Goal: Task Accomplishment & Management: Manage account settings

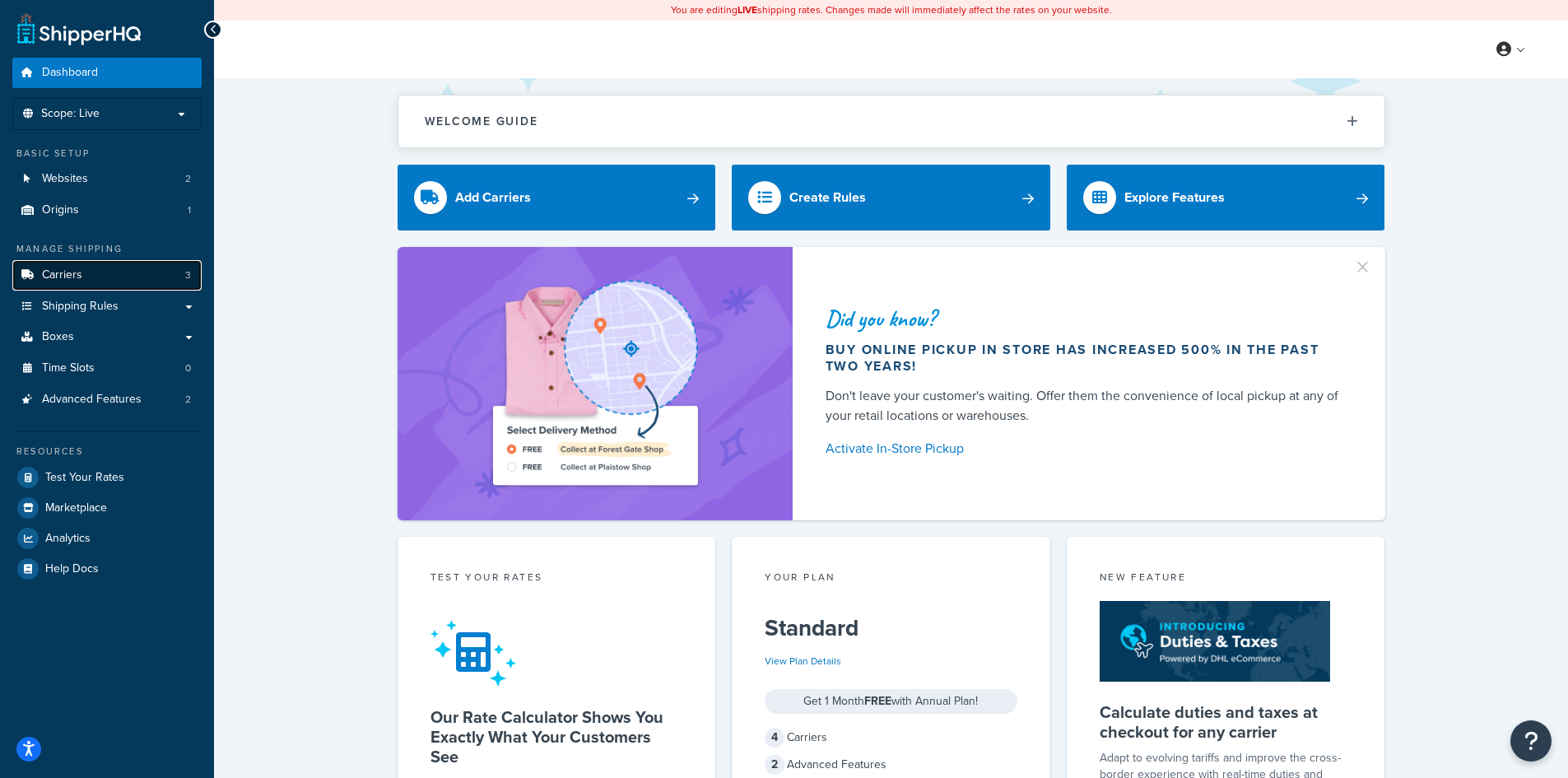
click at [100, 281] on link "Carriers 3" at bounding box center [106, 275] width 190 height 30
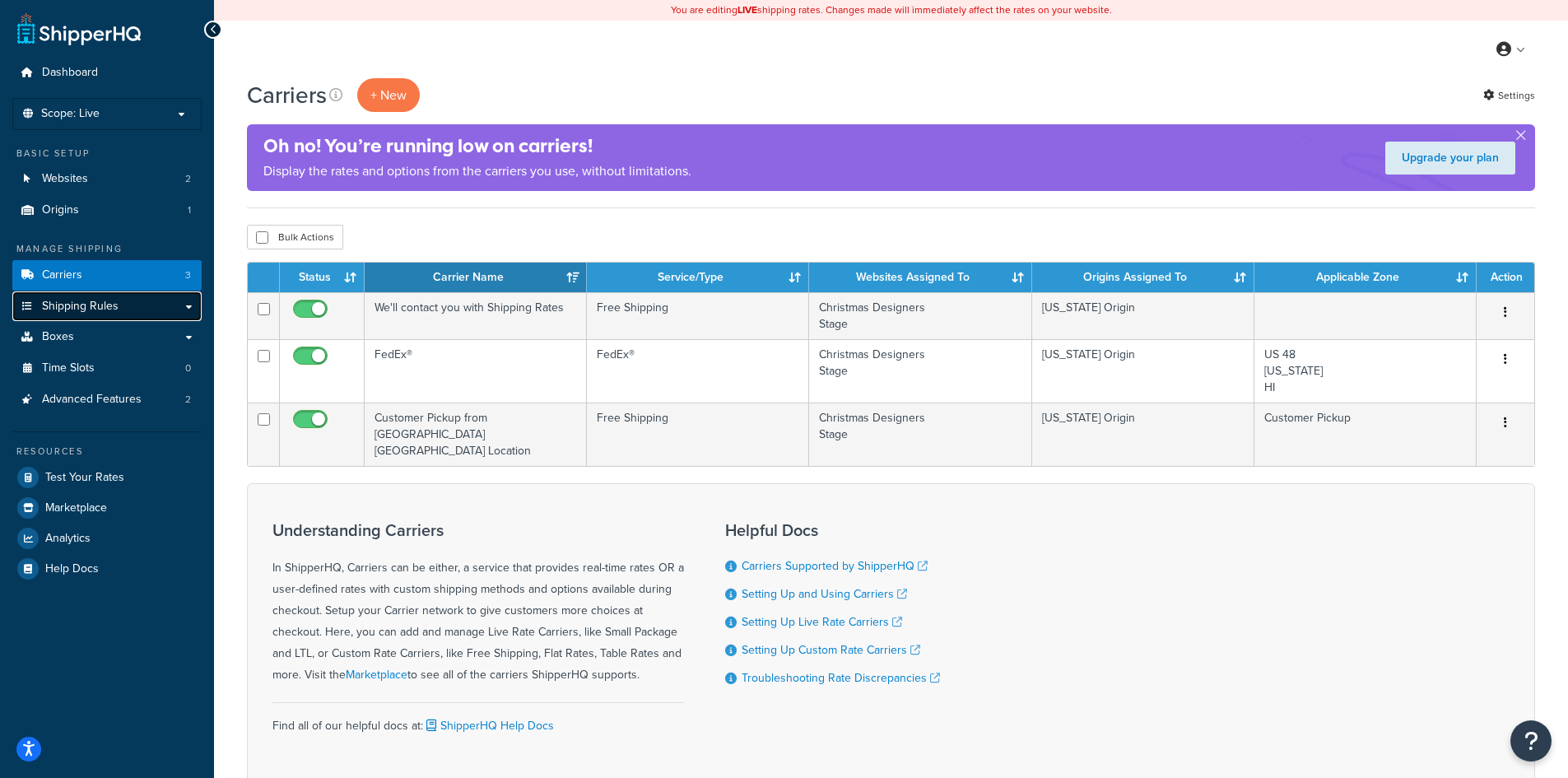
click at [111, 311] on span "Shipping Rules" at bounding box center [80, 307] width 76 height 14
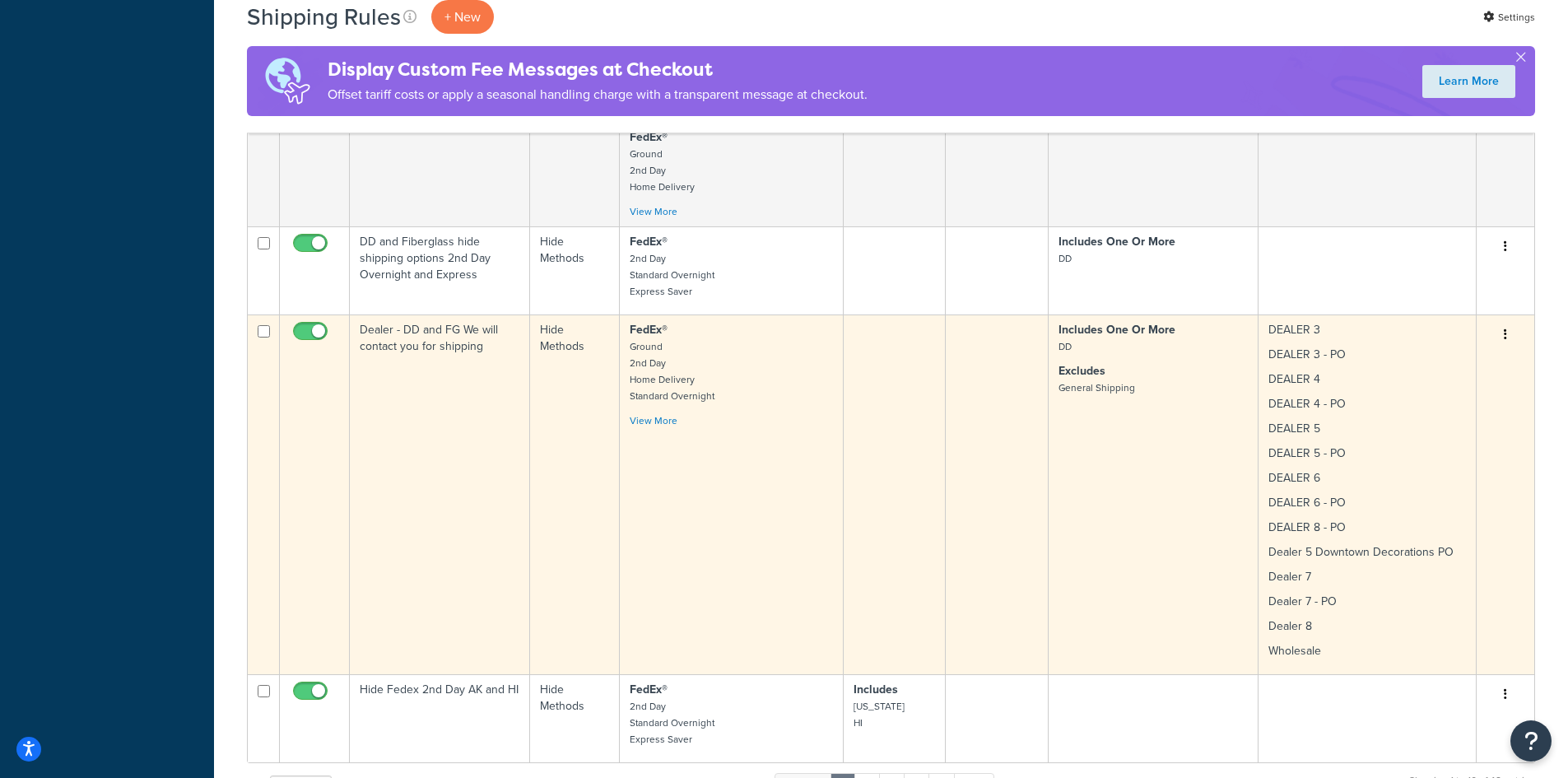
scroll to position [2416, 0]
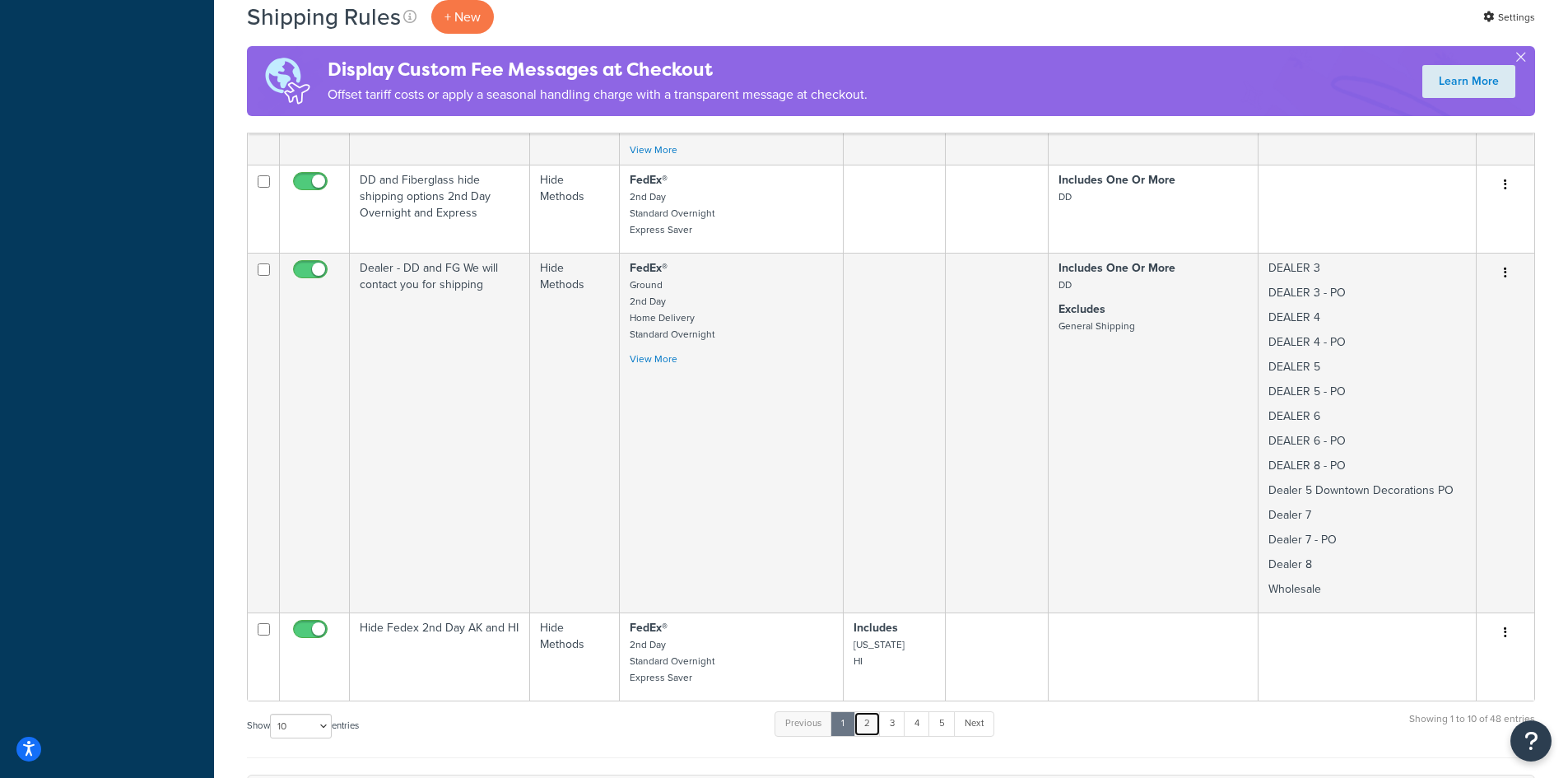
click at [869, 712] on link "2" at bounding box center [868, 724] width 27 height 25
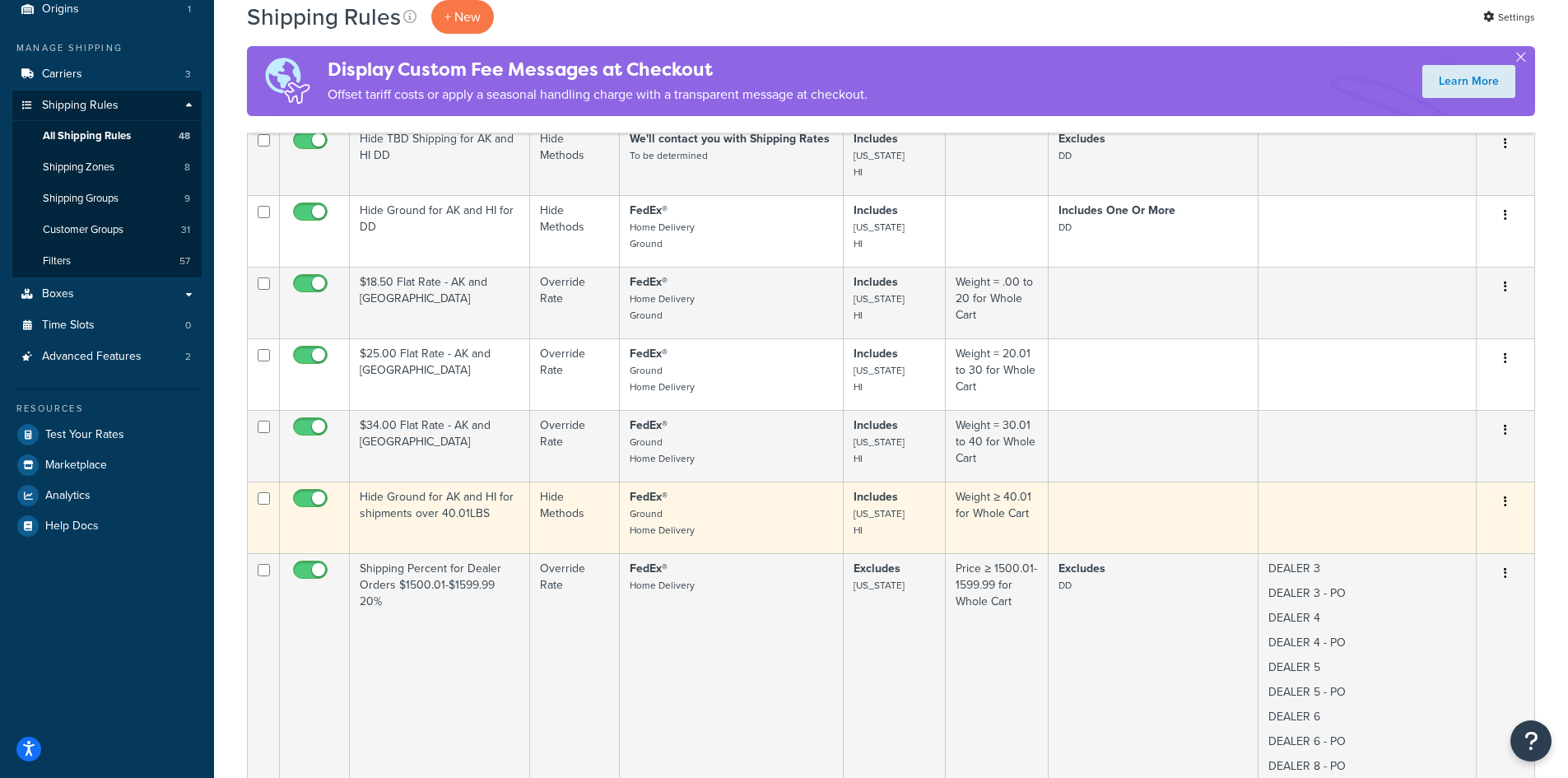
scroll to position [149, 0]
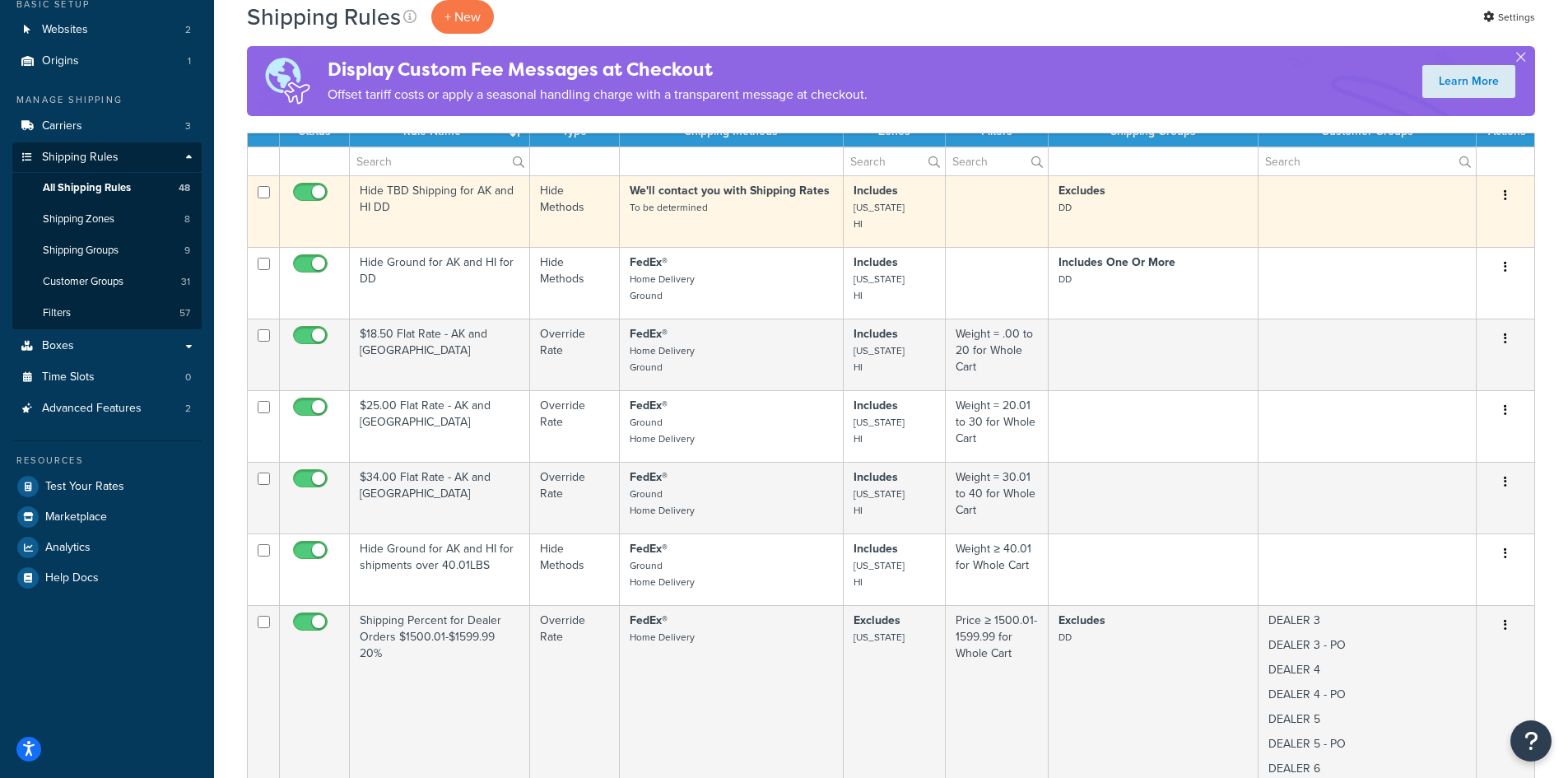
click at [479, 211] on td "Hide TBD Shipping for AK and HI DD" at bounding box center [440, 210] width 180 height 71
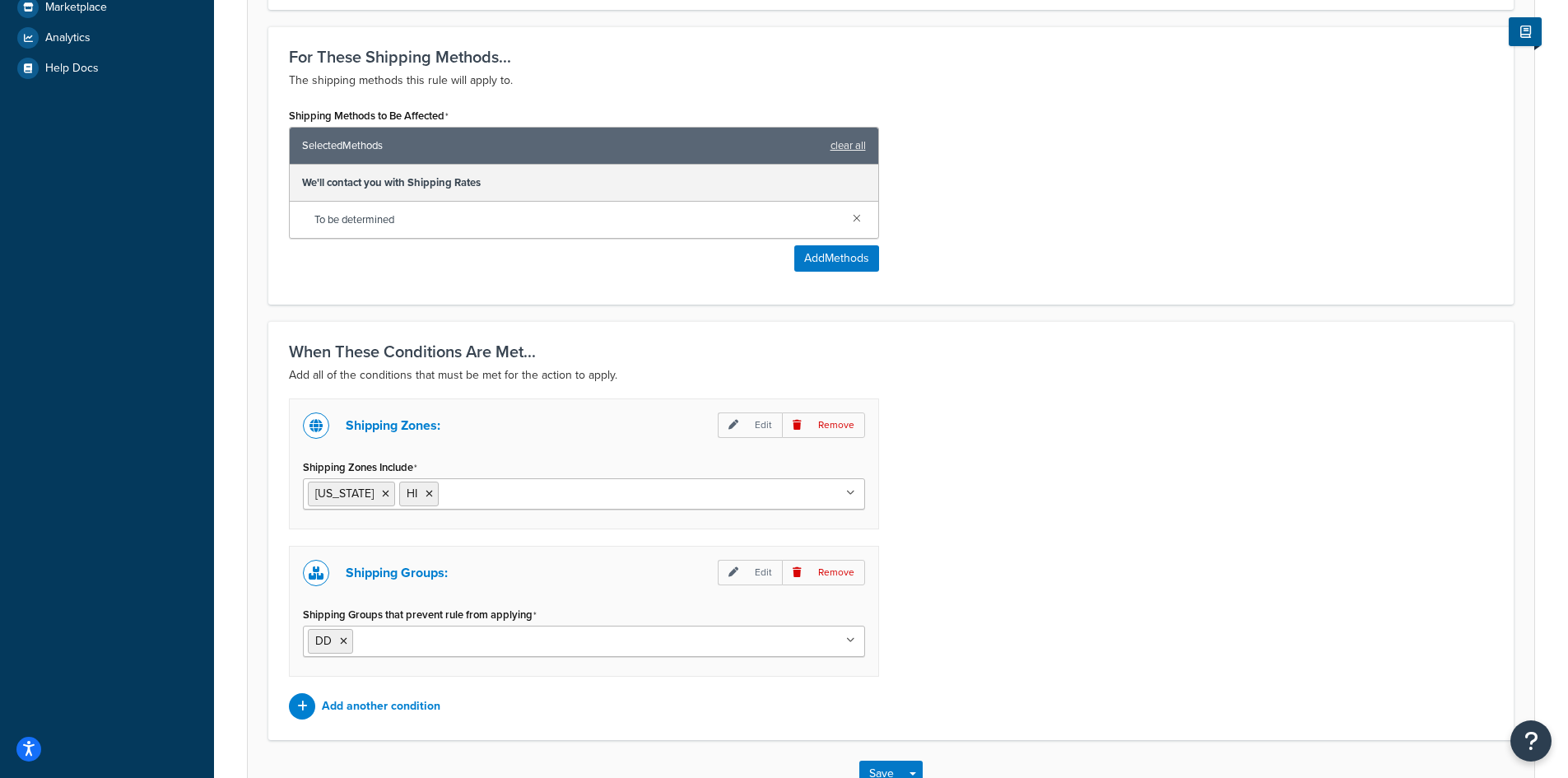
scroll to position [772, 0]
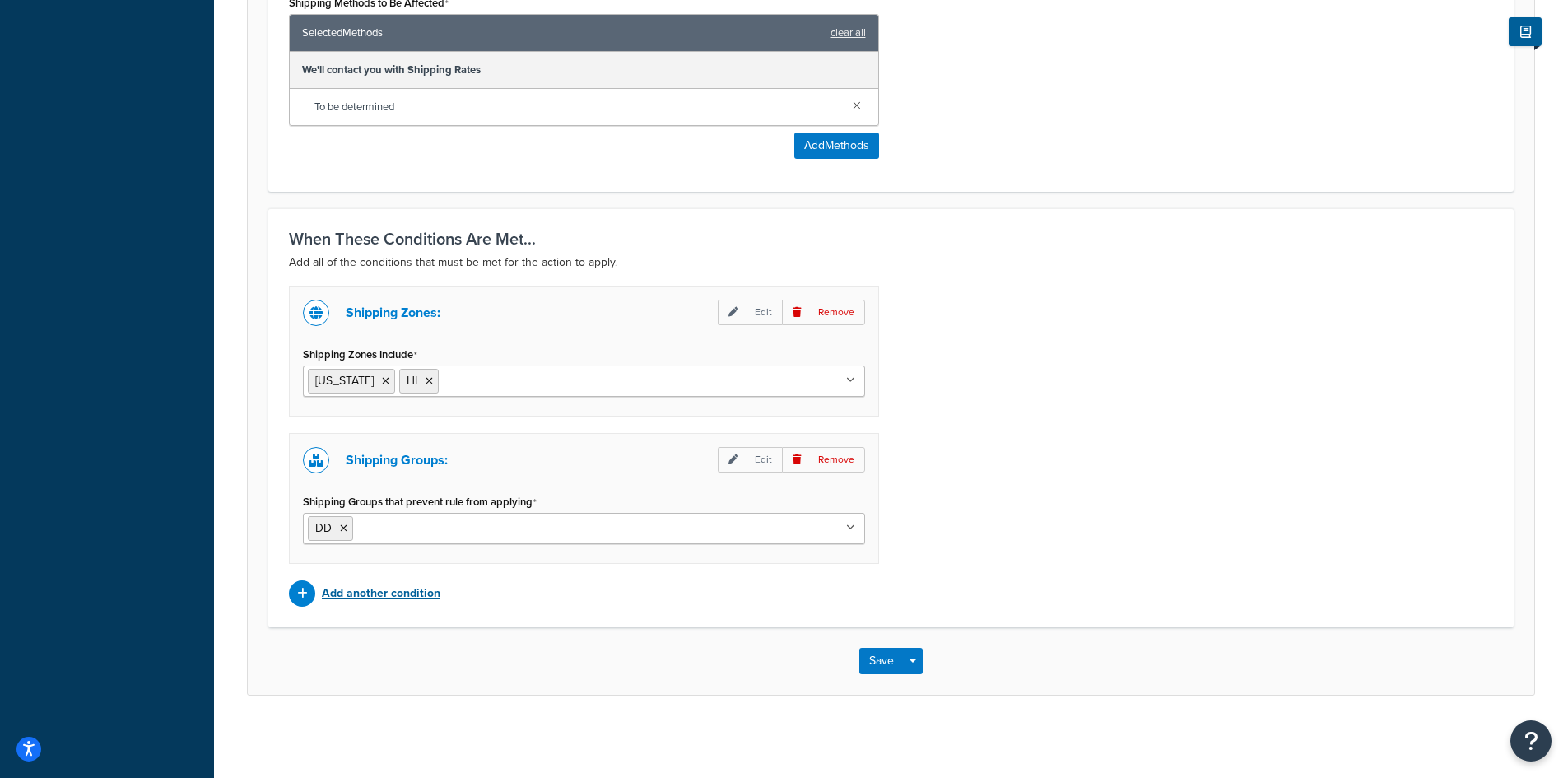
click at [392, 599] on p "Add another condition" at bounding box center [381, 593] width 118 height 23
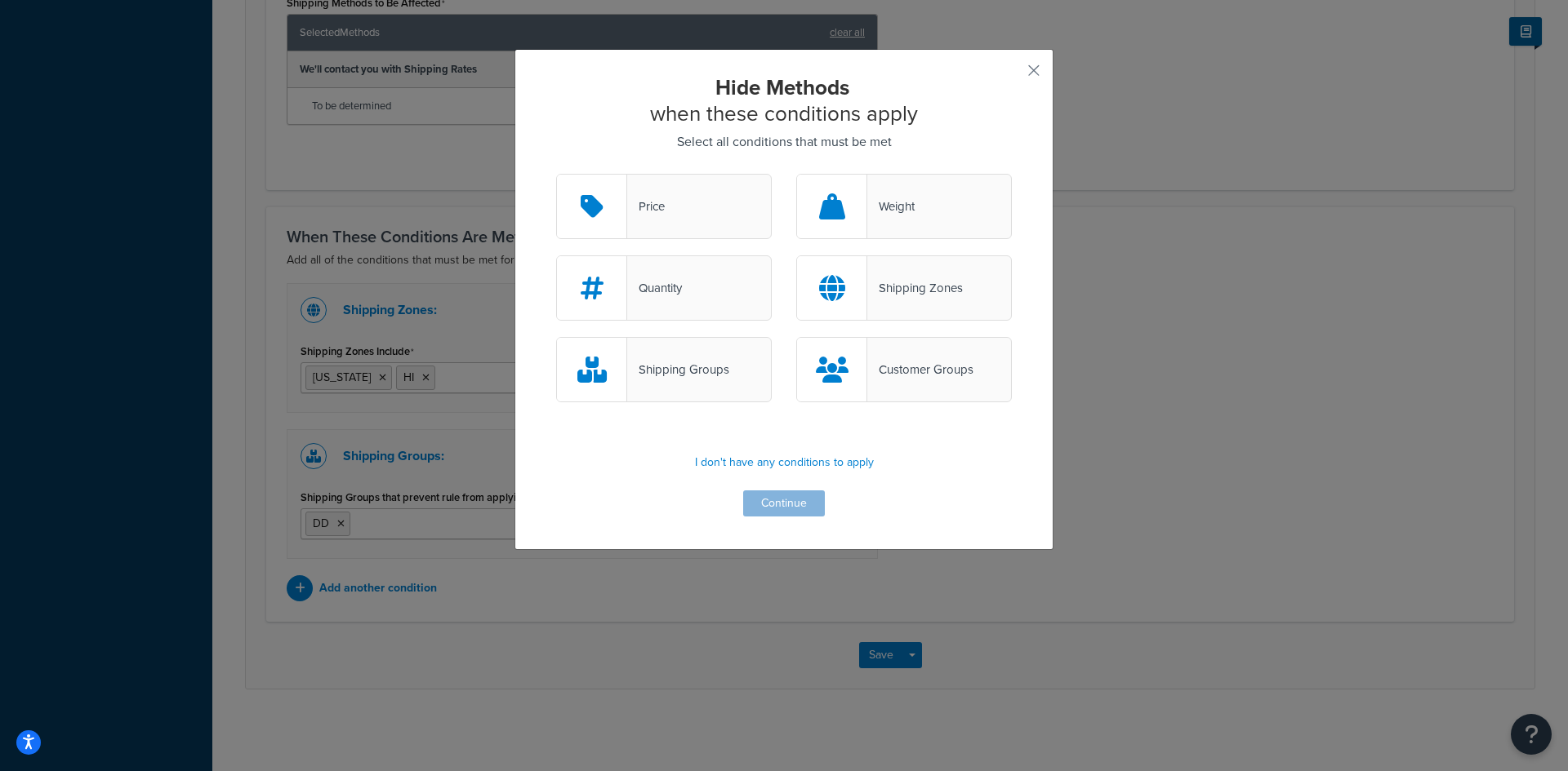
click at [904, 207] on div "Weight" at bounding box center [891, 206] width 48 height 23
click at [0, 0] on input "Weight" at bounding box center [0, 0] width 0 height 0
click at [781, 511] on button "Continue" at bounding box center [784, 503] width 82 height 26
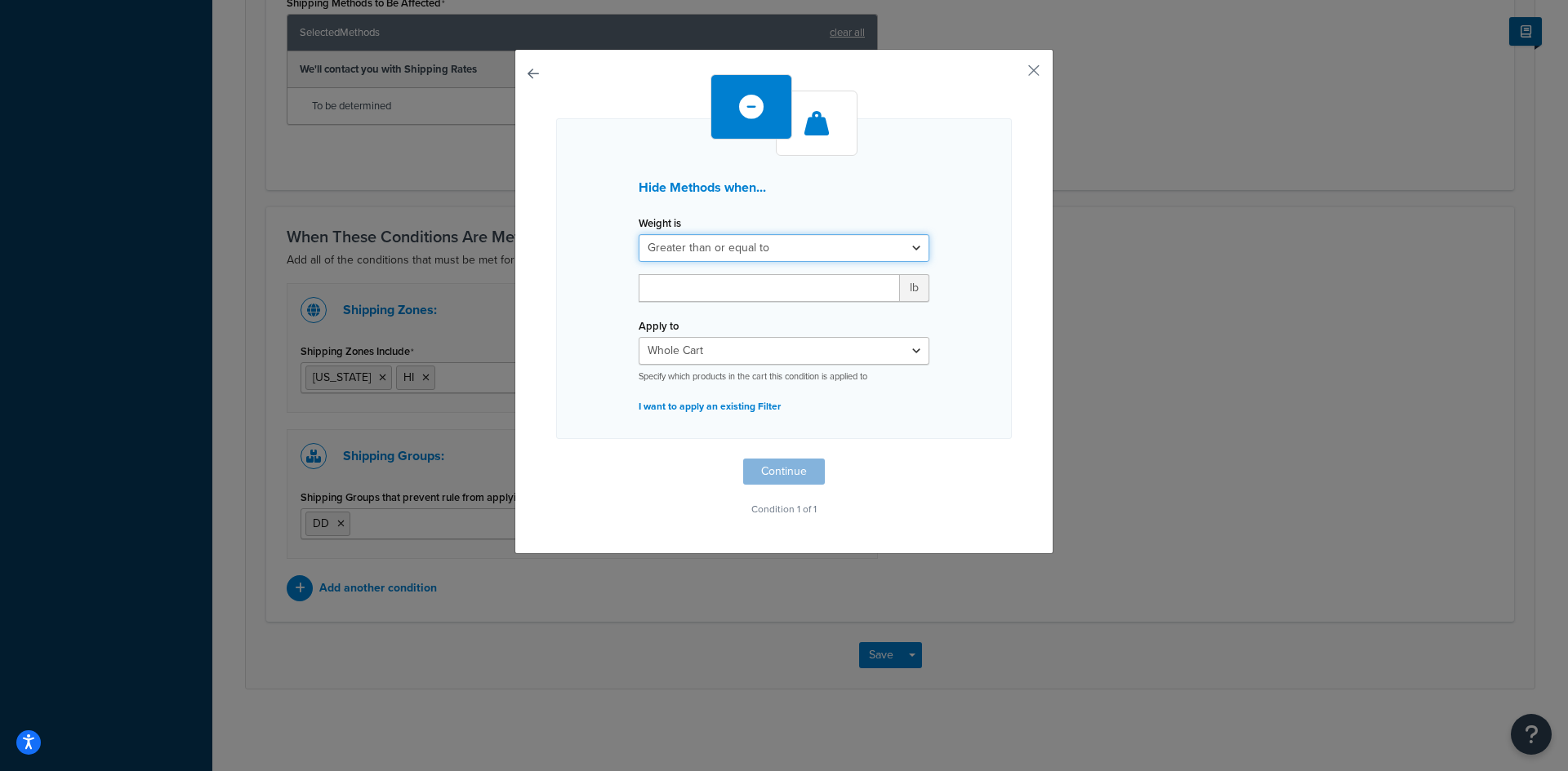
click at [794, 249] on select "Greater than or equal to Between or equal to Less than or equal to" at bounding box center [783, 248] width 290 height 28
select select "UNDER"
click at [638, 234] on select "Greater than or equal to Between or equal to Less than or equal to" at bounding box center [783, 248] width 290 height 28
click at [697, 284] on input "number" at bounding box center [769, 288] width 261 height 28
type input "40"
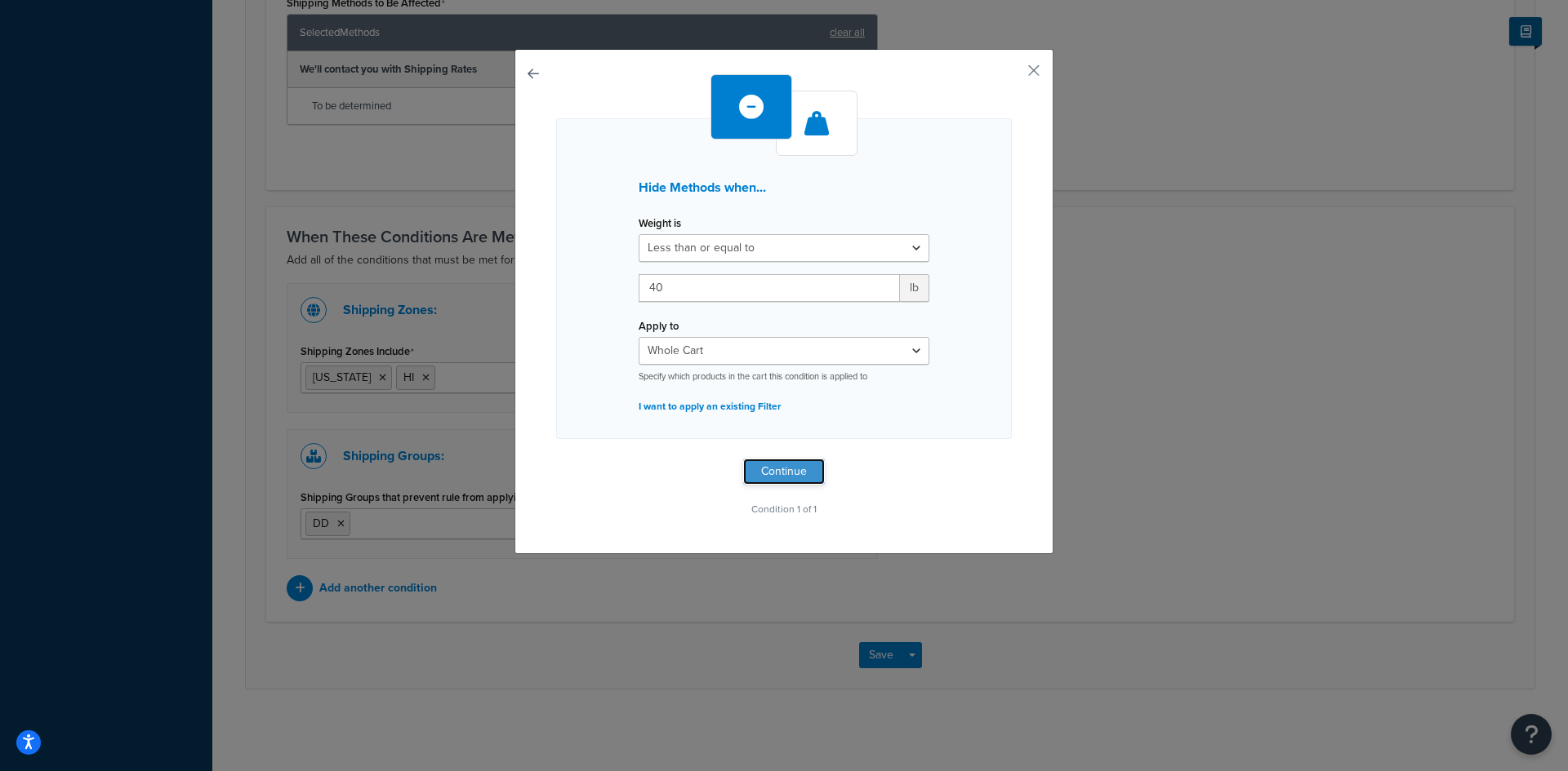
click at [762, 469] on button "Continue" at bounding box center [784, 471] width 82 height 26
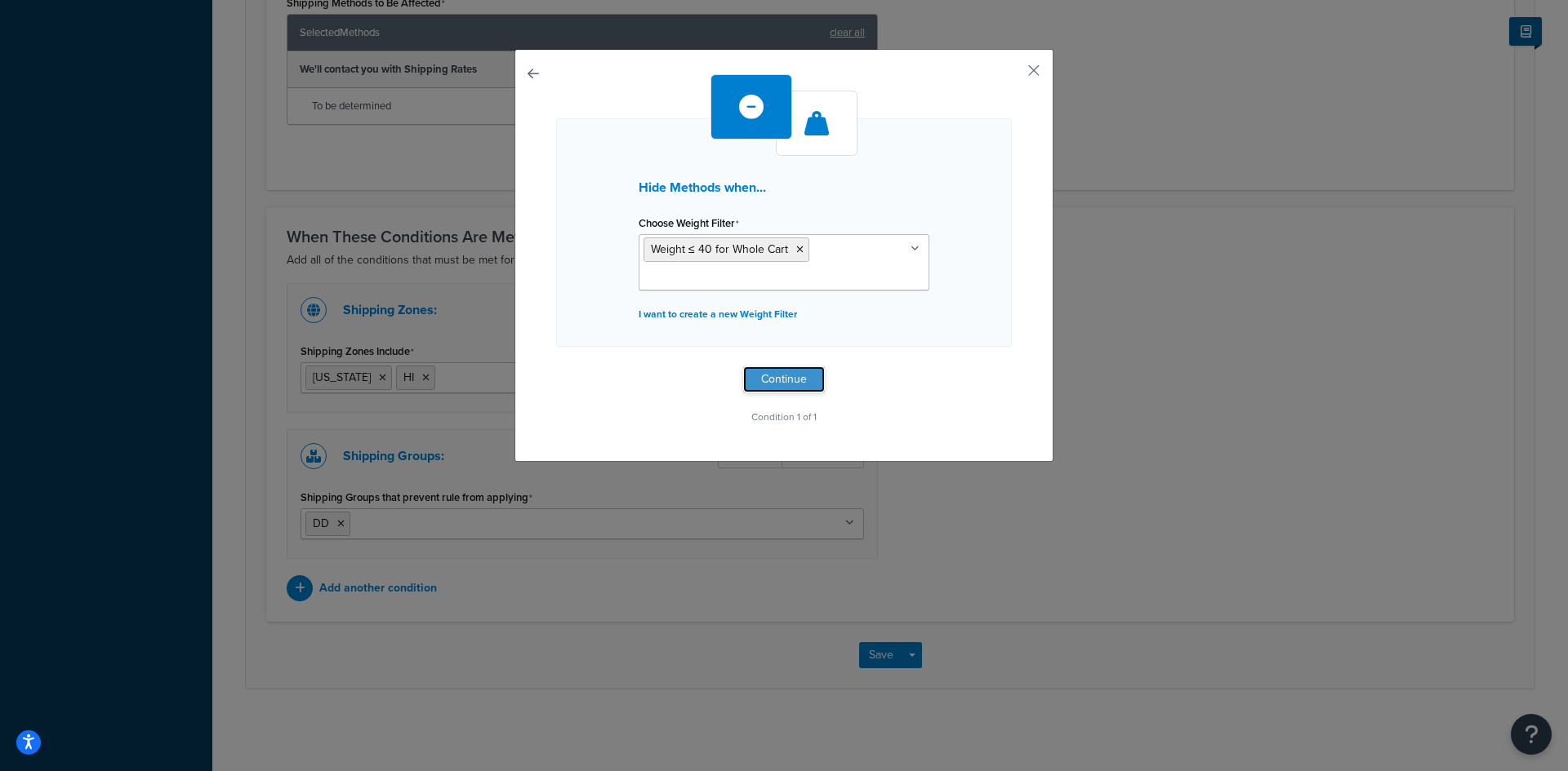
click at [790, 368] on button "Continue" at bounding box center [784, 380] width 82 height 26
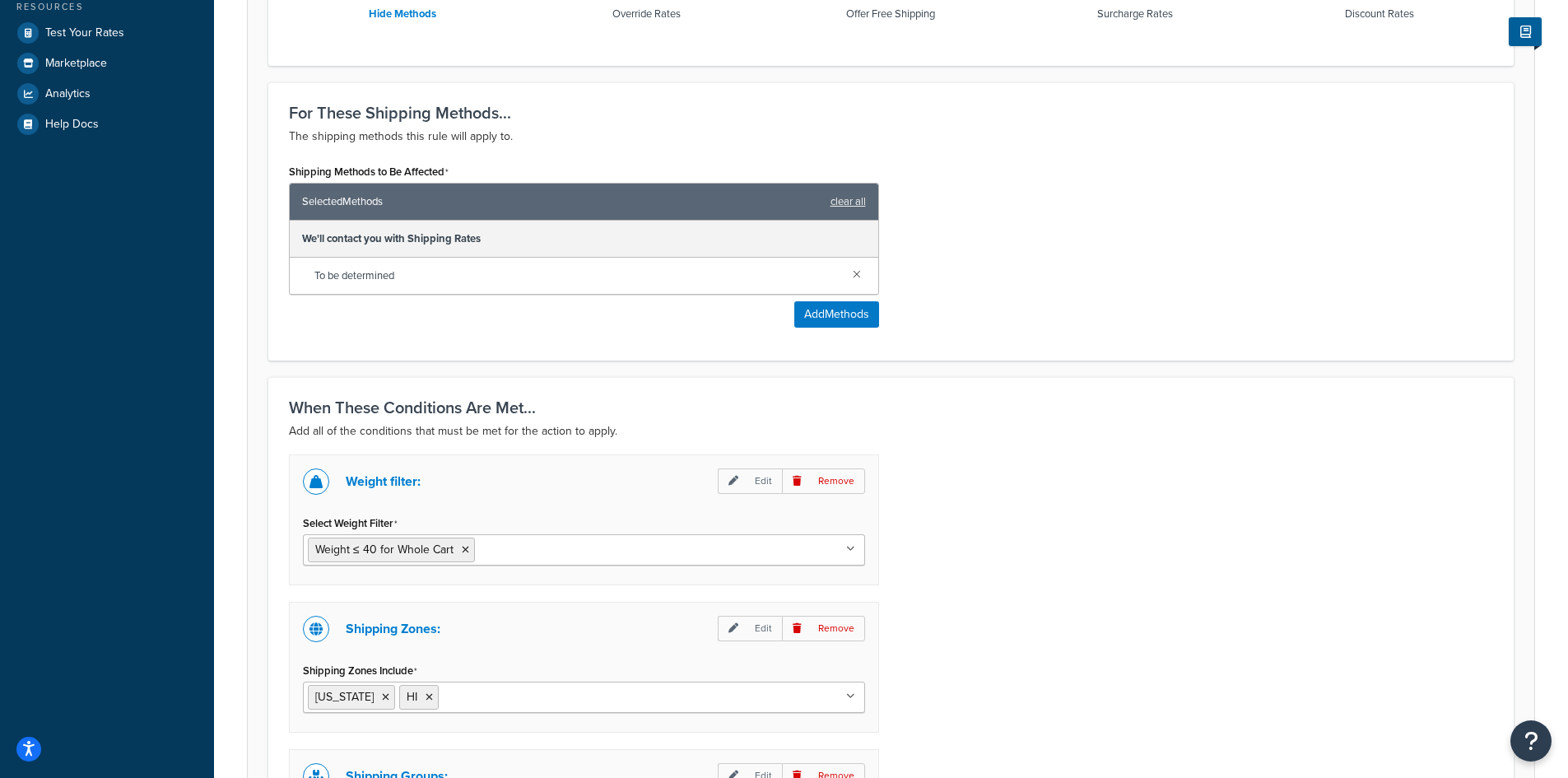
scroll to position [919, 0]
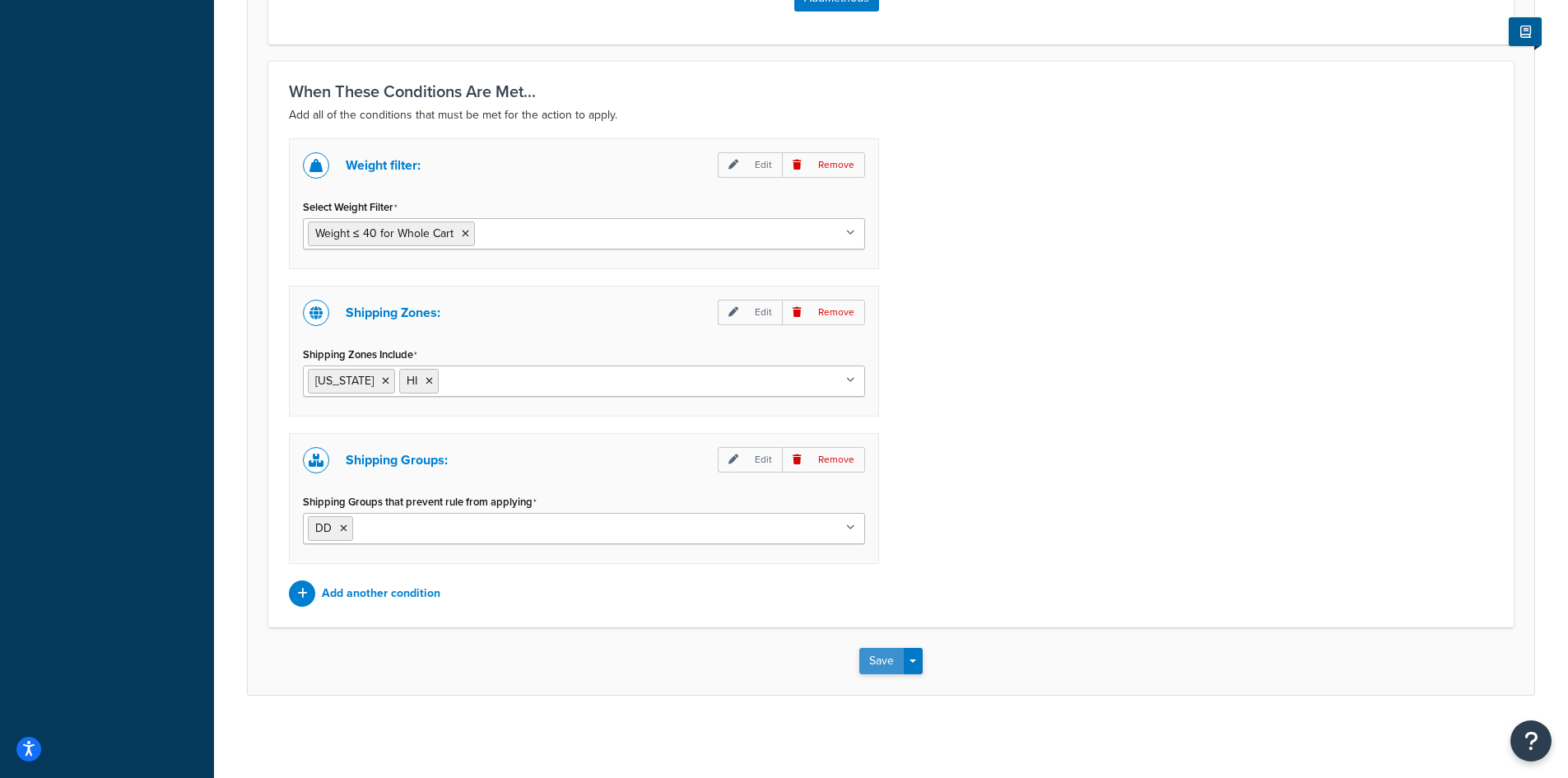
click at [879, 659] on button "Save" at bounding box center [881, 661] width 45 height 27
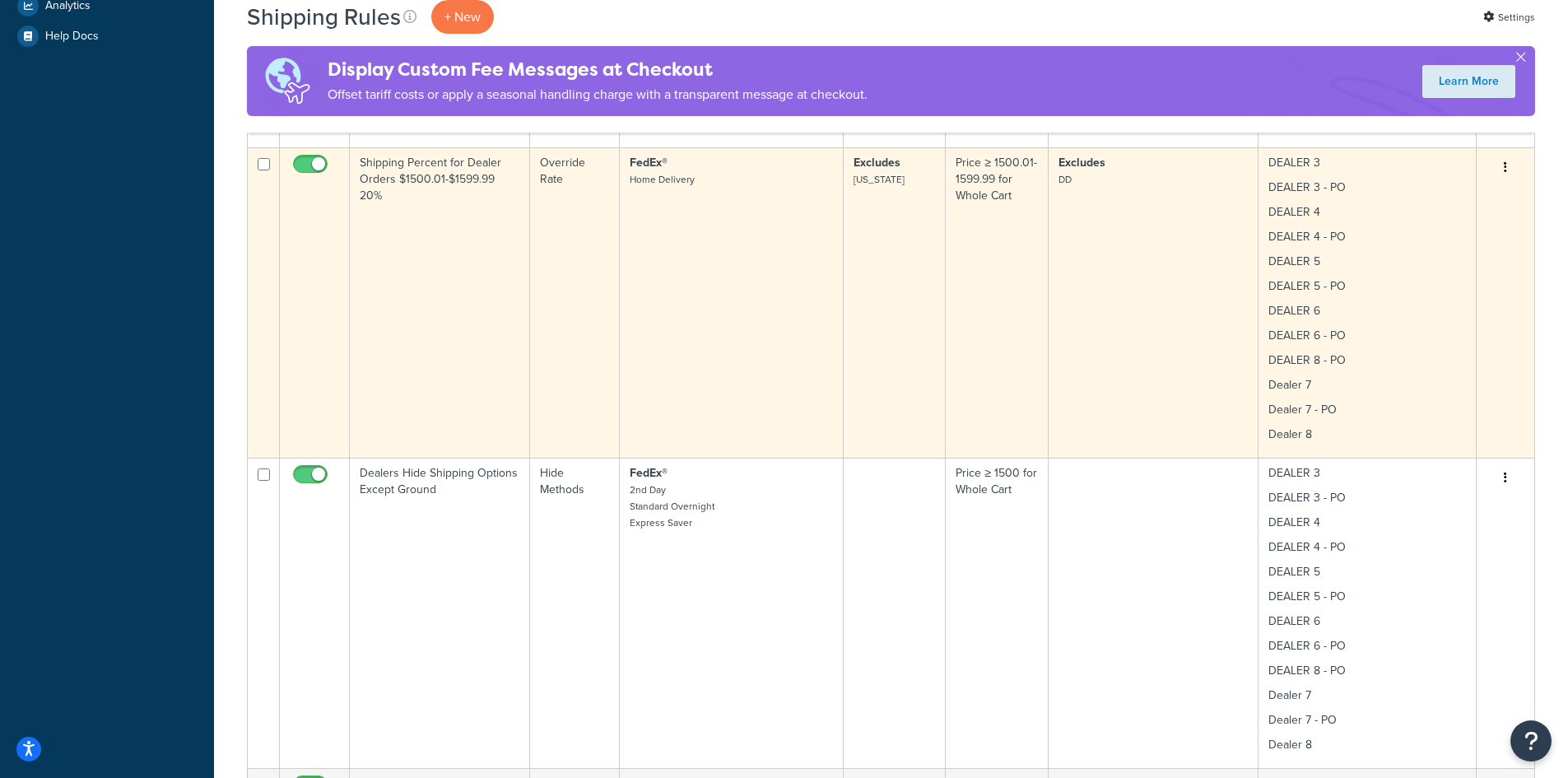
scroll to position [659, 0]
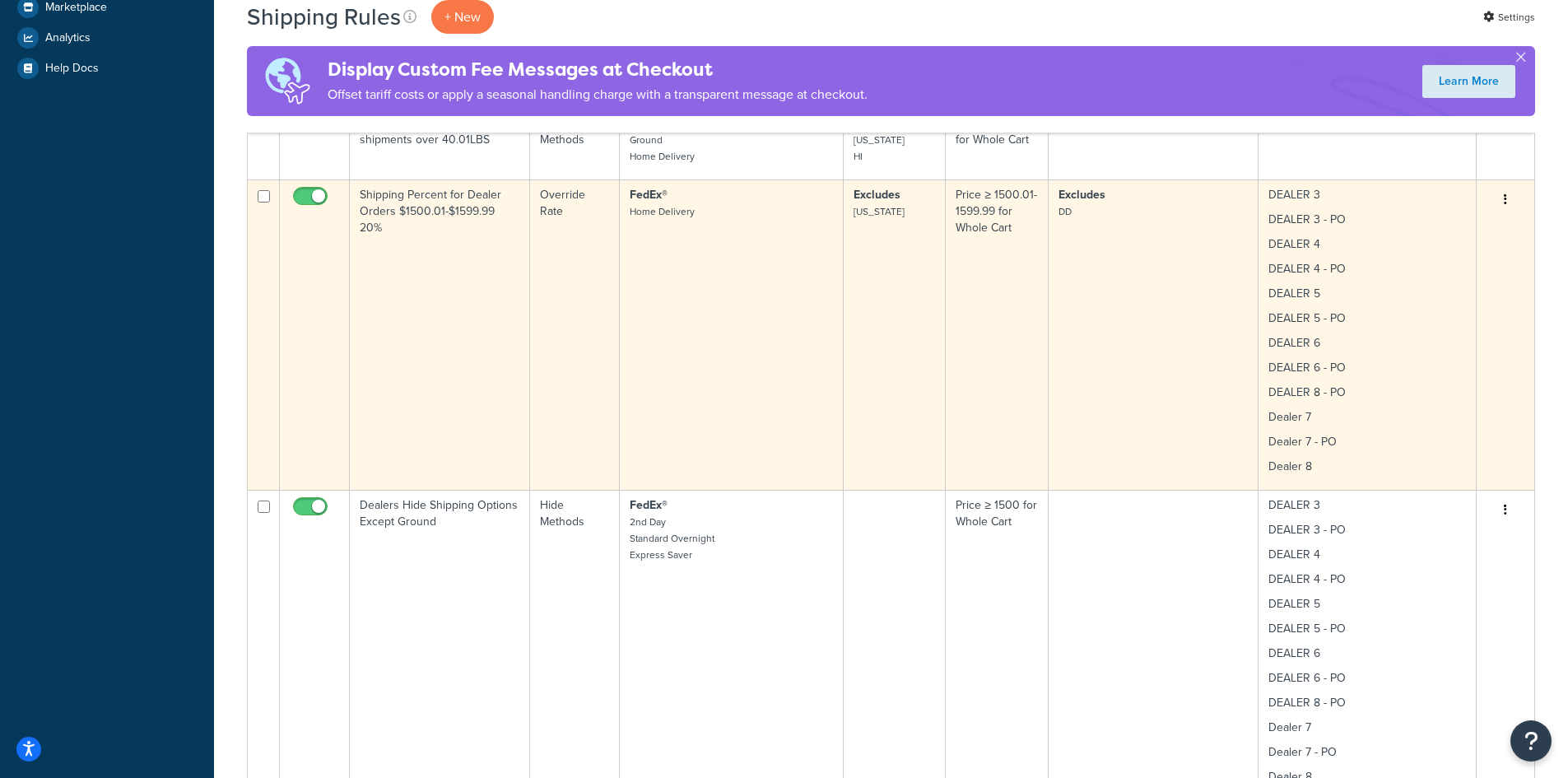
click at [731, 287] on td "FedEx® Home Delivery" at bounding box center [731, 335] width 224 height 311
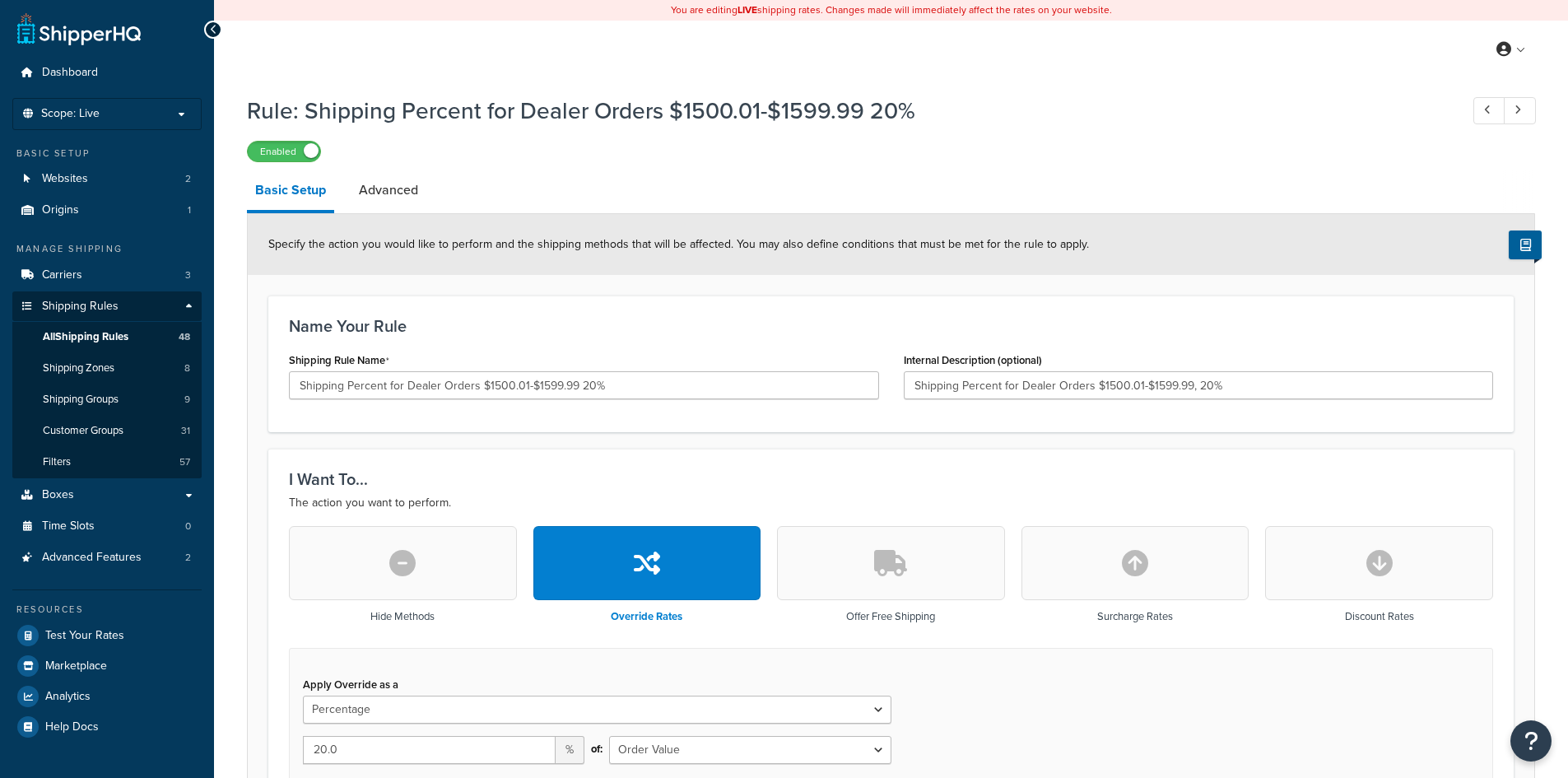
select select "PERCENTAGE"
click at [1196, 383] on input "Shipping Percent for Dealer Orders $1500.01-$1599.99, 20%" at bounding box center [1199, 386] width 590 height 28
type input "Shipping Percent for Dealer Orders $1500.01-$1599.99, 16%"
click at [584, 384] on input "Shipping Percent for Dealer Orders $1500.01-$1599.99 20%" at bounding box center [584, 386] width 590 height 28
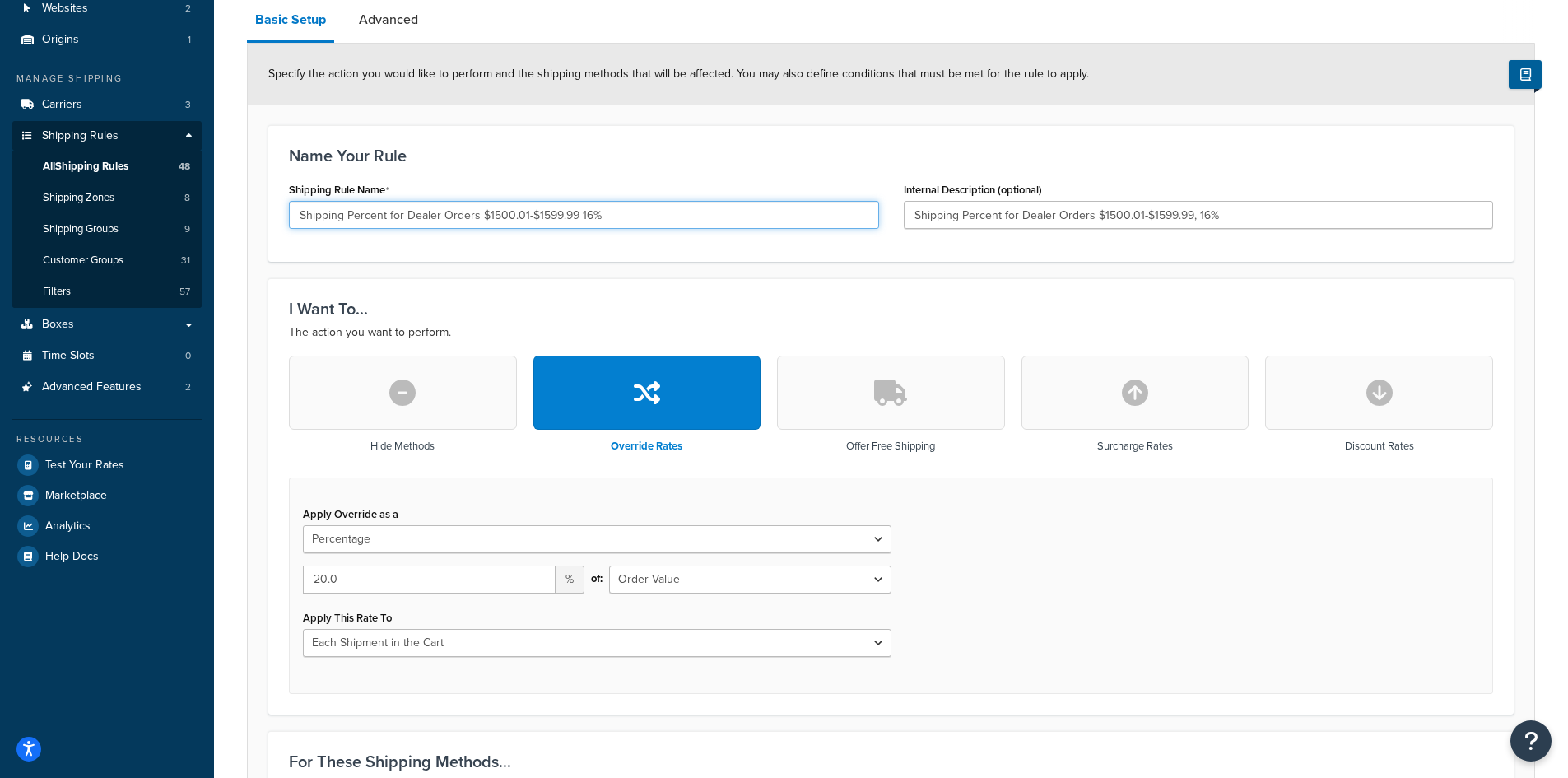
scroll to position [220, 0]
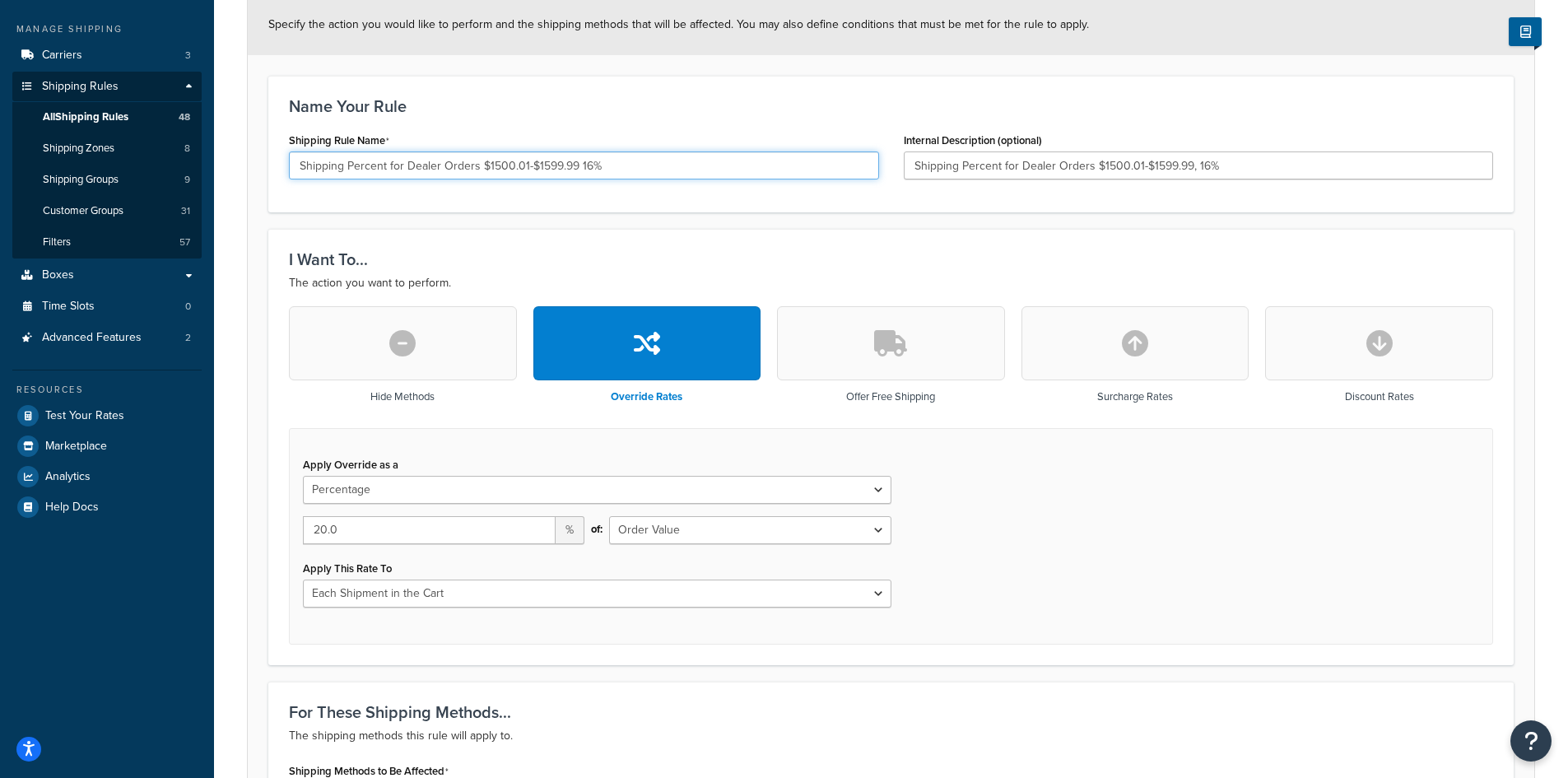
type input "Shipping Percent for Dealer Orders $1500.01-$1599.99 16%"
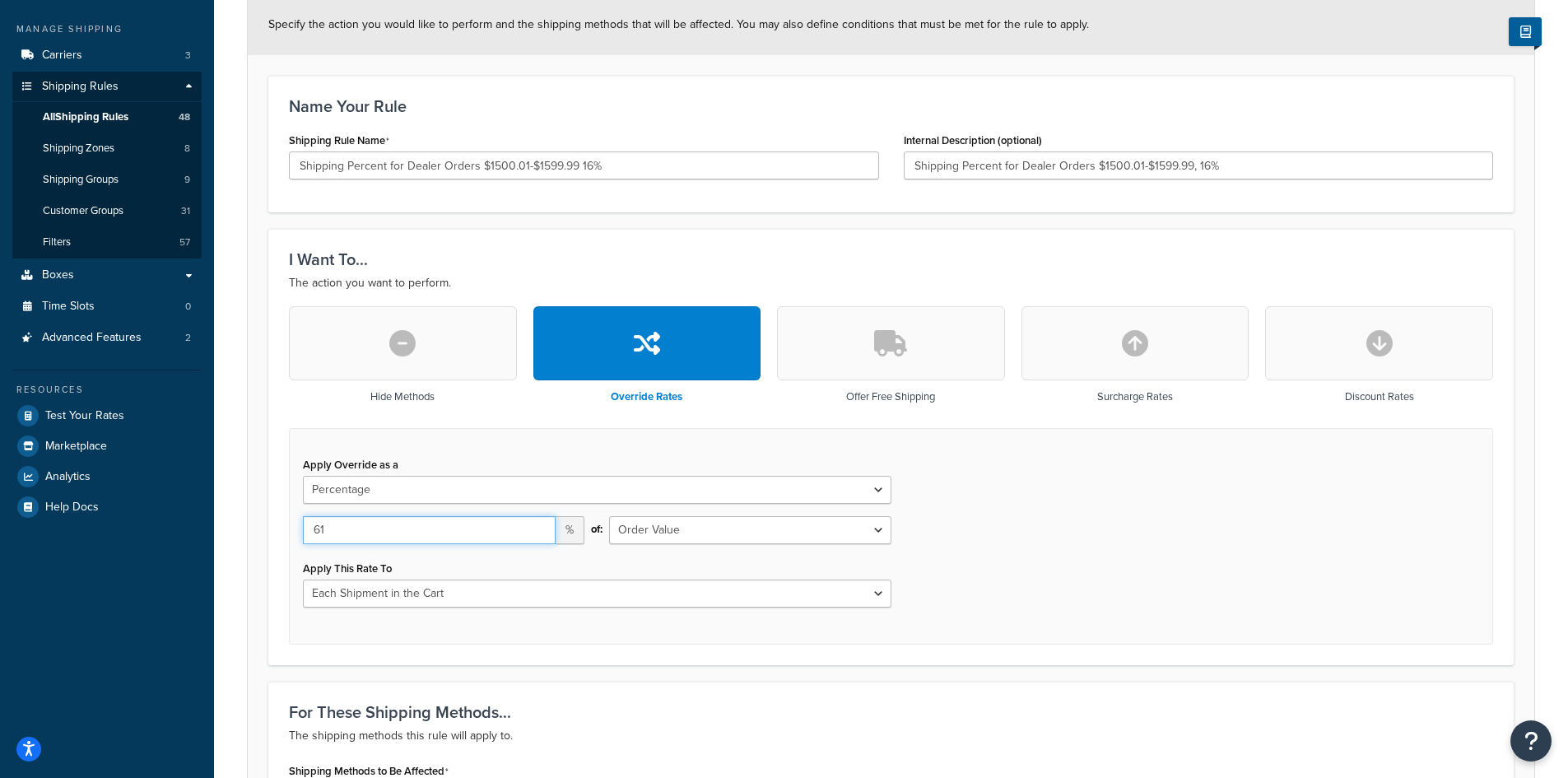
type input "1"
drag, startPoint x: 356, startPoint y: 520, endPoint x: 306, endPoint y: 534, distance: 51.9
click at [329, 523] on input "1" at bounding box center [429, 530] width 252 height 28
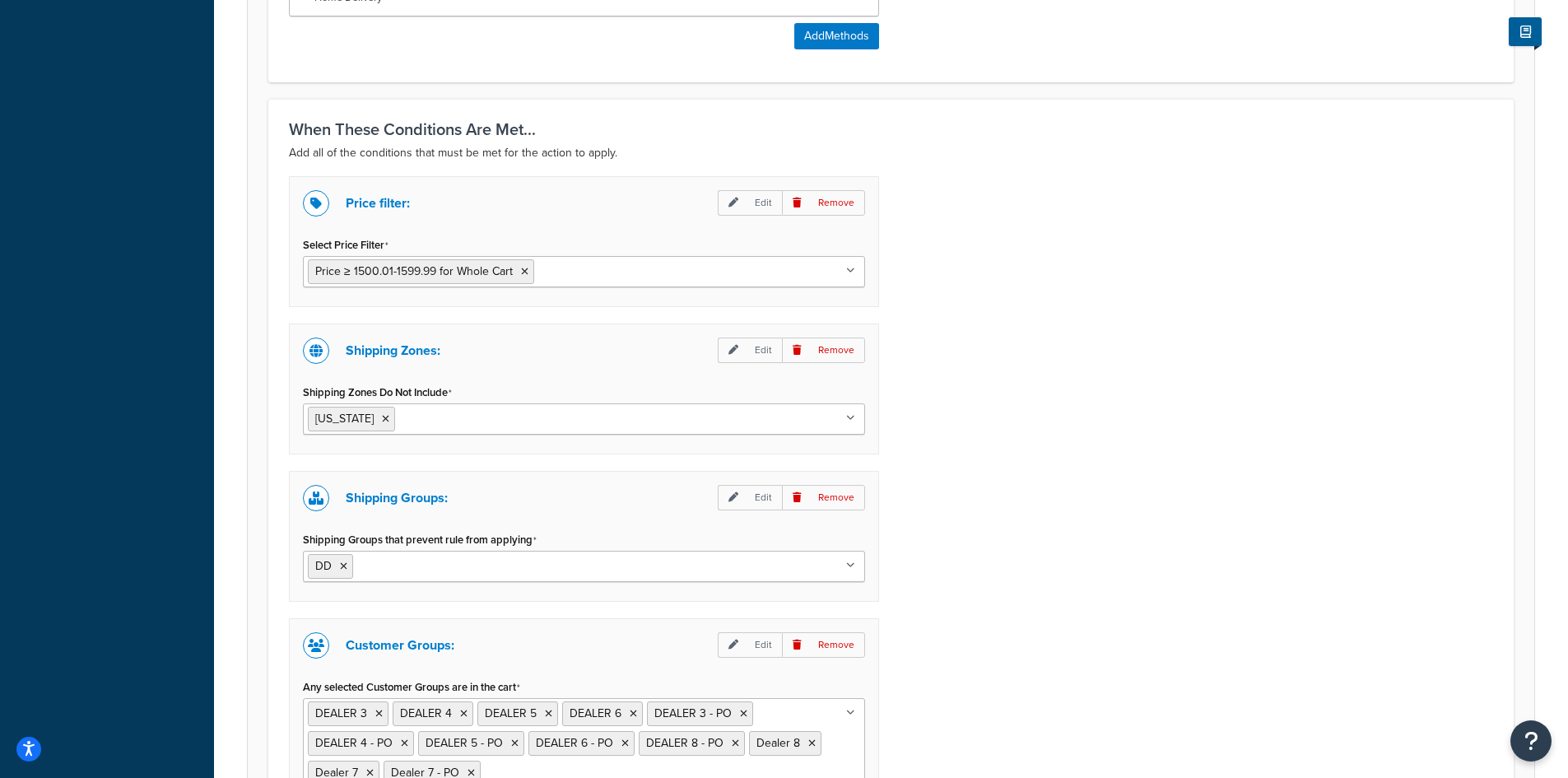
scroll to position [1342, 0]
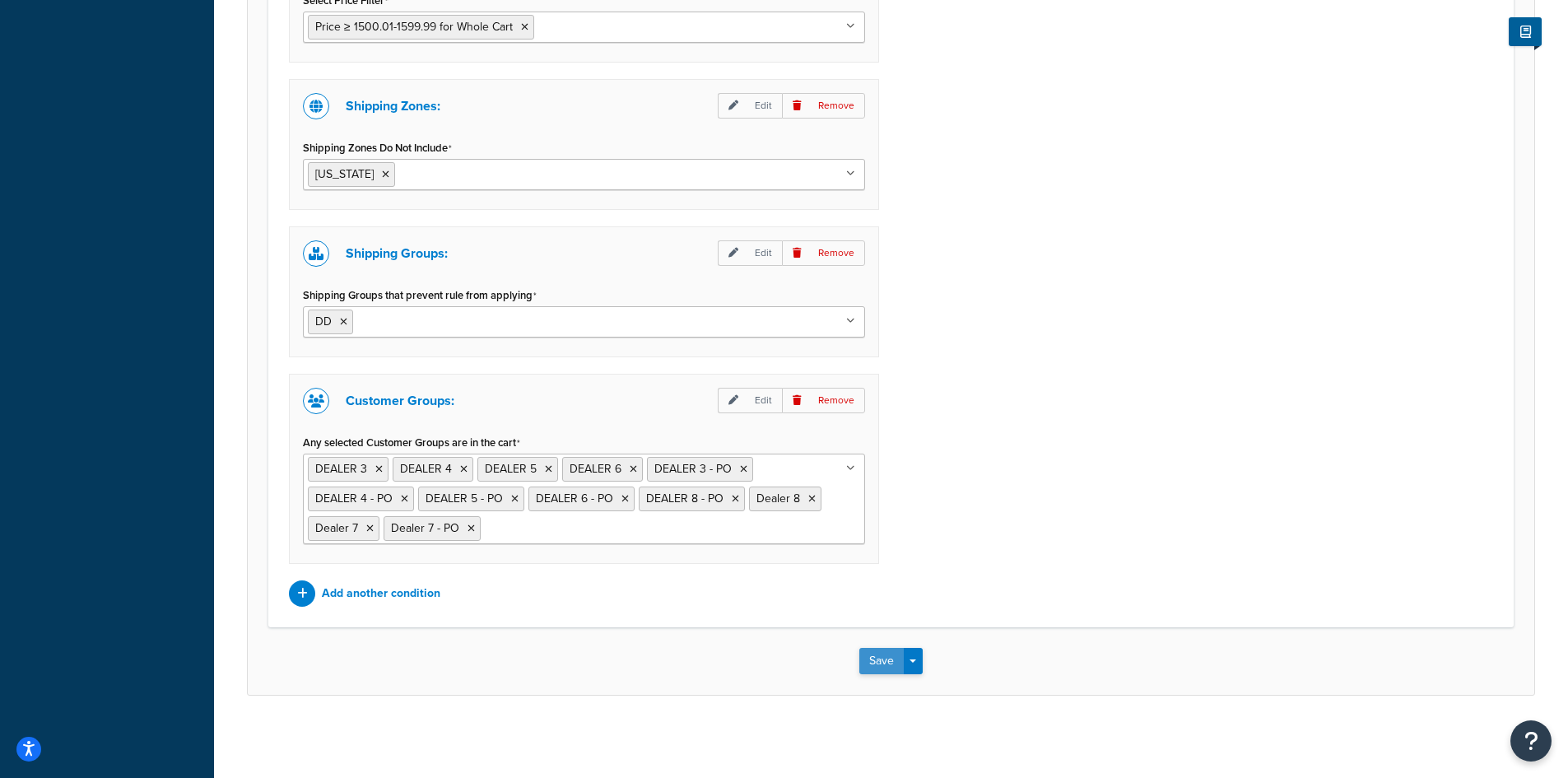
type input "16"
click at [876, 662] on button "Save" at bounding box center [881, 661] width 45 height 27
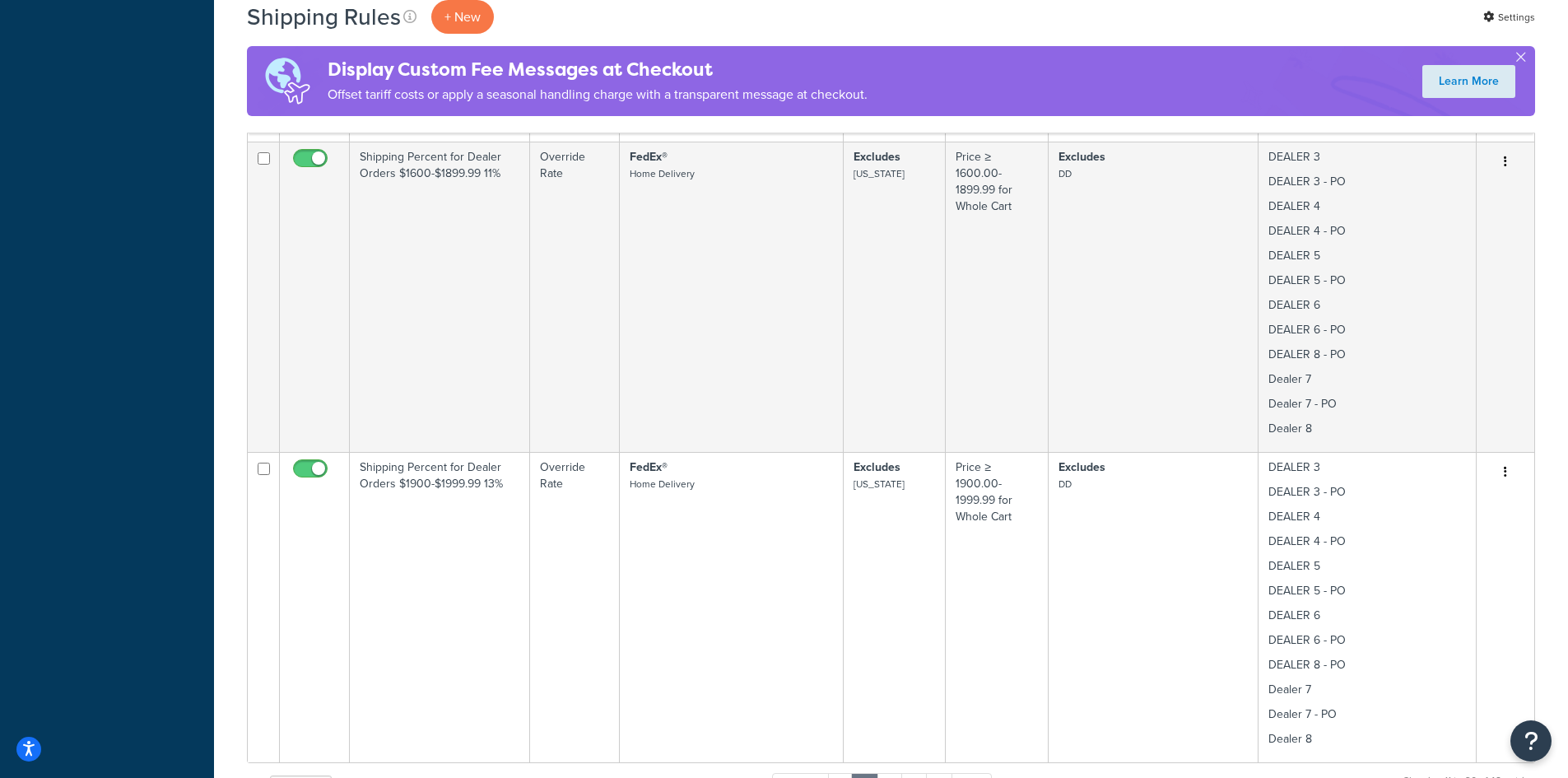
scroll to position [1538, 0]
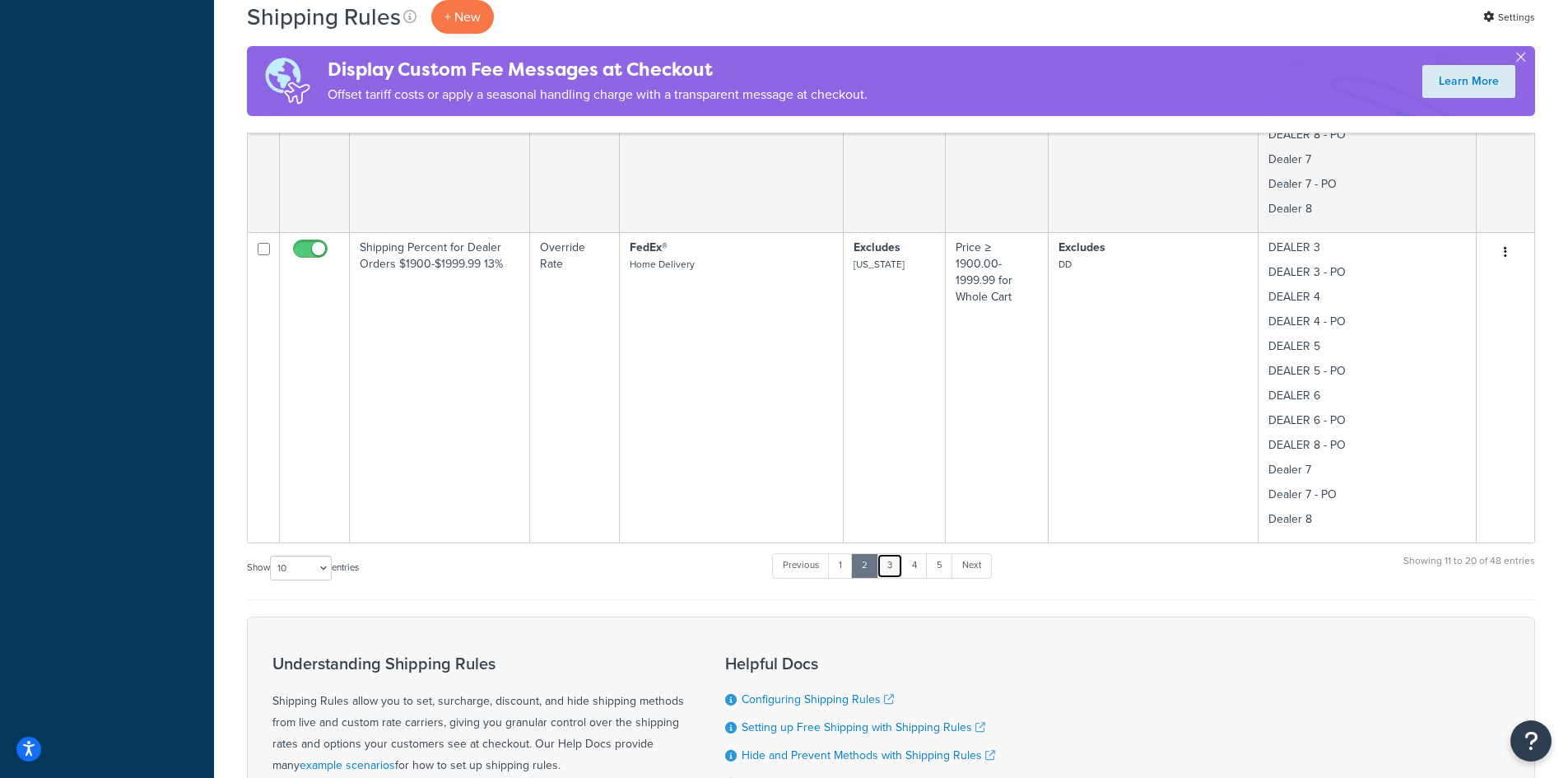
click at [894, 564] on link "3" at bounding box center [890, 566] width 27 height 25
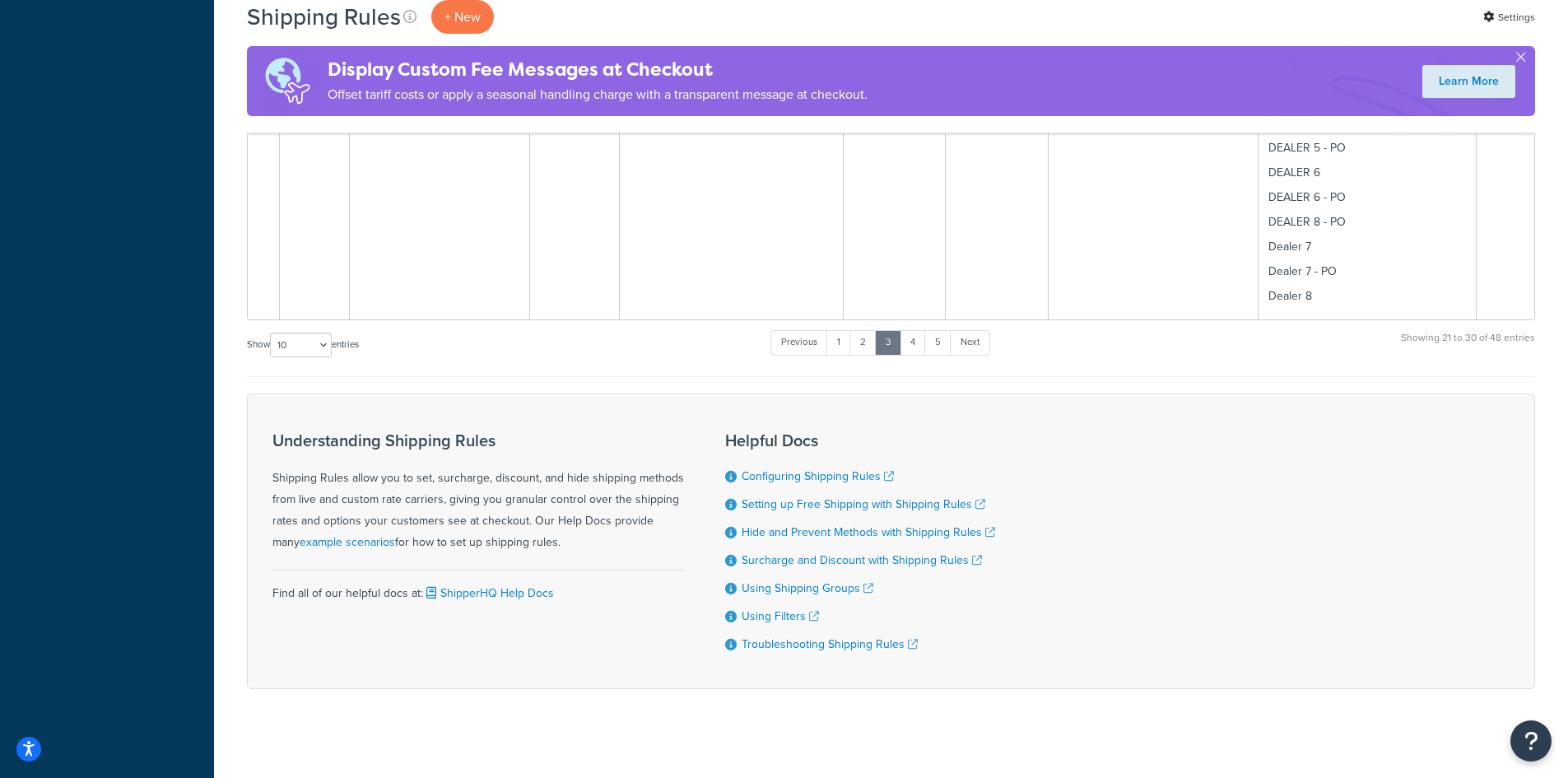
scroll to position [3204, 0]
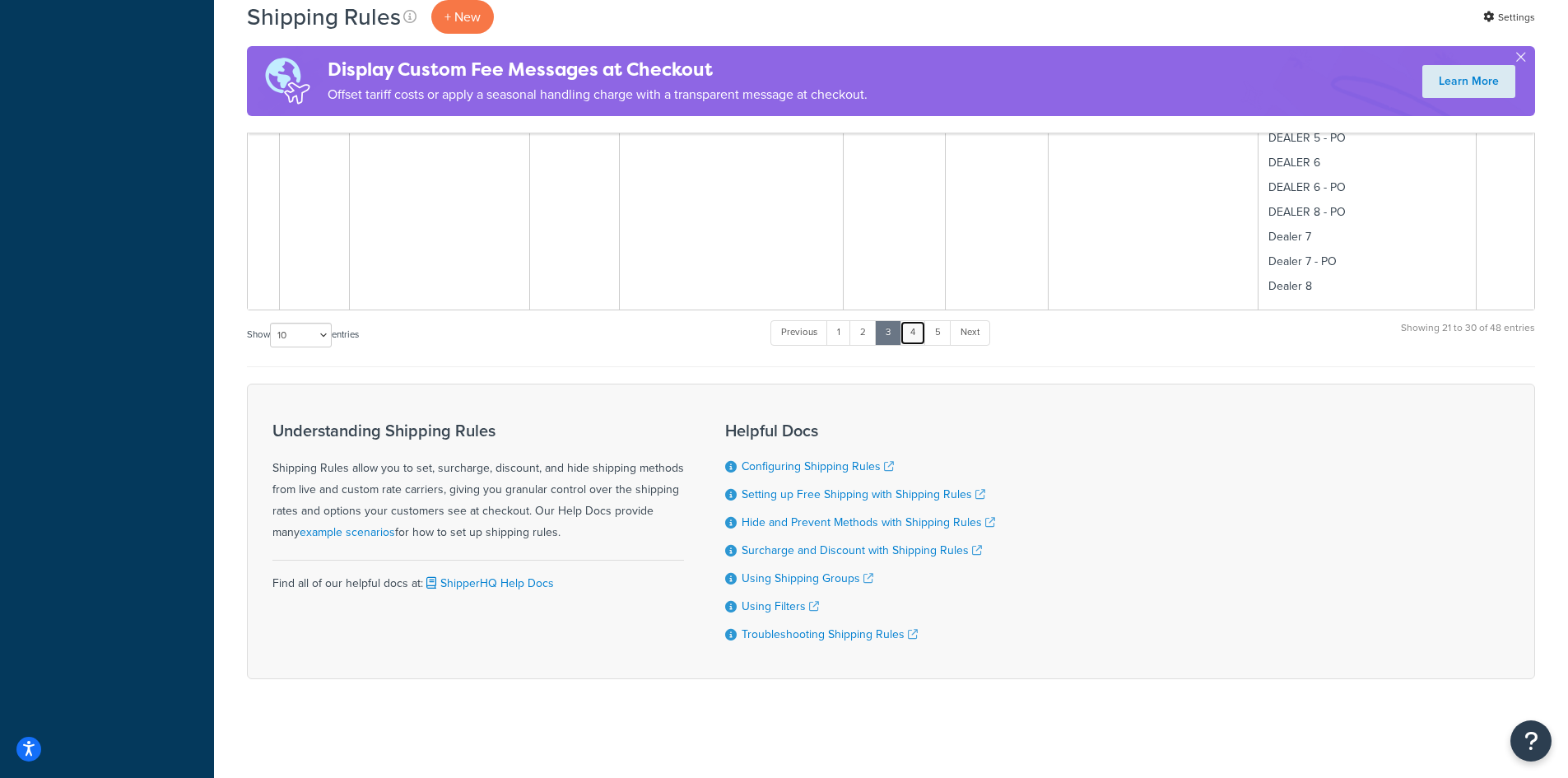
click at [917, 333] on link "4" at bounding box center [912, 332] width 27 height 25
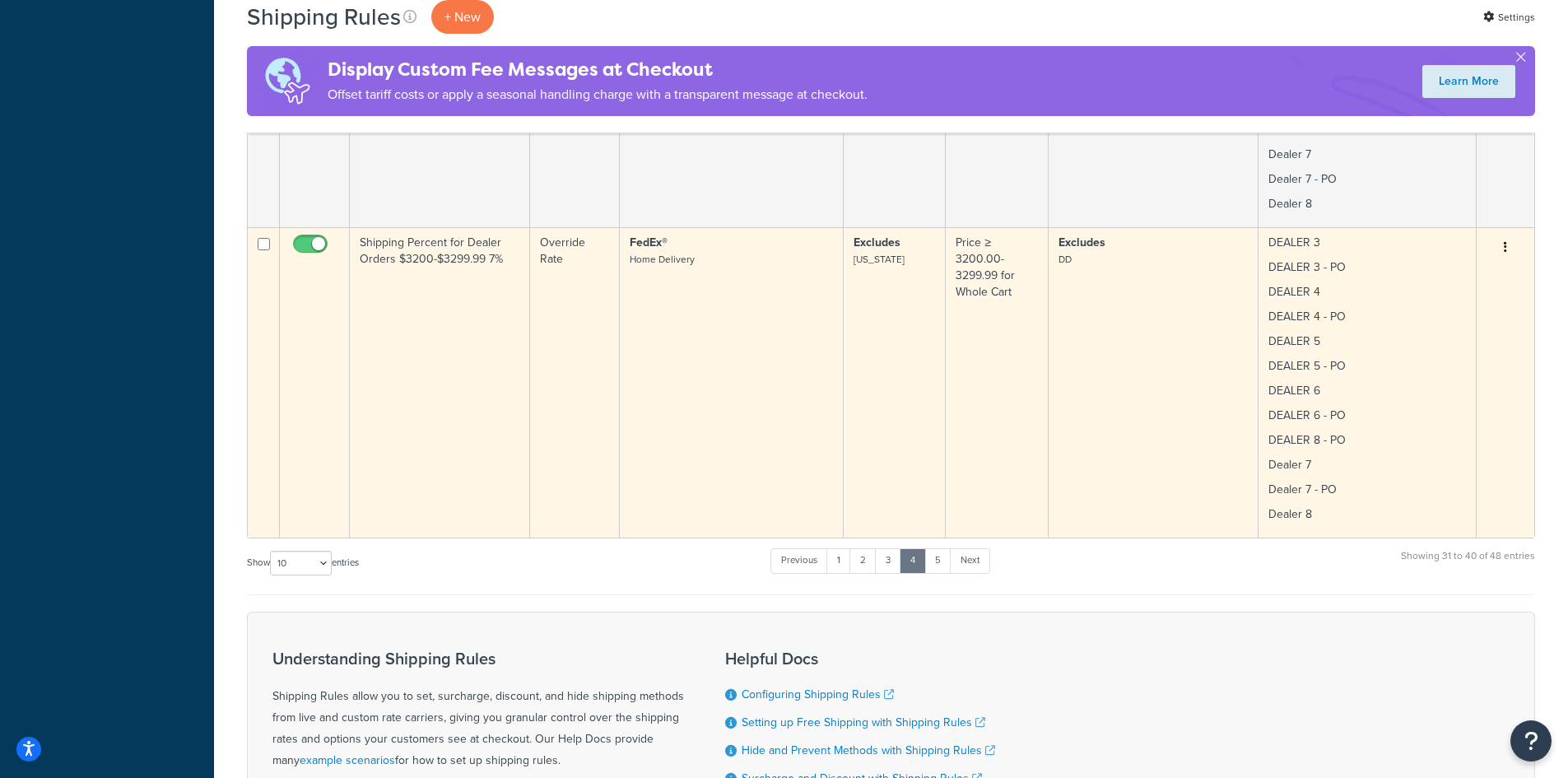
scroll to position [3075, 0]
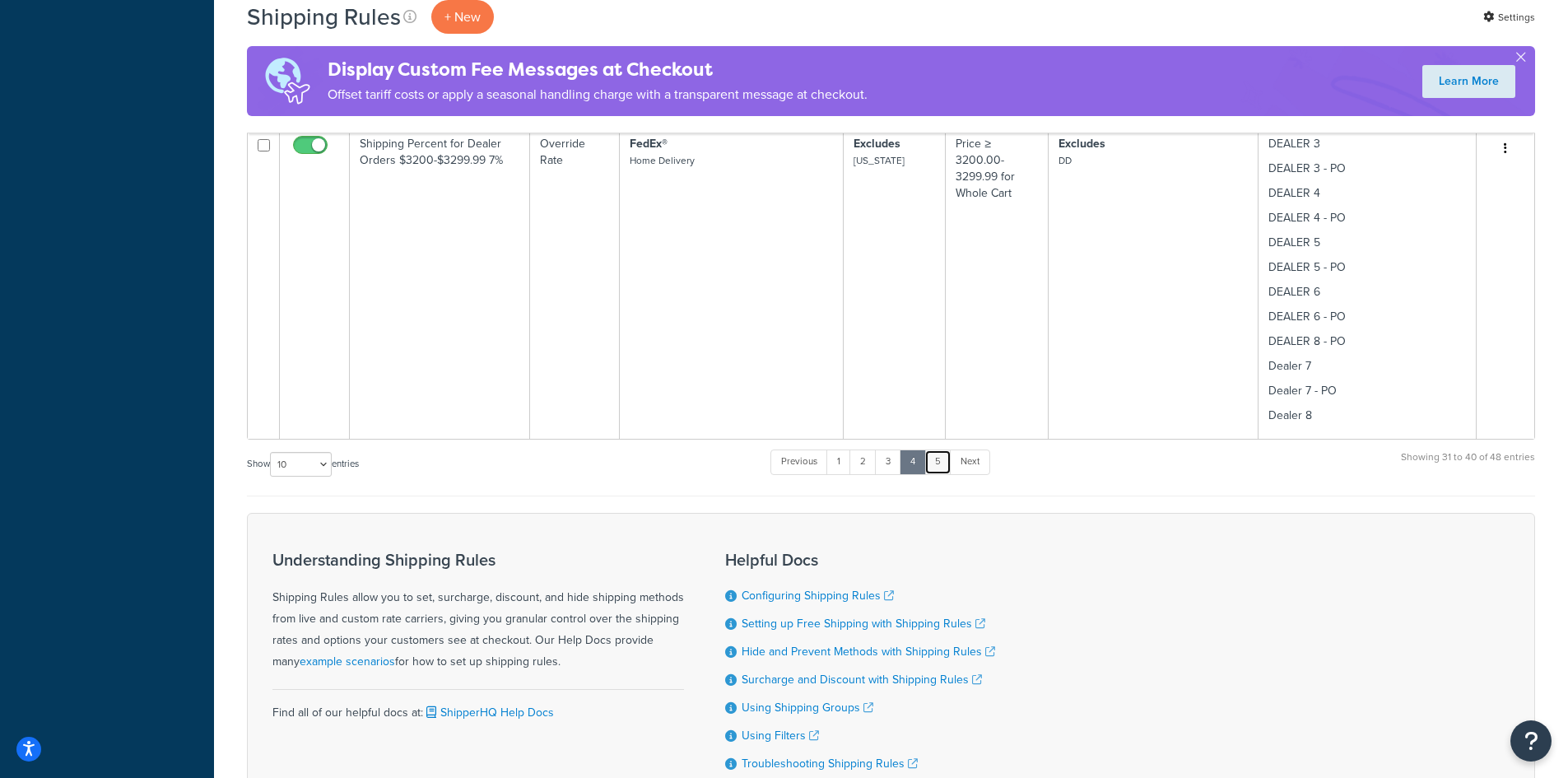
click at [945, 464] on link "5" at bounding box center [938, 462] width 27 height 25
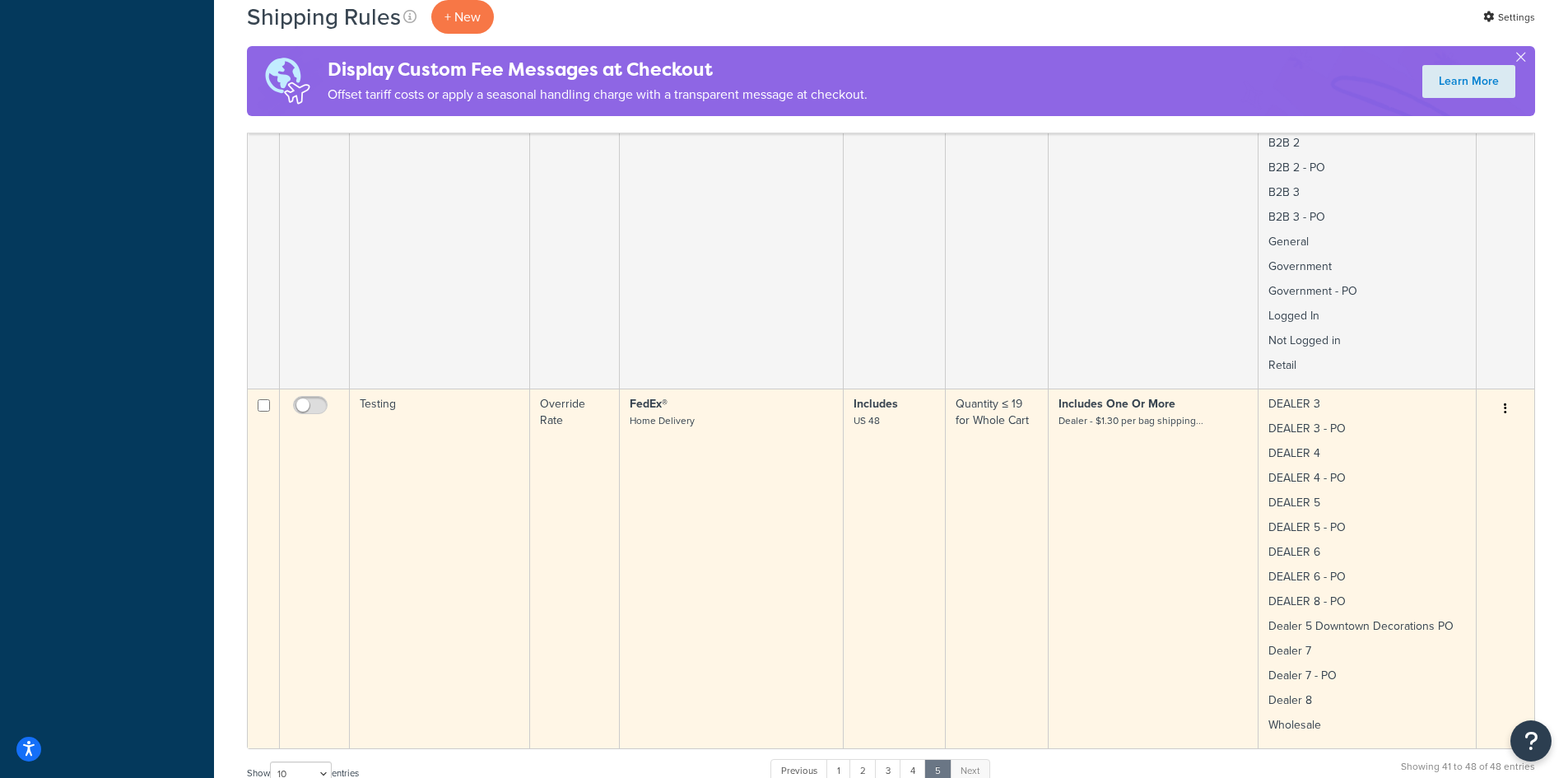
scroll to position [2462, 0]
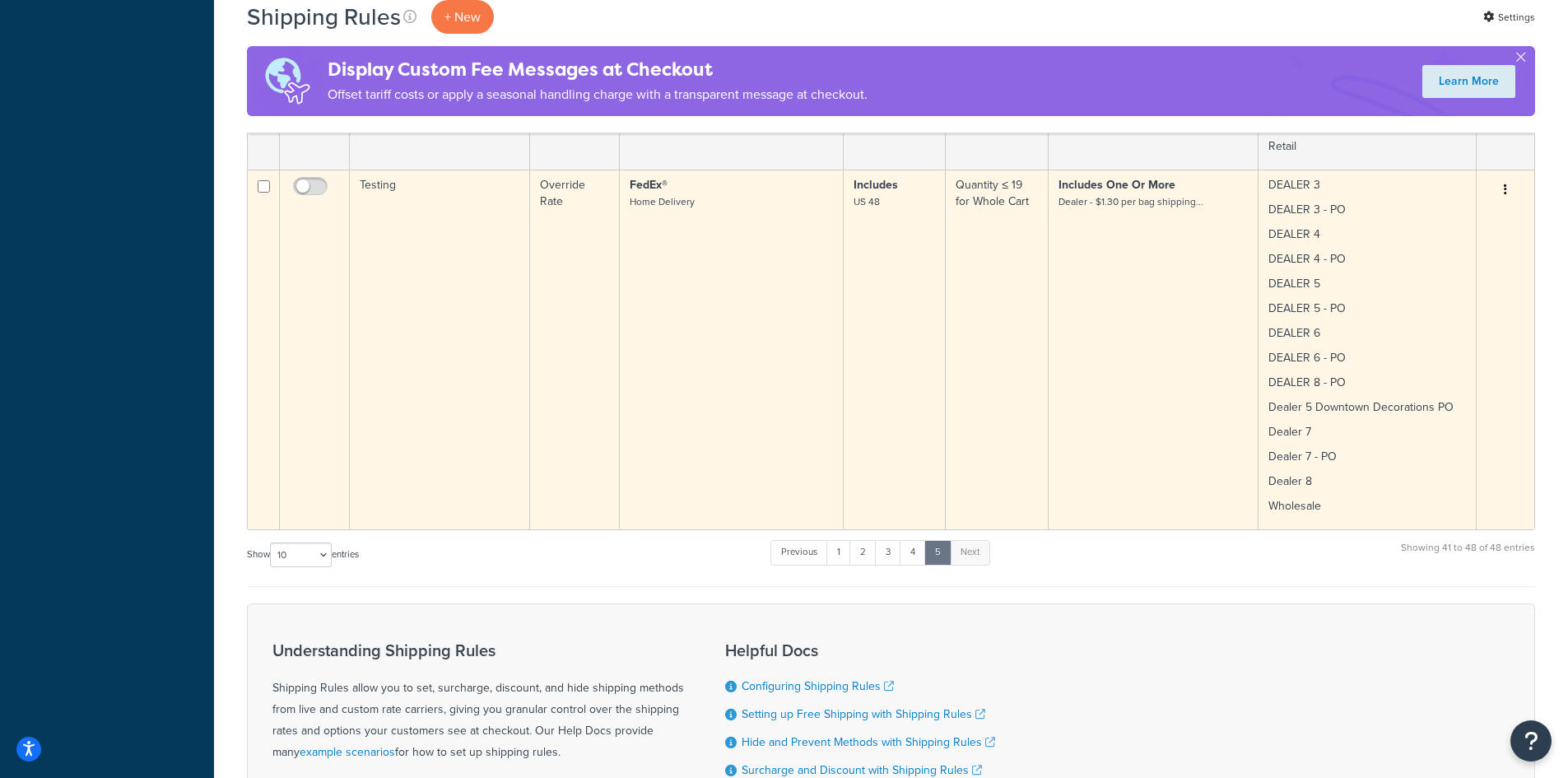
click at [452, 371] on td "Testing" at bounding box center [440, 349] width 180 height 360
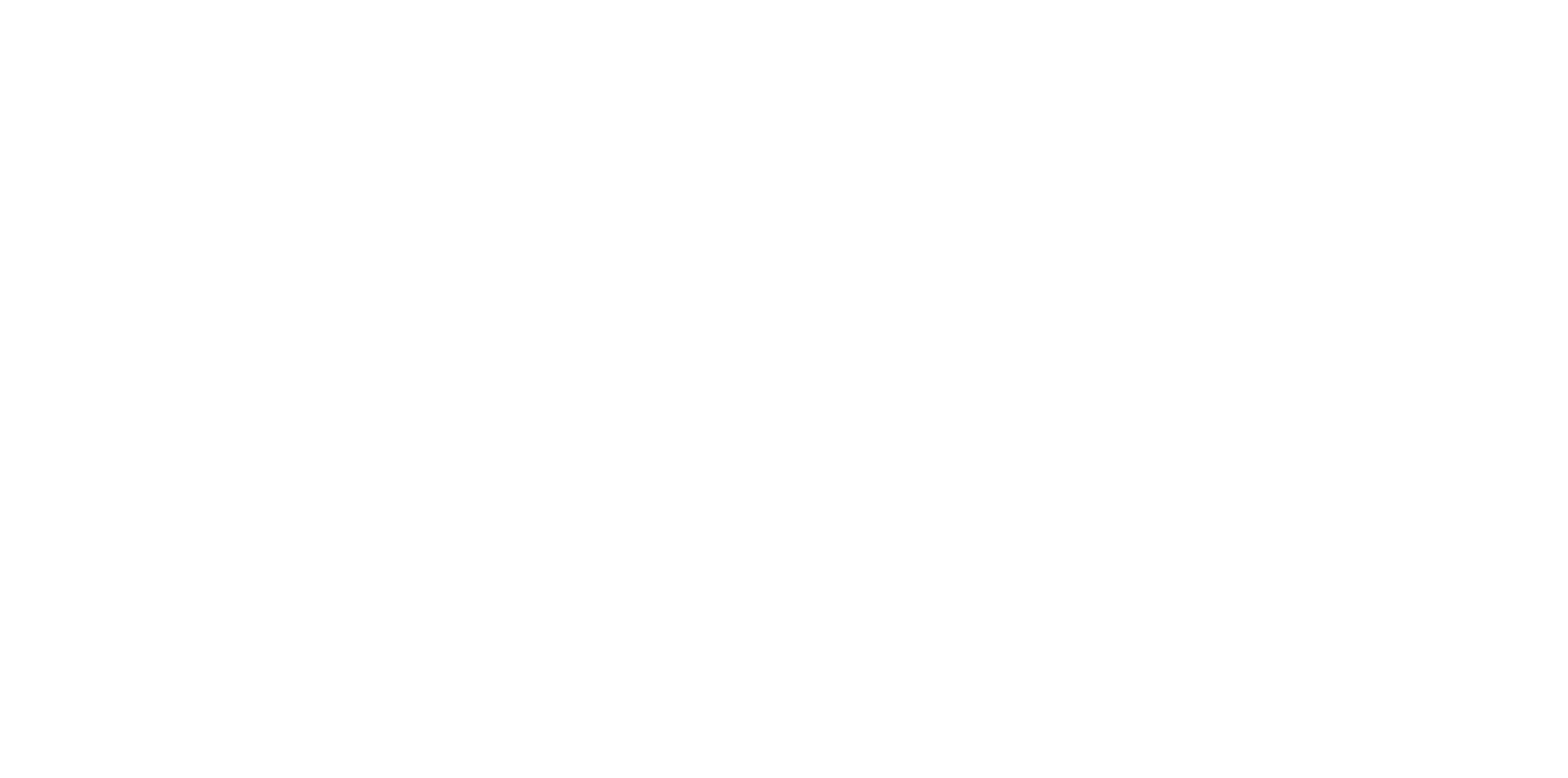
select select "ITEM"
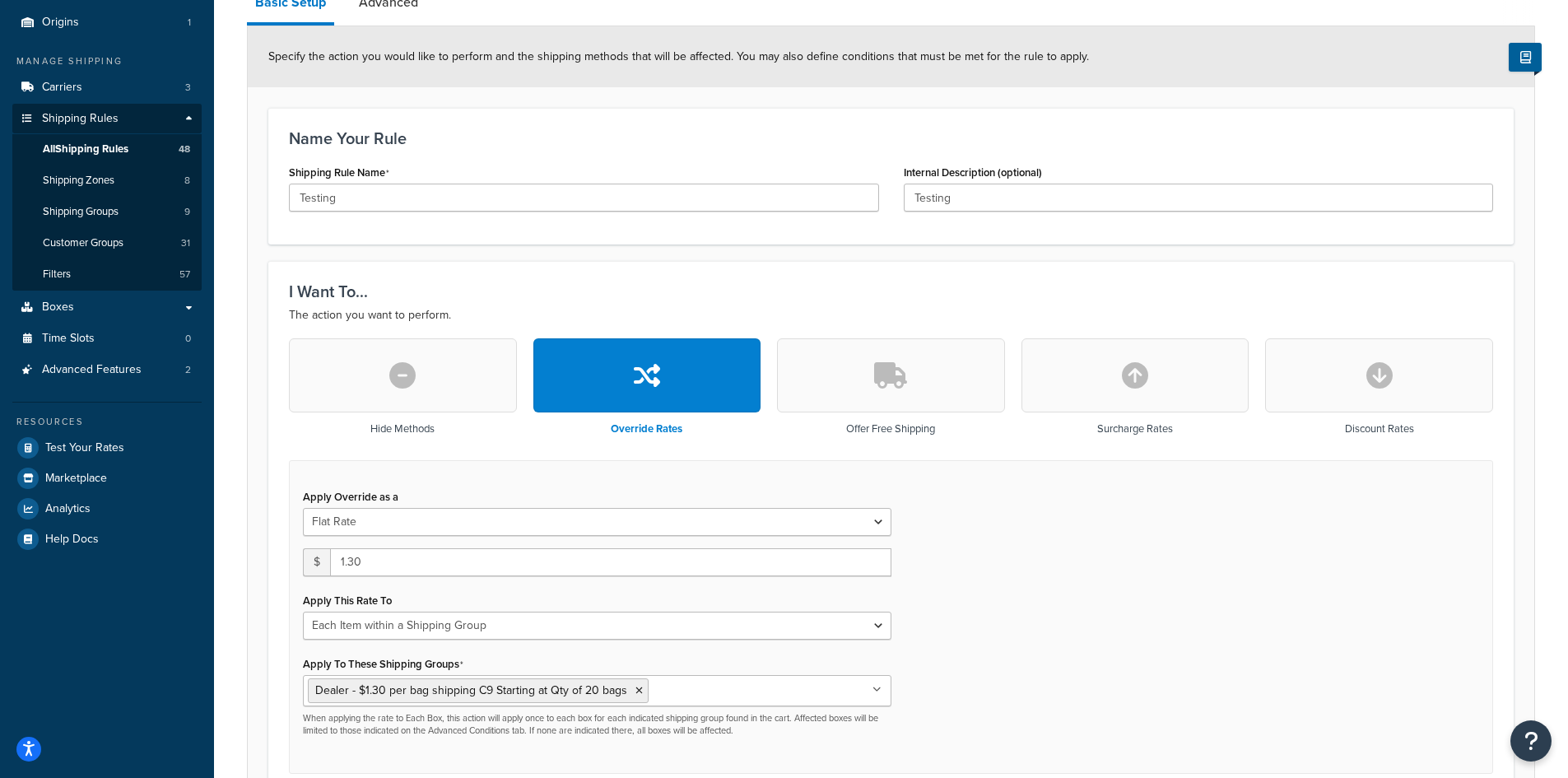
scroll to position [220, 0]
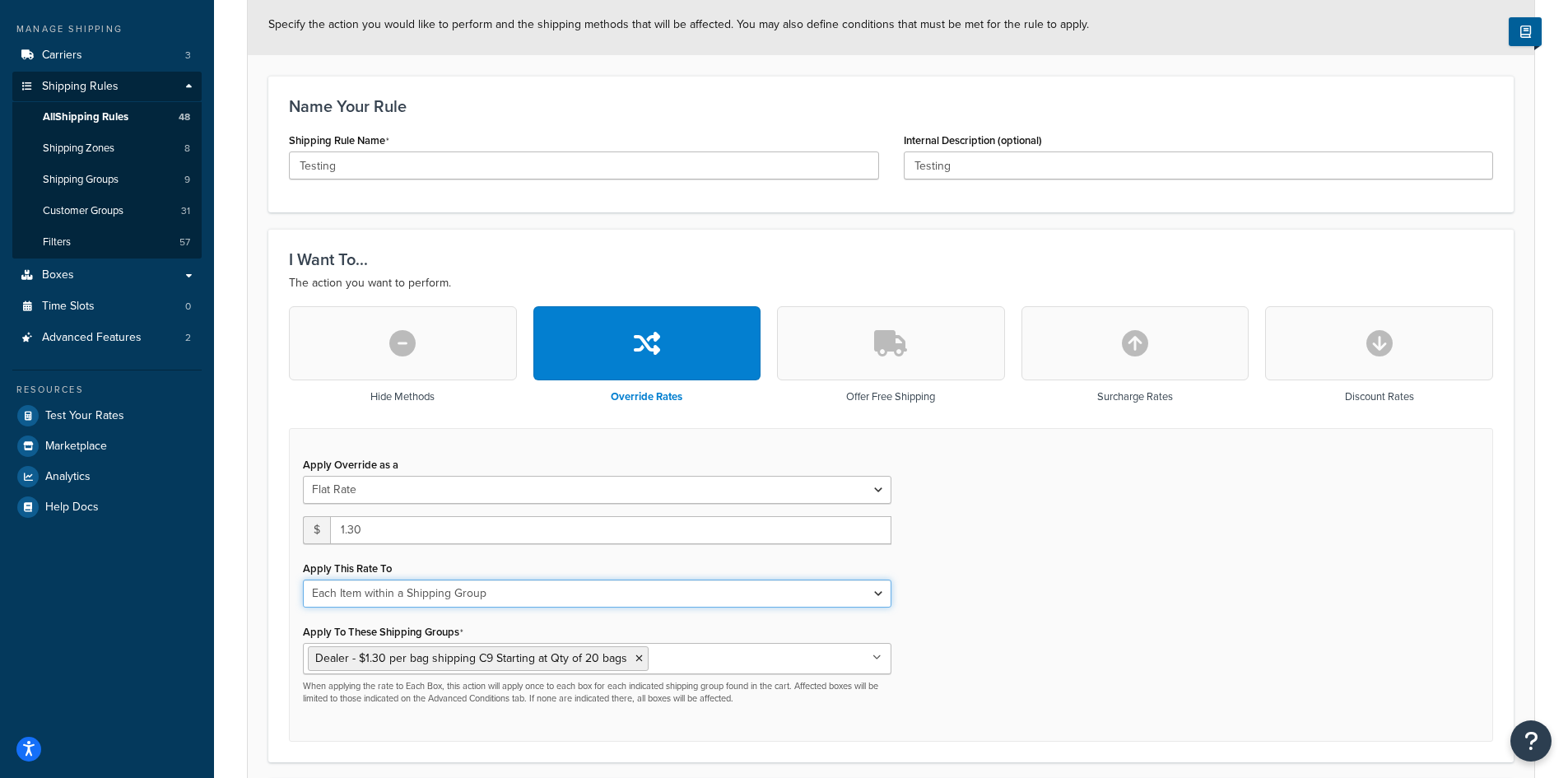
click at [714, 600] on select "Each Shipment in the Cart Each Shipping Group in the Cart Each Item within a Sh…" at bounding box center [597, 593] width 589 height 28
click at [1067, 514] on div "Apply Override as a Flat Rate Percentage Flat Rate & Percentage $ 1.30 Apply Th…" at bounding box center [891, 586] width 1204 height 314
click at [1345, 343] on button "button" at bounding box center [1379, 343] width 228 height 74
type input "0"
select select "CART"
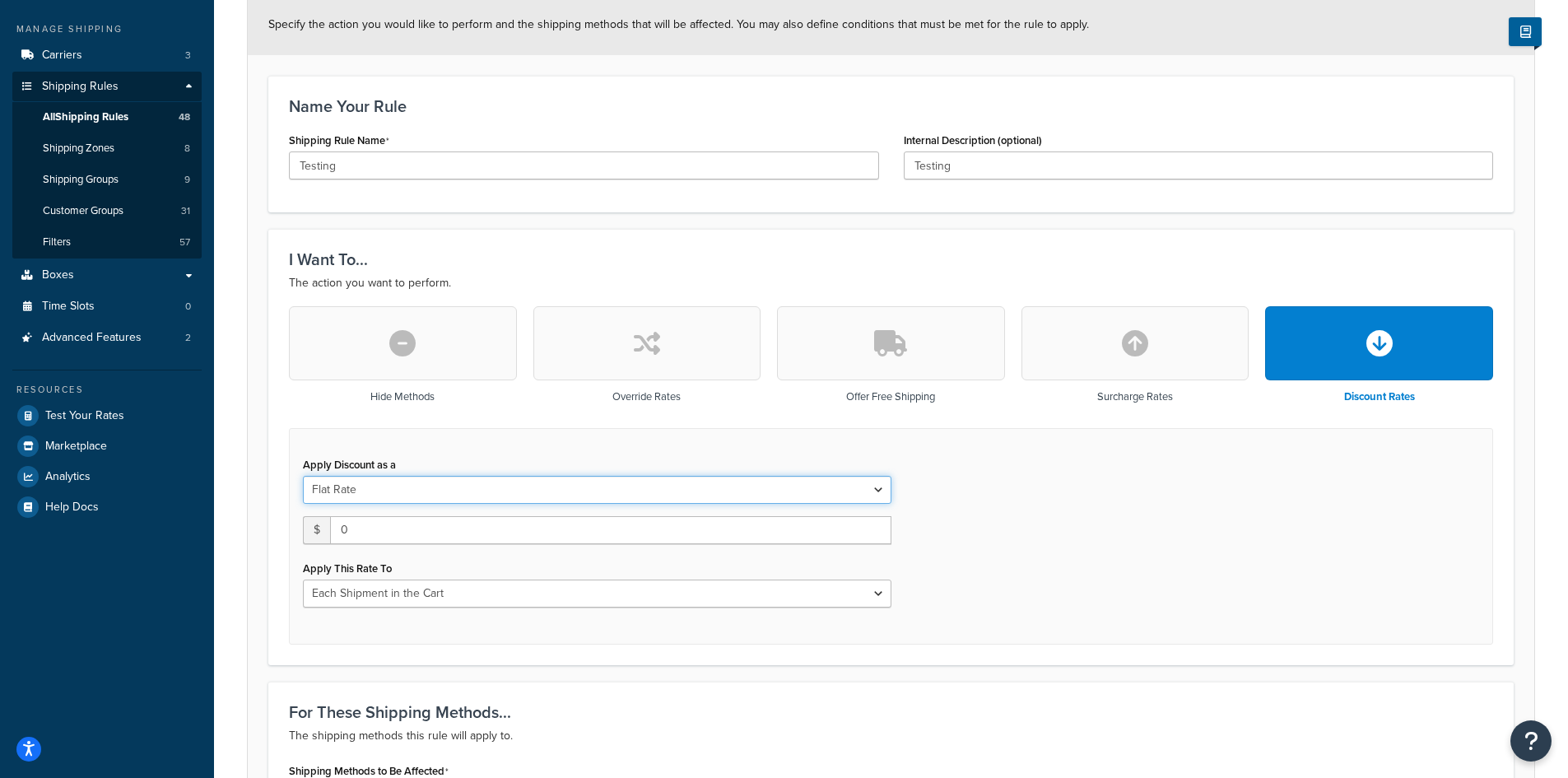
click at [885, 489] on select "Flat Rate Percentage Flat Rate & Percentage" at bounding box center [597, 489] width 589 height 28
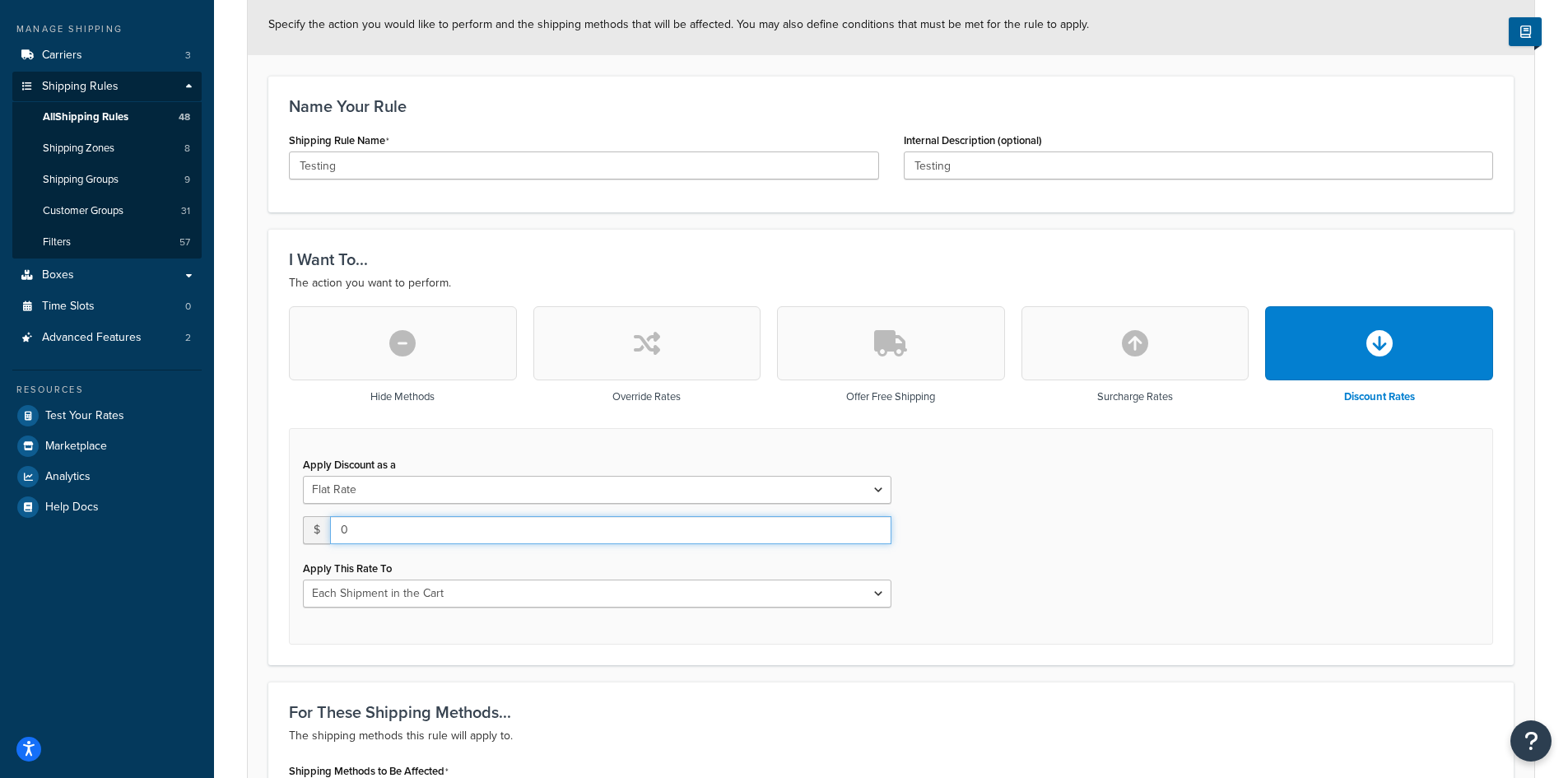
drag, startPoint x: 720, startPoint y: 532, endPoint x: 319, endPoint y: 526, distance: 401.0
click at [319, 526] on div "$ 0" at bounding box center [597, 530] width 589 height 28
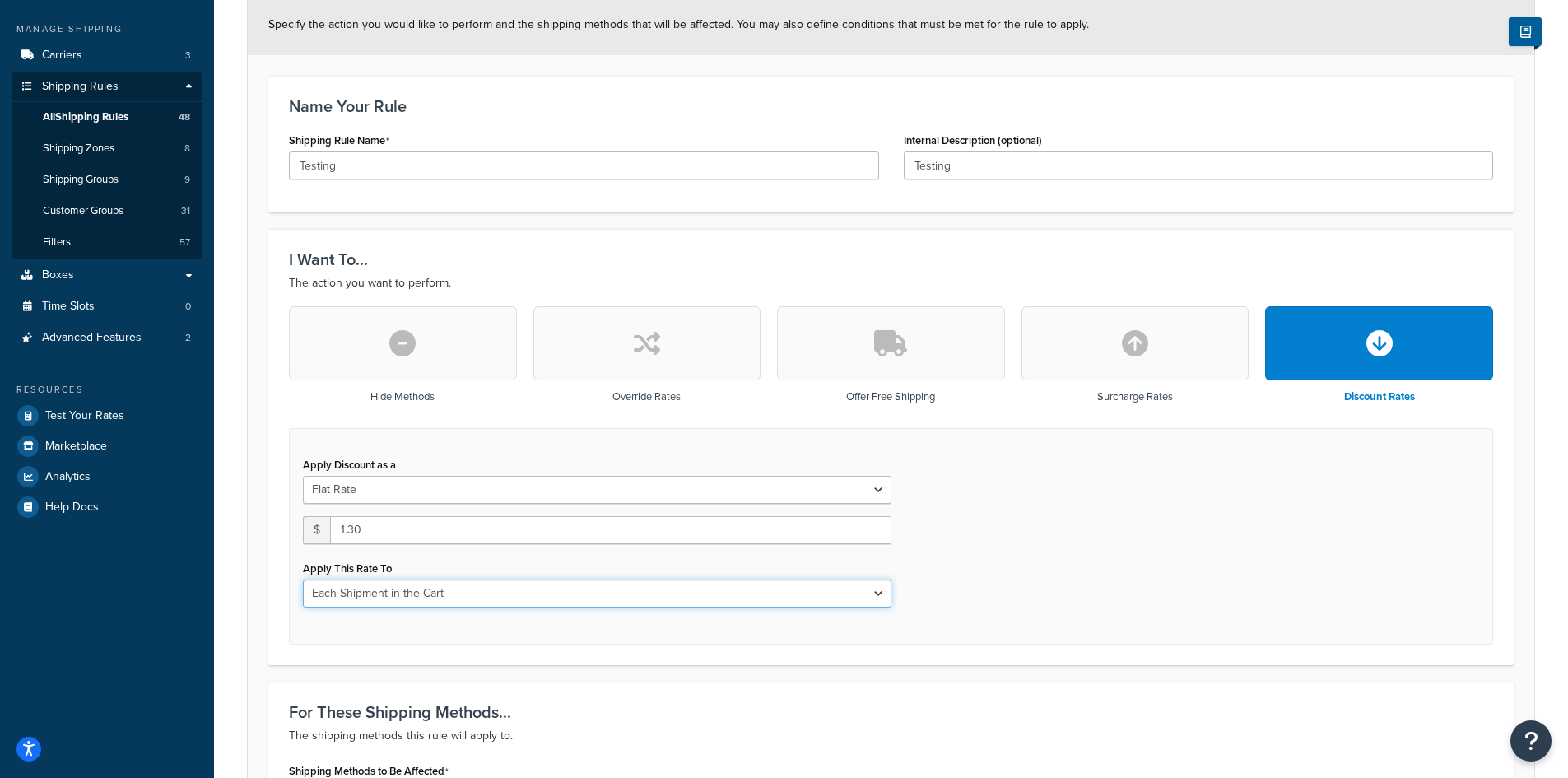
click at [526, 589] on select "Each Shipment in the Cart Each Shipping Group in the Cart Each Item within a Sh…" at bounding box center [597, 593] width 589 height 28
click at [1050, 448] on div "Apply Discount as a Flat Rate Percentage Flat Rate & Percentage $ 1.30 Apply Th…" at bounding box center [891, 537] width 1204 height 216
click at [1086, 359] on button "button" at bounding box center [1135, 343] width 228 height 74
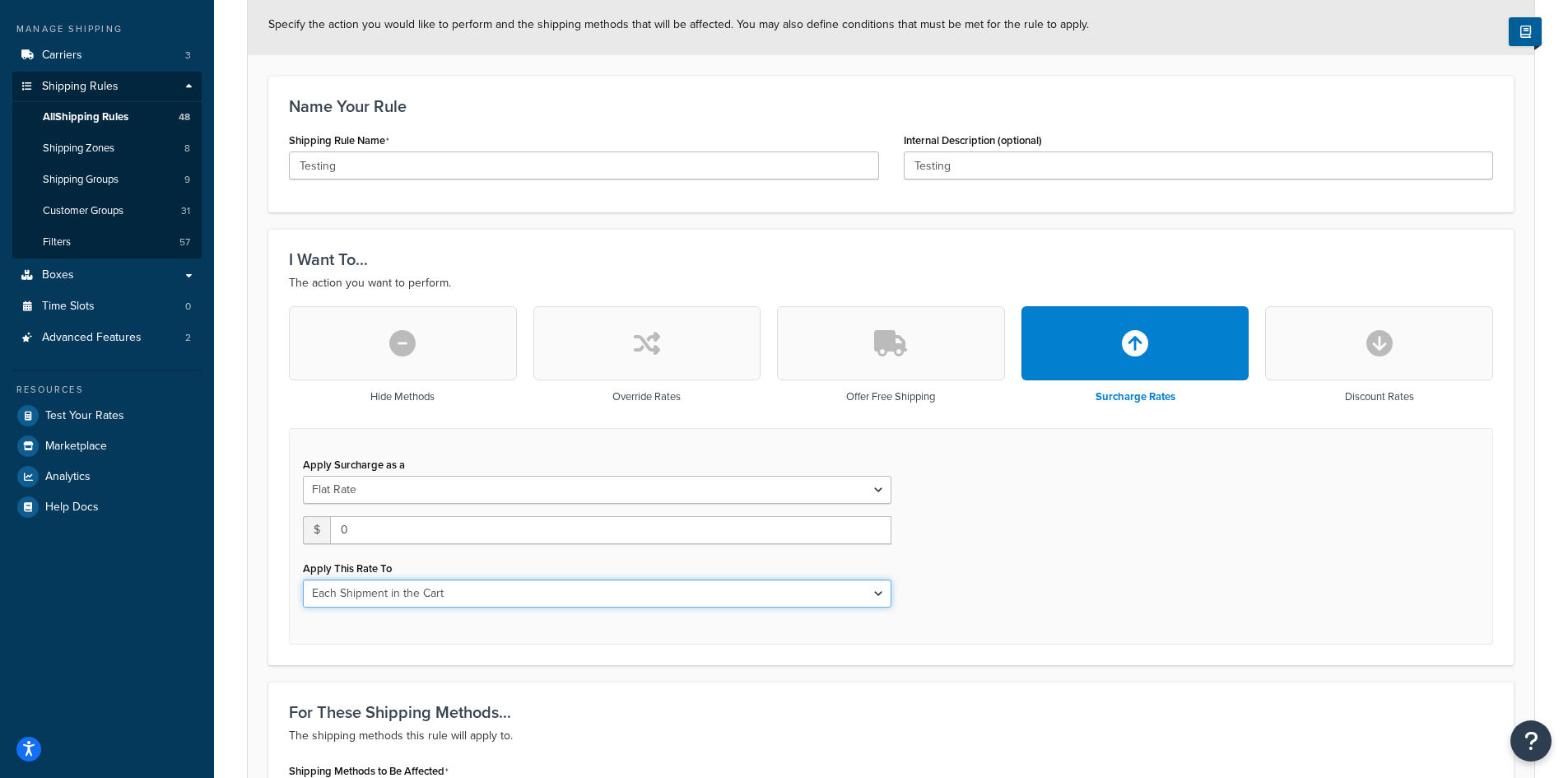
click at [691, 590] on select "Each Shipment in the Cart Each Shipping Group in the Cart Each Item within a Sh…" at bounding box center [597, 593] width 589 height 28
click at [1095, 448] on div "Apply Surcharge as a Flat Rate Percentage Flat Rate & Percentage $ 0 Apply This…" at bounding box center [891, 537] width 1204 height 216
click at [1323, 326] on button "button" at bounding box center [1379, 343] width 228 height 74
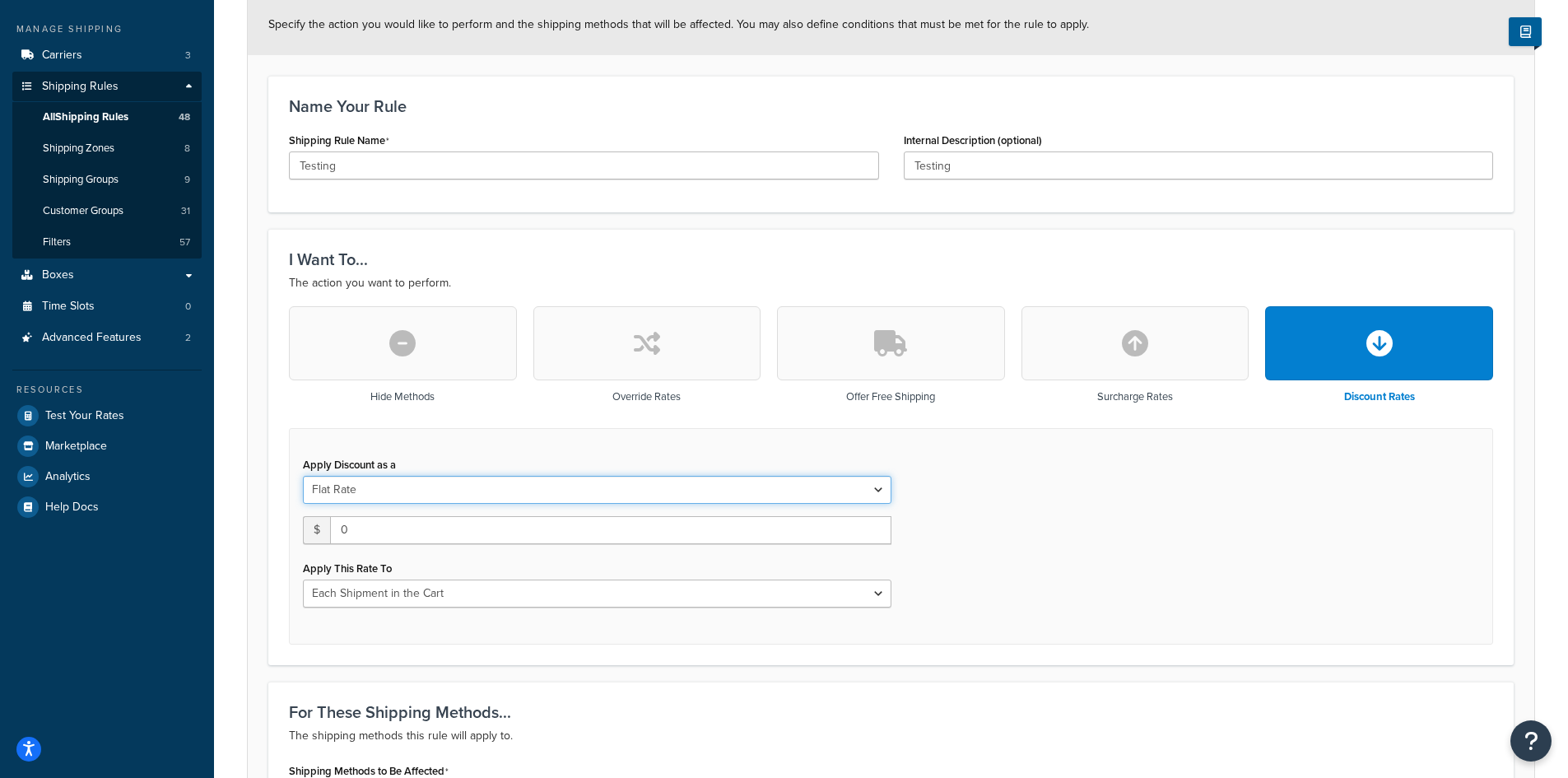
click at [885, 490] on select "Flat Rate Percentage Flat Rate & Percentage" at bounding box center [597, 489] width 589 height 28
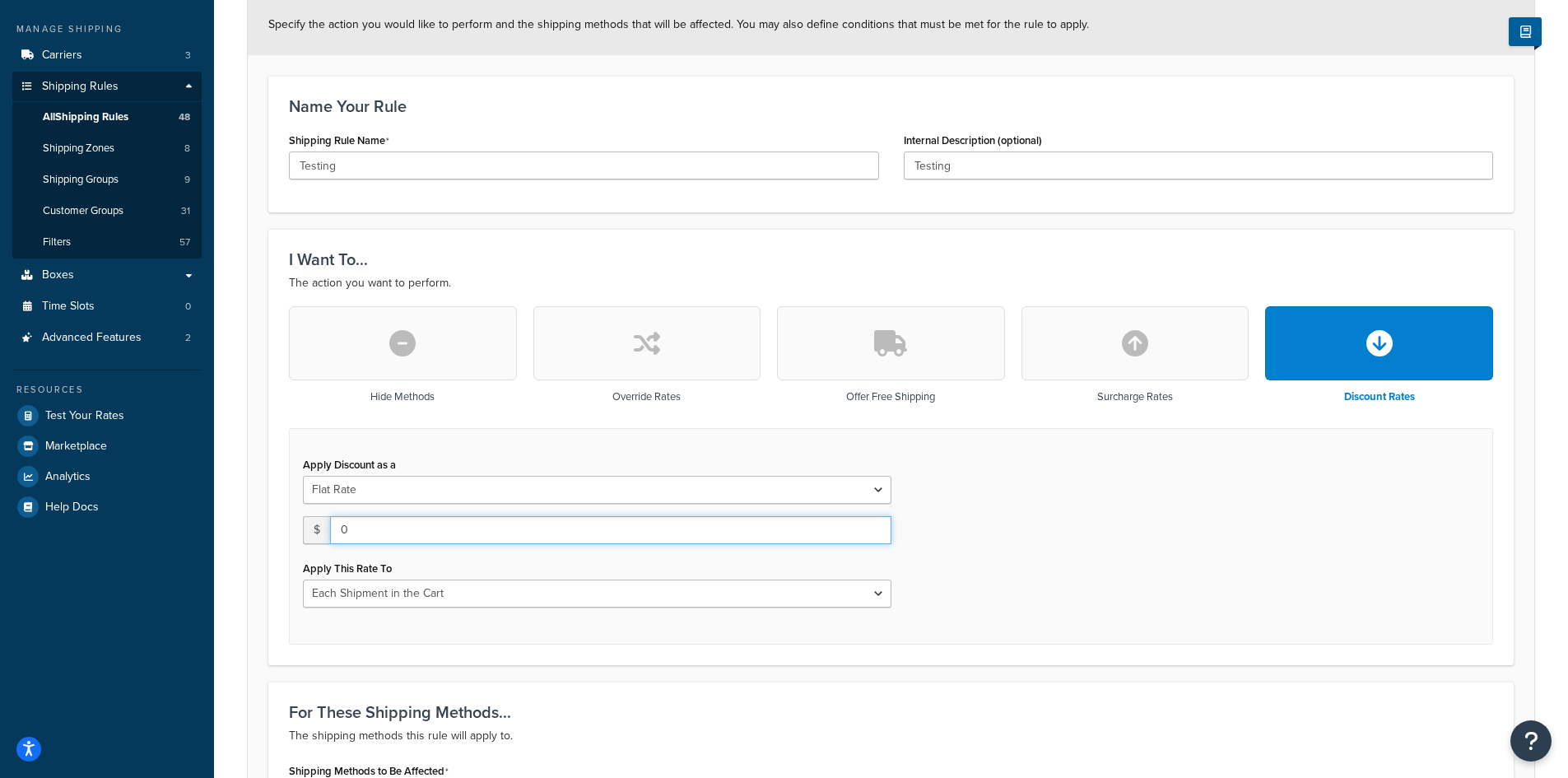
click at [512, 529] on input "0" at bounding box center [611, 530] width 561 height 28
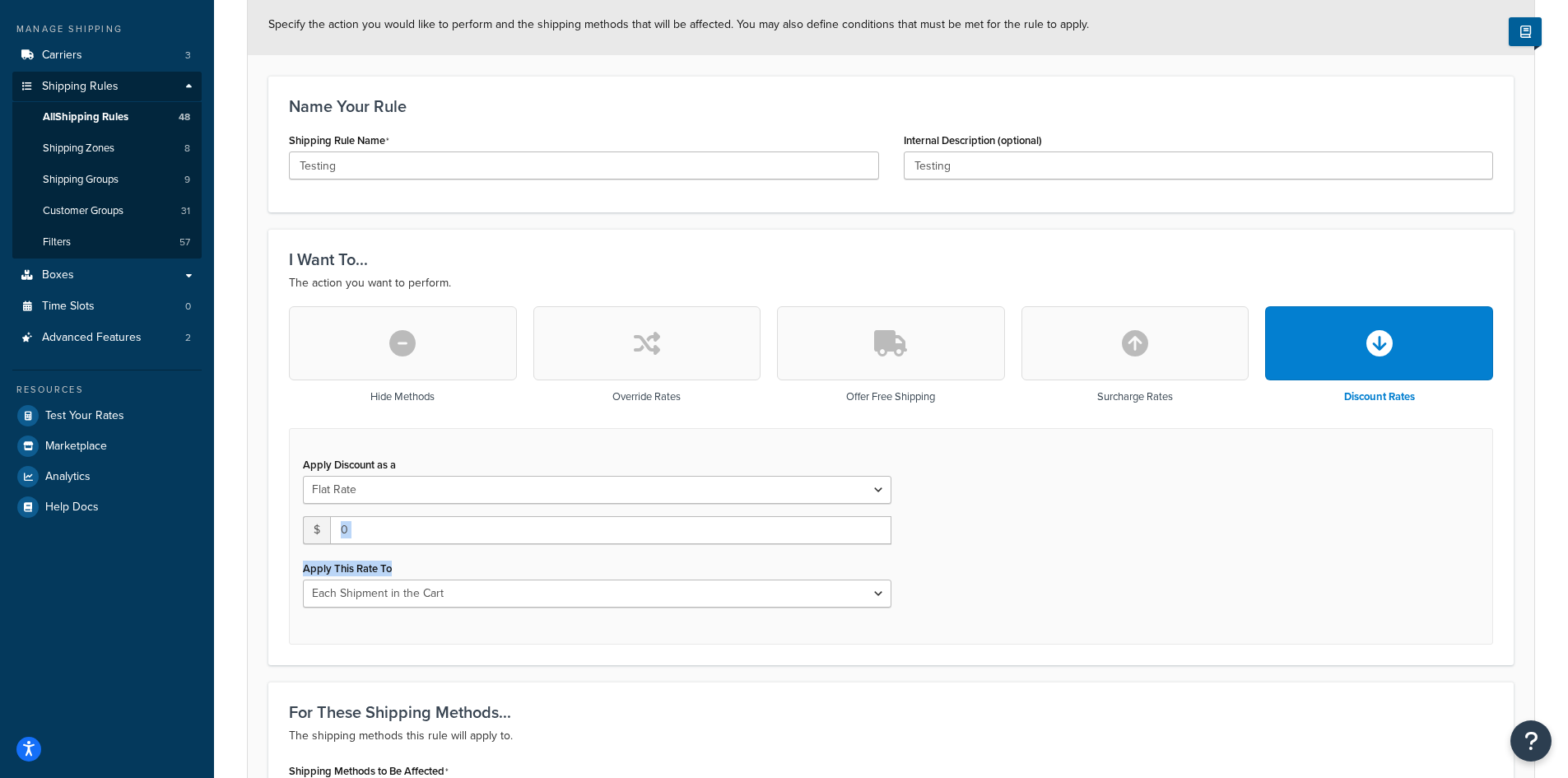
drag, startPoint x: 386, startPoint y: 548, endPoint x: 322, endPoint y: 539, distance: 64.6
click at [319, 540] on div "Apply Discount as a Flat Rate Percentage Flat Rate & Percentage $ 0 Apply This …" at bounding box center [597, 531] width 614 height 155
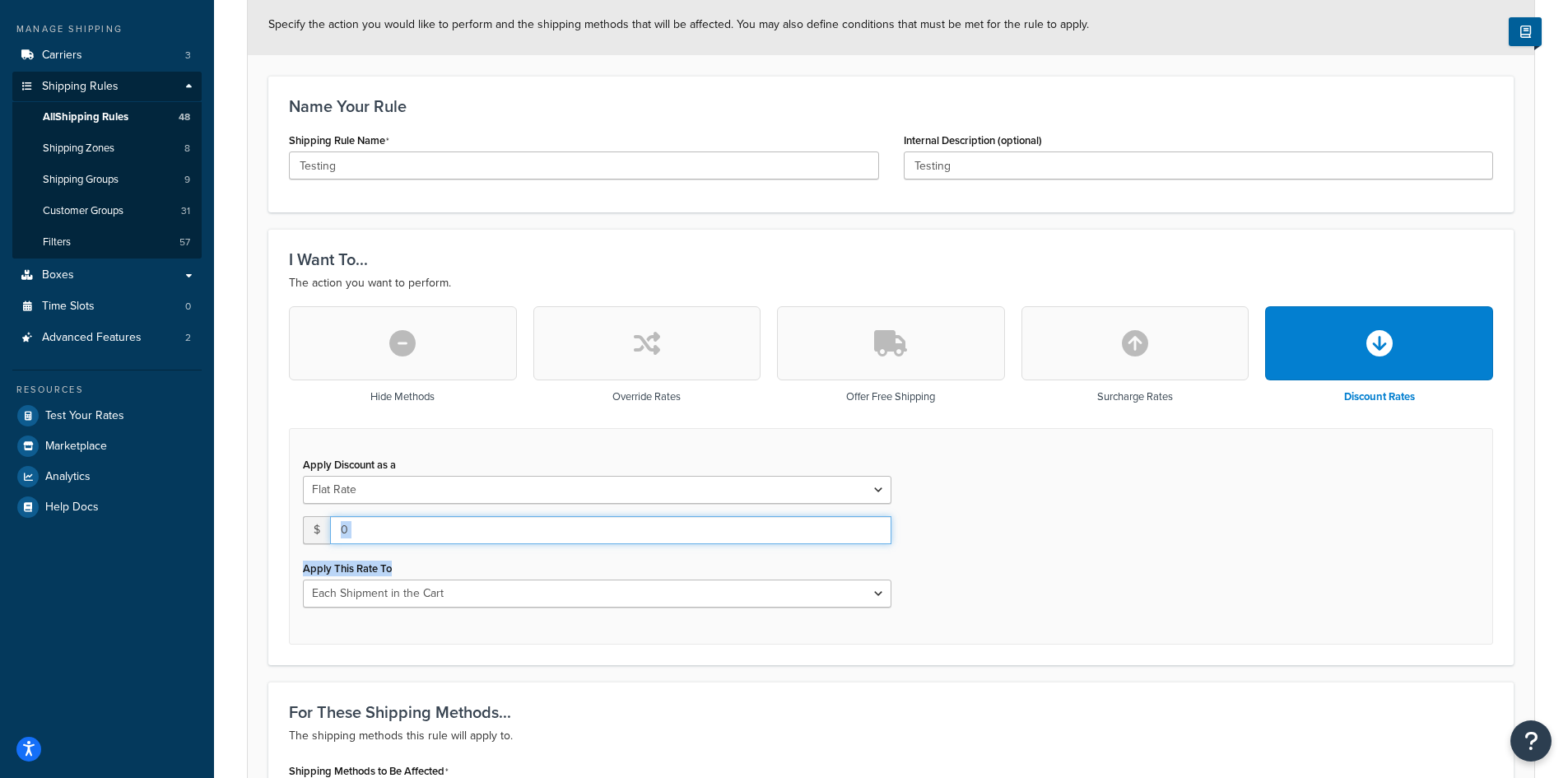
click at [415, 533] on input "0" at bounding box center [611, 530] width 561 height 28
drag, startPoint x: 378, startPoint y: 532, endPoint x: 333, endPoint y: 524, distance: 45.7
click at [333, 524] on input "0" at bounding box center [611, 530] width 561 height 28
type input "1.30"
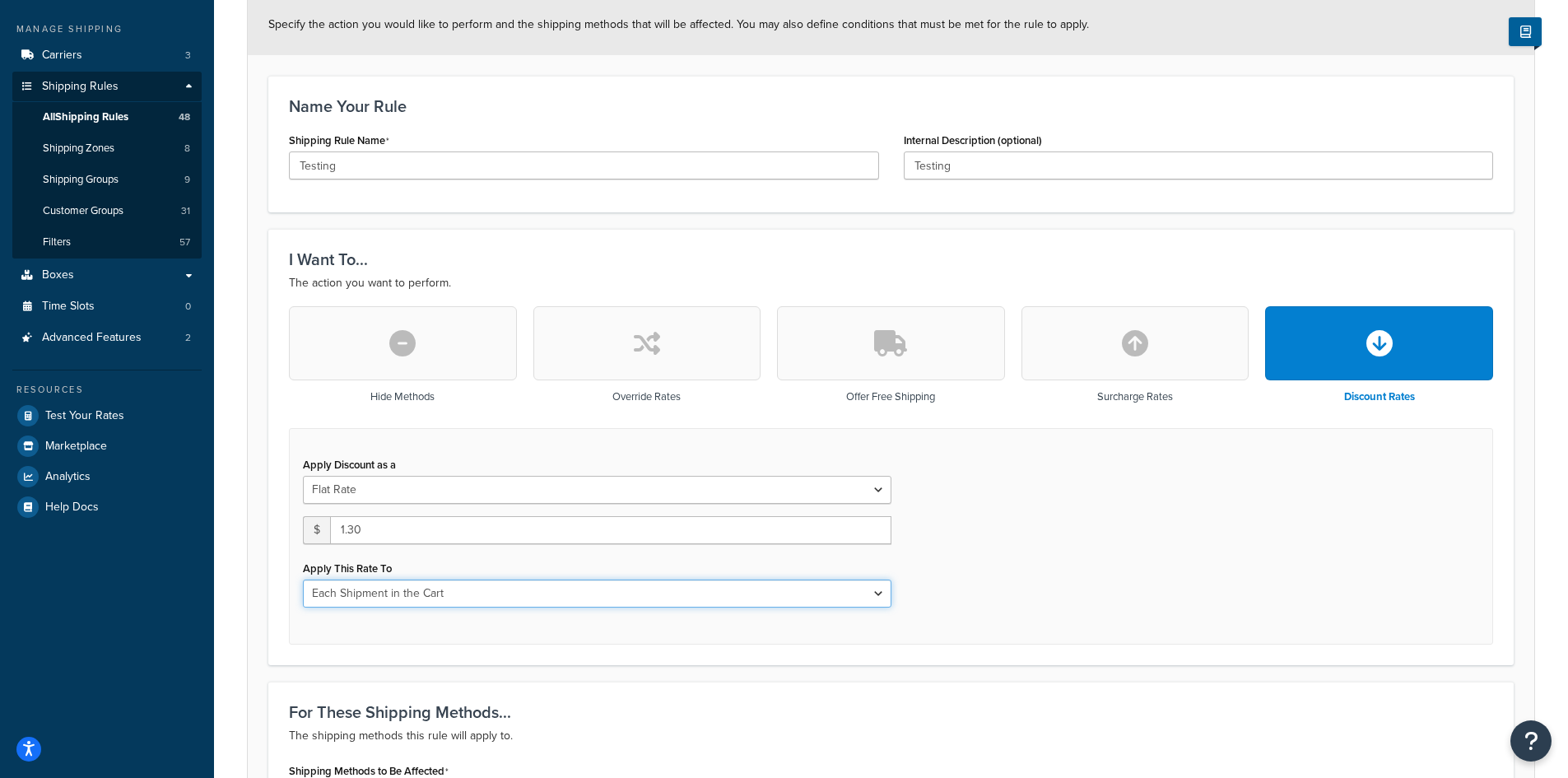
click at [469, 592] on select "Each Shipment in the Cart Each Shipping Group in the Cart Each Item within a Sh…" at bounding box center [597, 593] width 589 height 28
select select "BOX"
click at [303, 580] on select "Each Shipment in the Cart Each Shipping Group in the Cart Each Item within a Sh…" at bounding box center [597, 593] width 589 height 28
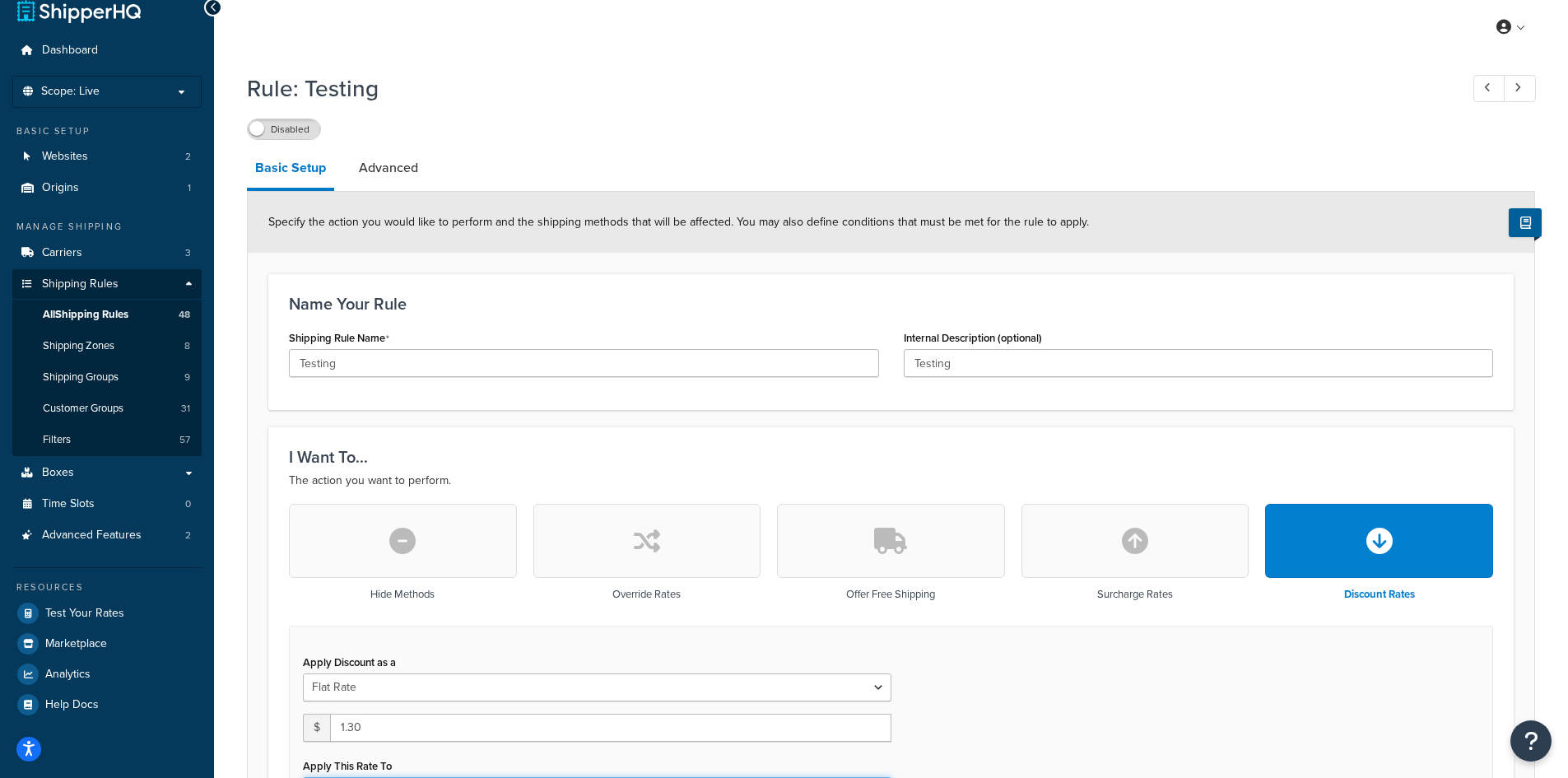
scroll to position [0, 0]
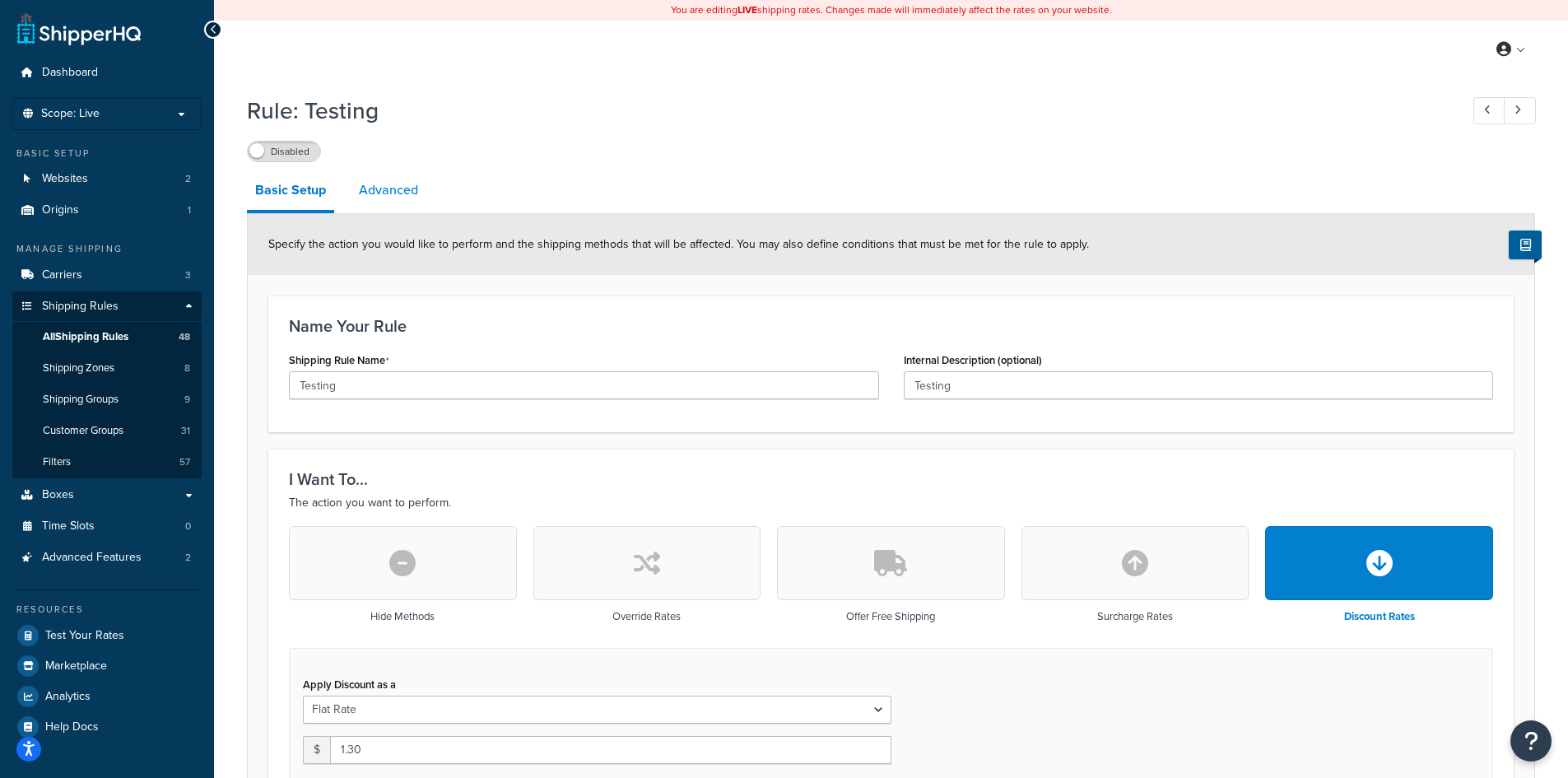
click at [384, 183] on link "Advanced" at bounding box center [389, 191] width 76 height 40
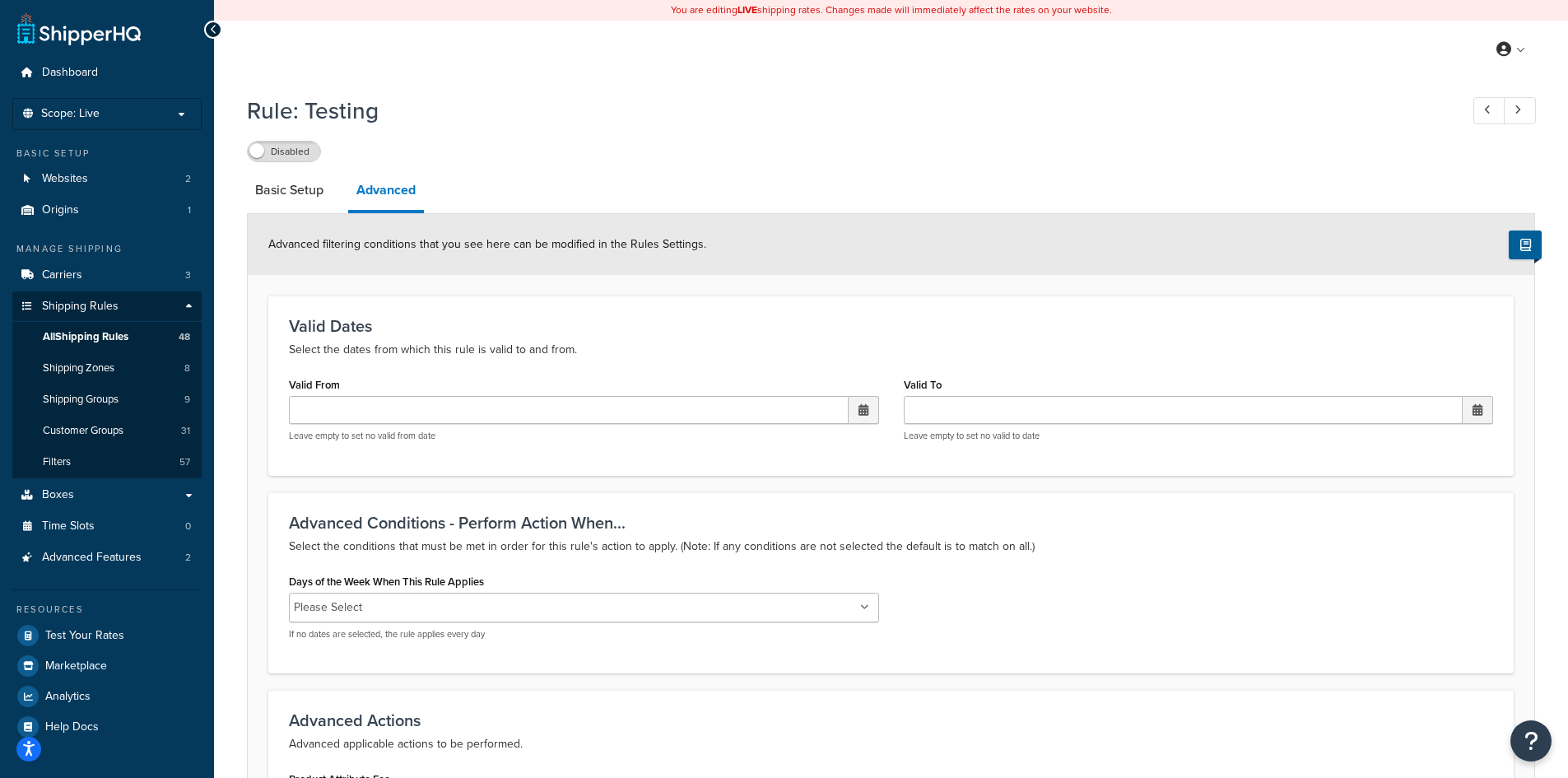
scroll to position [434, 0]
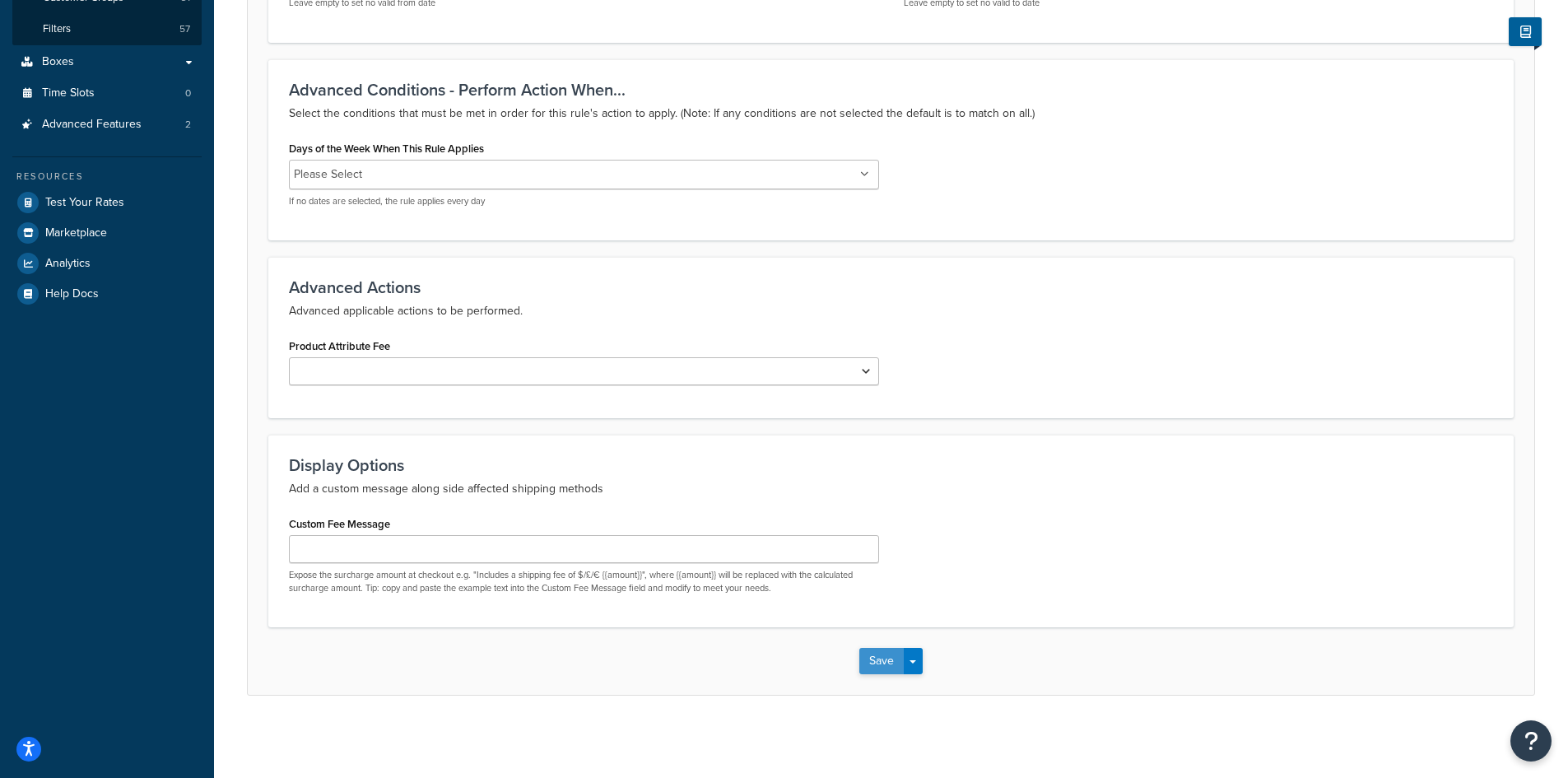
click at [877, 650] on button "Save" at bounding box center [881, 661] width 45 height 27
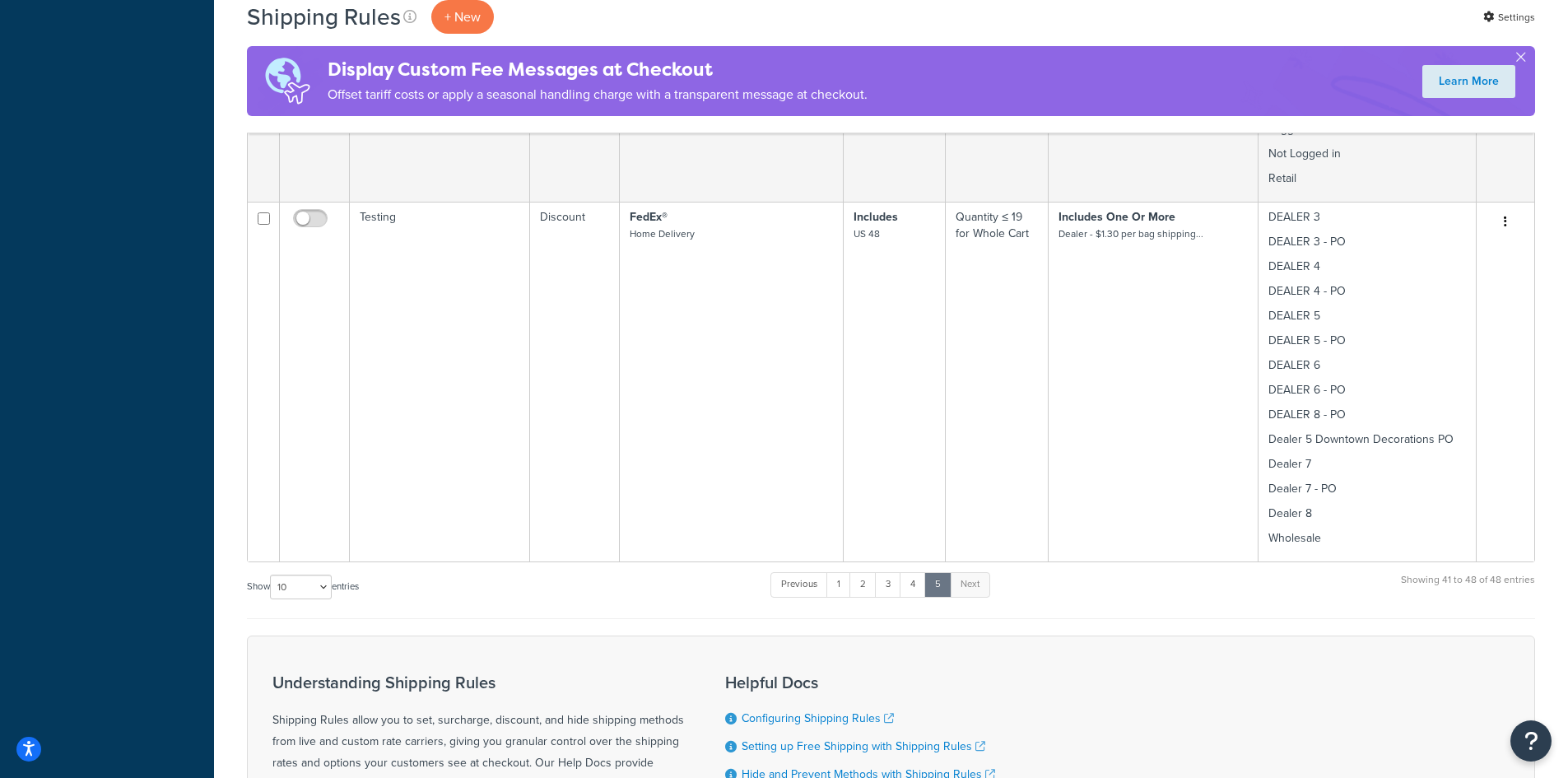
scroll to position [2462, 0]
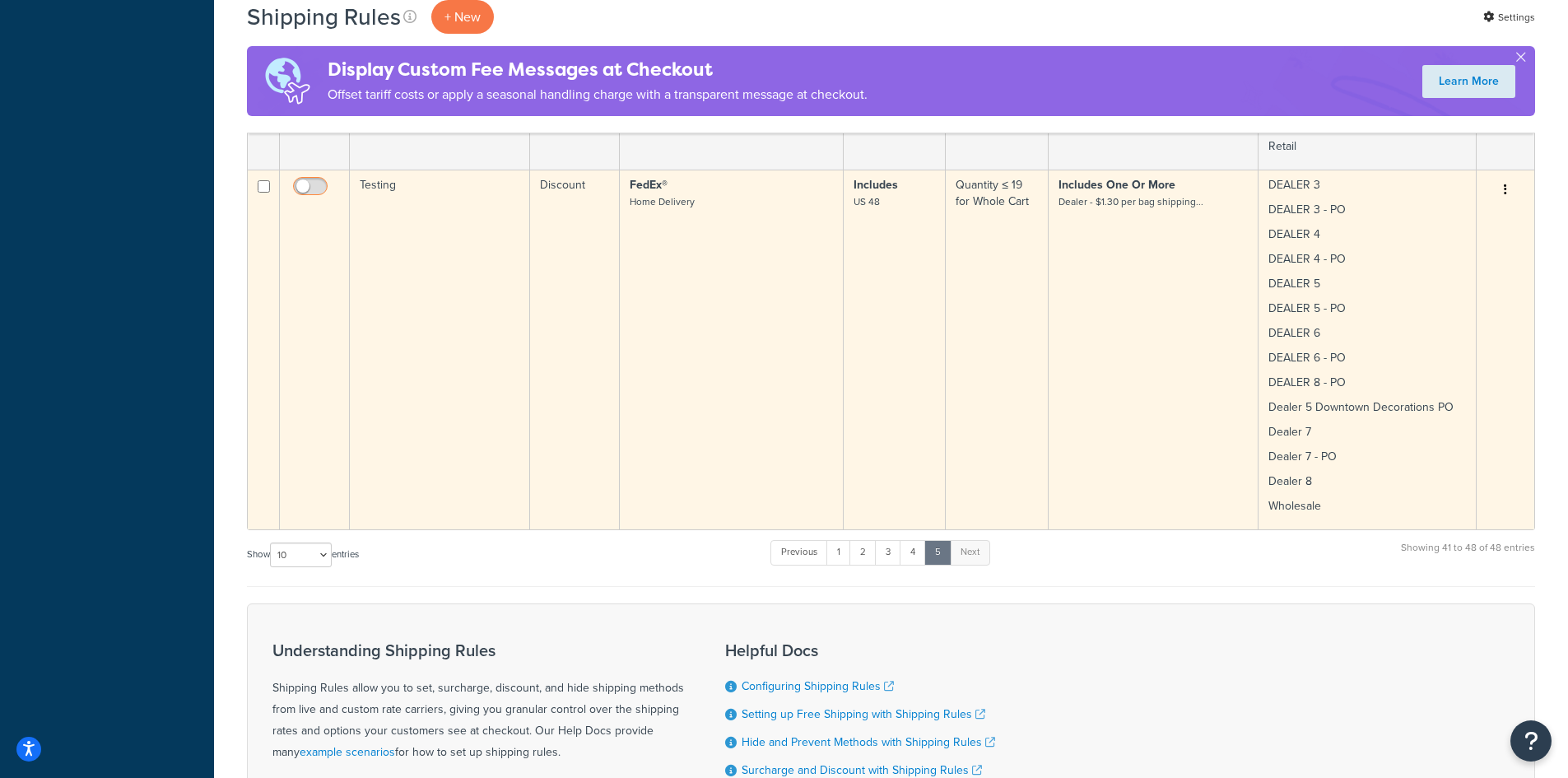
click at [312, 188] on input "checkbox" at bounding box center [312, 191] width 45 height 21
checkbox input "true"
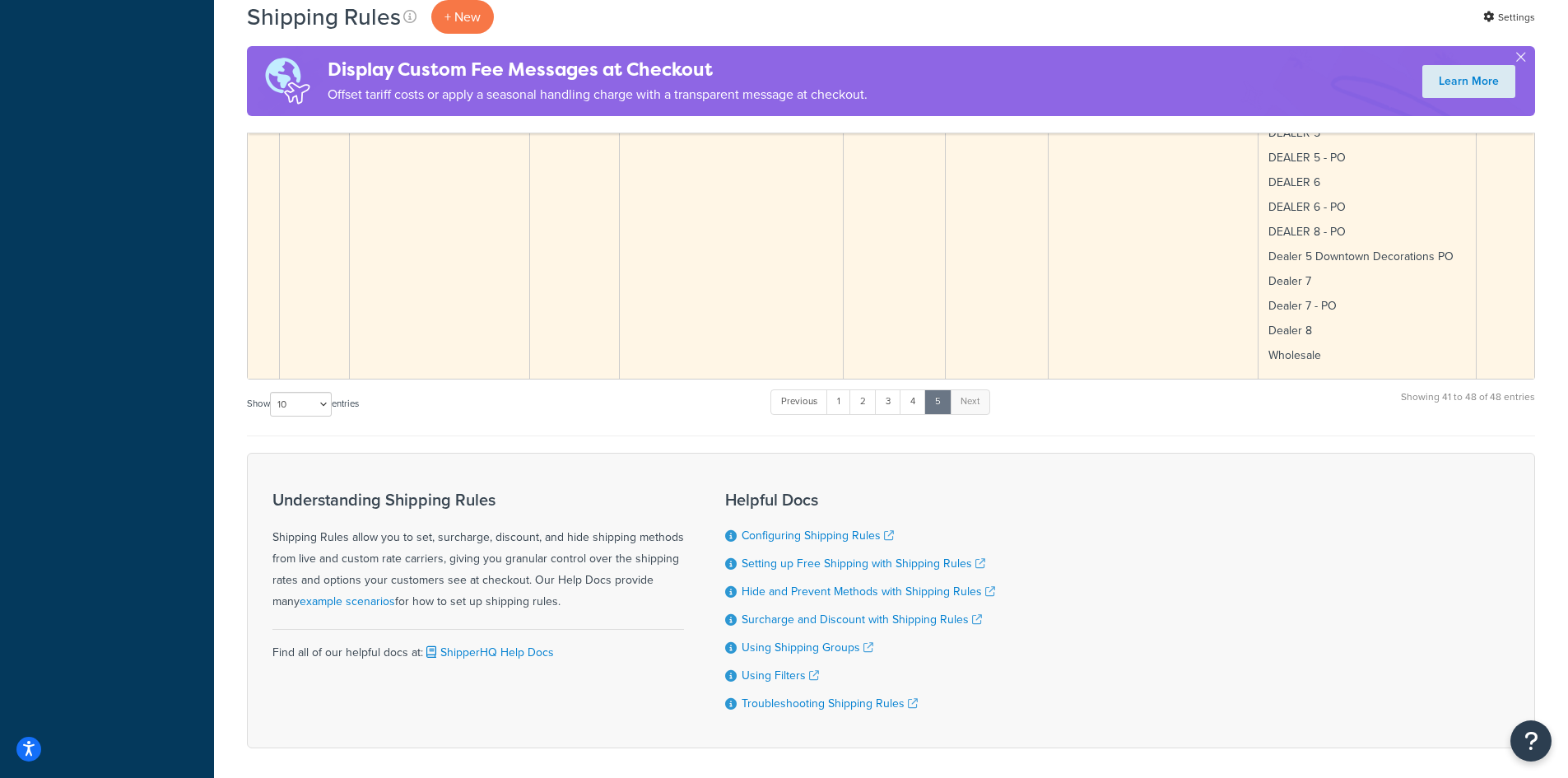
scroll to position [2682, 0]
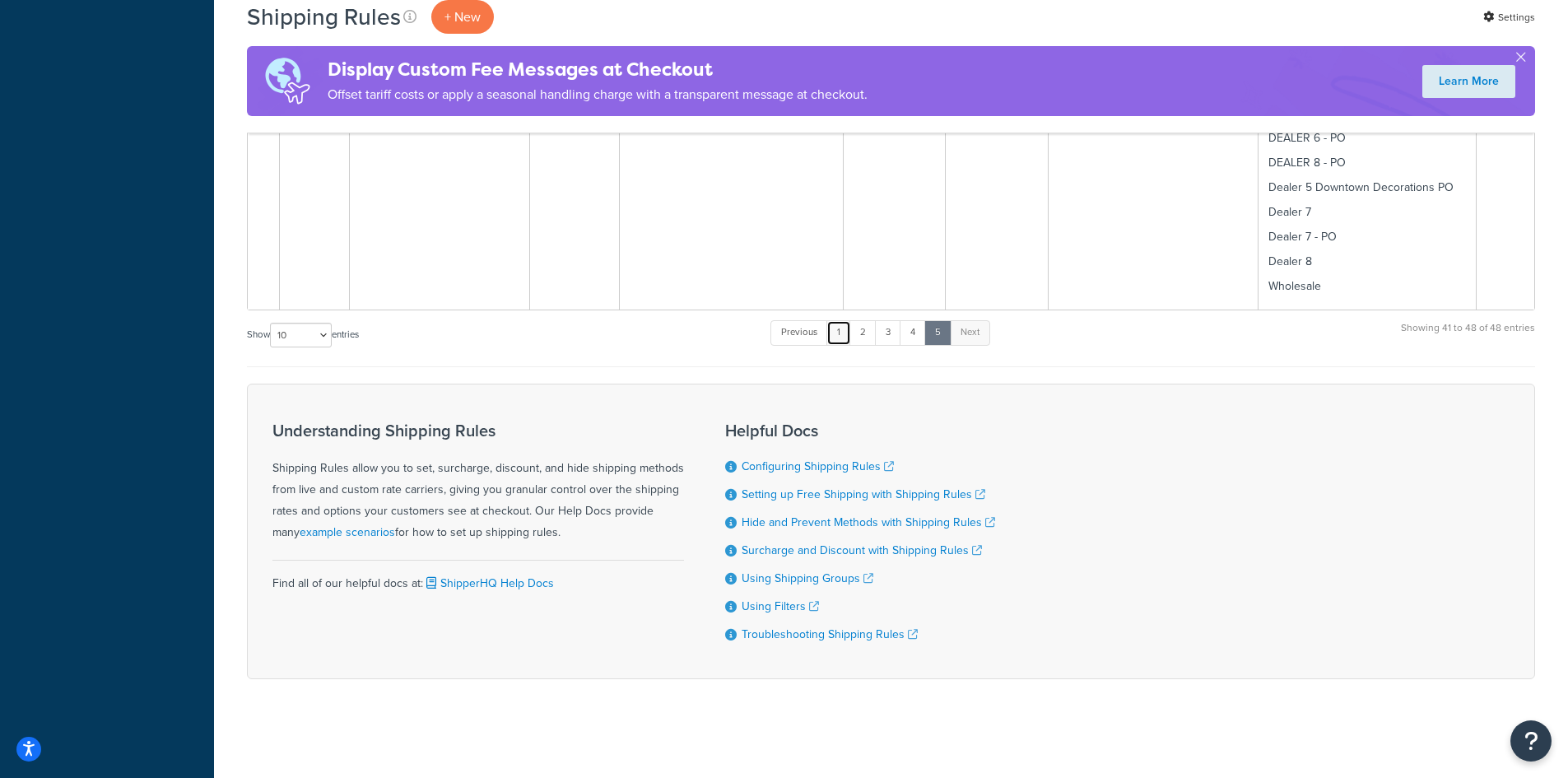
click at [840, 333] on link "1" at bounding box center [838, 332] width 25 height 25
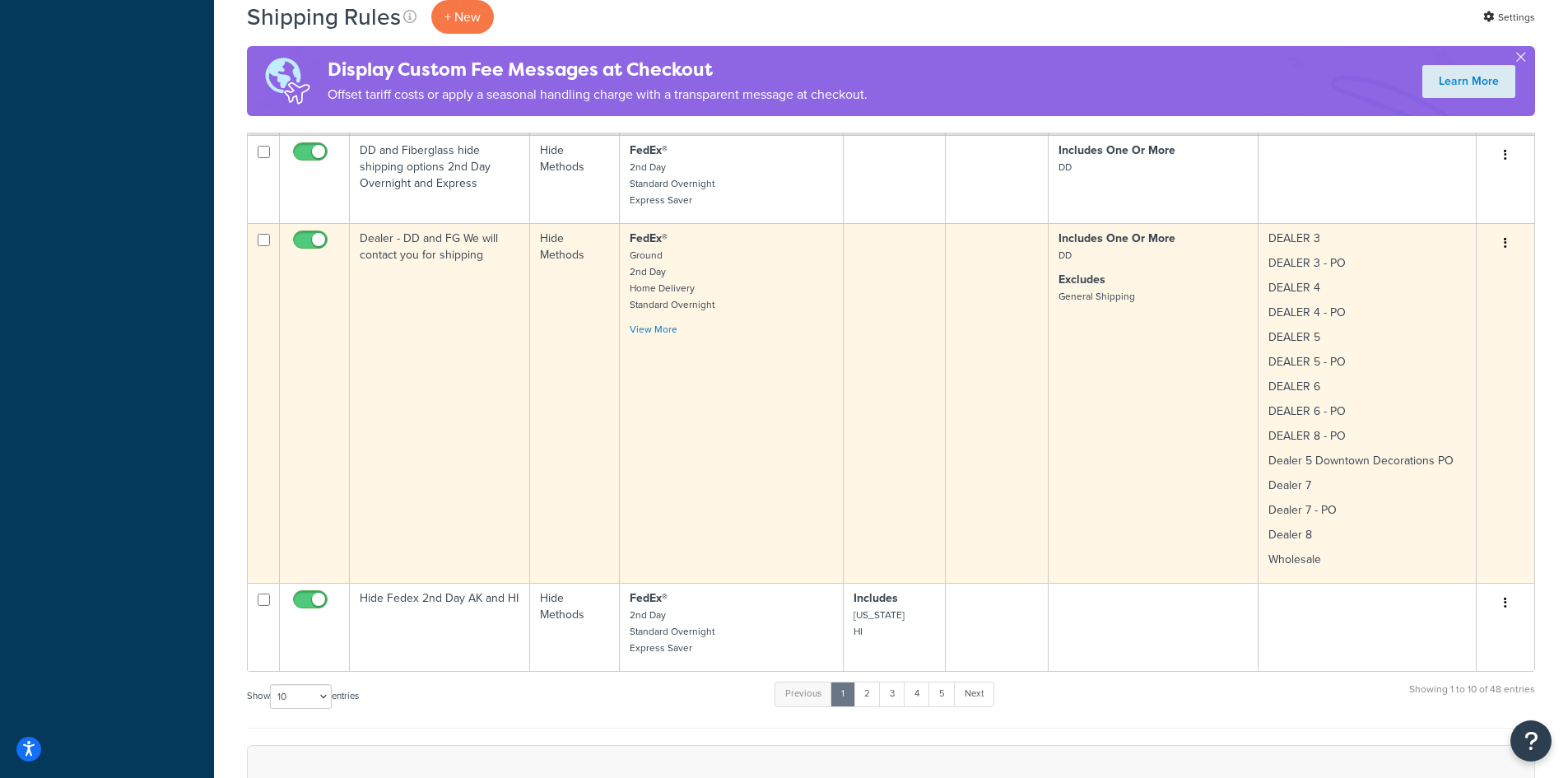
scroll to position [2858, 0]
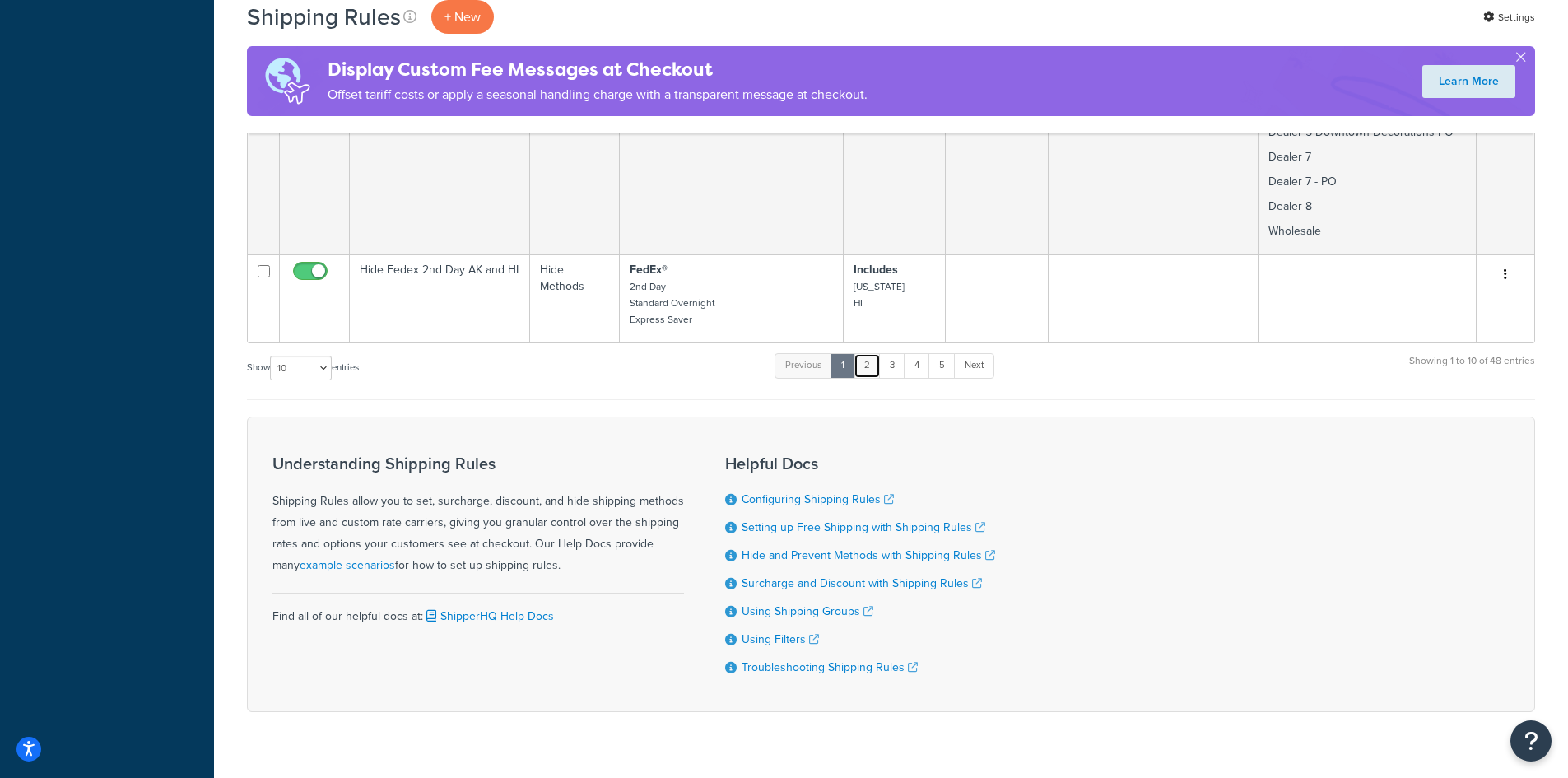
click at [875, 353] on link "2" at bounding box center [868, 365] width 27 height 25
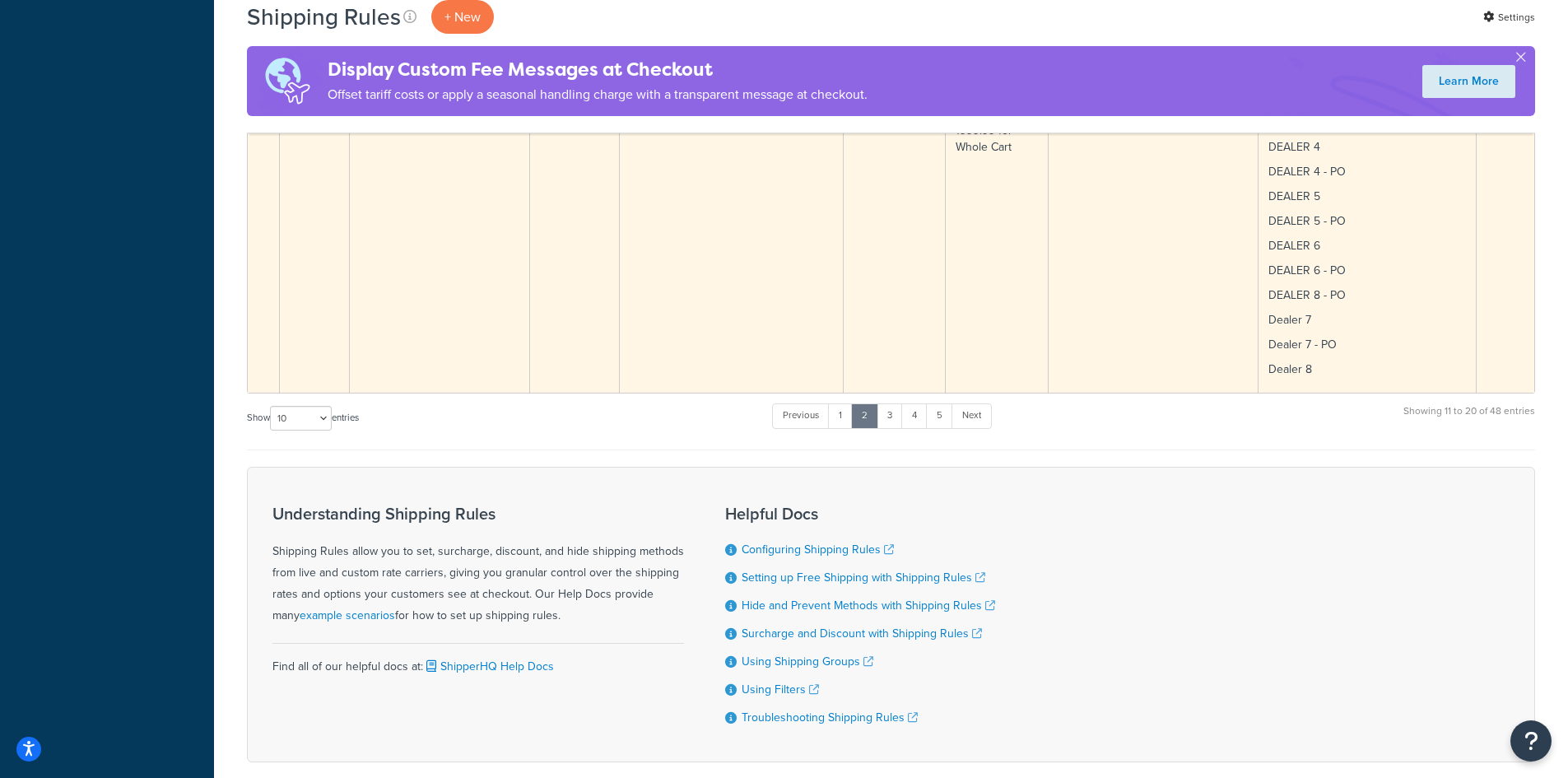
scroll to position [1771, 0]
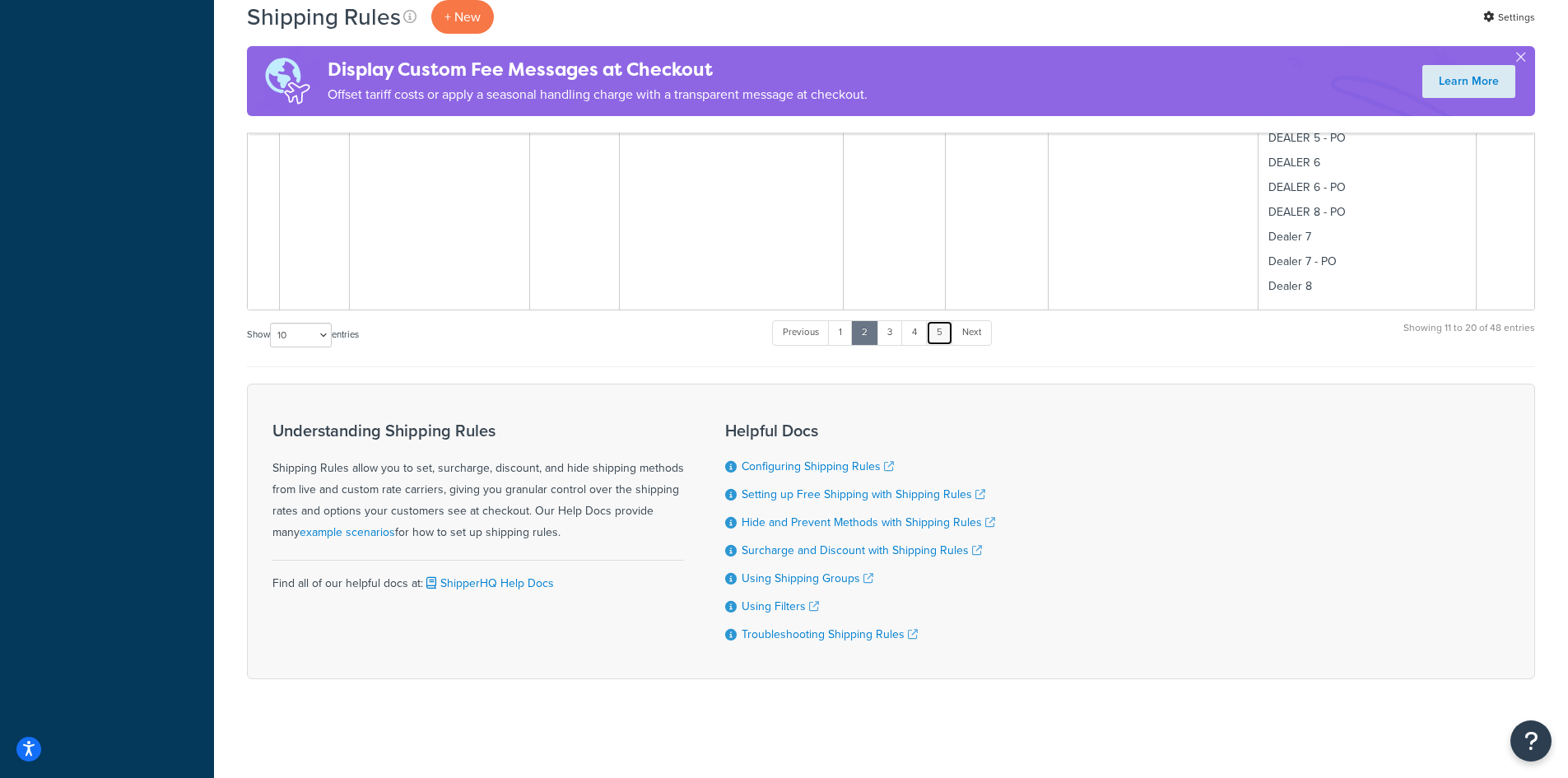
click at [939, 330] on link "5" at bounding box center [940, 332] width 27 height 25
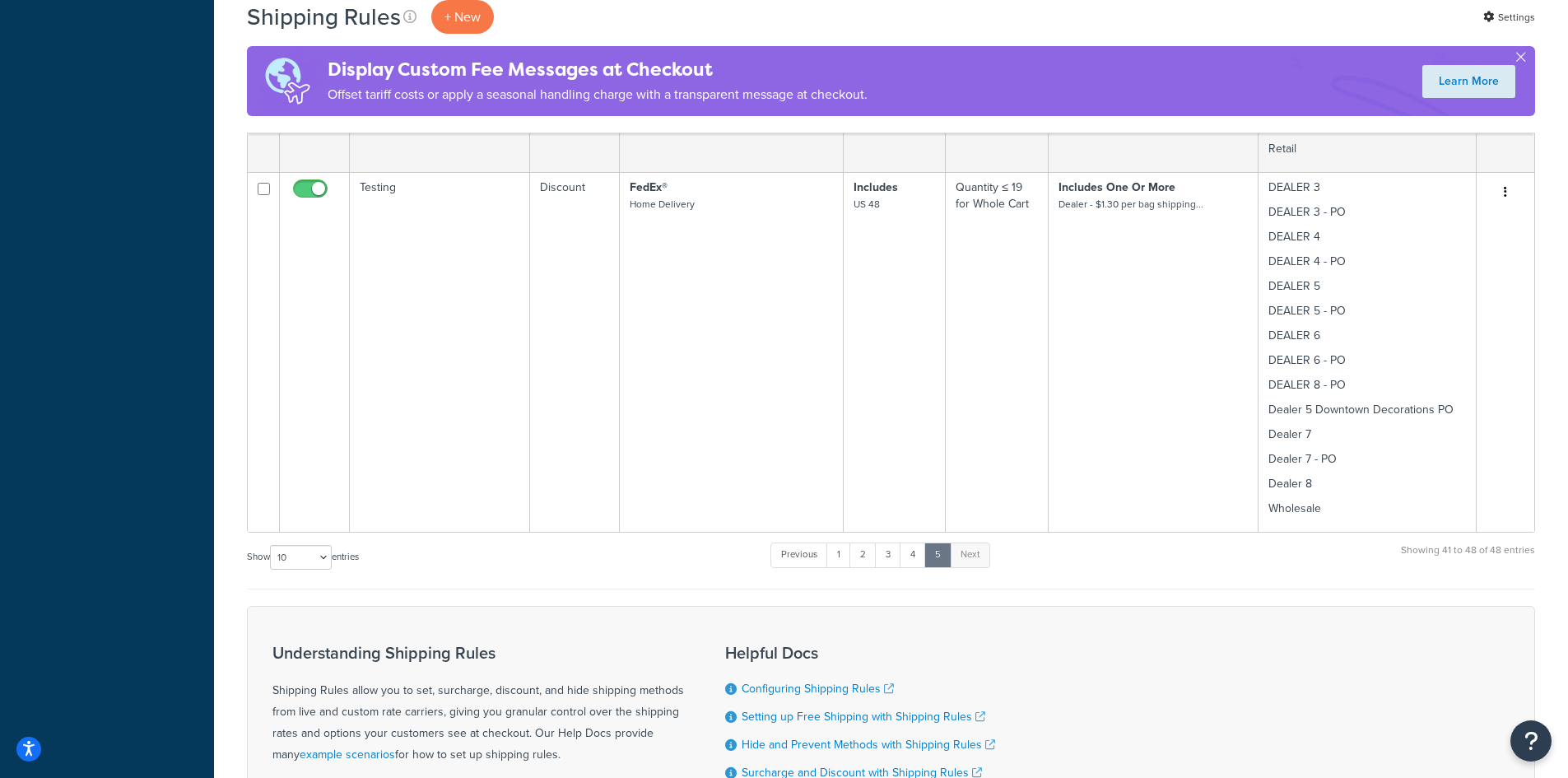
scroll to position [2406, 0]
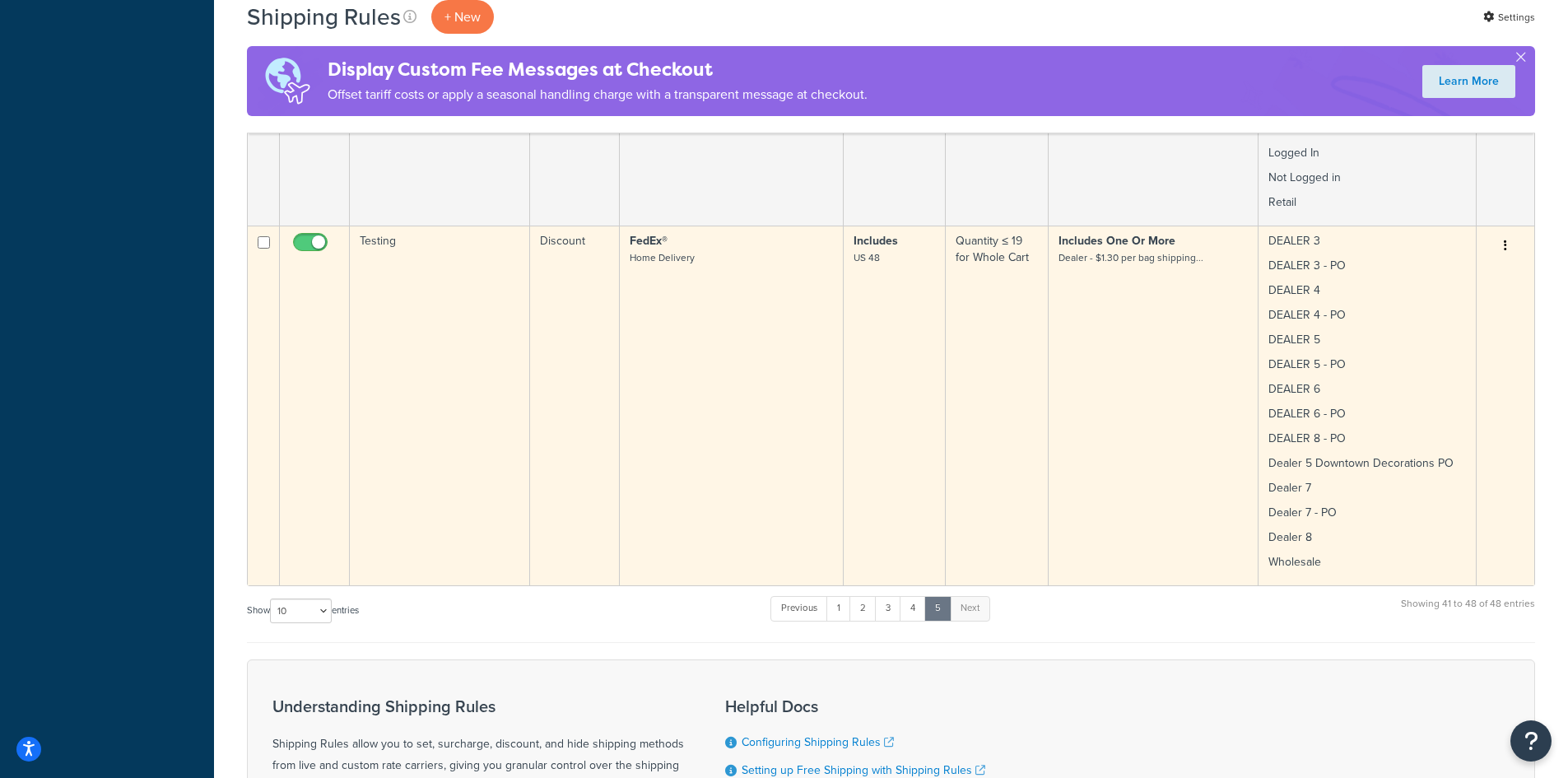
click at [487, 380] on td "Testing" at bounding box center [440, 405] width 180 height 360
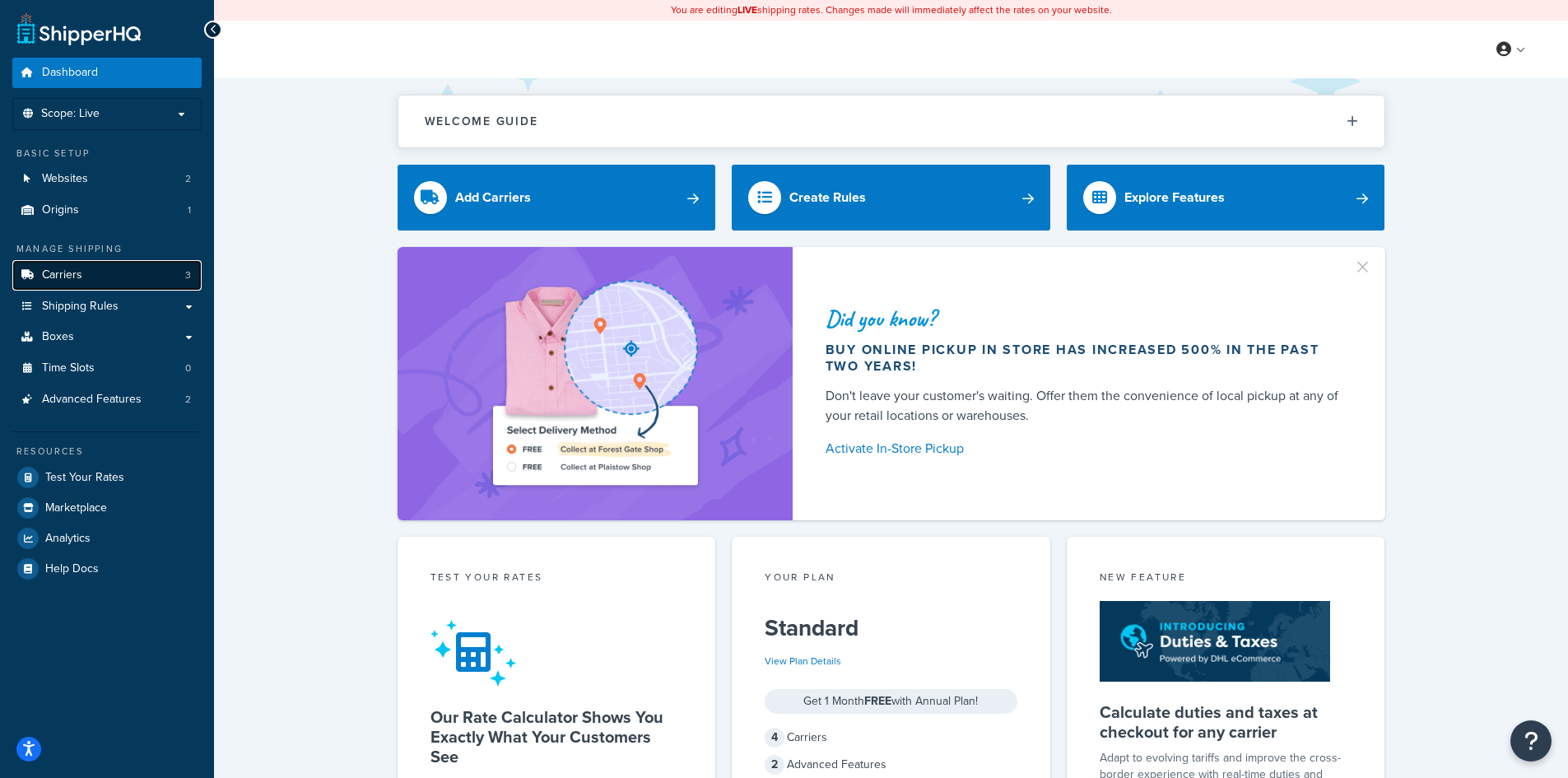
click at [110, 280] on link "Carriers 3" at bounding box center [106, 275] width 190 height 30
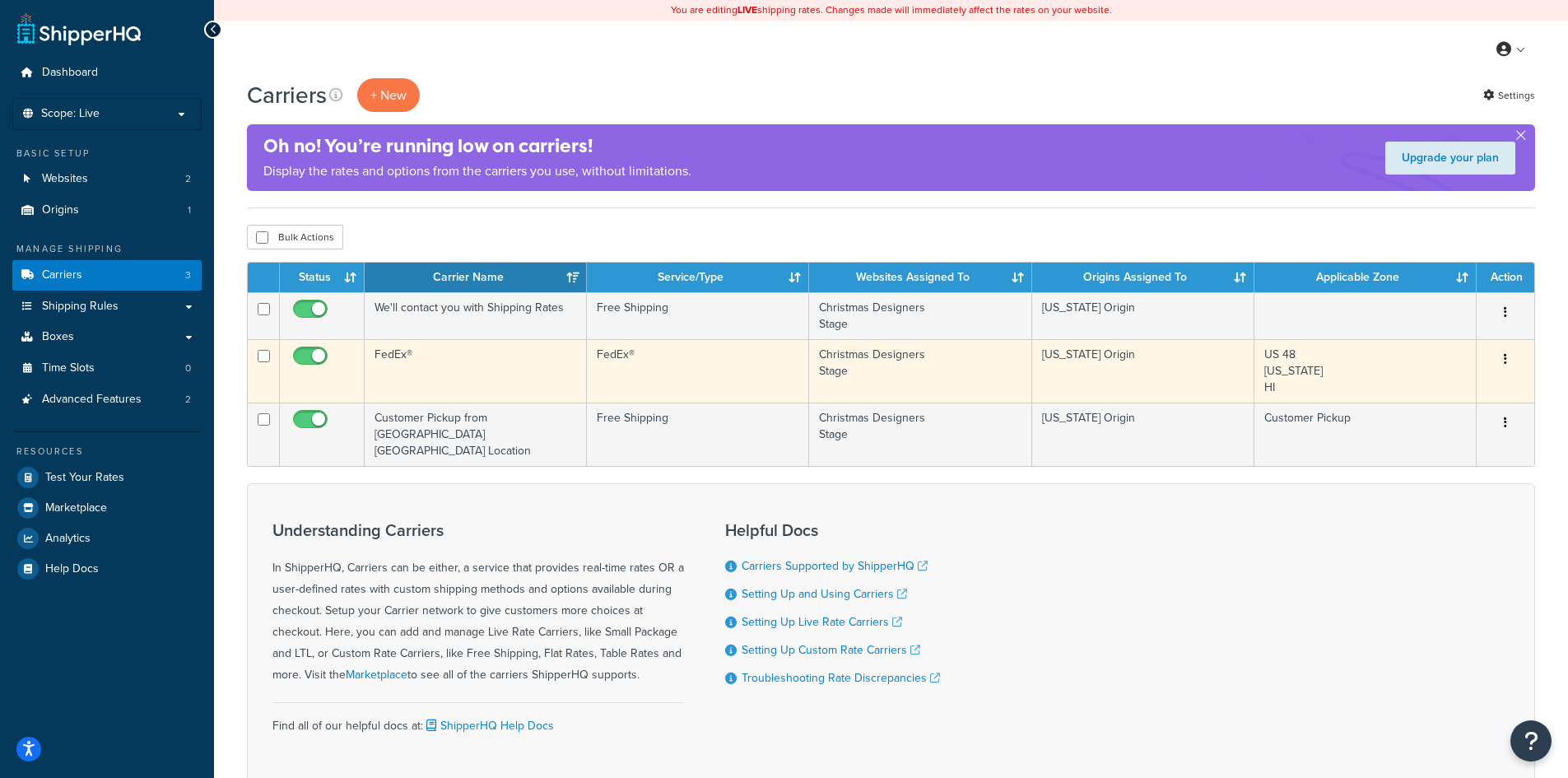
click at [1517, 355] on div "Edit Duplicate Delete" at bounding box center [1505, 360] width 38 height 27
click at [1506, 359] on icon "button" at bounding box center [1505, 358] width 3 height 11
click at [1421, 389] on link "Edit" at bounding box center [1439, 392] width 130 height 33
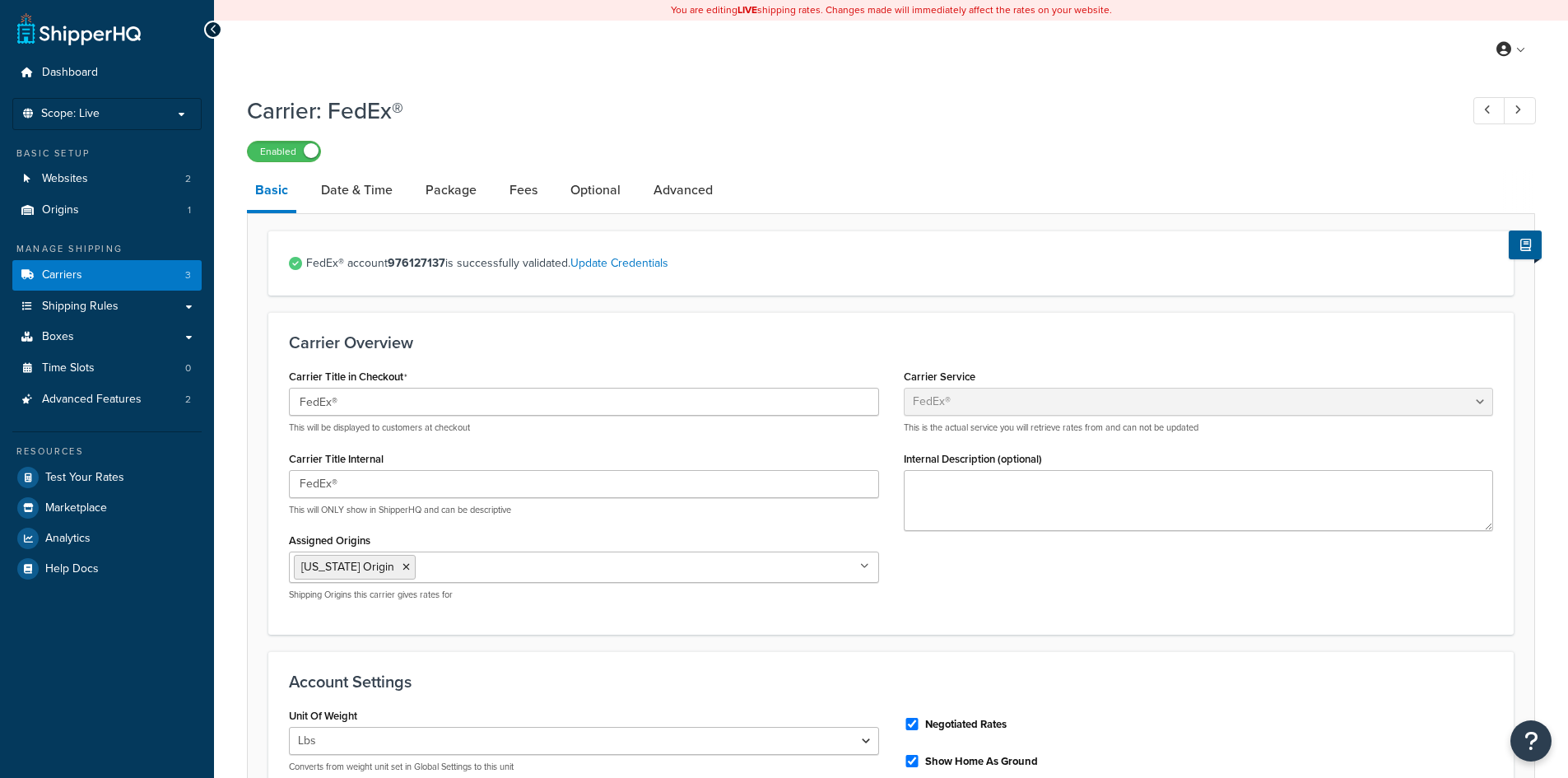
select select "fedEx"
select select "REGULAR_PICKUP"
select select "YOUR_PACKAGING"
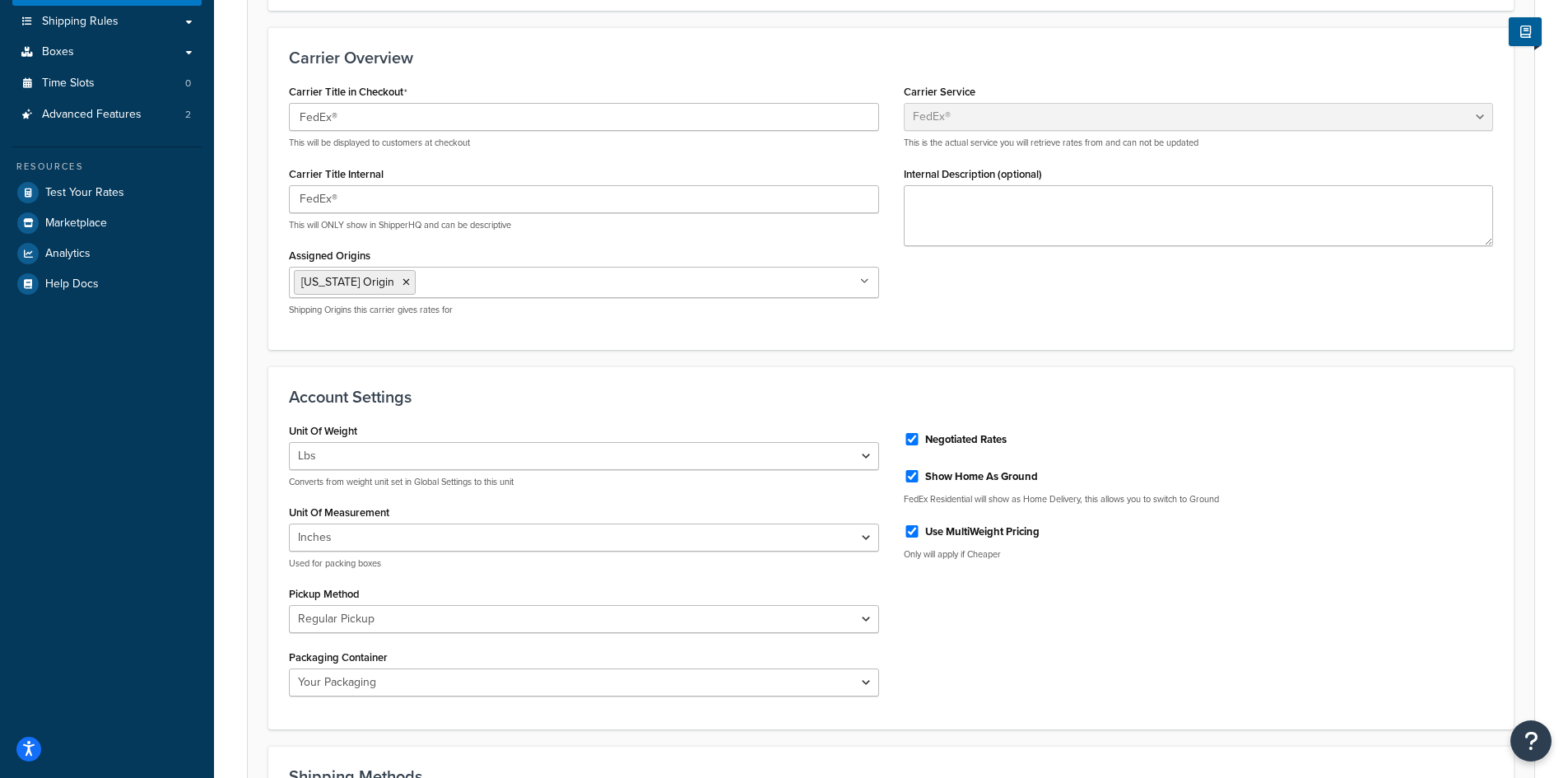
scroll to position [65, 0]
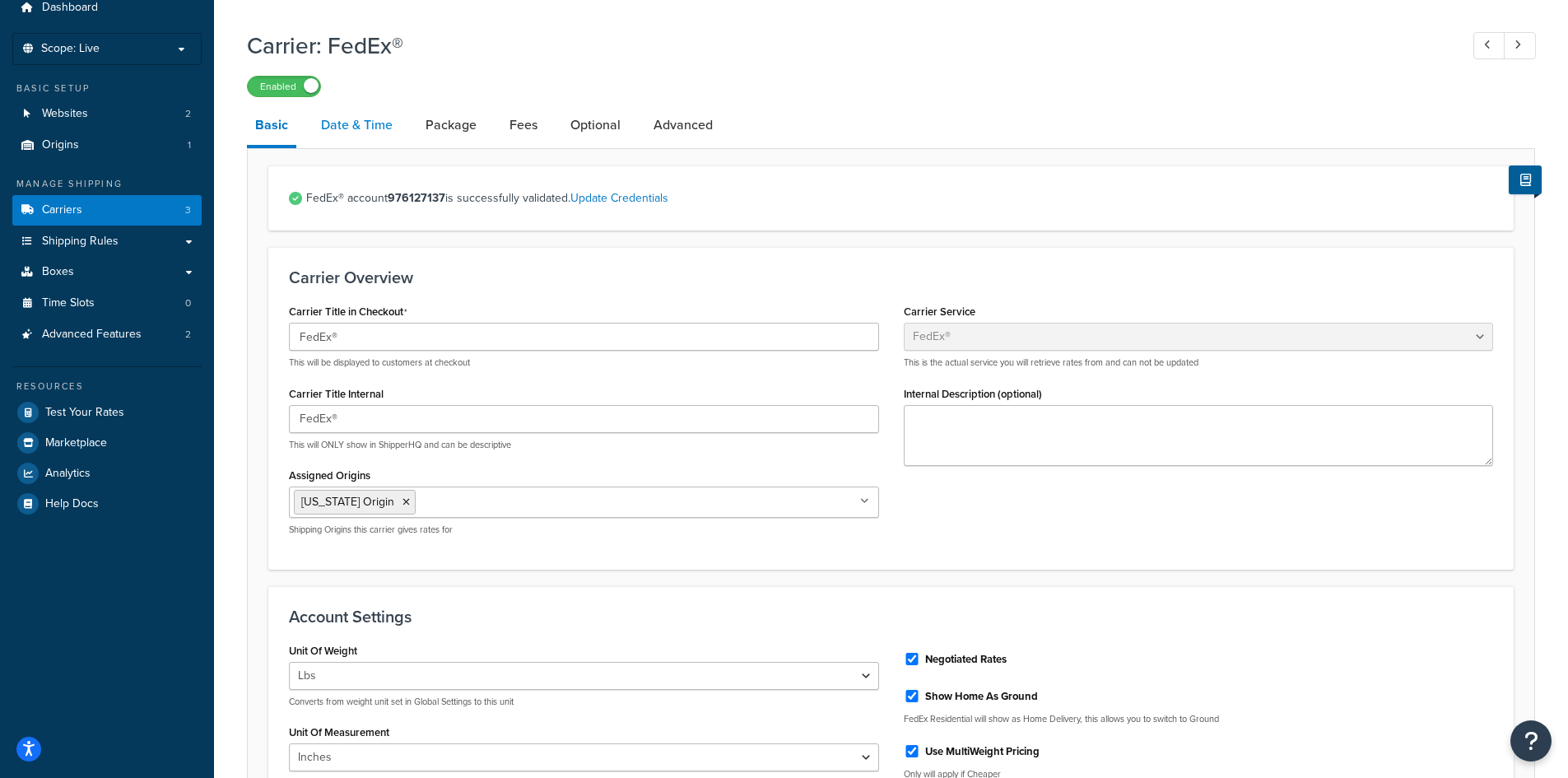
click at [353, 120] on link "Date & Time" at bounding box center [356, 125] width 88 height 40
select select "yMd"
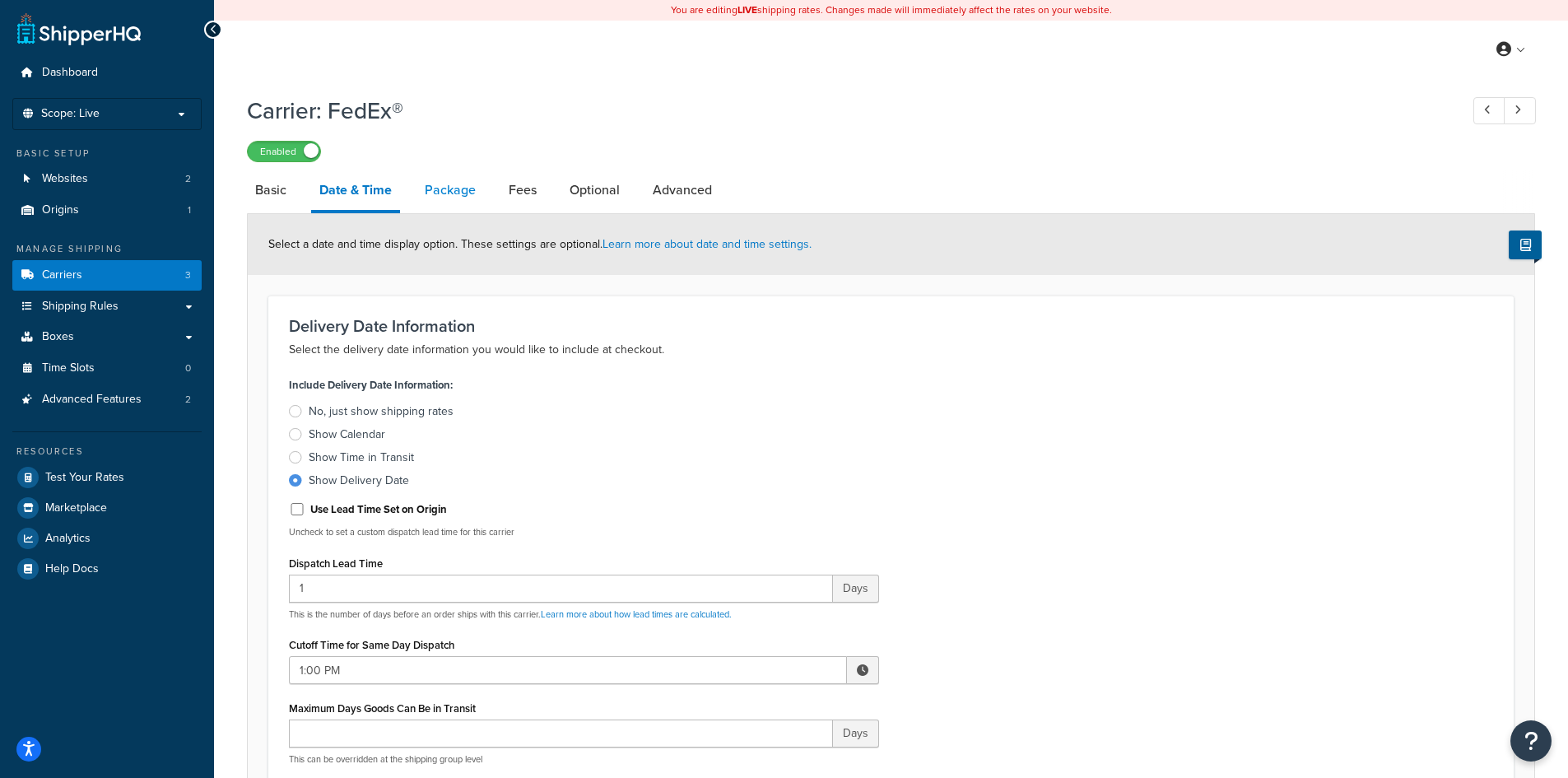
click at [454, 184] on link "Package" at bounding box center [450, 191] width 68 height 40
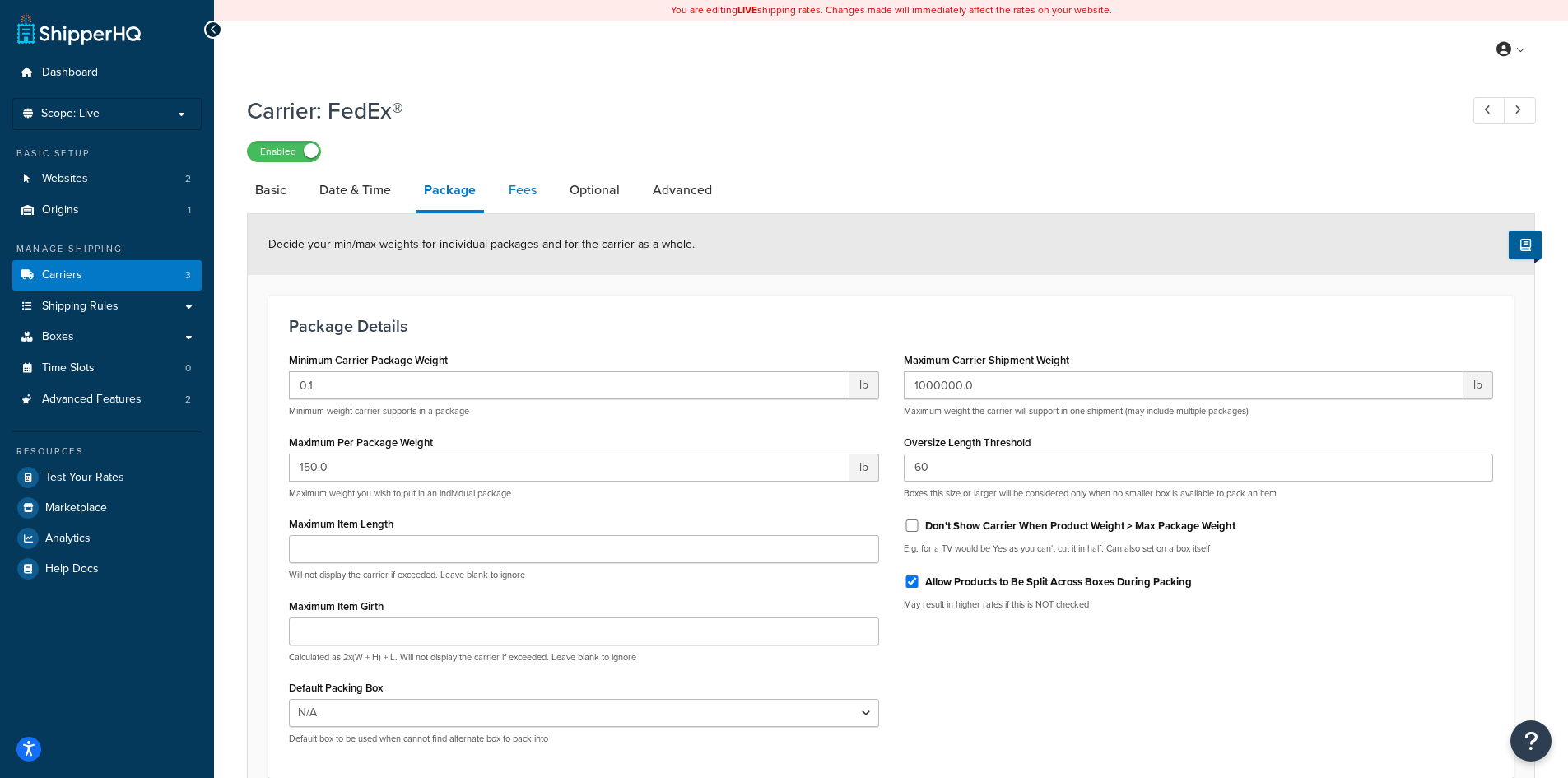
click at [521, 189] on link "Fees" at bounding box center [523, 191] width 45 height 40
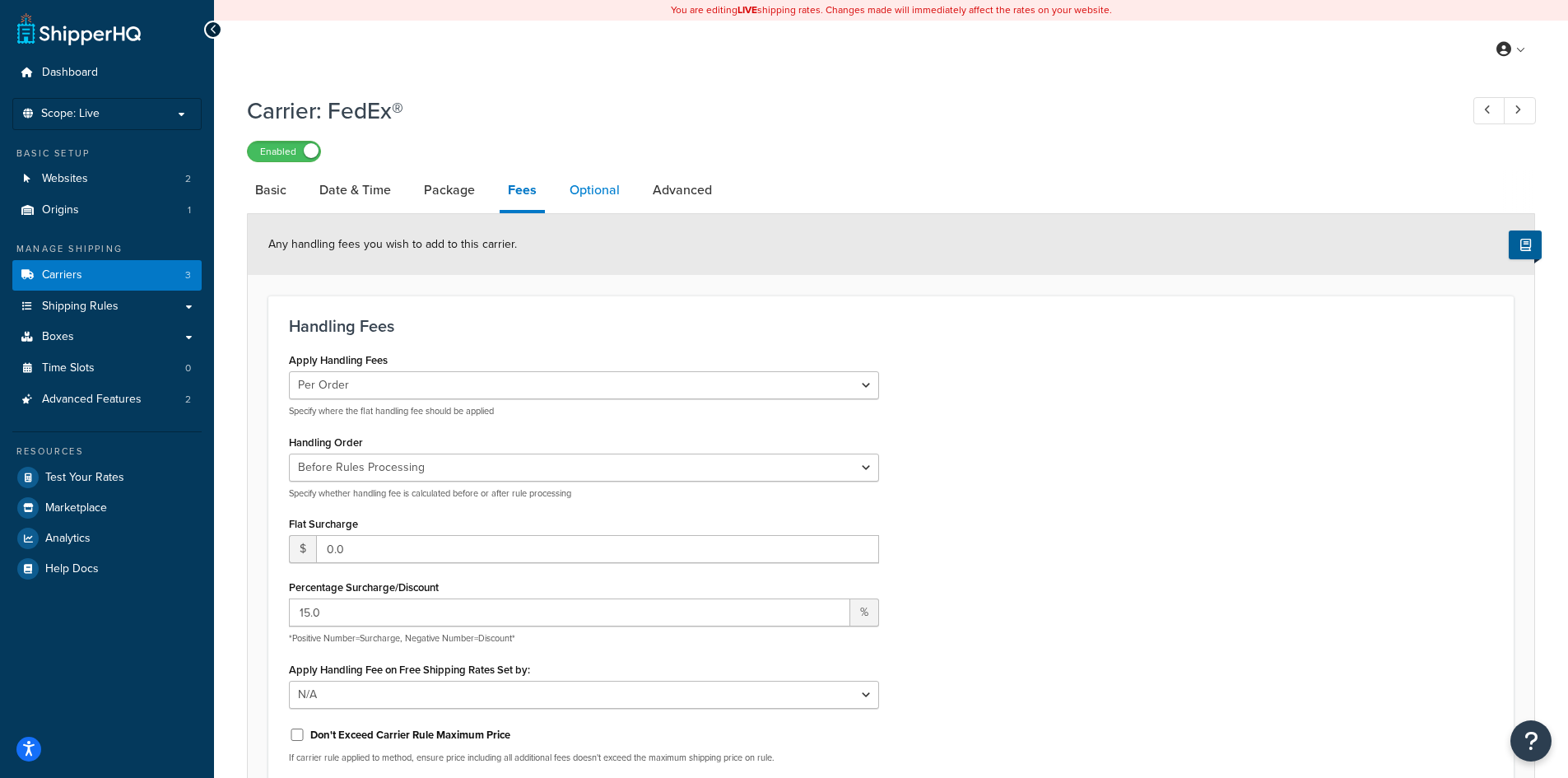
click at [602, 187] on link "Optional" at bounding box center [595, 191] width 67 height 40
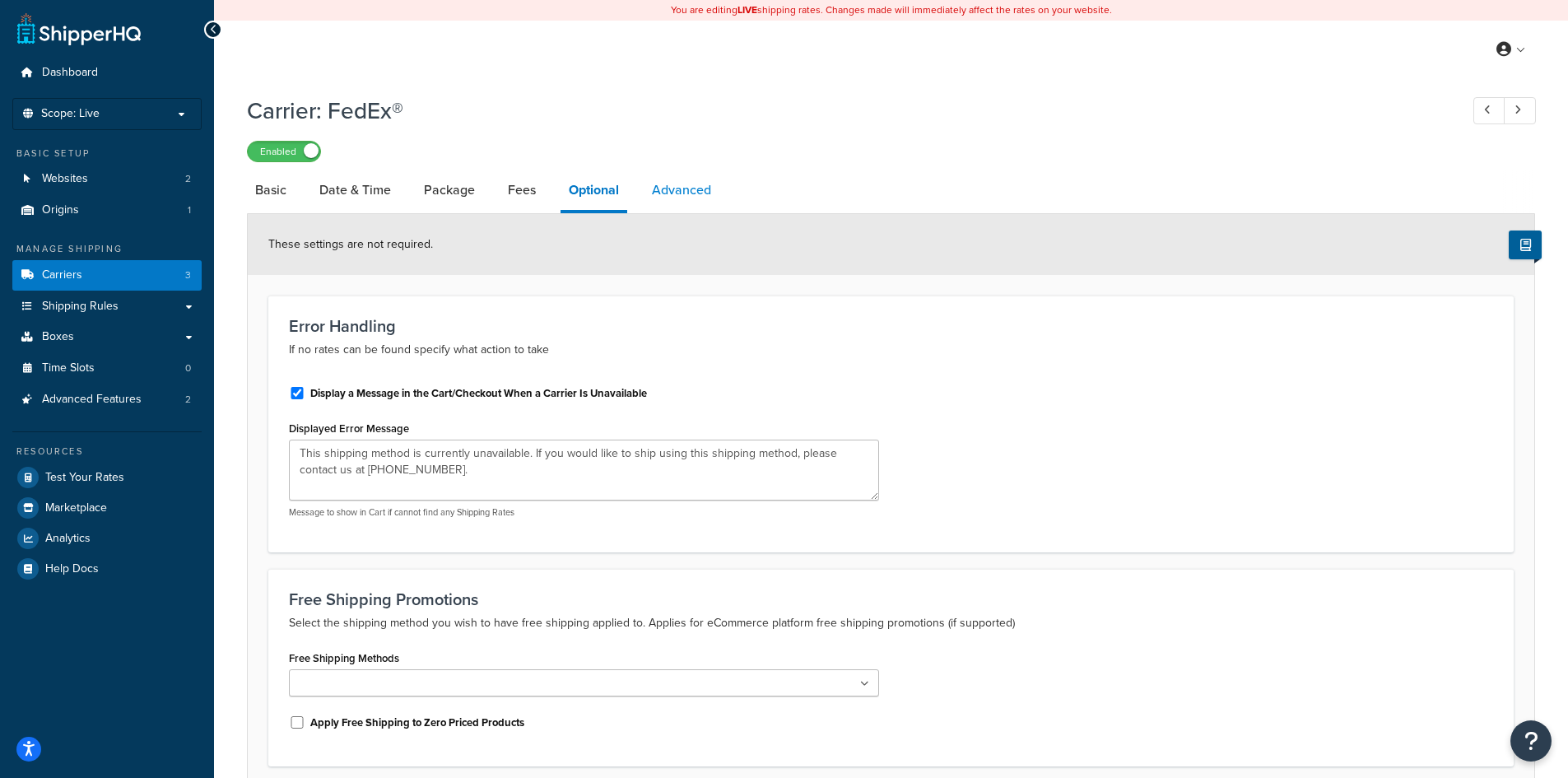
click at [657, 188] on link "Advanced" at bounding box center [681, 191] width 76 height 40
select select "false"
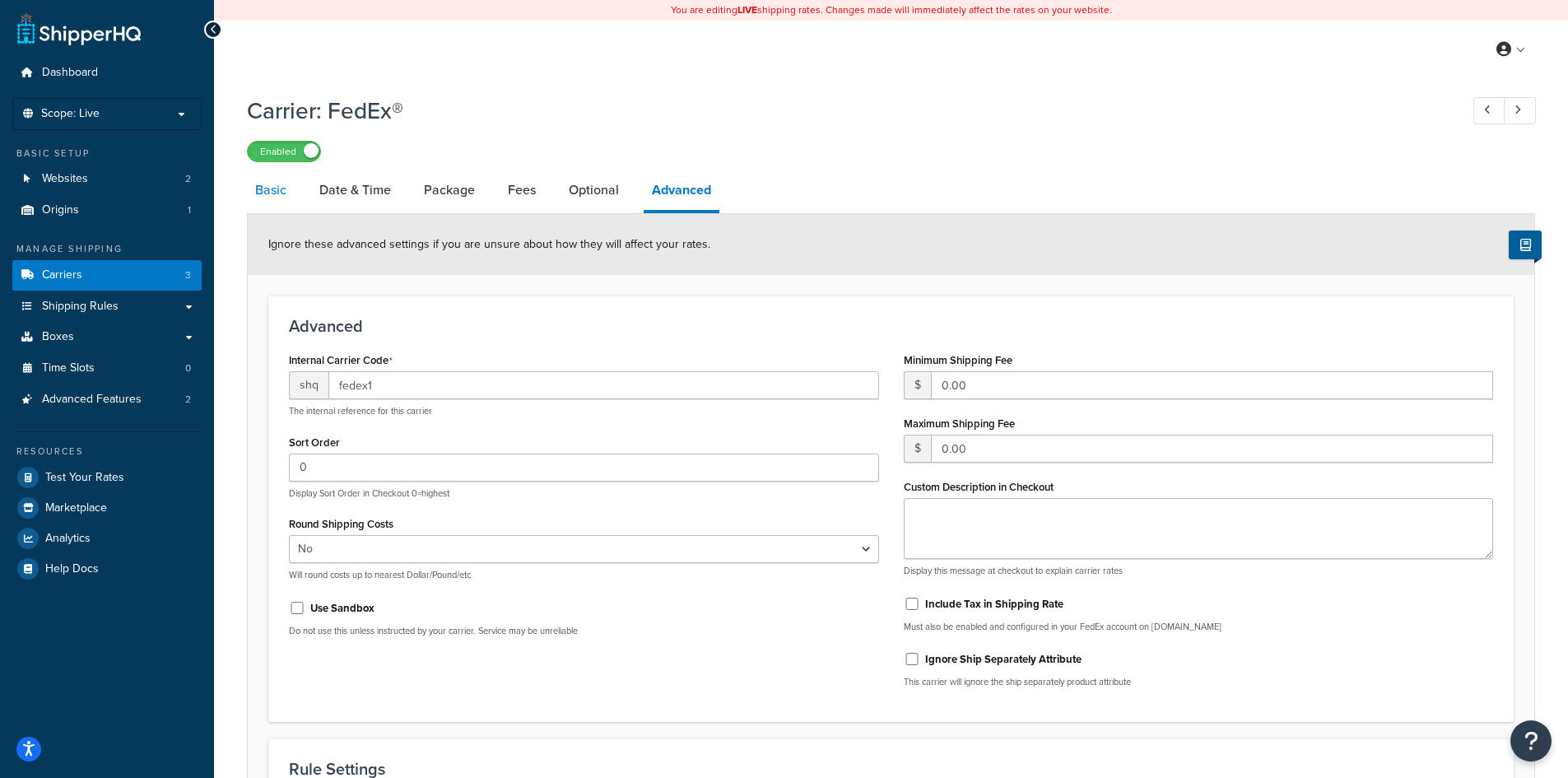
click at [258, 192] on link "Basic" at bounding box center [271, 191] width 48 height 40
select select "fedEx"
select select "REGULAR_PICKUP"
select select "YOUR_PACKAGING"
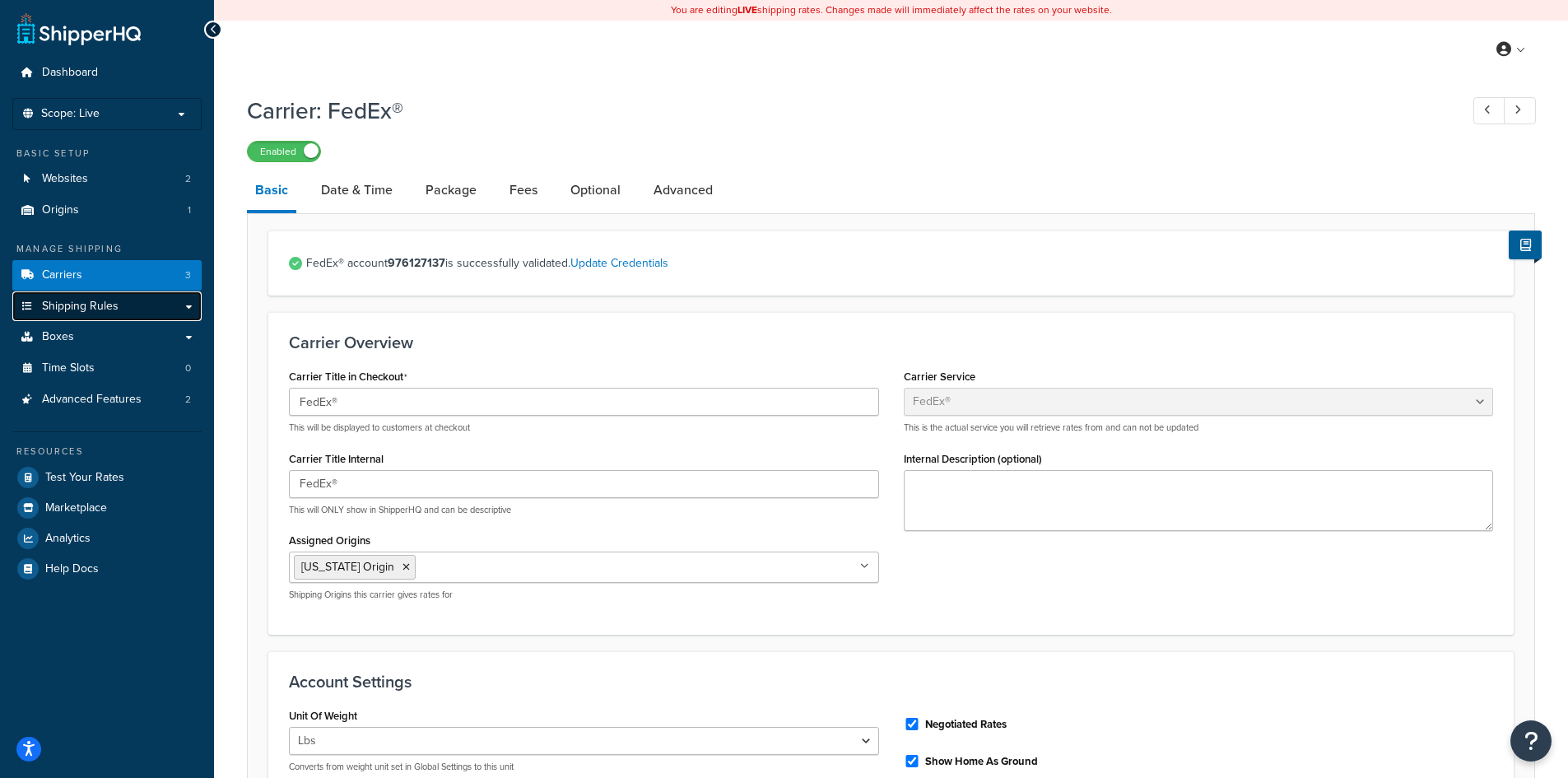
click at [78, 317] on link "Shipping Rules" at bounding box center [106, 307] width 190 height 30
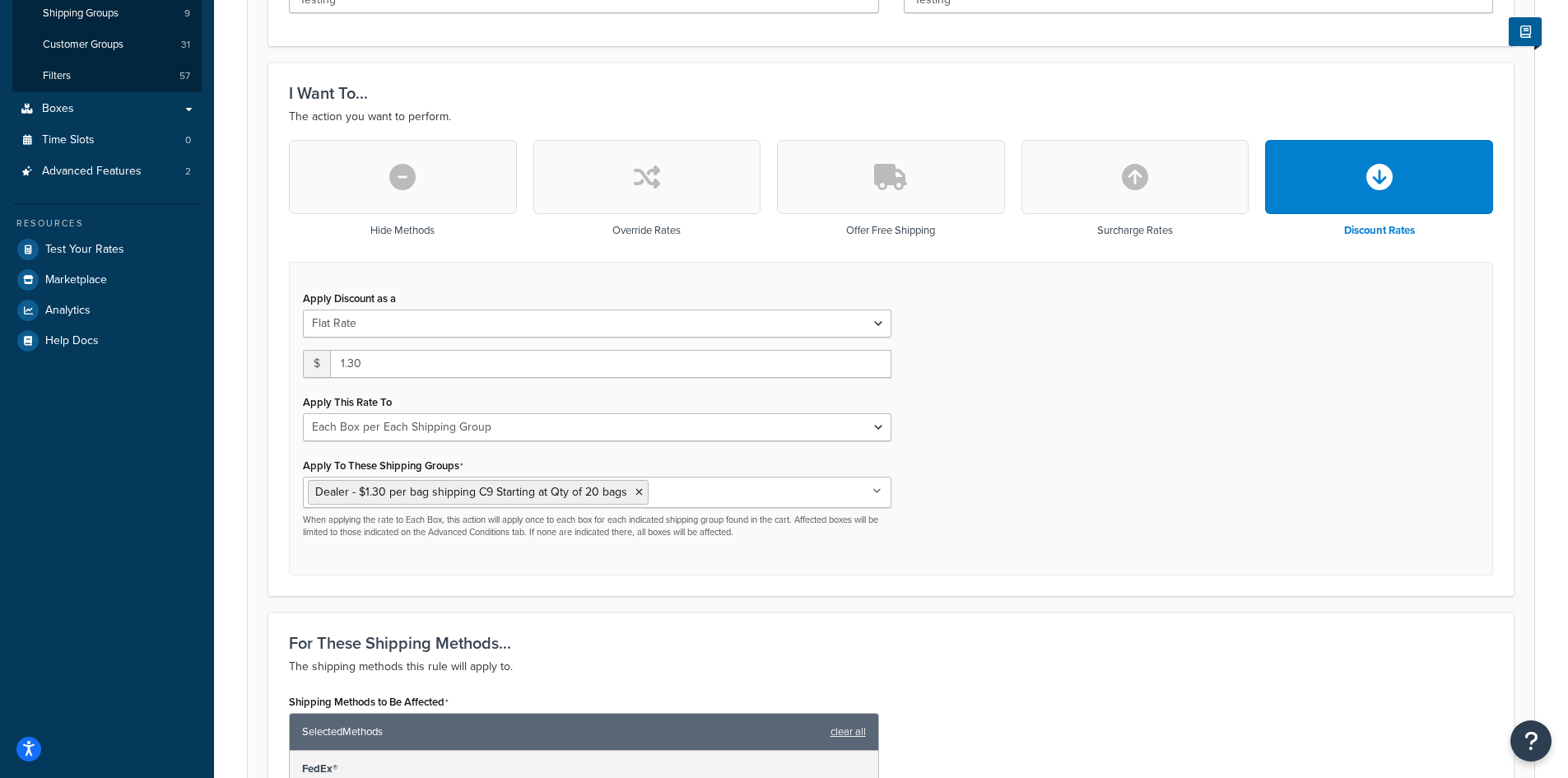
scroll to position [439, 0]
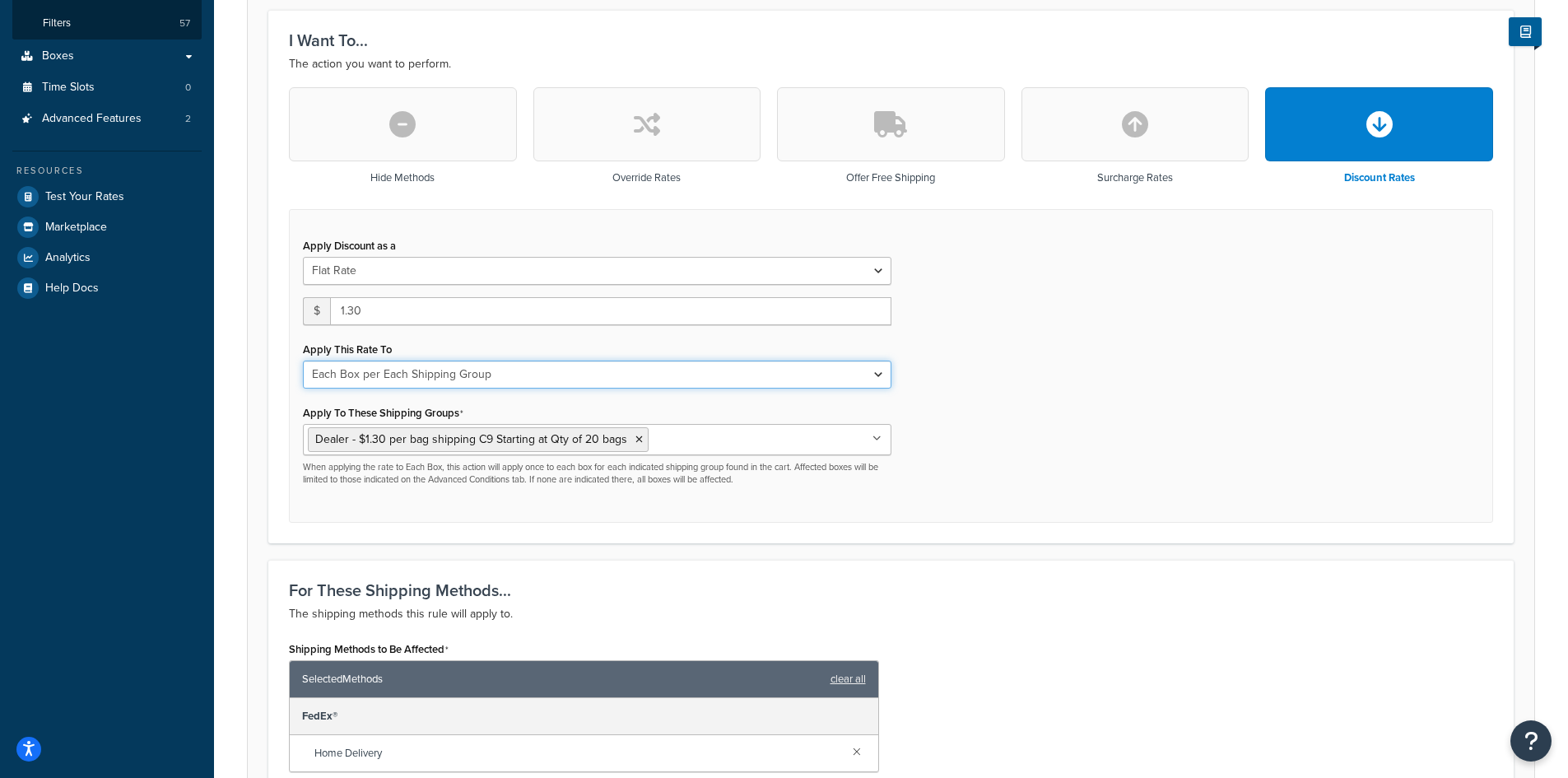
click at [875, 374] on select "Each Shipment in the Cart Each Shipping Group in the Cart Each Item within a Sh…" at bounding box center [597, 374] width 589 height 28
select select "ITEM"
click at [303, 361] on select "Each Shipment in the Cart Each Shipping Group in the Cart Each Item within a Sh…" at bounding box center [597, 374] width 589 height 28
click at [1093, 386] on div "Apply Discount as a Flat Rate Percentage Flat Rate & Percentage $ 1.30 Apply Th…" at bounding box center [891, 367] width 1204 height 314
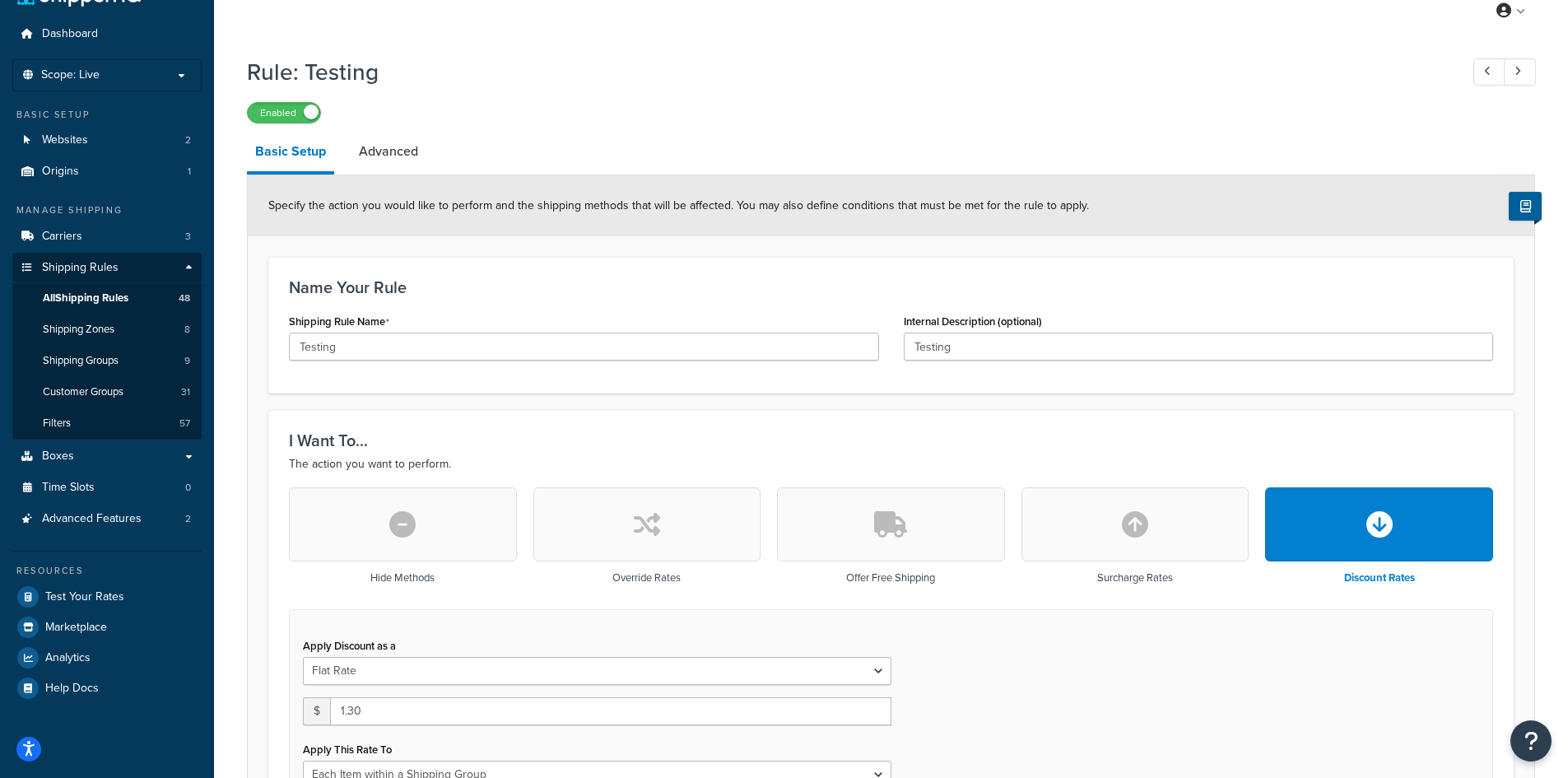
scroll to position [0, 0]
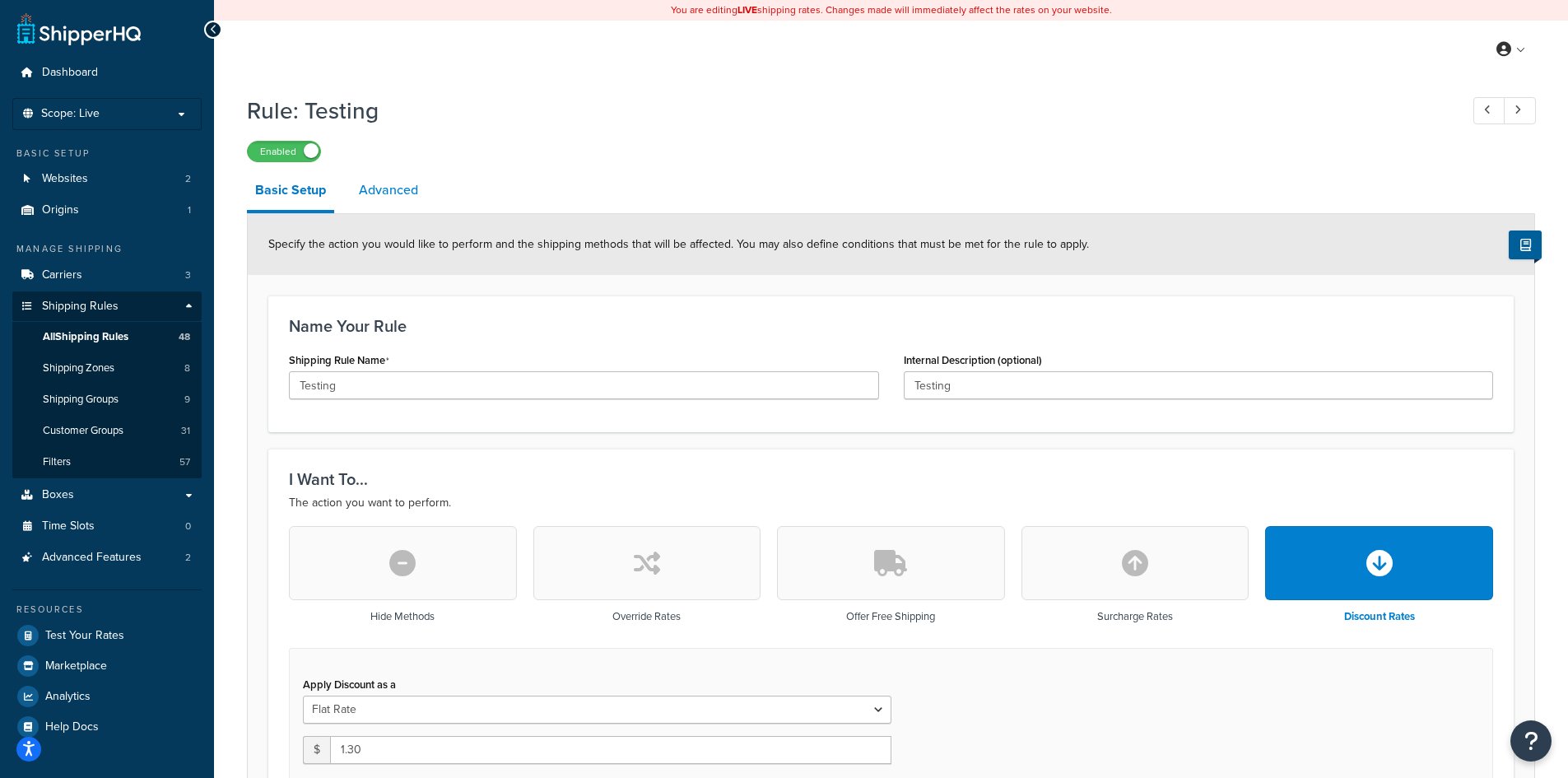
click at [383, 185] on link "Advanced" at bounding box center [389, 191] width 76 height 40
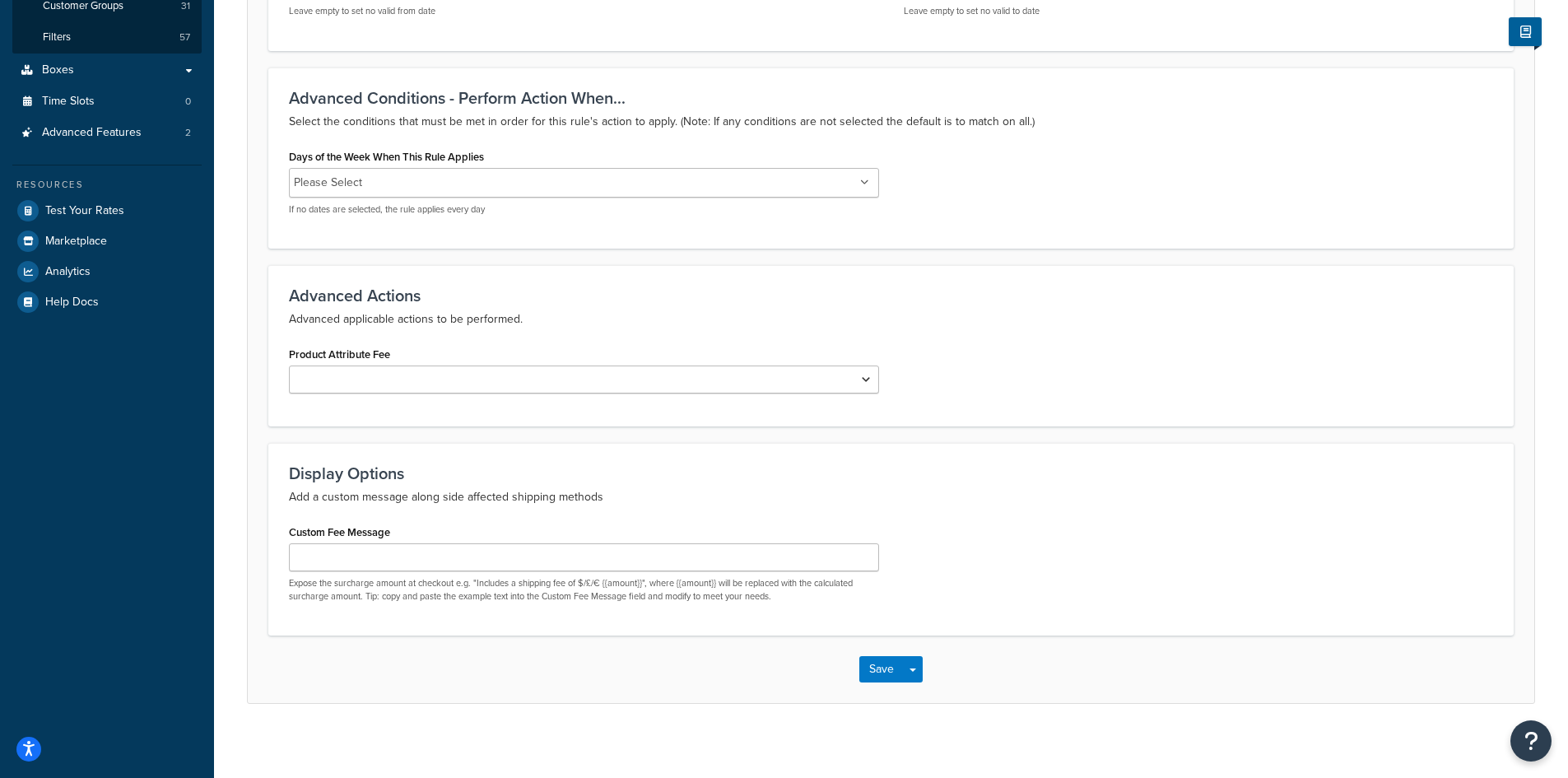
scroll to position [434, 0]
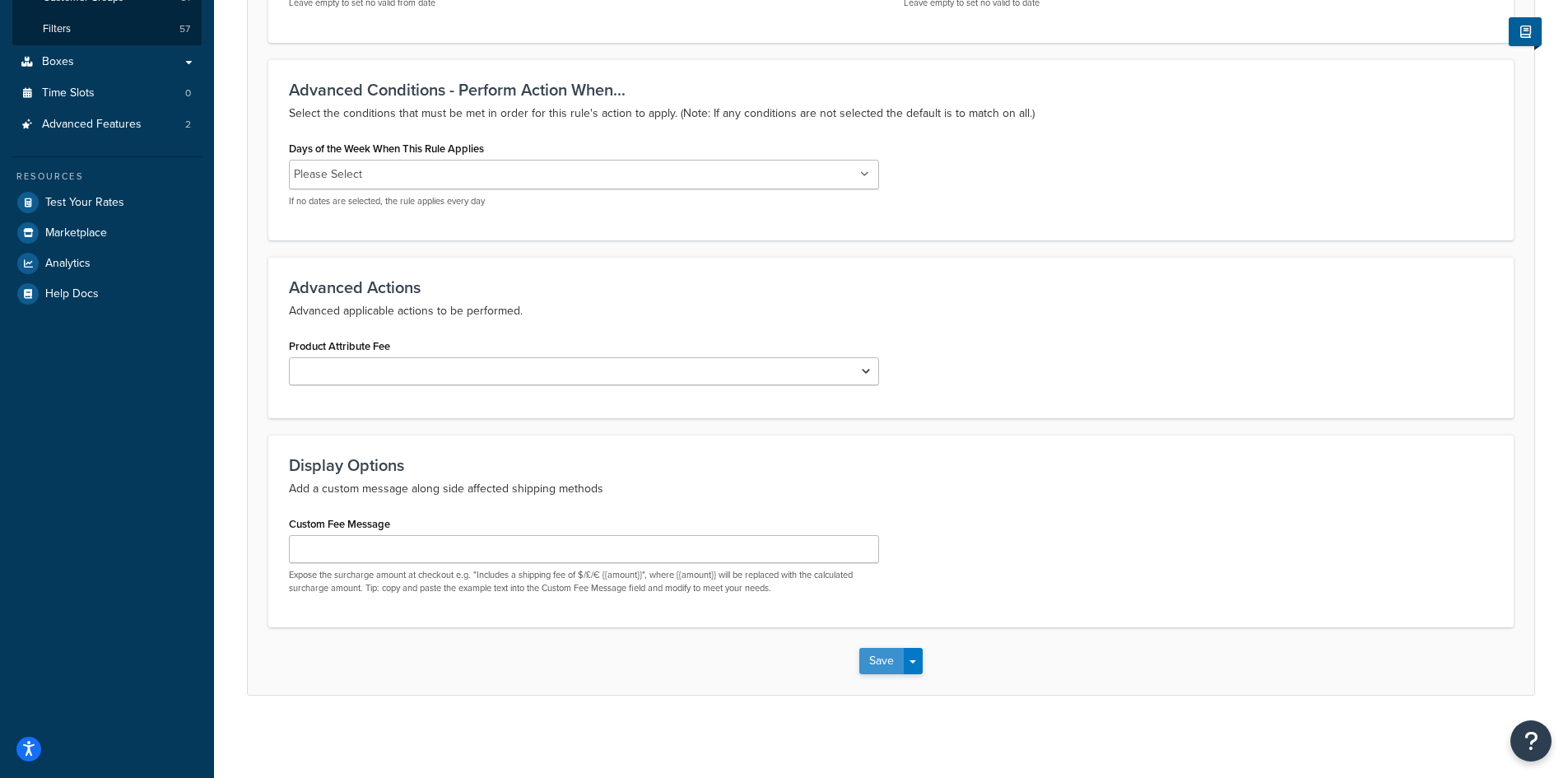
click at [875, 661] on button "Save" at bounding box center [881, 661] width 45 height 27
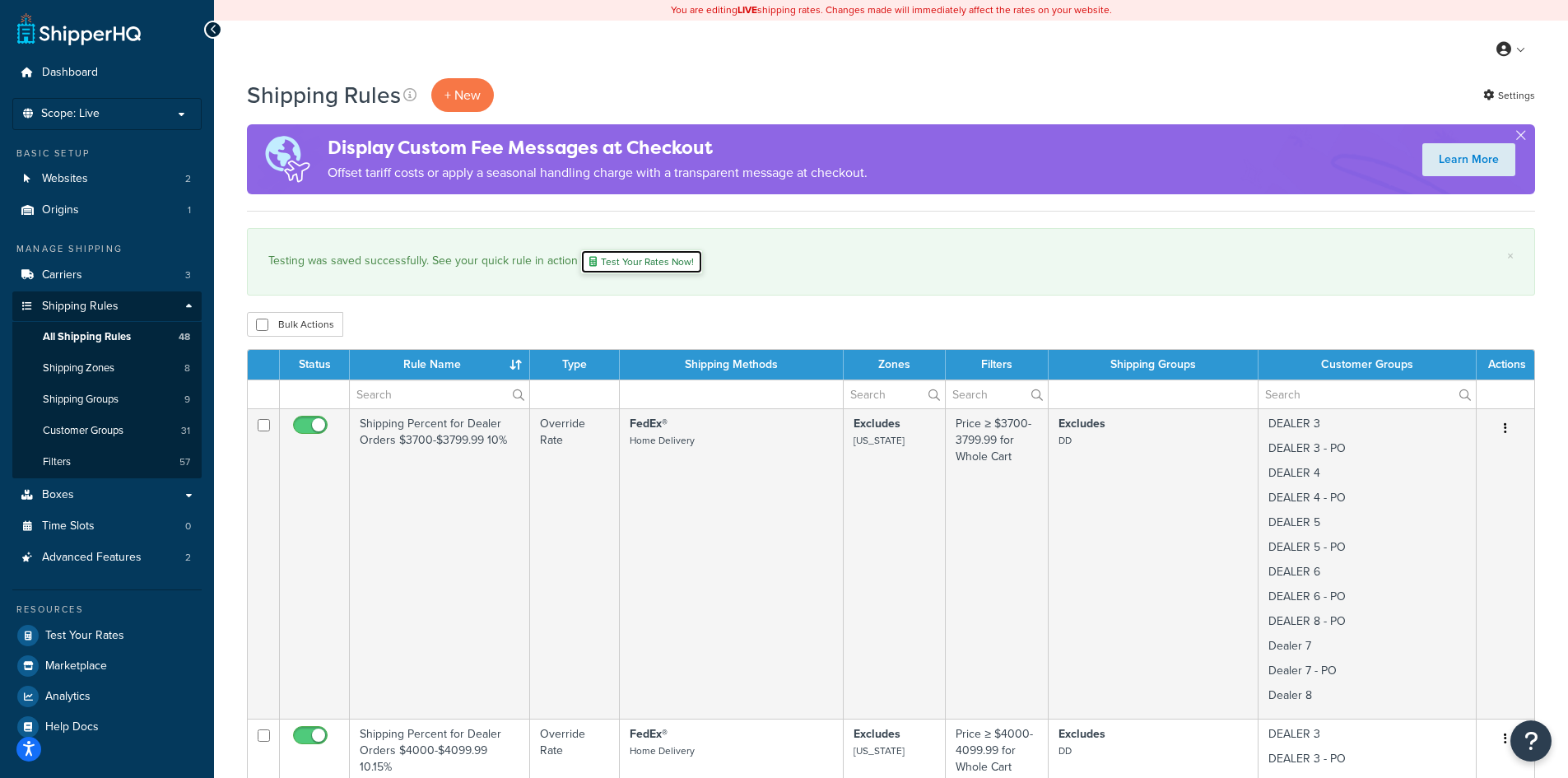
click at [644, 259] on link "Test Your Rates Now!" at bounding box center [641, 262] width 123 height 25
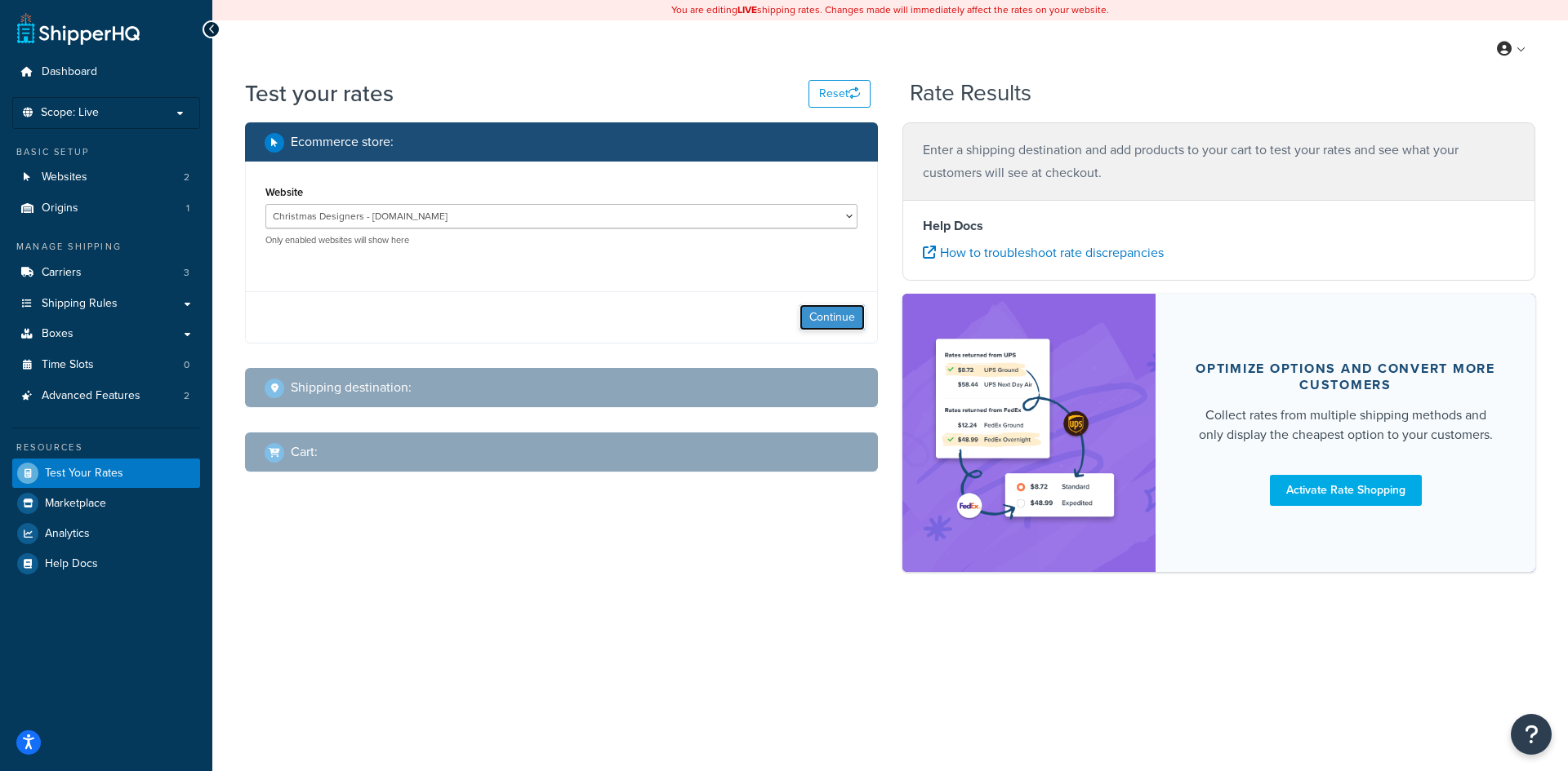
click at [810, 317] on button "Continue" at bounding box center [832, 317] width 66 height 26
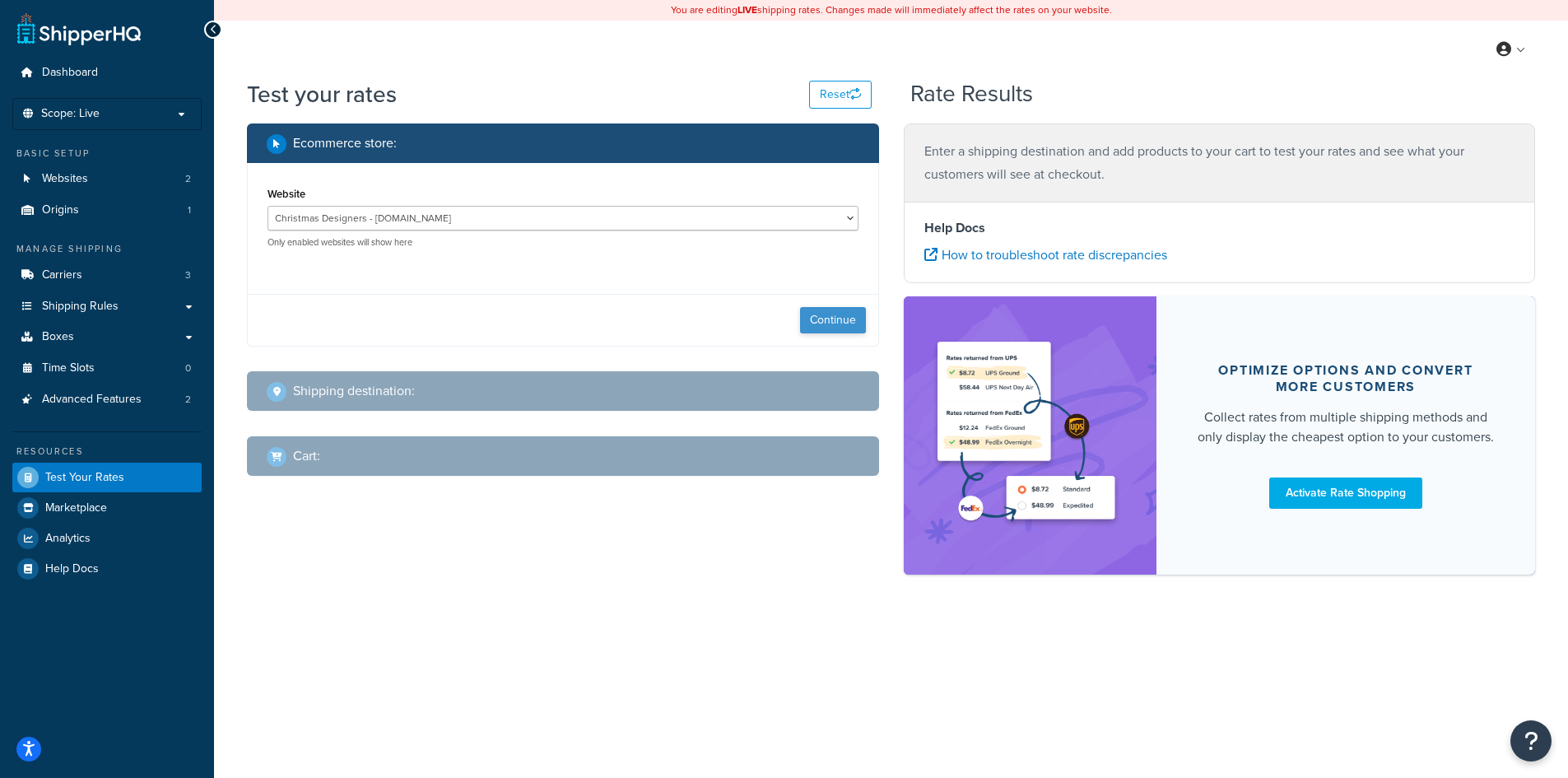
select select "TX"
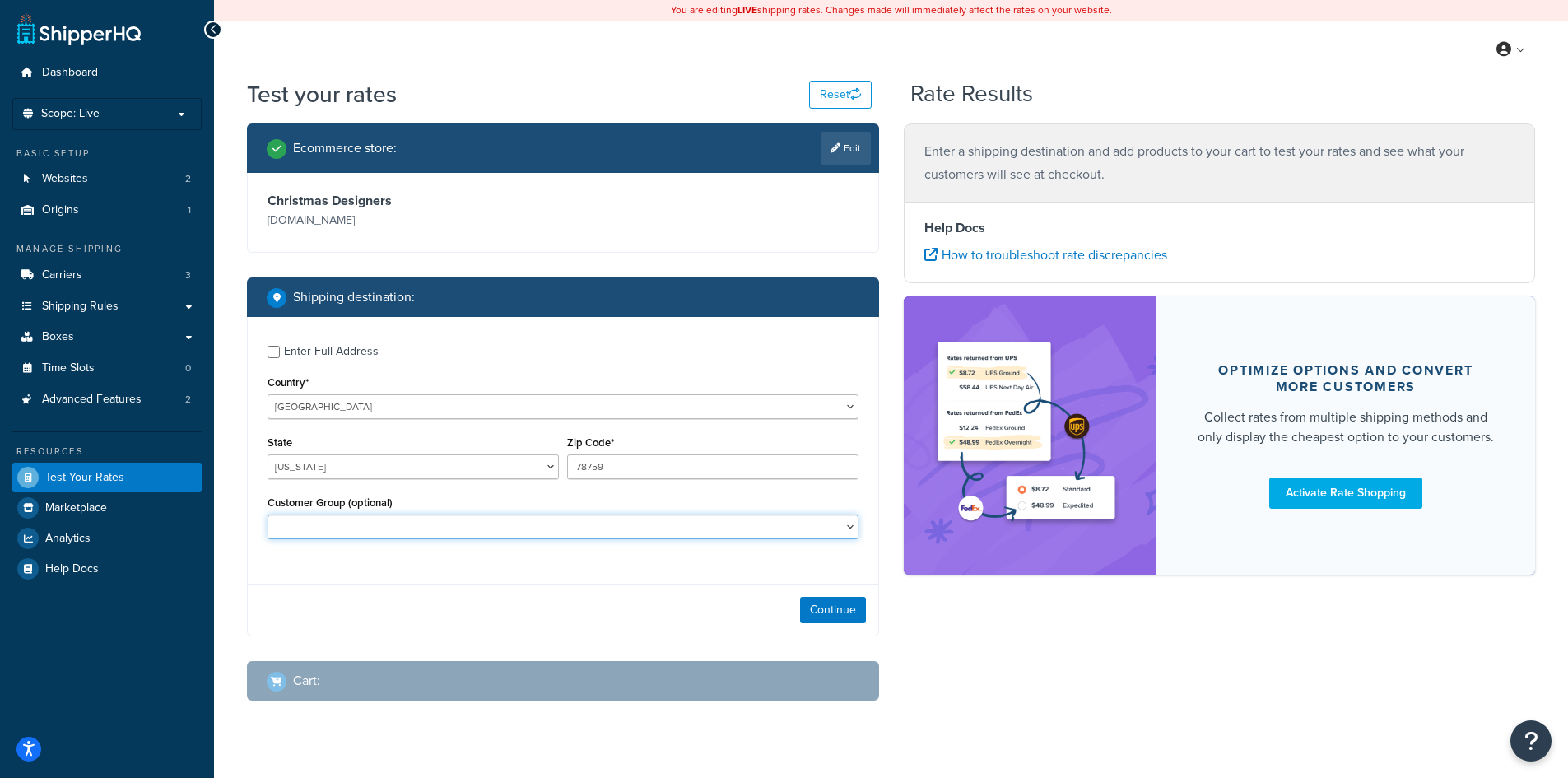
click at [414, 532] on select "B2B B2B - PO B2B 1 B2B 1 - PO B2B 2 B2B 2 - PO B2B 3 B2B 3 - PO DEALER 3 DEALER…" at bounding box center [563, 526] width 591 height 25
select select "DEALER 4"
click at [268, 514] on select "B2B B2B - PO B2B 1 B2B 1 - PO B2B 2 B2B 2 - PO B2B 3 B2B 3 - PO DEALER 3 DEALER…" at bounding box center [563, 526] width 591 height 25
click at [831, 609] on button "Continue" at bounding box center [832, 610] width 66 height 27
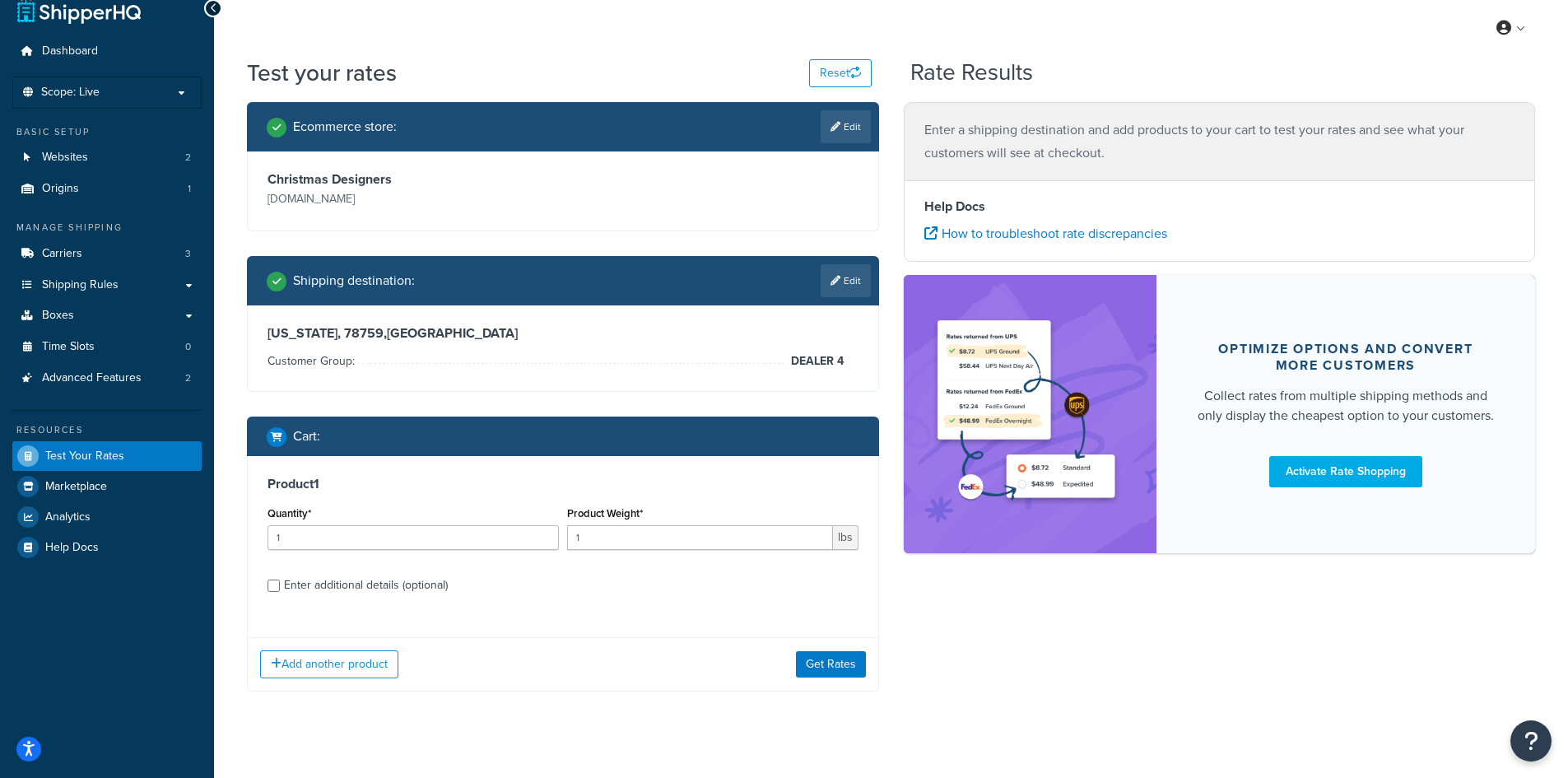
scroll to position [42, 0]
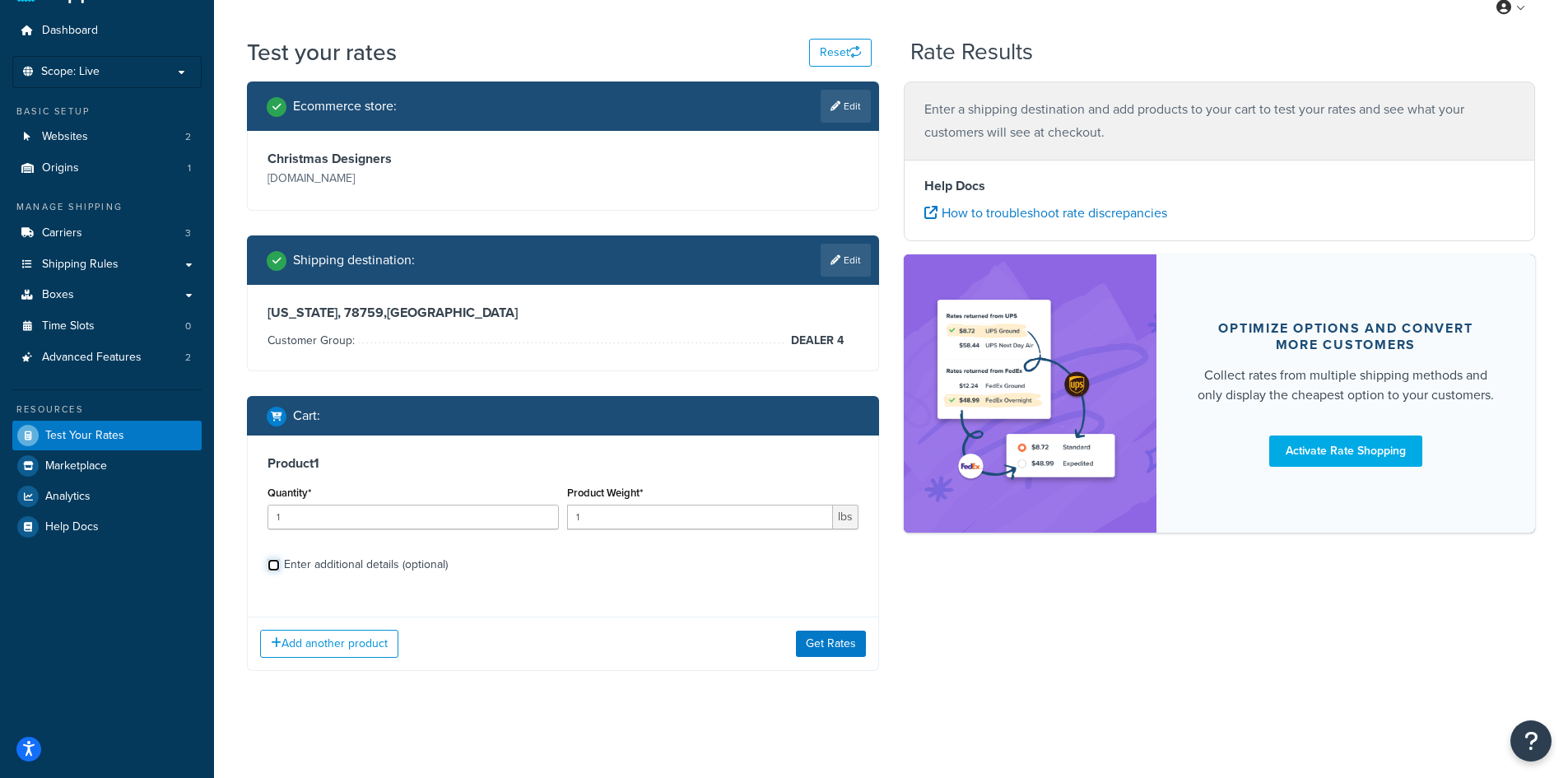
click at [272, 564] on input "Enter additional details (optional)" at bounding box center [274, 565] width 12 height 12
checkbox input "true"
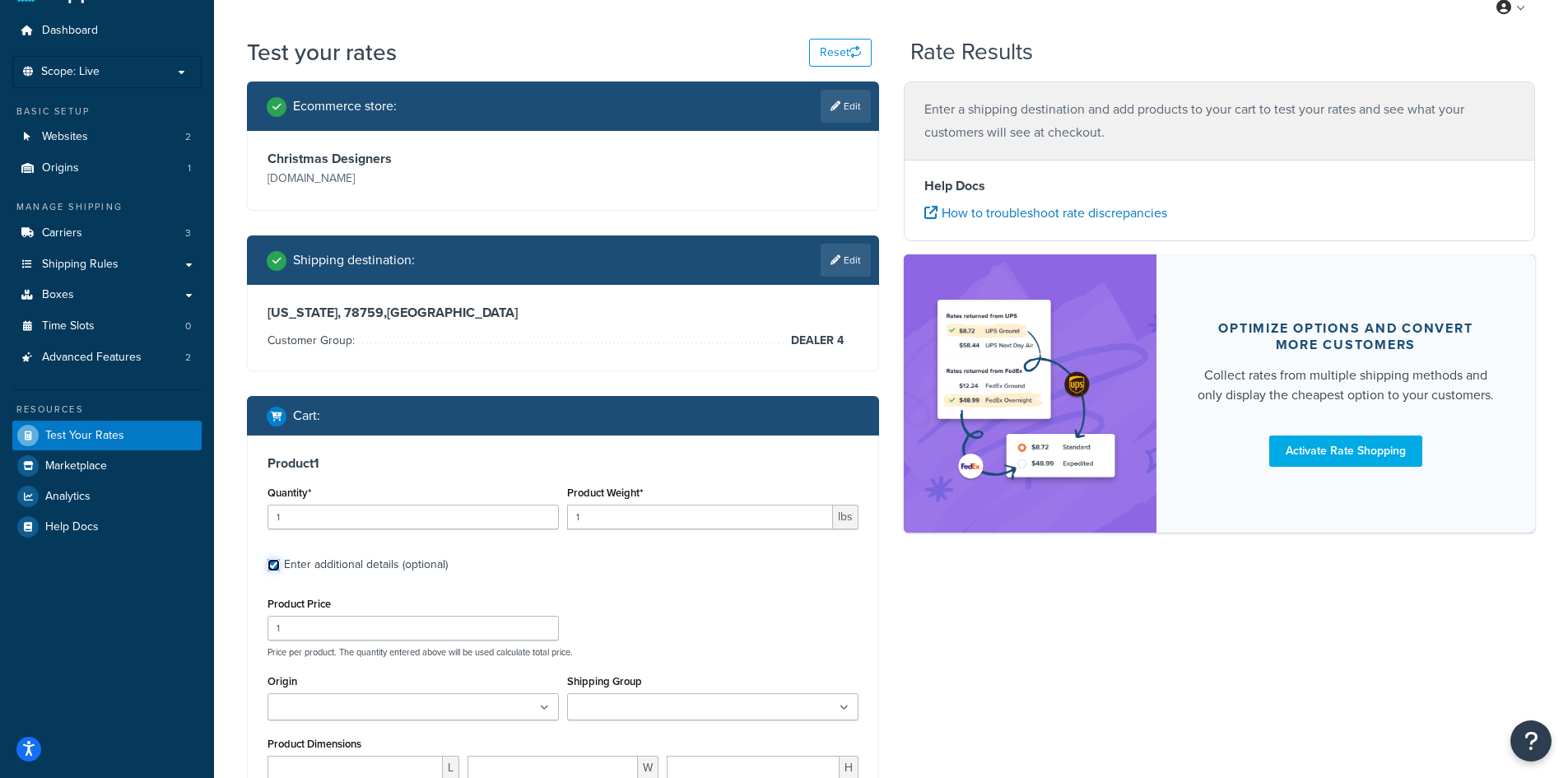
scroll to position [262, 0]
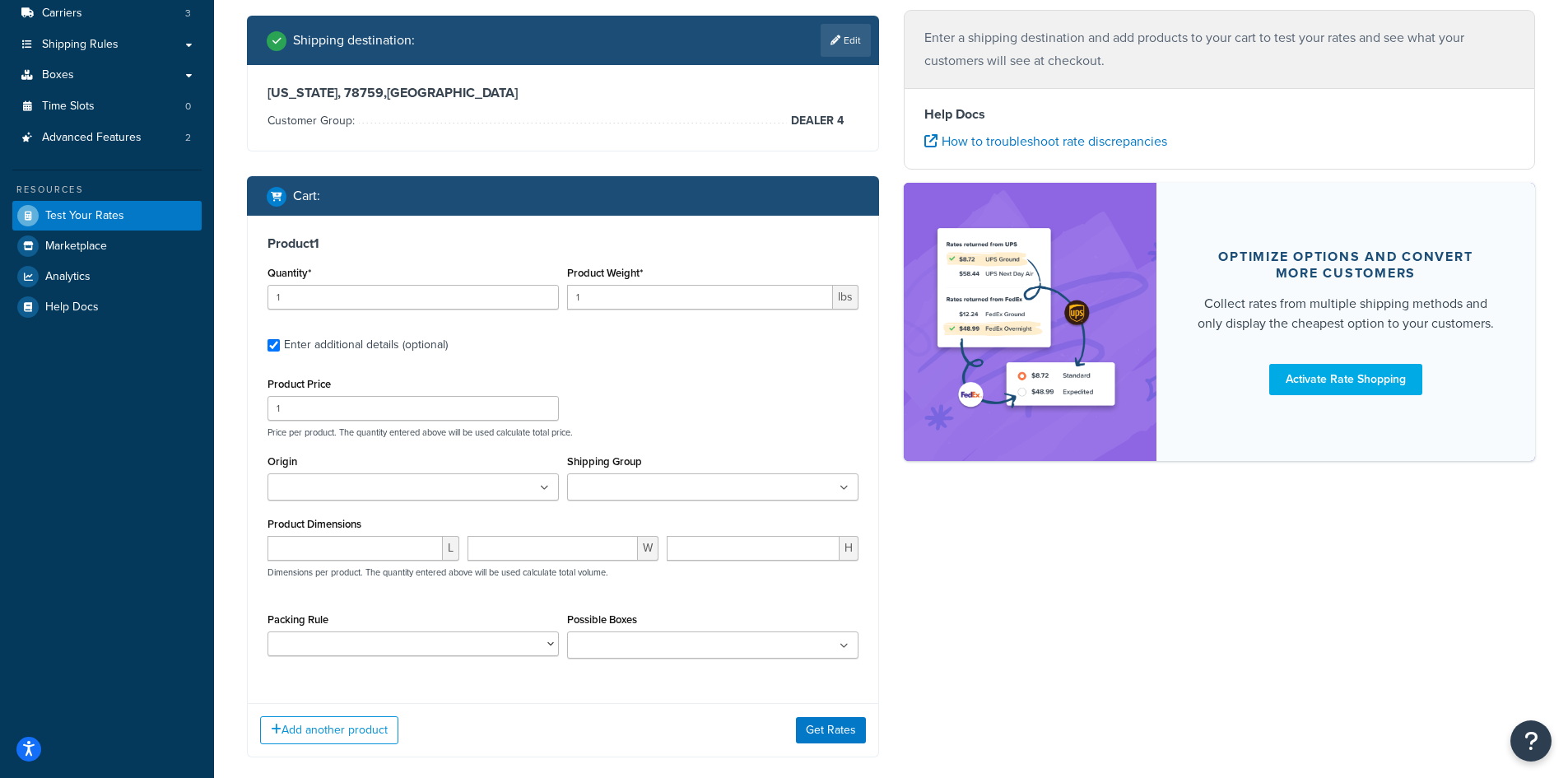
click at [847, 485] on icon at bounding box center [844, 489] width 9 height 10
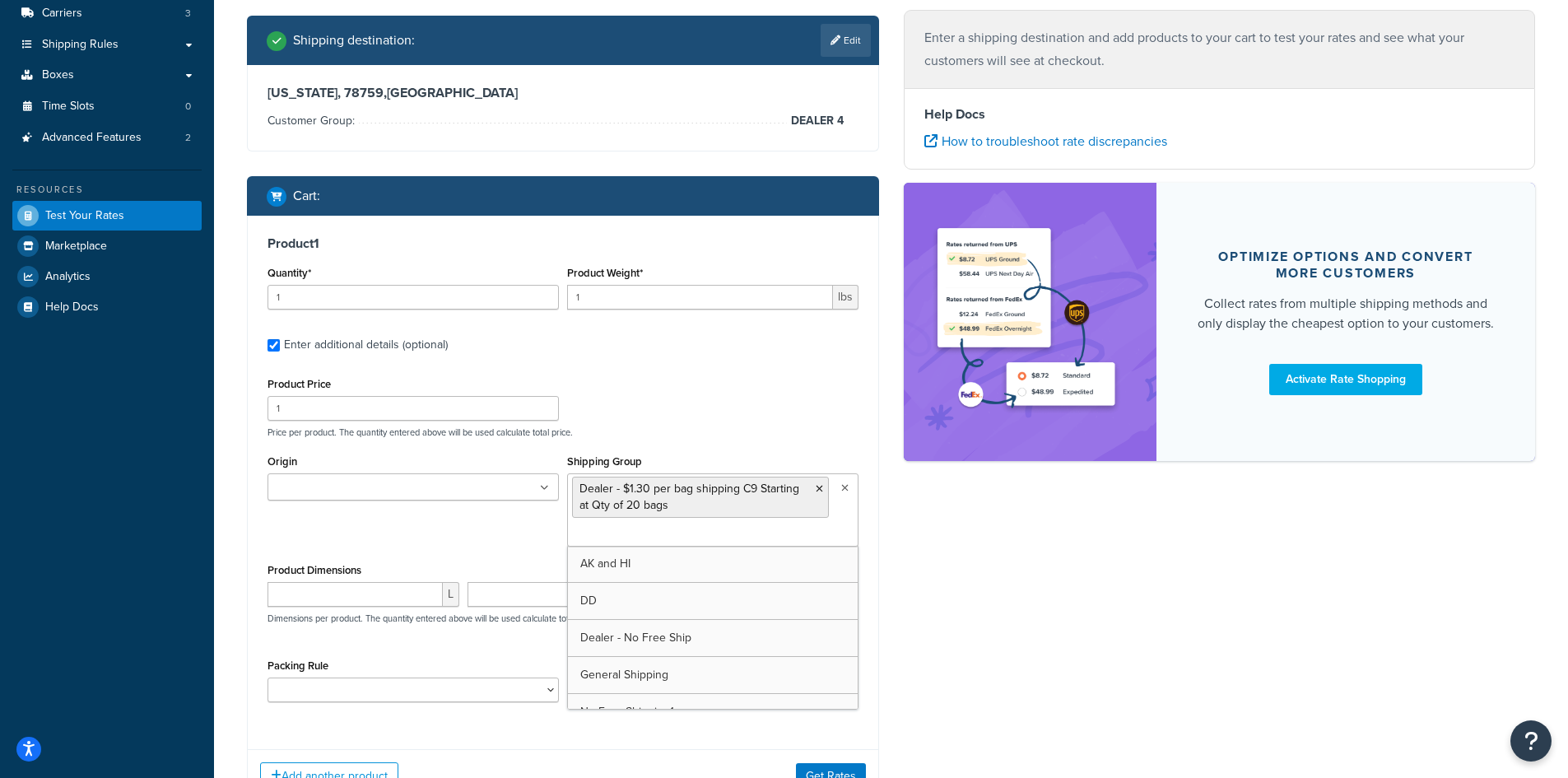
click at [739, 410] on div "Product Price 1 Price per product. The quantity entered above will be used calc…" at bounding box center [563, 406] width 599 height 65
click at [554, 686] on select "Packing Rule" at bounding box center [414, 690] width 292 height 25
click at [549, 689] on select "Packing Rule" at bounding box center [414, 690] width 292 height 25
click at [584, 690] on input "Possible Boxes" at bounding box center [645, 692] width 146 height 18
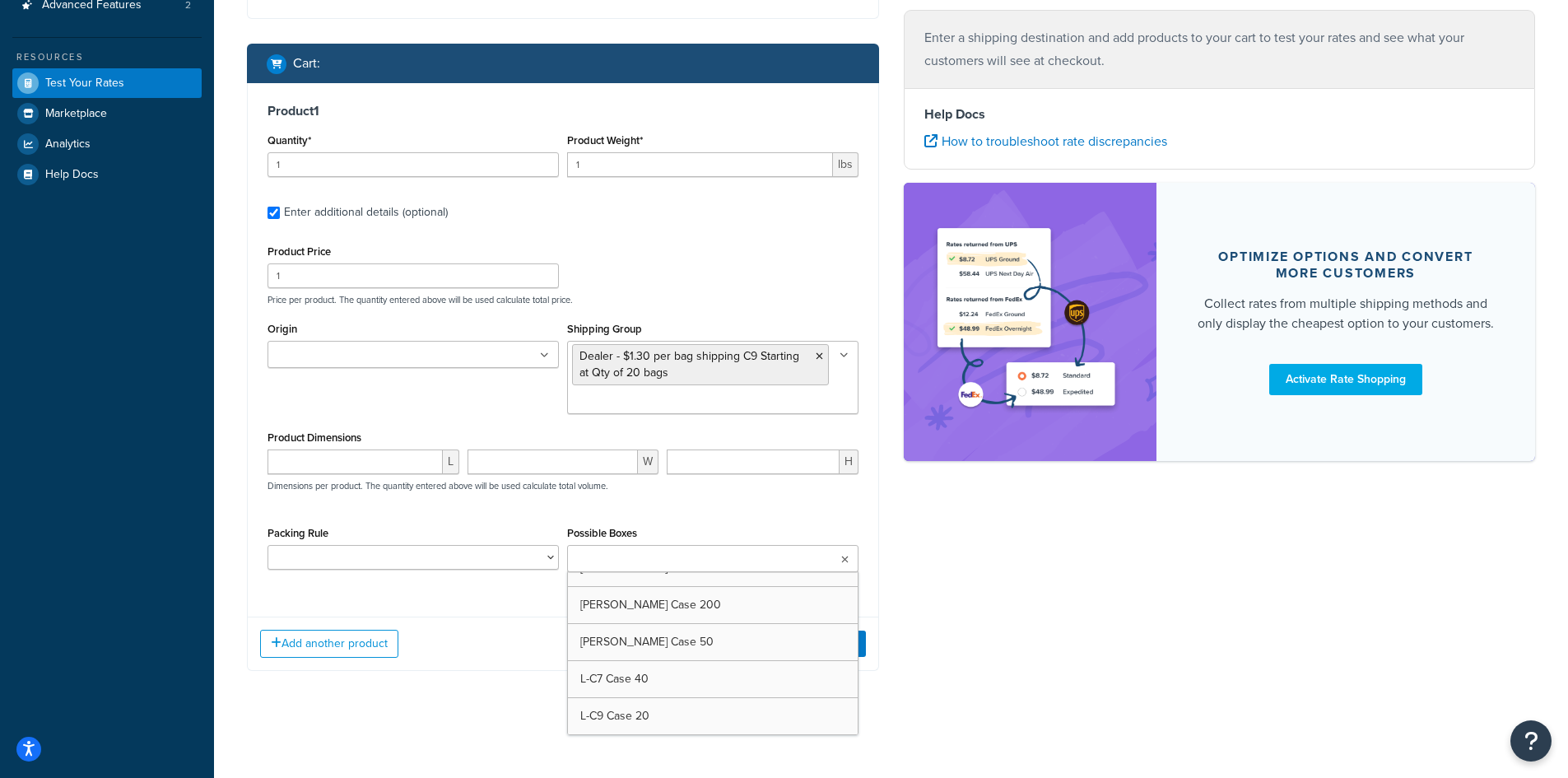
scroll to position [1483, 0]
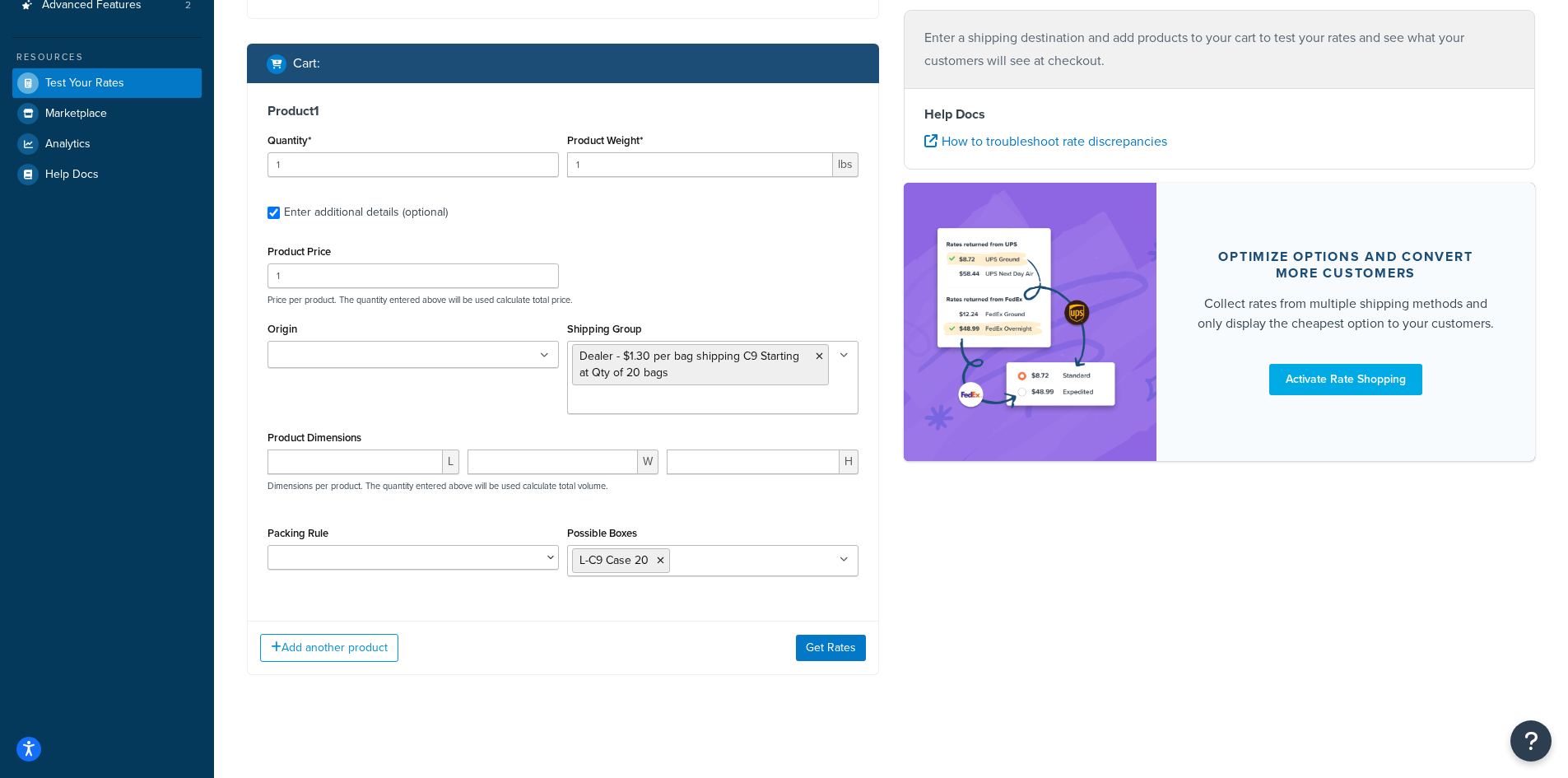
click at [471, 658] on div "Add another product Get Rates" at bounding box center [563, 647] width 631 height 53
drag, startPoint x: 289, startPoint y: 163, endPoint x: 265, endPoint y: 159, distance: 24.3
click at [265, 159] on div "Quantity* 1" at bounding box center [413, 160] width 300 height 60
type input "21"
click at [827, 647] on button "Get Rates" at bounding box center [832, 648] width 70 height 27
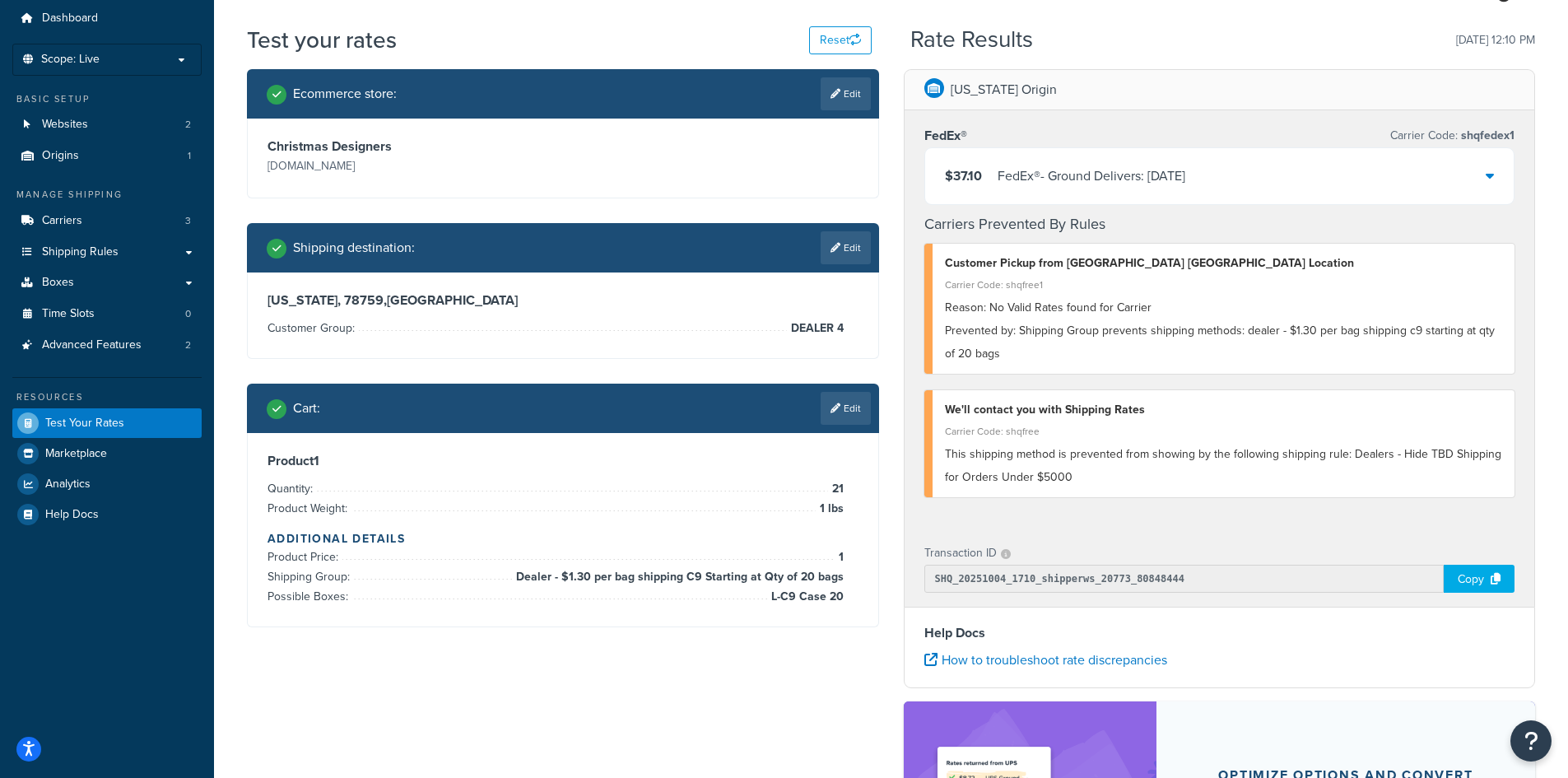
scroll to position [0, 0]
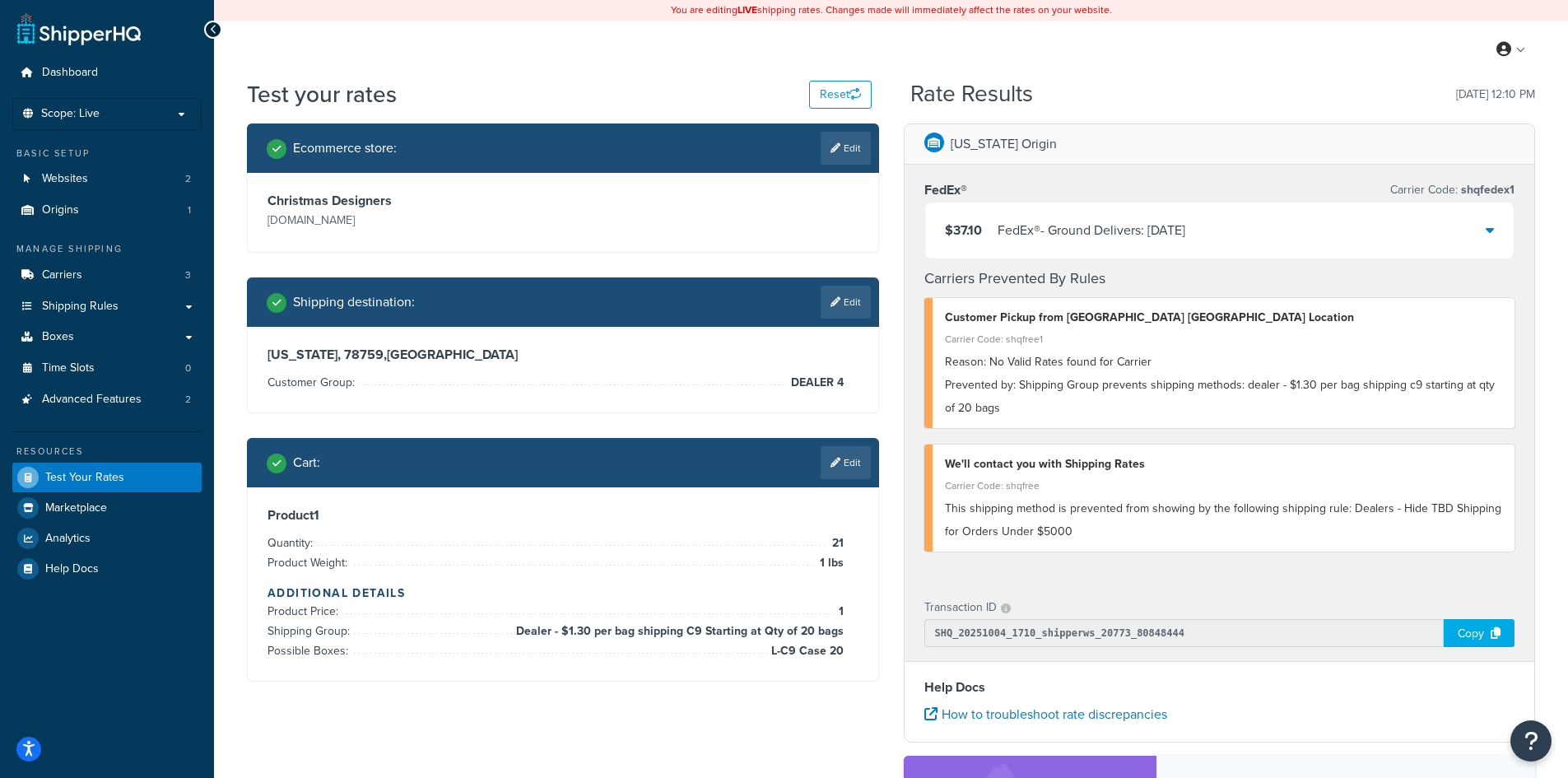
click at [1490, 232] on icon at bounding box center [1490, 229] width 9 height 13
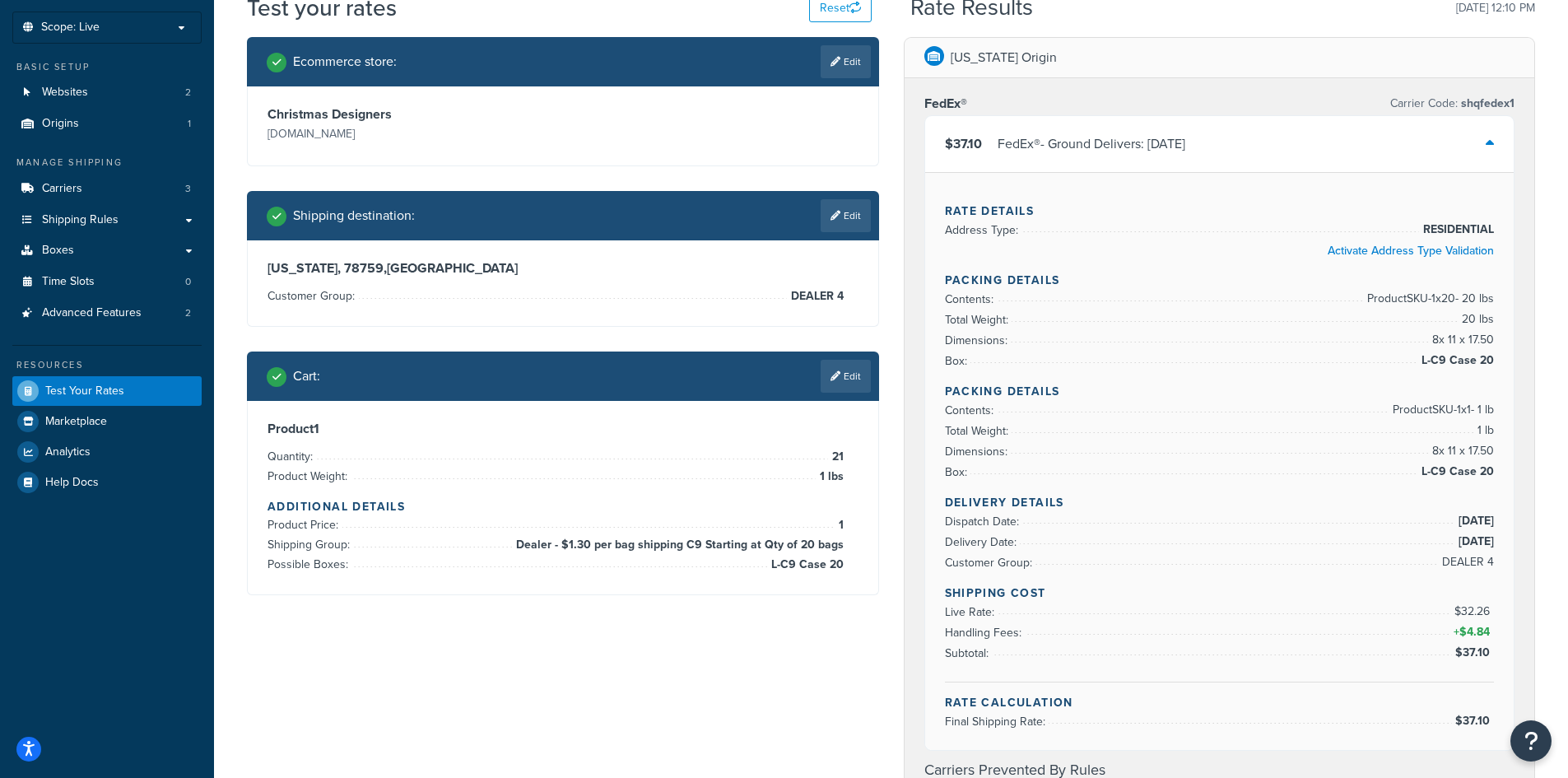
scroll to position [54, 0]
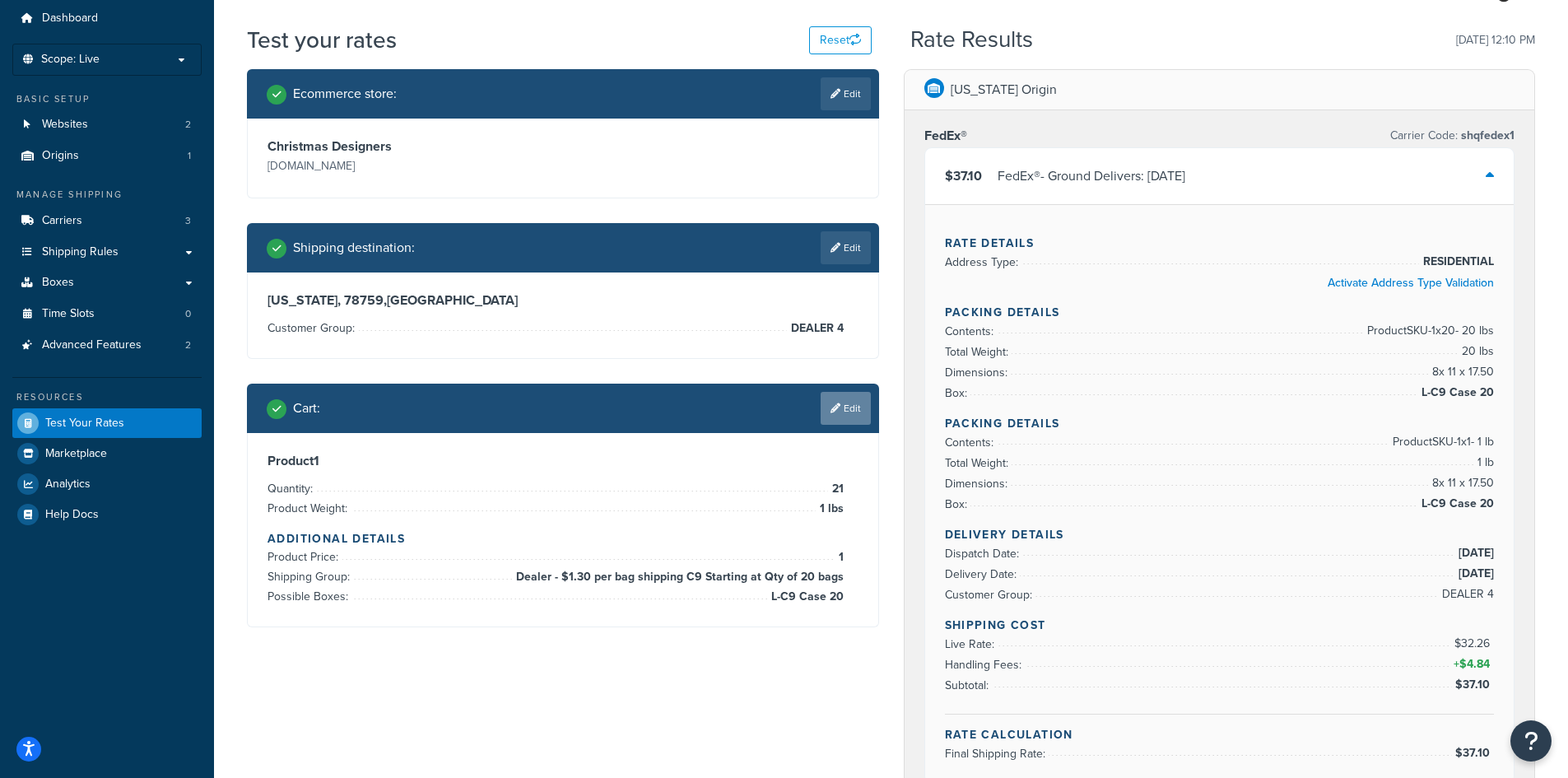
click at [838, 414] on link "Edit" at bounding box center [845, 409] width 51 height 33
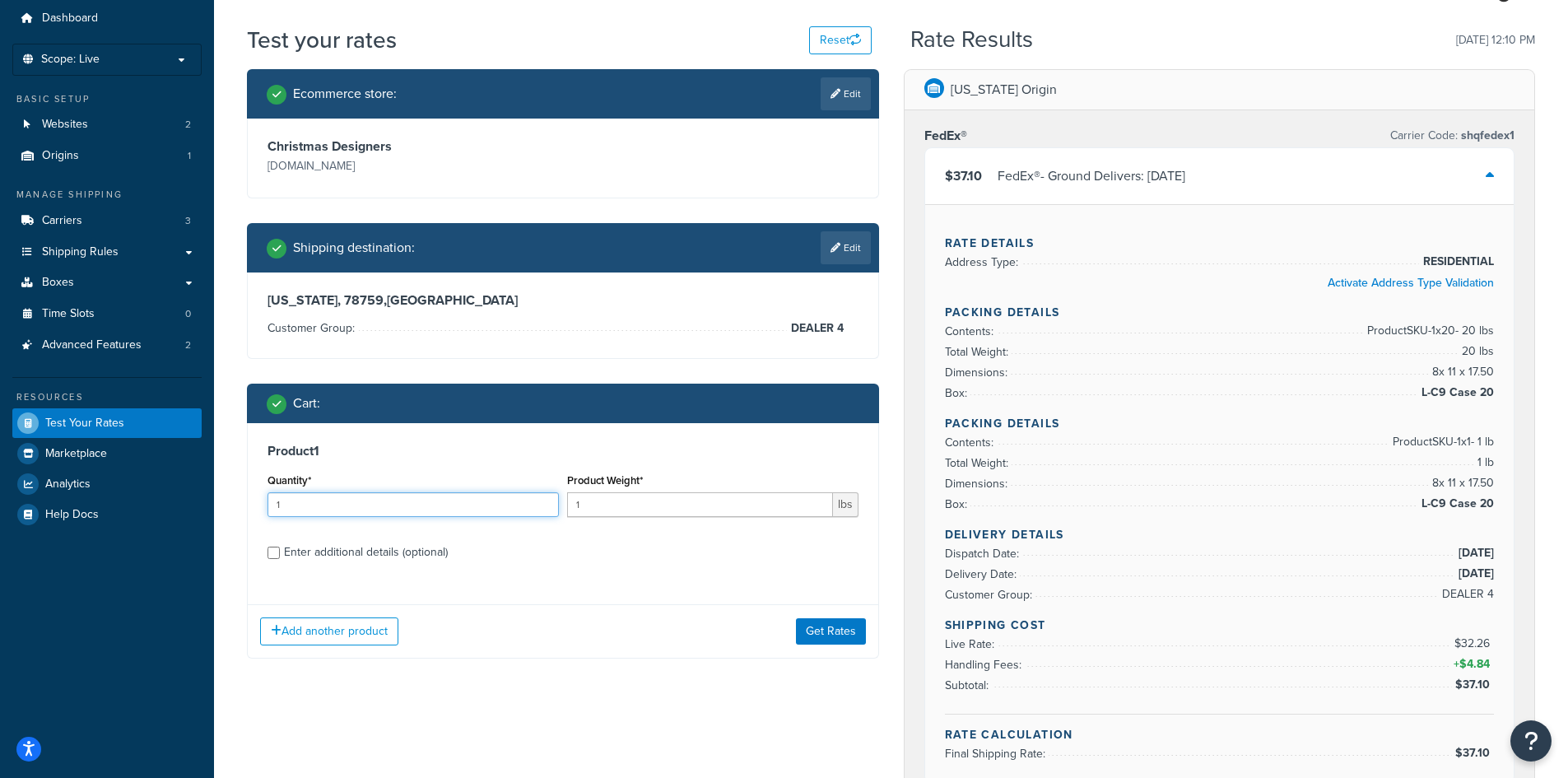
drag, startPoint x: 294, startPoint y: 502, endPoint x: 259, endPoint y: 500, distance: 35.1
click at [259, 500] on div "Product 1 Quantity* 1 Product Weight* 1 lbs Enter additional details (optional)" at bounding box center [563, 508] width 631 height 169
type input "95"
click at [808, 630] on button "Get Rates" at bounding box center [832, 631] width 70 height 27
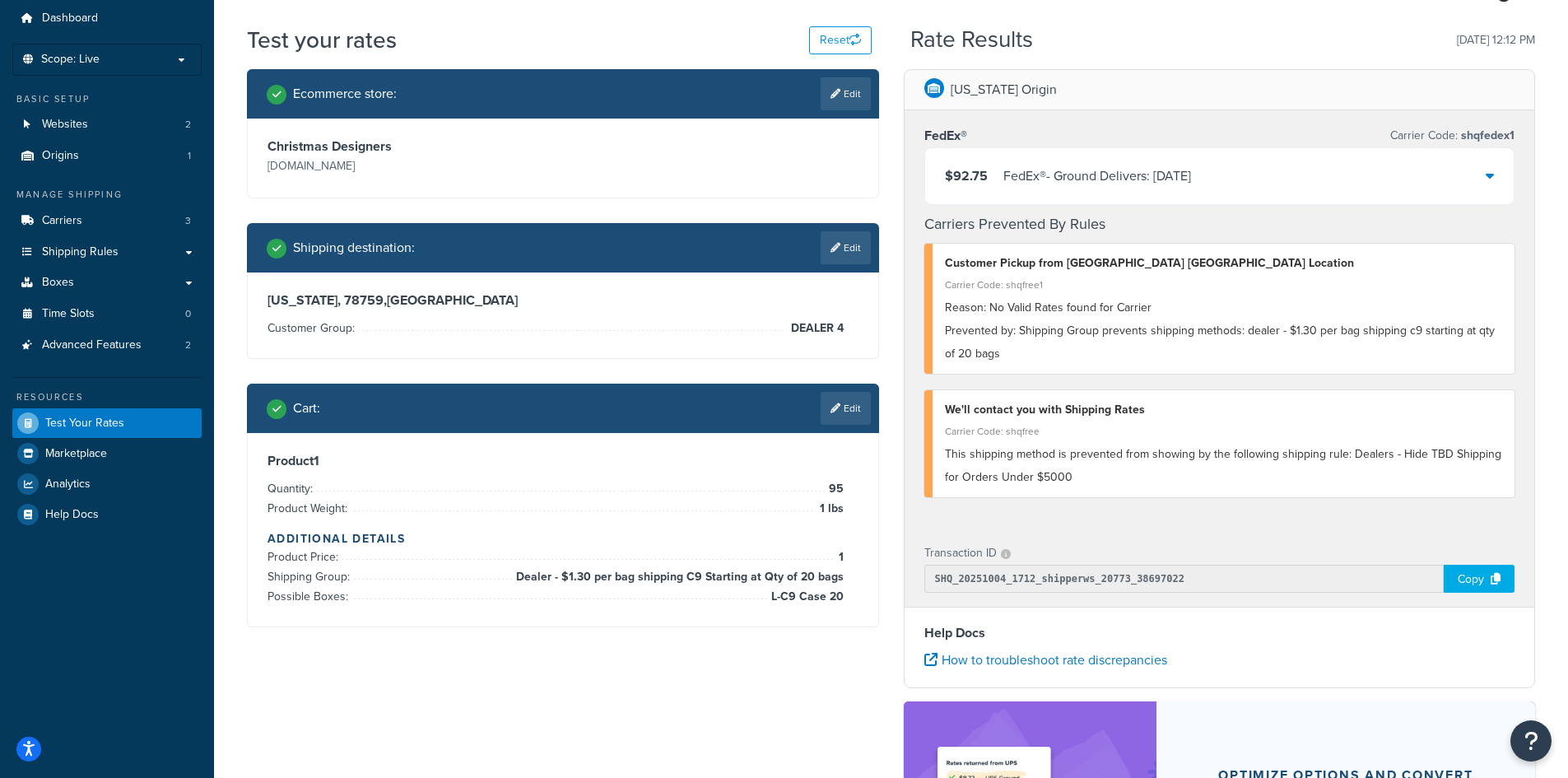
click at [1488, 172] on icon at bounding box center [1490, 175] width 9 height 13
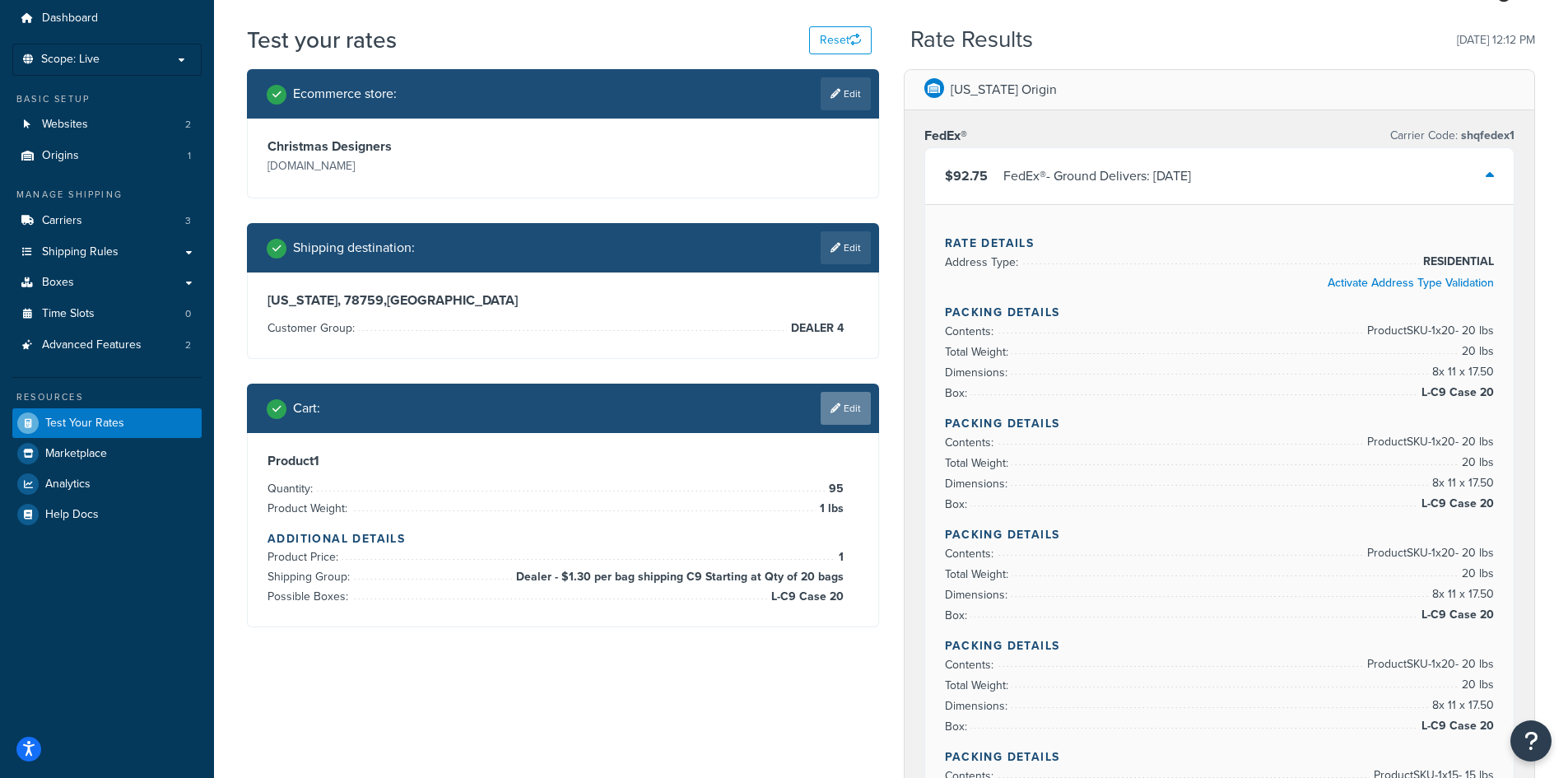
click at [831, 408] on icon at bounding box center [836, 409] width 10 height 10
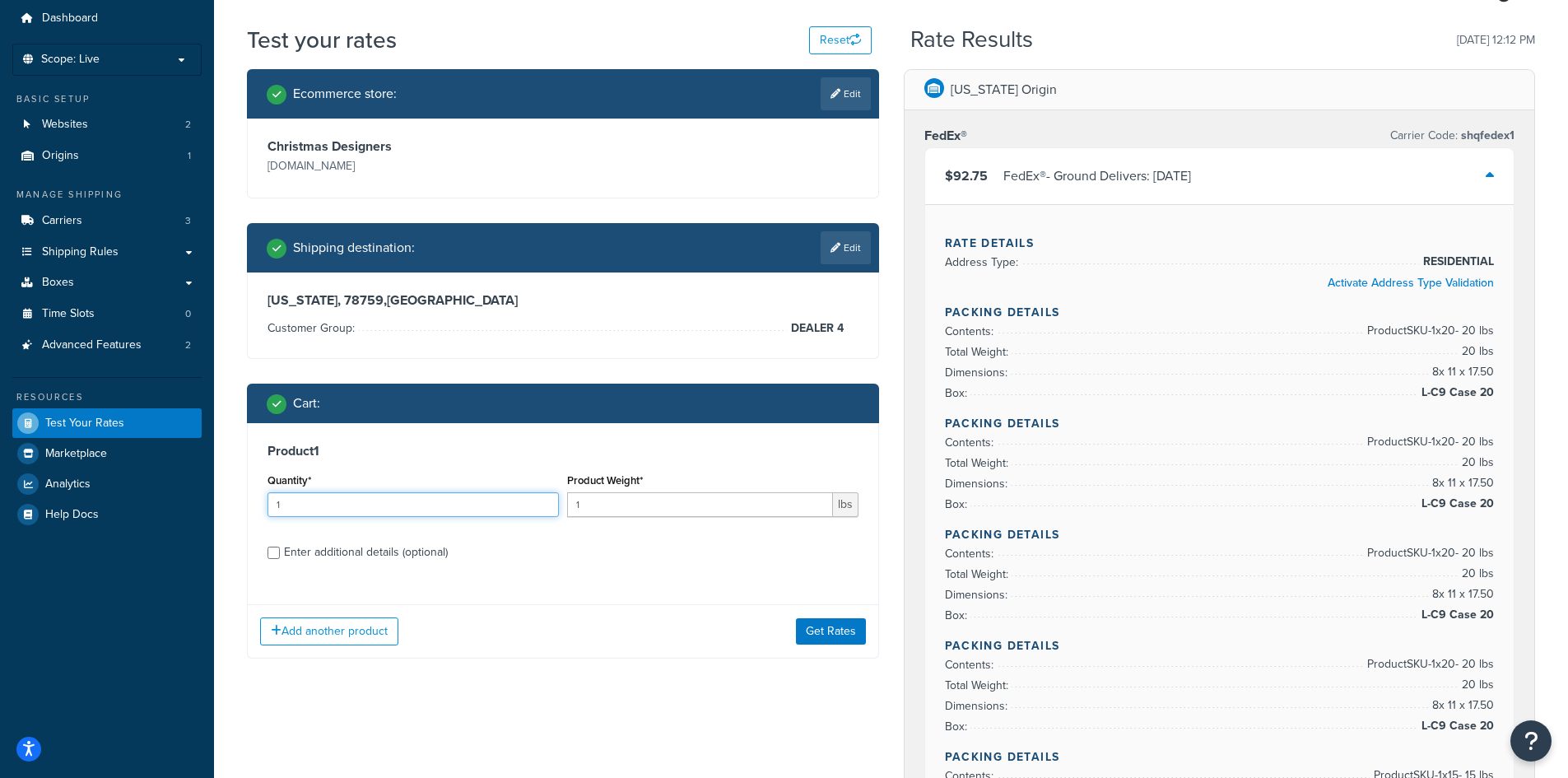
drag, startPoint x: 282, startPoint y: 509, endPoint x: 257, endPoint y: 501, distance: 26.2
click at [258, 501] on div "Product 1 Quantity* 1 Product Weight* 1 lbs Enter additional details (optional)" at bounding box center [563, 508] width 631 height 169
type input "90"
click at [817, 625] on button "Get Rates" at bounding box center [832, 631] width 70 height 27
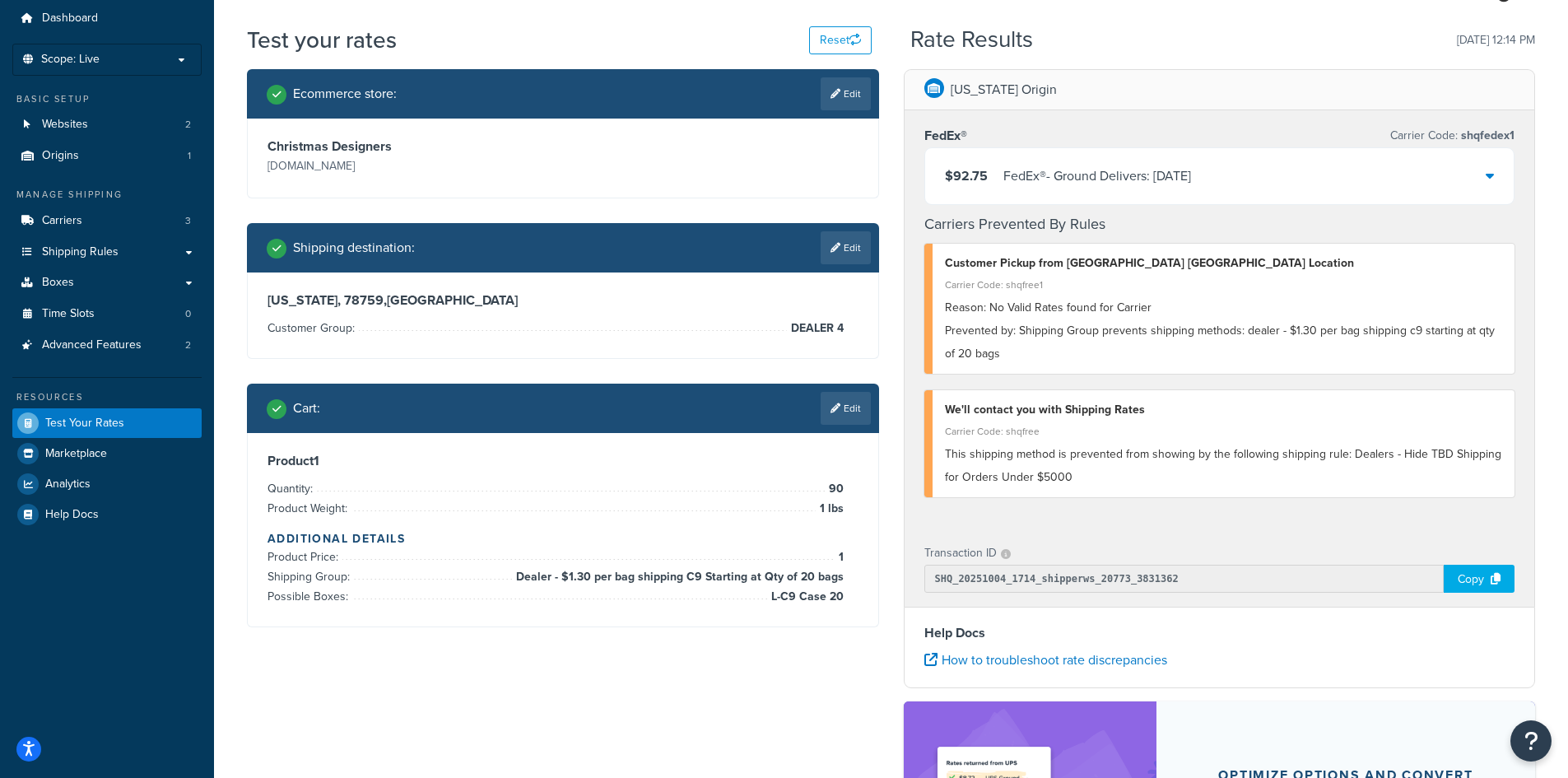
scroll to position [0, 0]
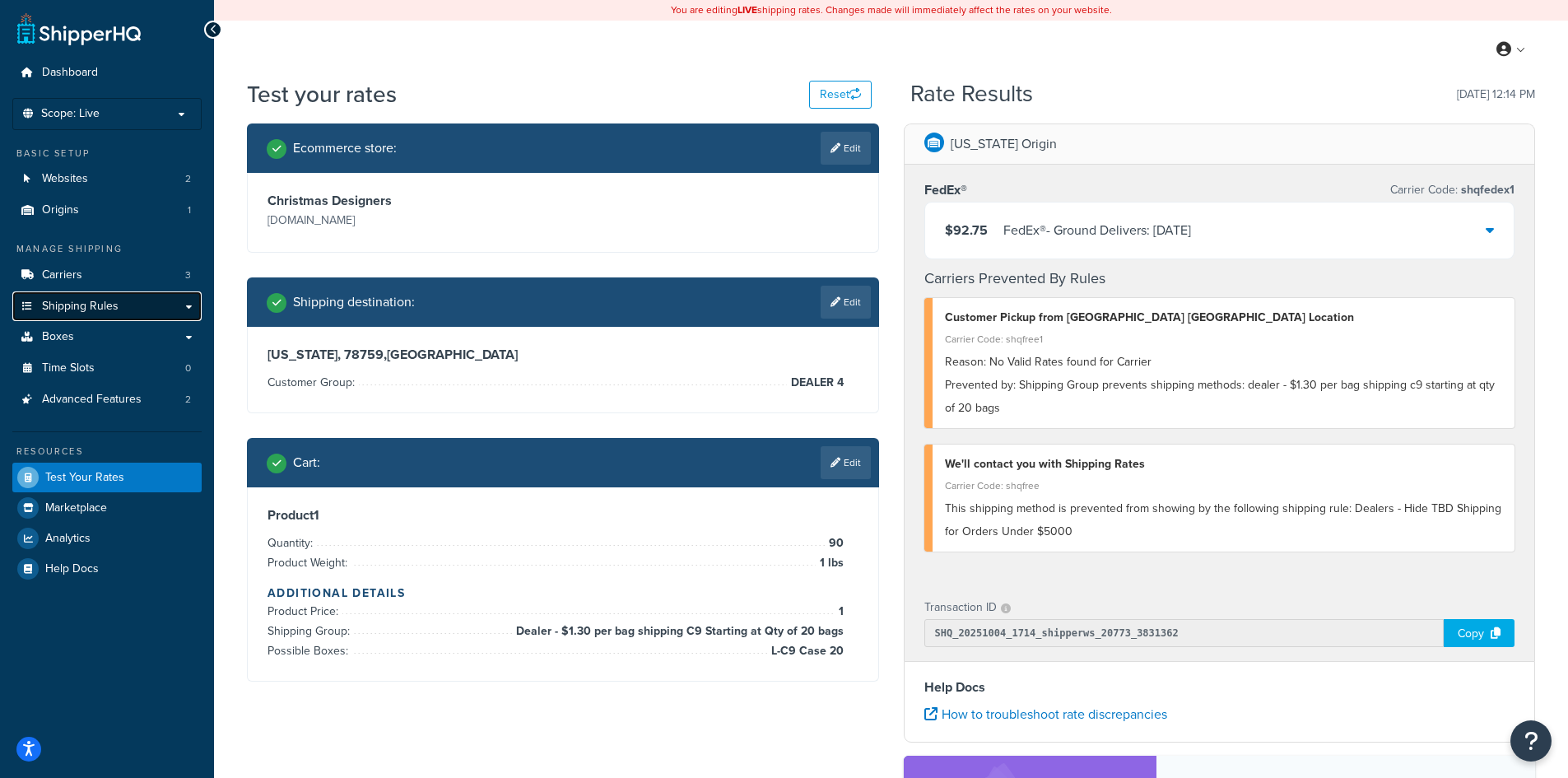
click at [187, 309] on link "Shipping Rules" at bounding box center [106, 307] width 190 height 30
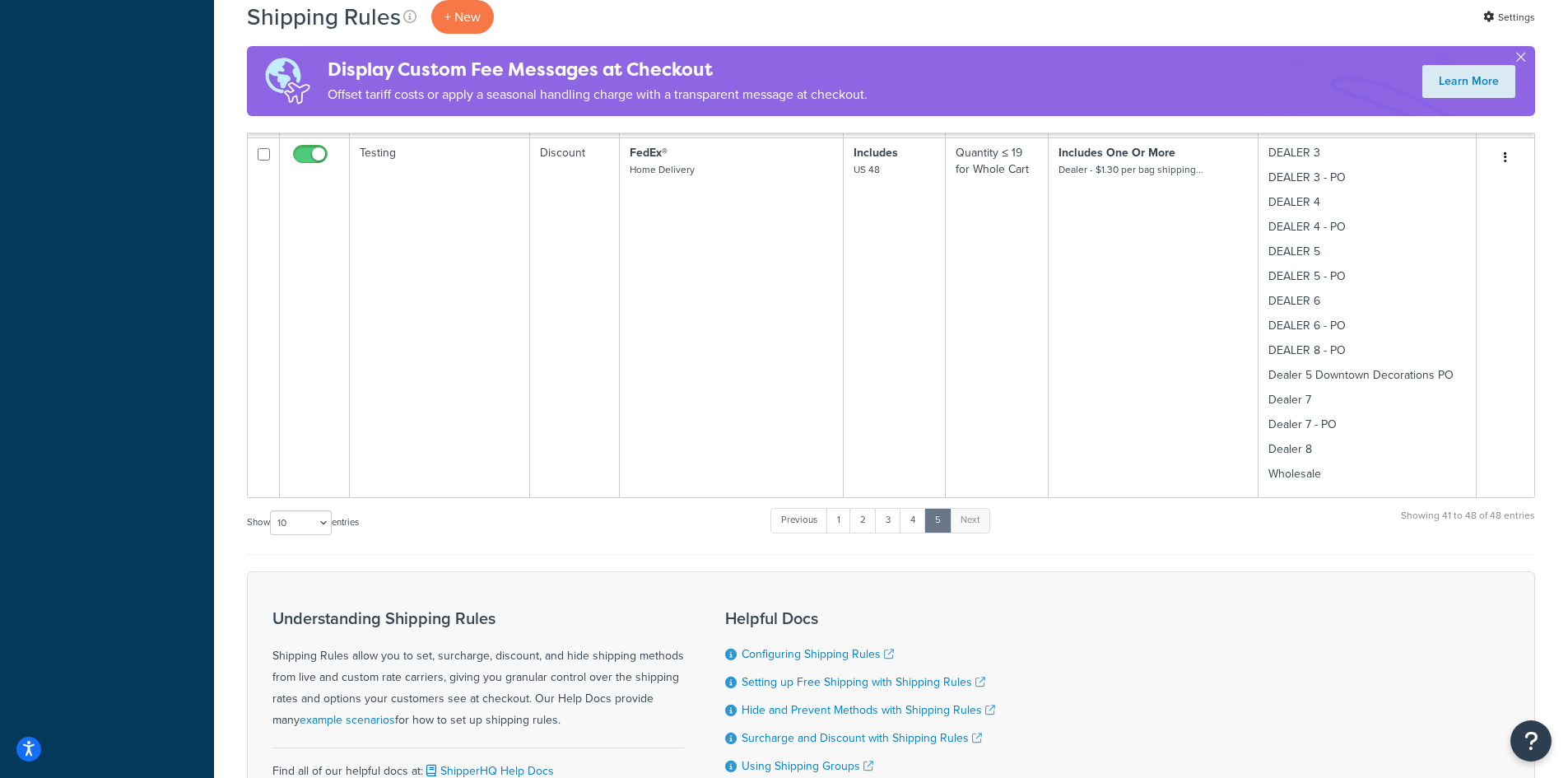
scroll to position [2378, 0]
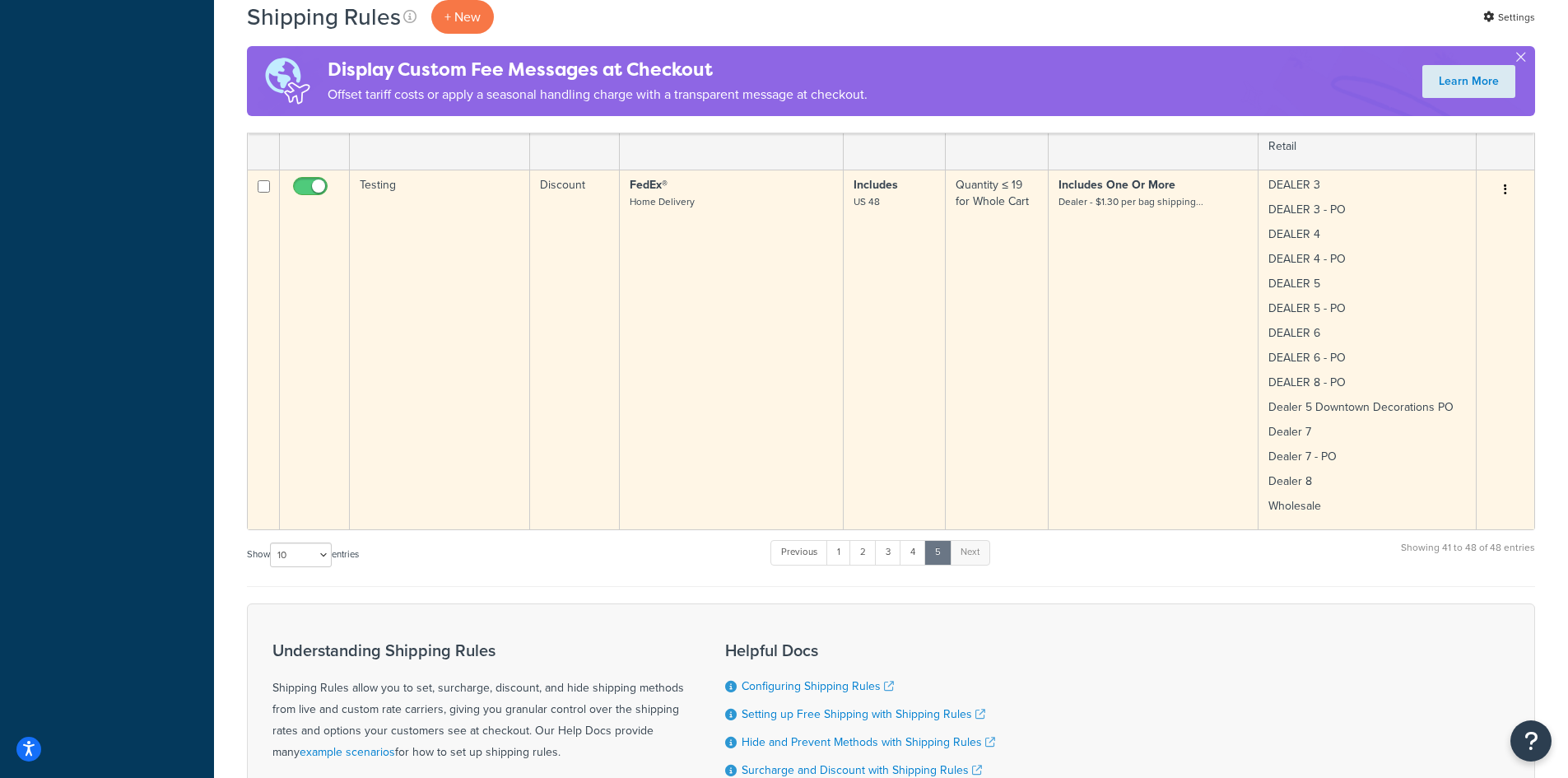
click at [263, 185] on input "checkbox" at bounding box center [263, 186] width 12 height 12
checkbox input "true"
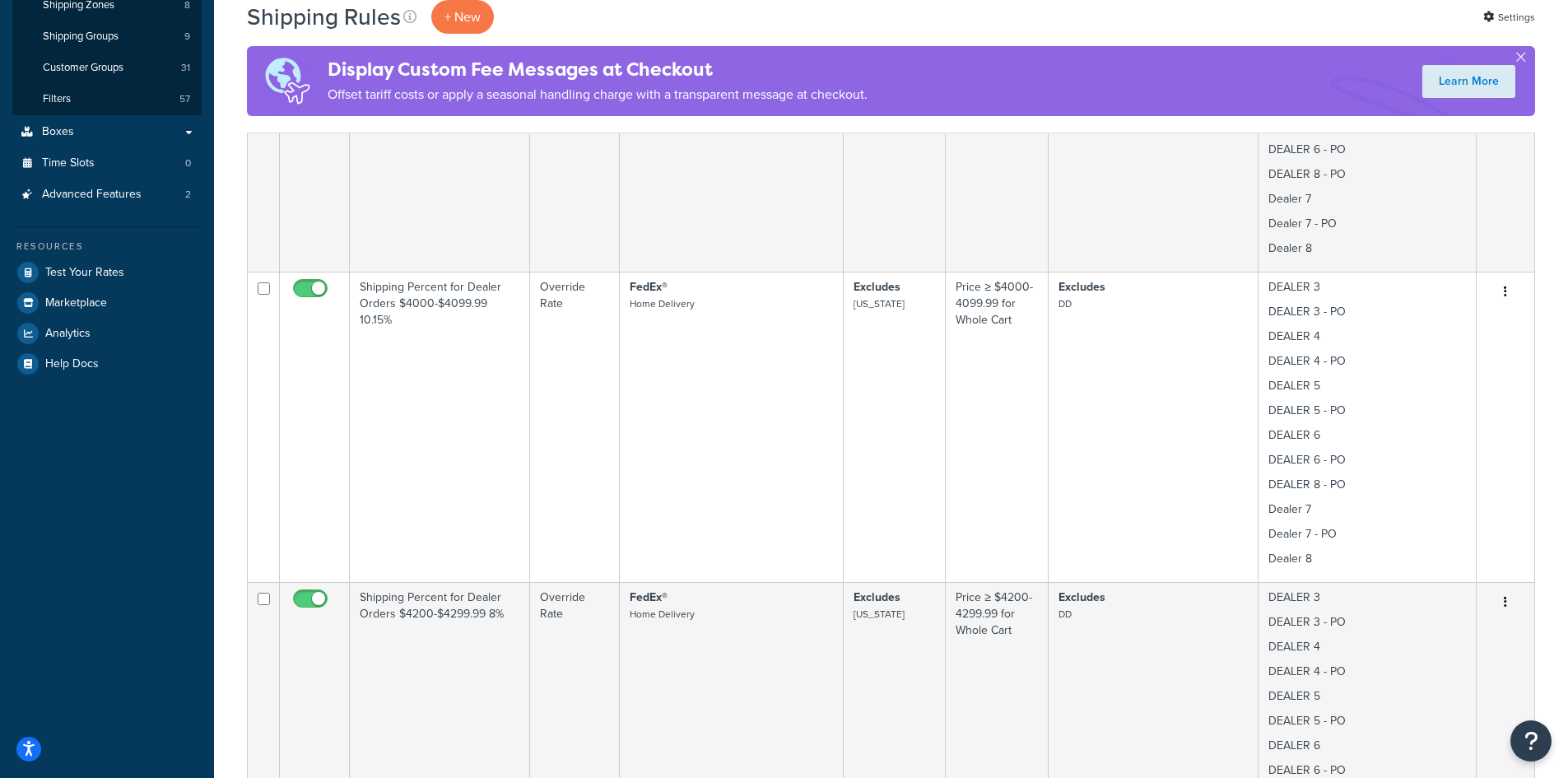
scroll to position [0, 0]
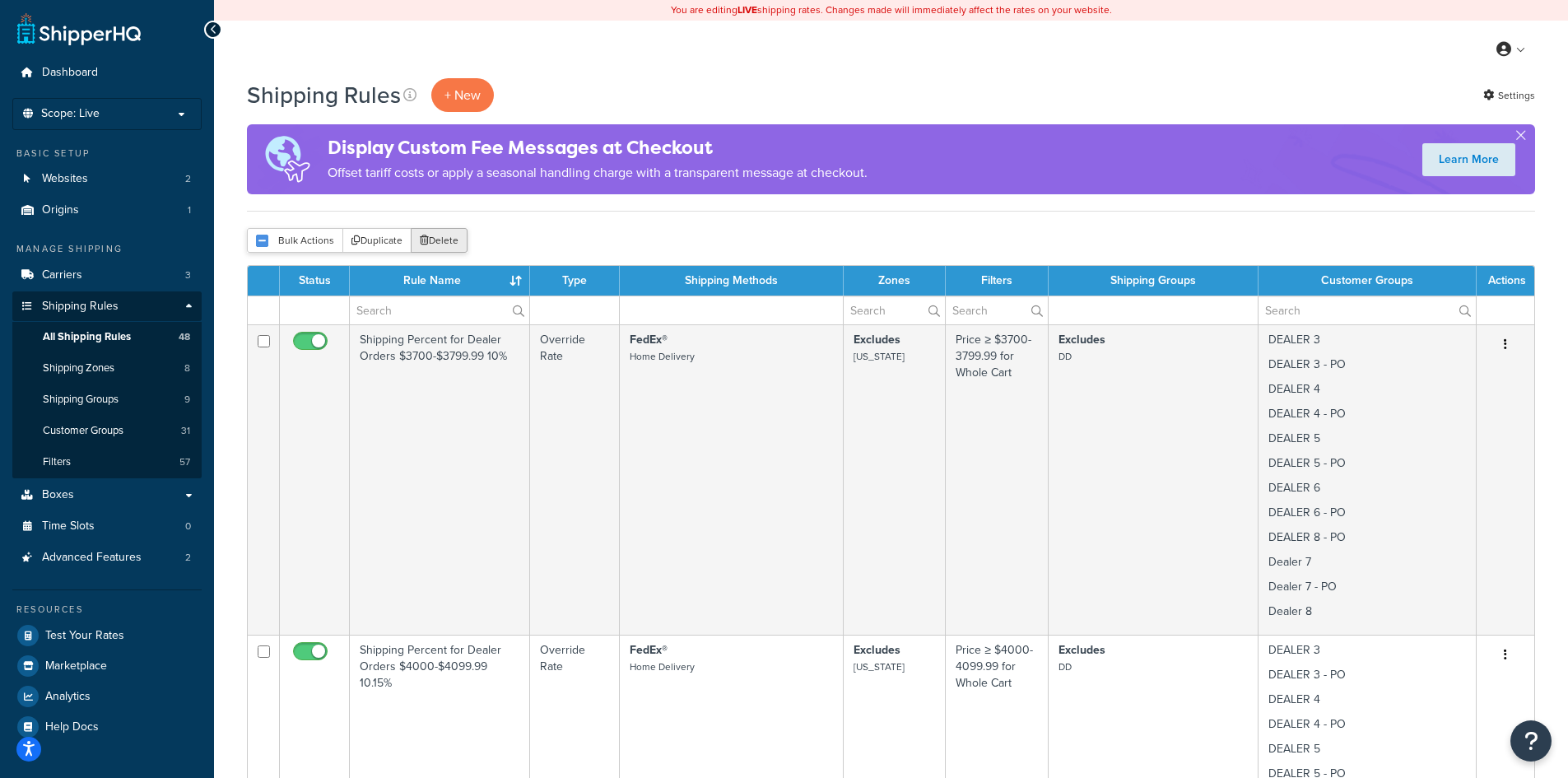
click at [437, 234] on button "Delete" at bounding box center [439, 240] width 57 height 25
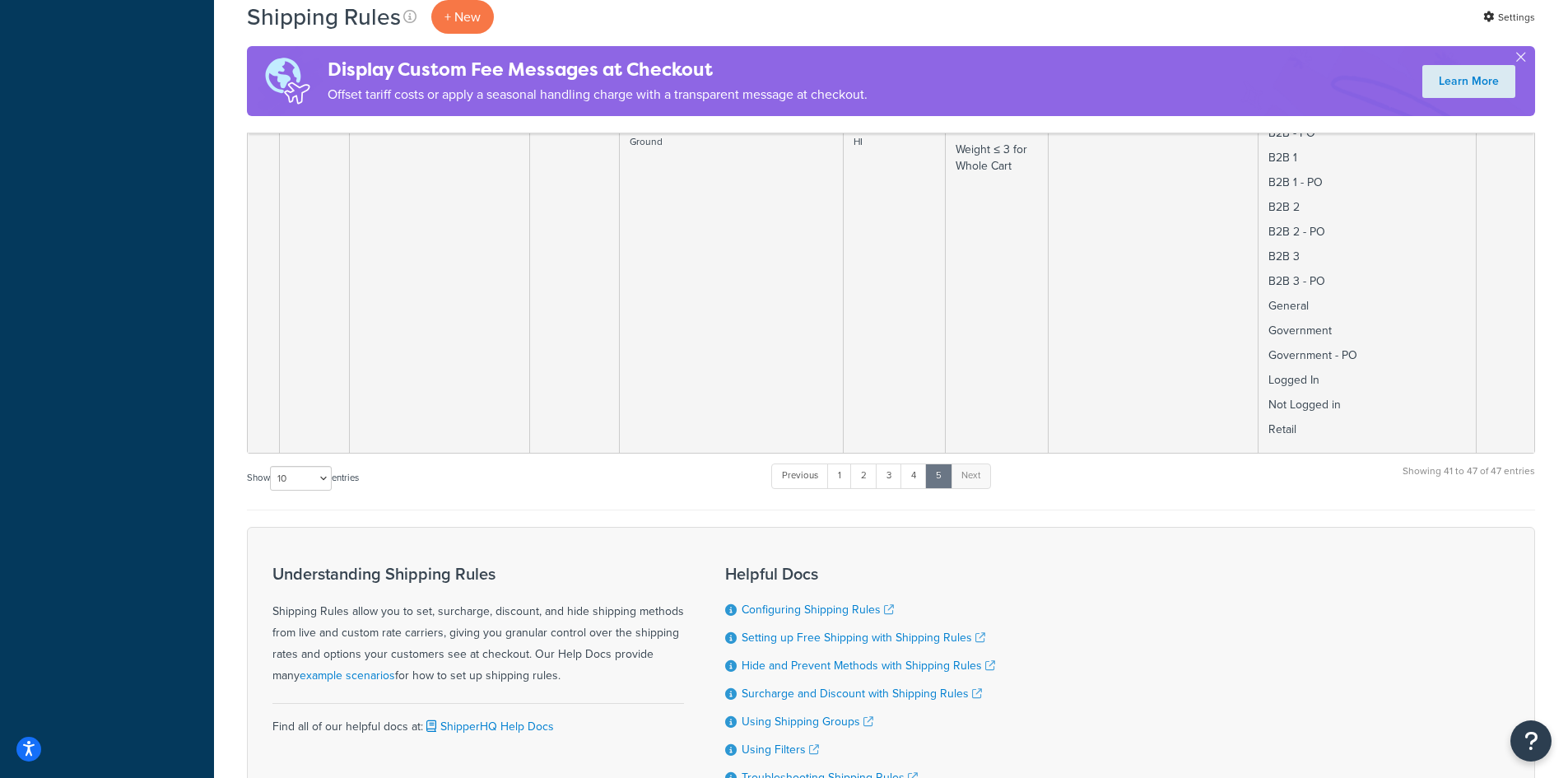
scroll to position [2197, 0]
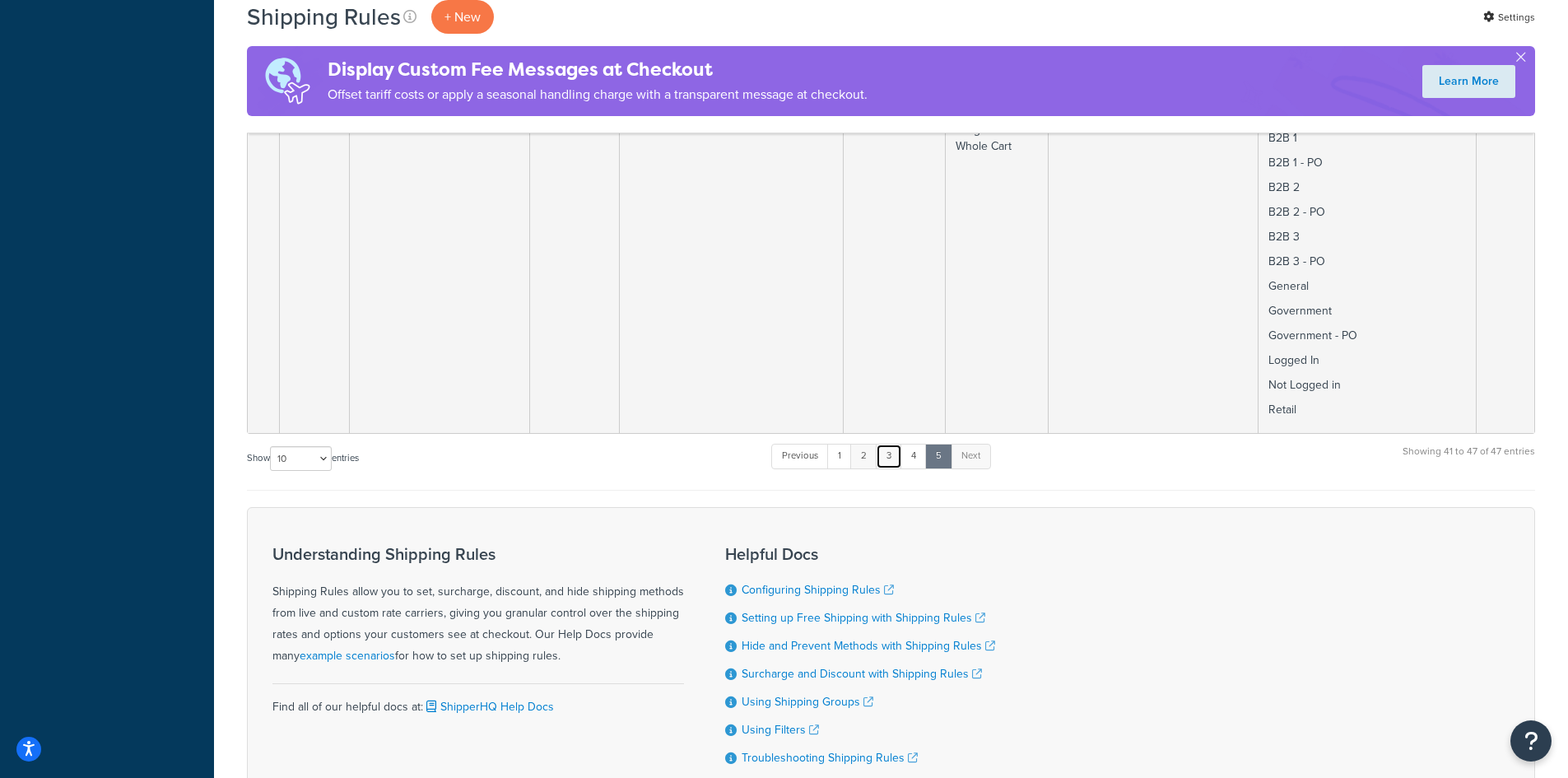
click at [878, 454] on ul "Previous 1 2 3 4 5 Next" at bounding box center [881, 459] width 219 height 32
click at [871, 457] on link "2" at bounding box center [864, 456] width 27 height 25
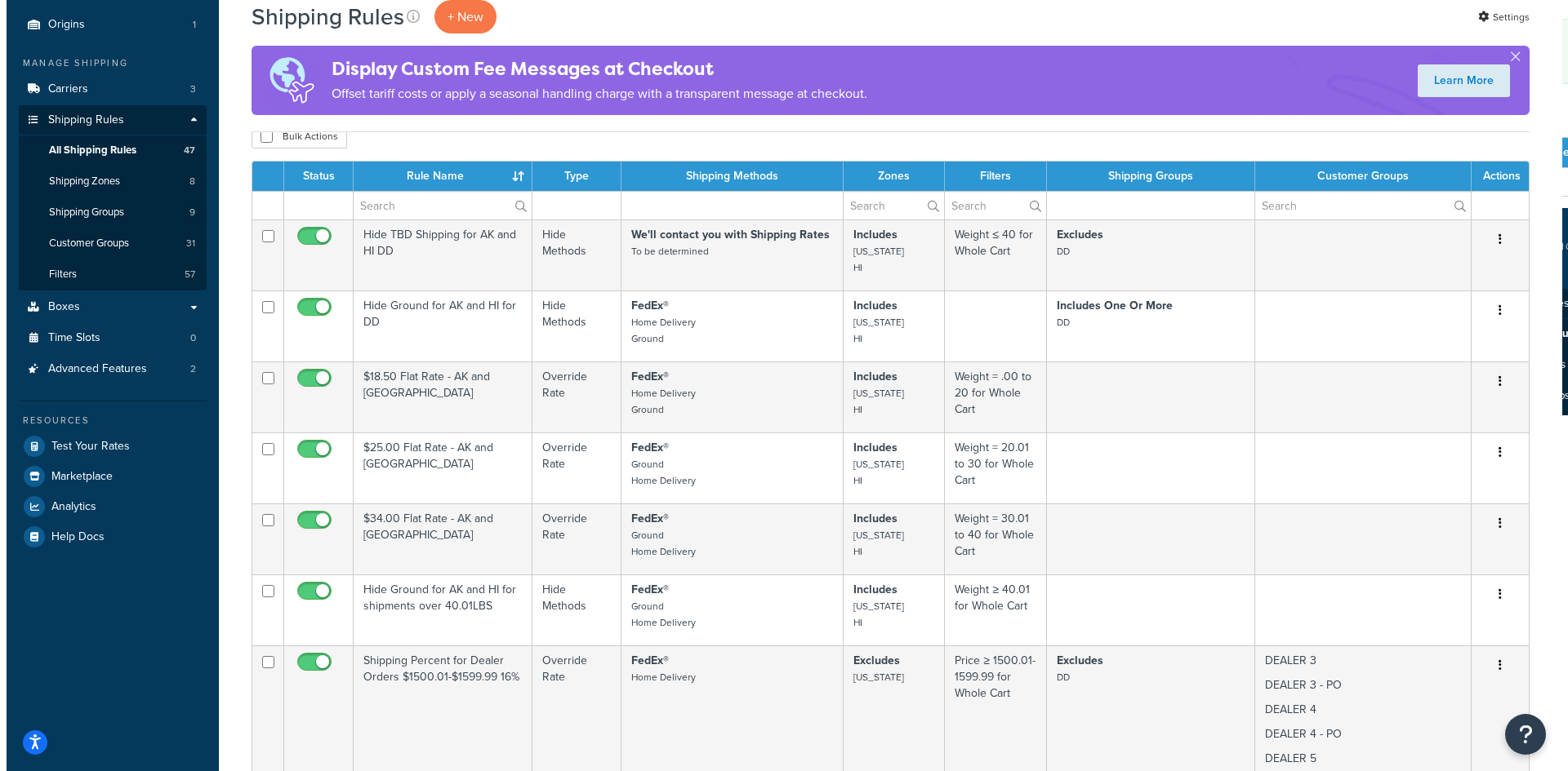
scroll to position [0, 0]
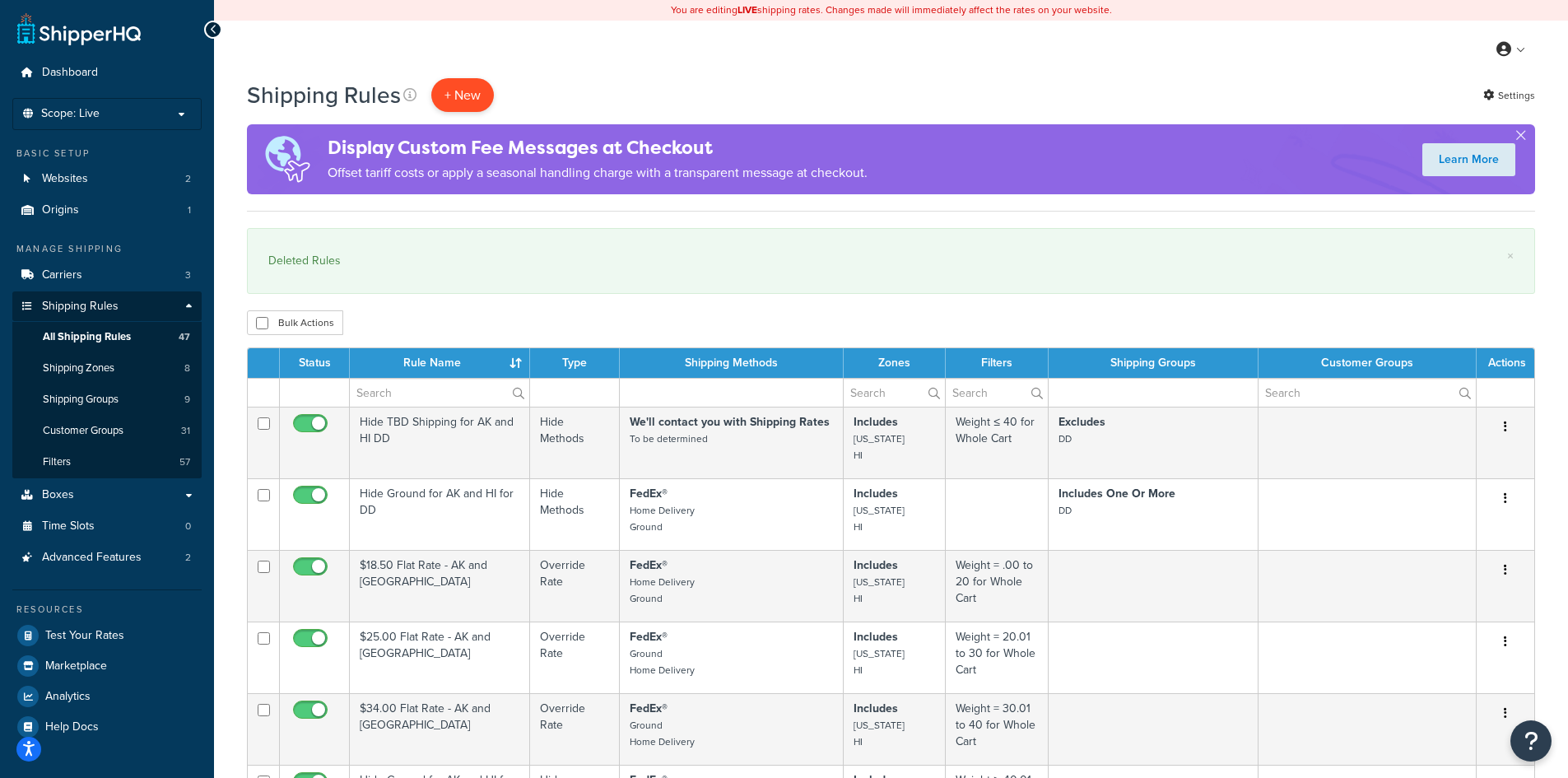
click at [454, 90] on p "+ New" at bounding box center [463, 94] width 63 height 33
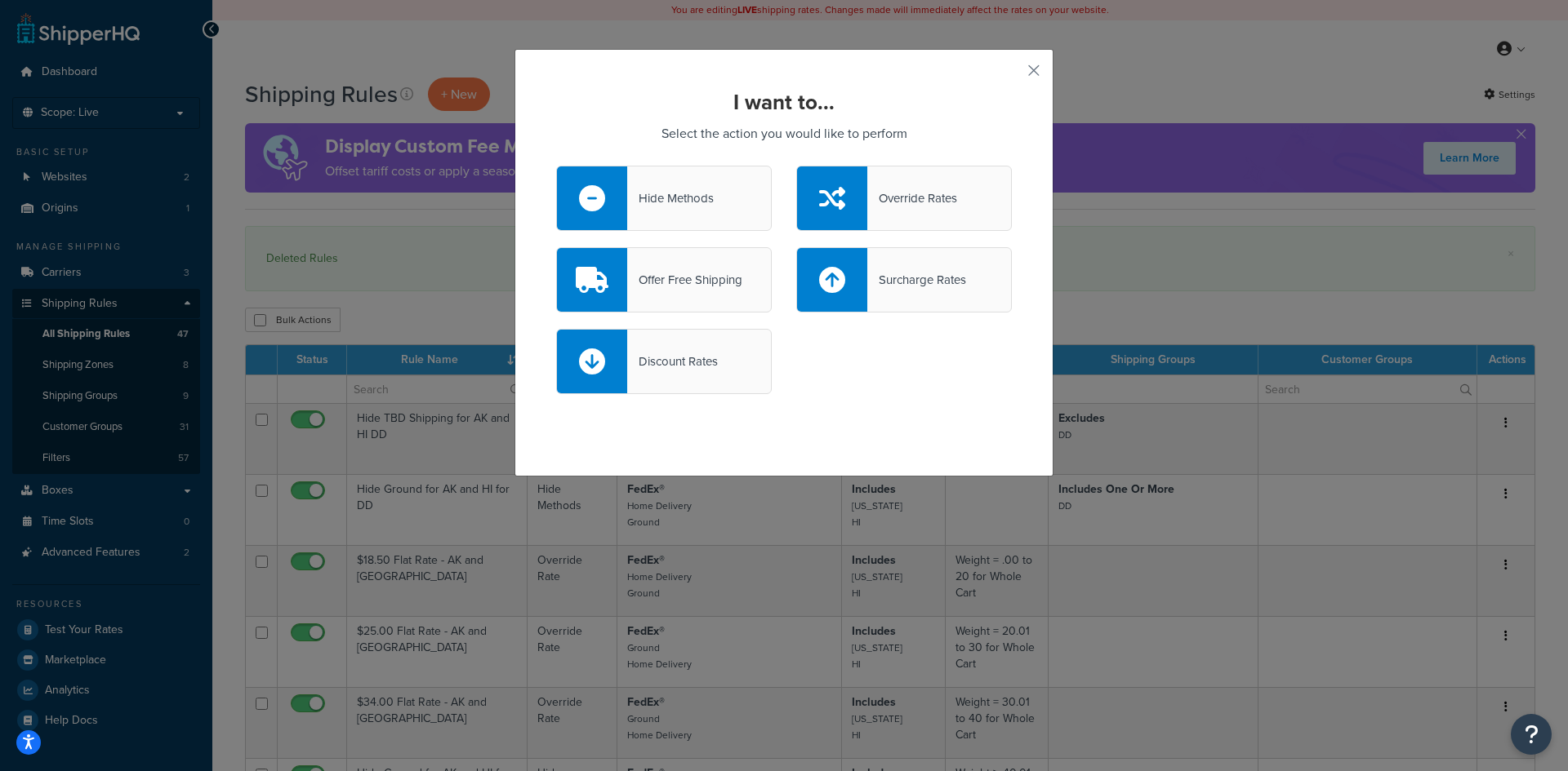
click at [898, 198] on div "Override Rates" at bounding box center [913, 198] width 90 height 23
click at [0, 0] on input "Override Rates" at bounding box center [0, 0] width 0 height 0
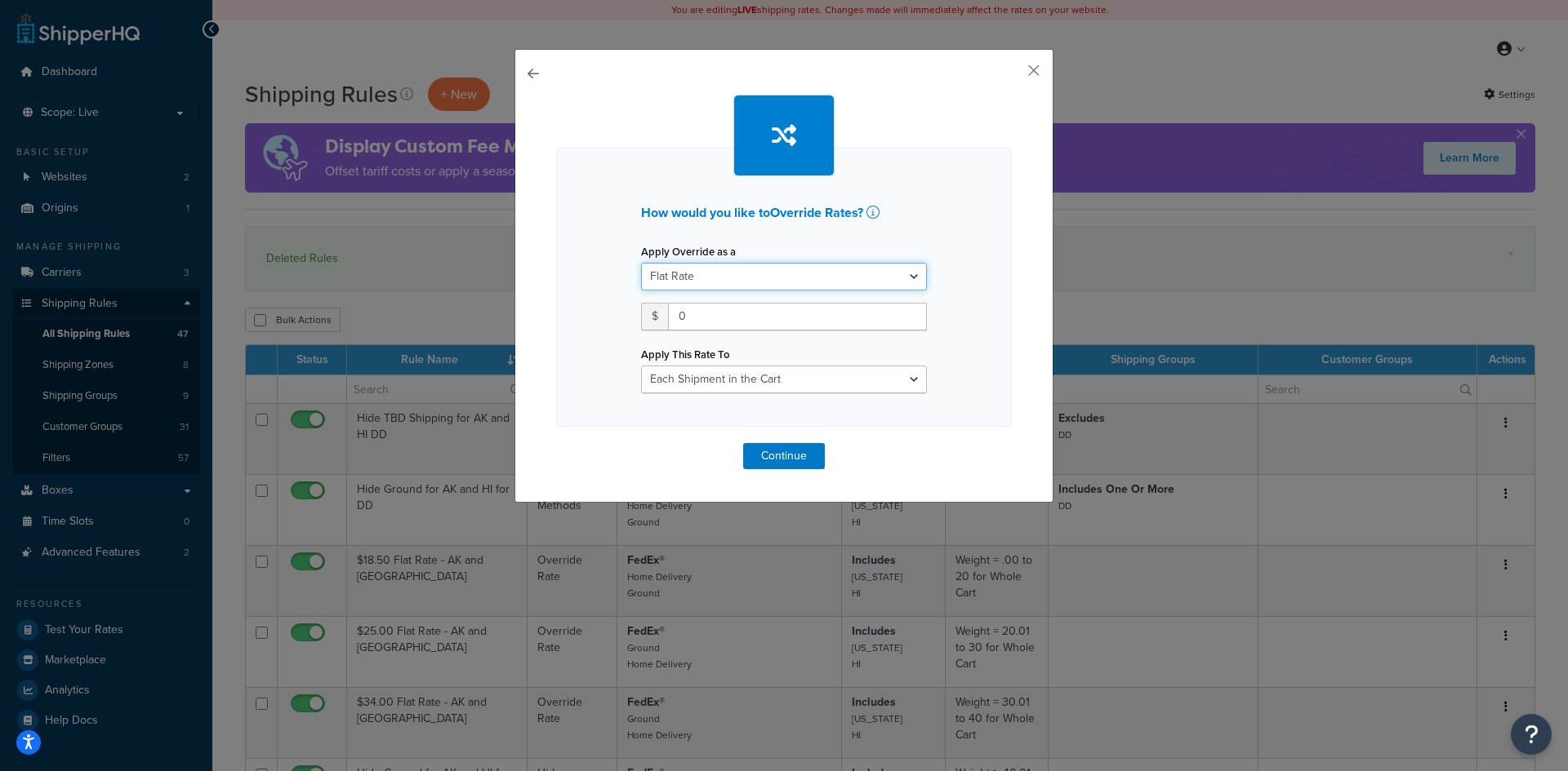
click at [785, 275] on select "Flat Rate Percentage Flat Rate & Percentage" at bounding box center [784, 277] width 286 height 28
click at [641, 263] on select "Flat Rate Percentage Flat Rate & Percentage" at bounding box center [784, 277] width 286 height 28
drag, startPoint x: 718, startPoint y: 310, endPoint x: 630, endPoint y: 303, distance: 88.3
click at [630, 303] on div "Apply Override as a Flat Rate Percentage Flat Rate & Percentage $ 0 Apply This …" at bounding box center [784, 317] width 310 height 153
type input "1.30"
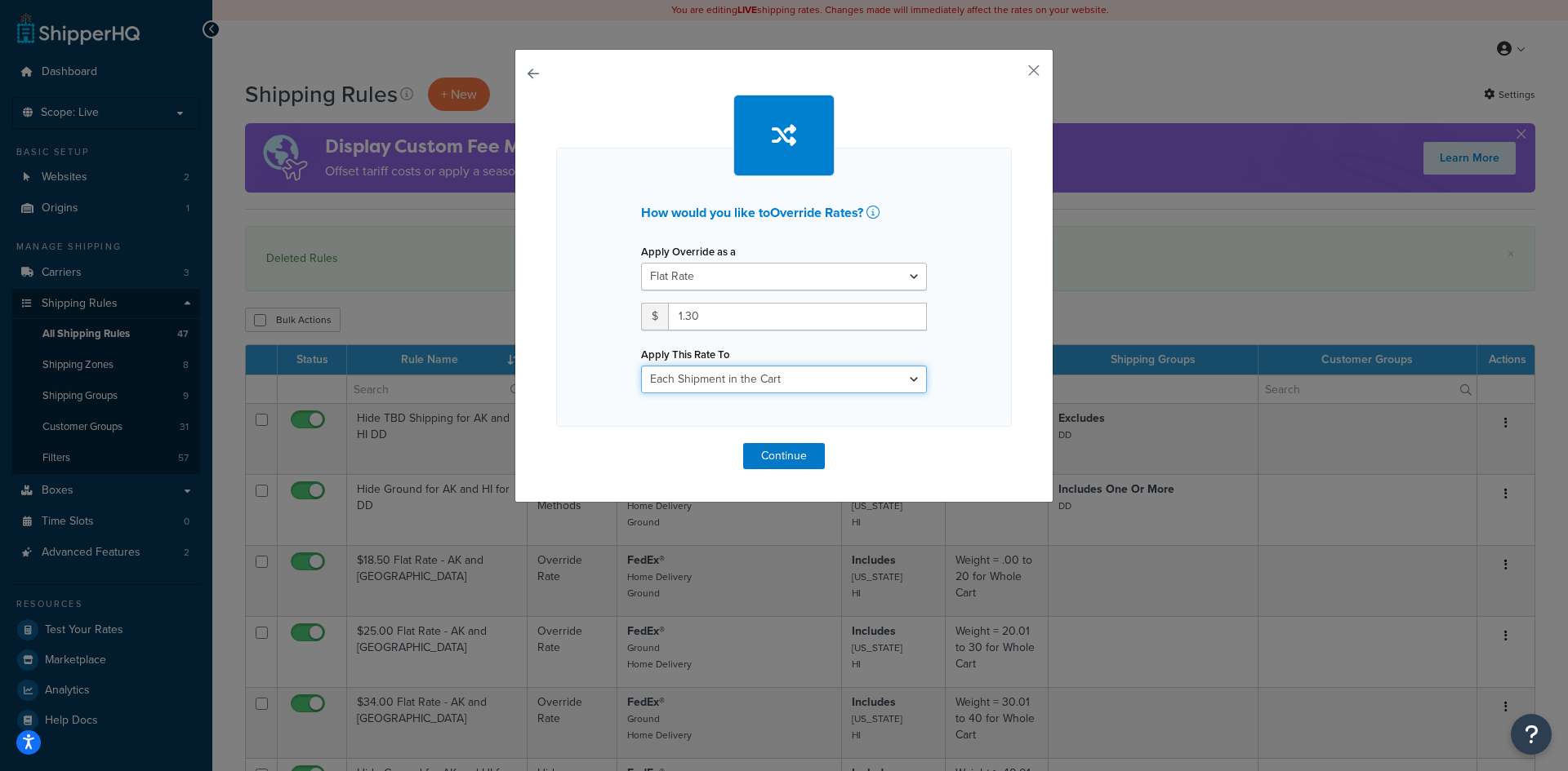
click at [903, 376] on select "Each Shipment in the Cart Each Shipping Group in the Cart Each Item within a Sh…" at bounding box center [784, 380] width 286 height 28
select select "ITEM"
click at [641, 366] on select "Each Shipment in the Cart Each Shipping Group in the Cart Each Item within a Sh…" at bounding box center [784, 380] width 286 height 28
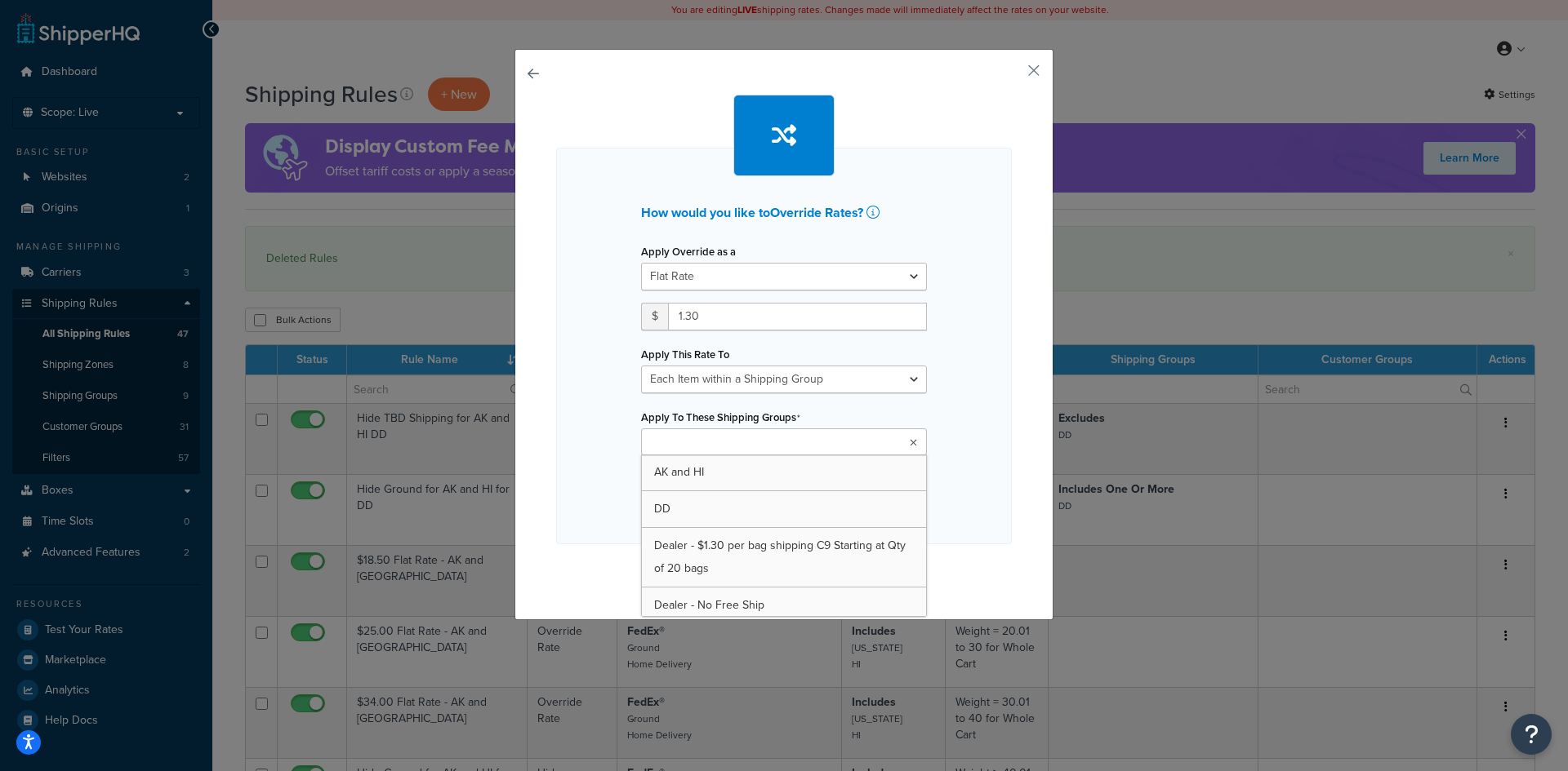
click at [910, 442] on icon at bounding box center [913, 443] width 8 height 10
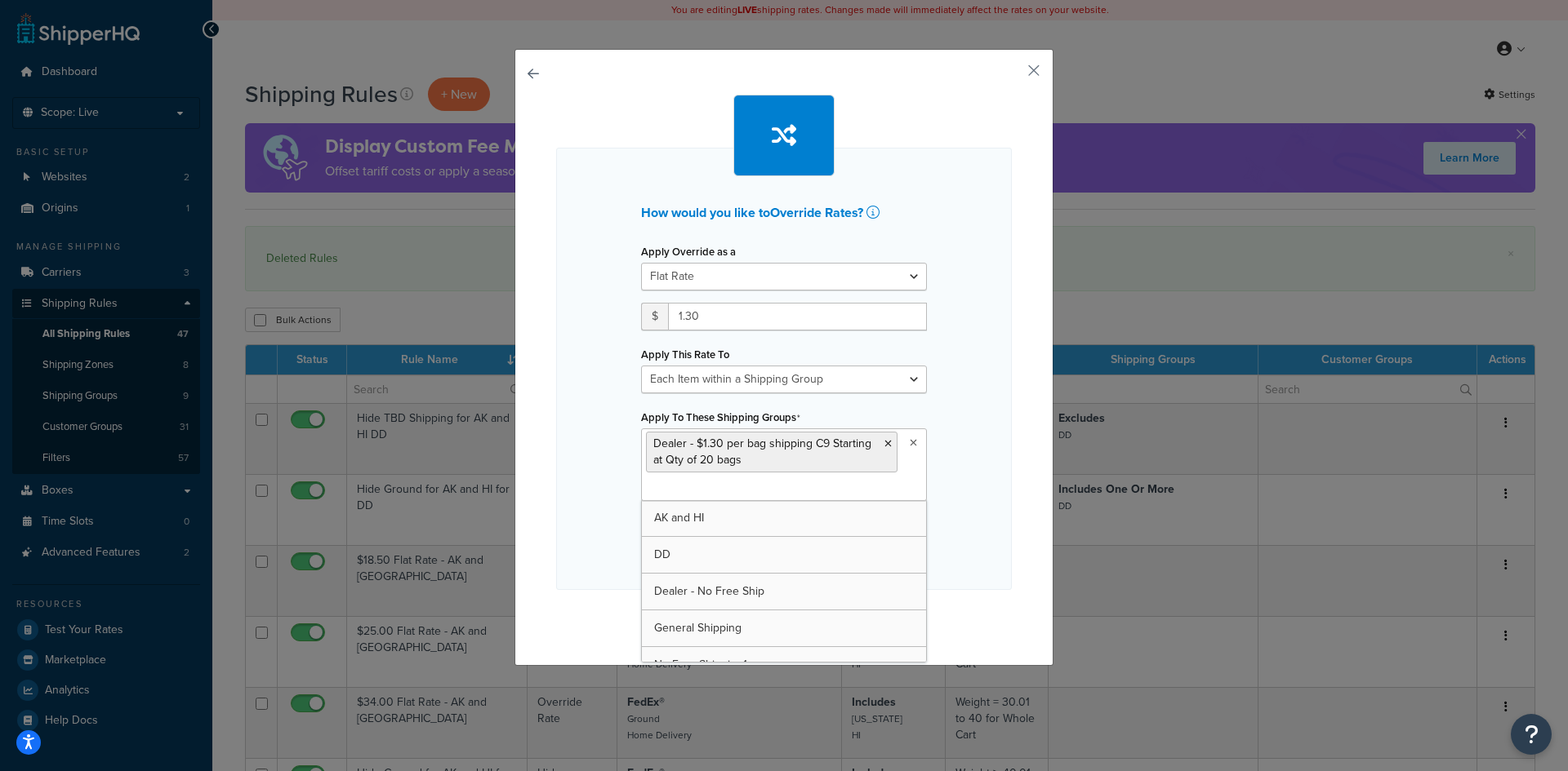
click at [991, 468] on div "How would you like to Override Rates ? Apply Override as a Flat Rate Percentage…" at bounding box center [783, 369] width 455 height 443
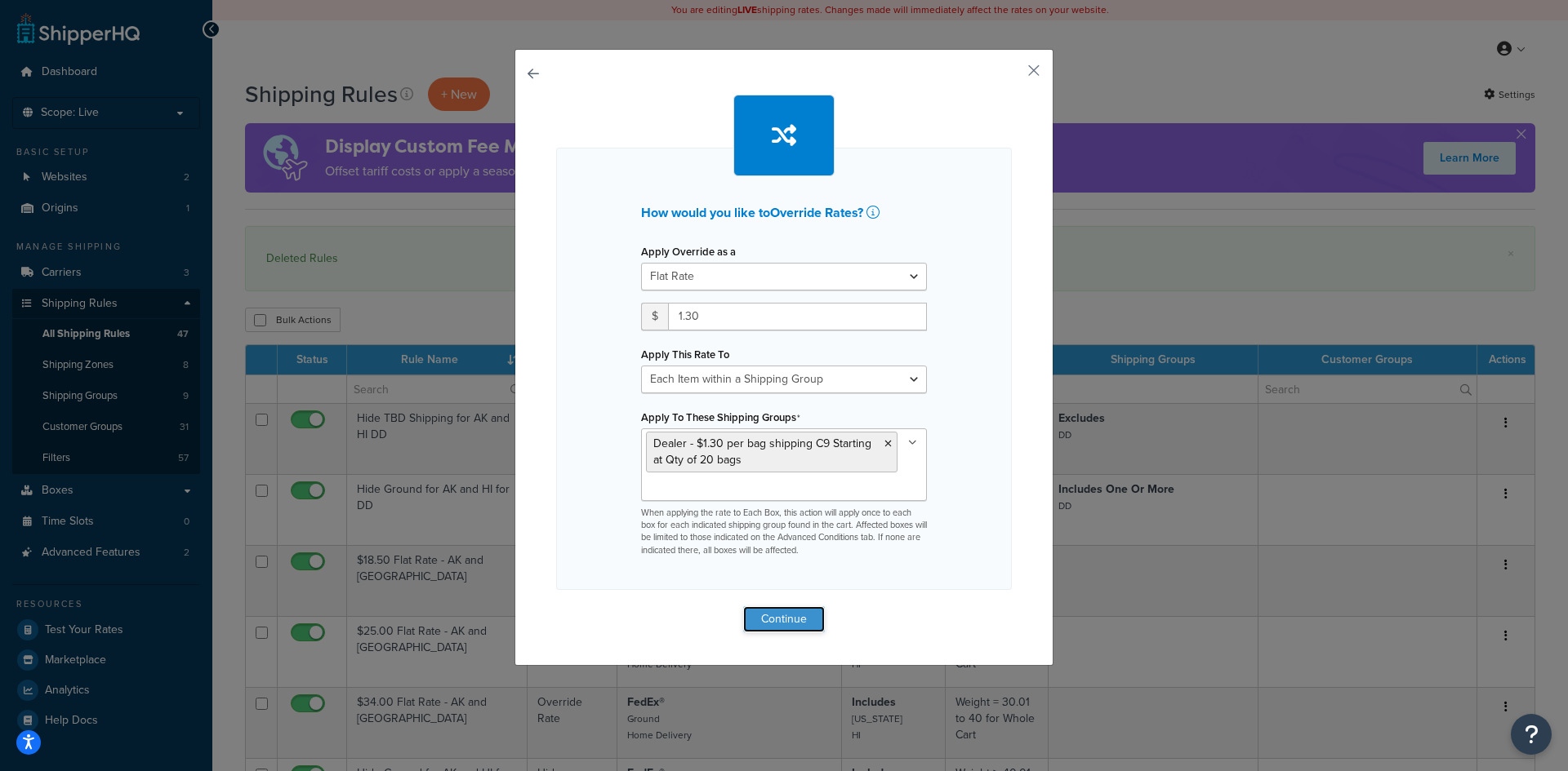
click at [755, 614] on button "Continue" at bounding box center [784, 620] width 82 height 26
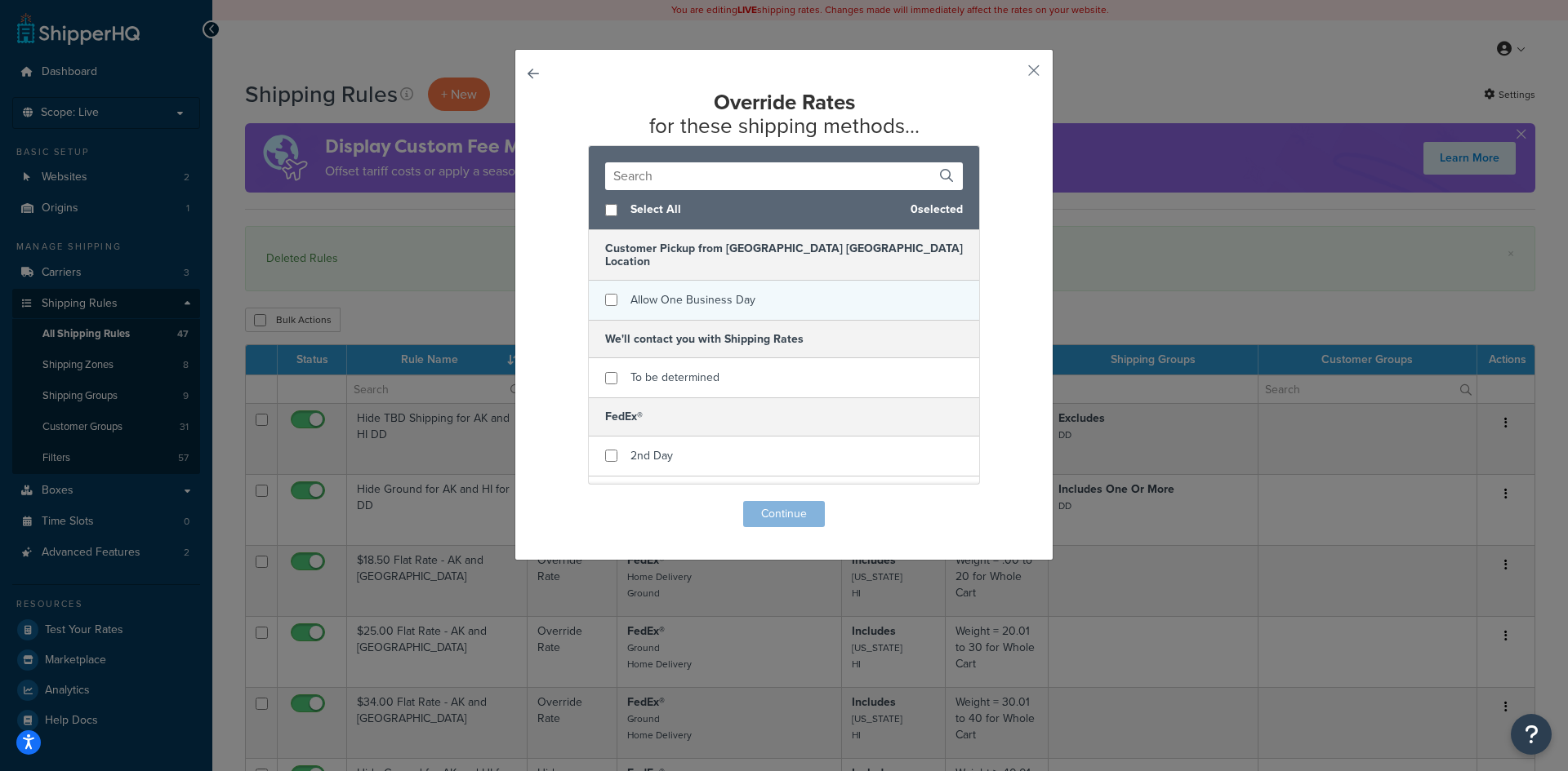
scroll to position [99, 0]
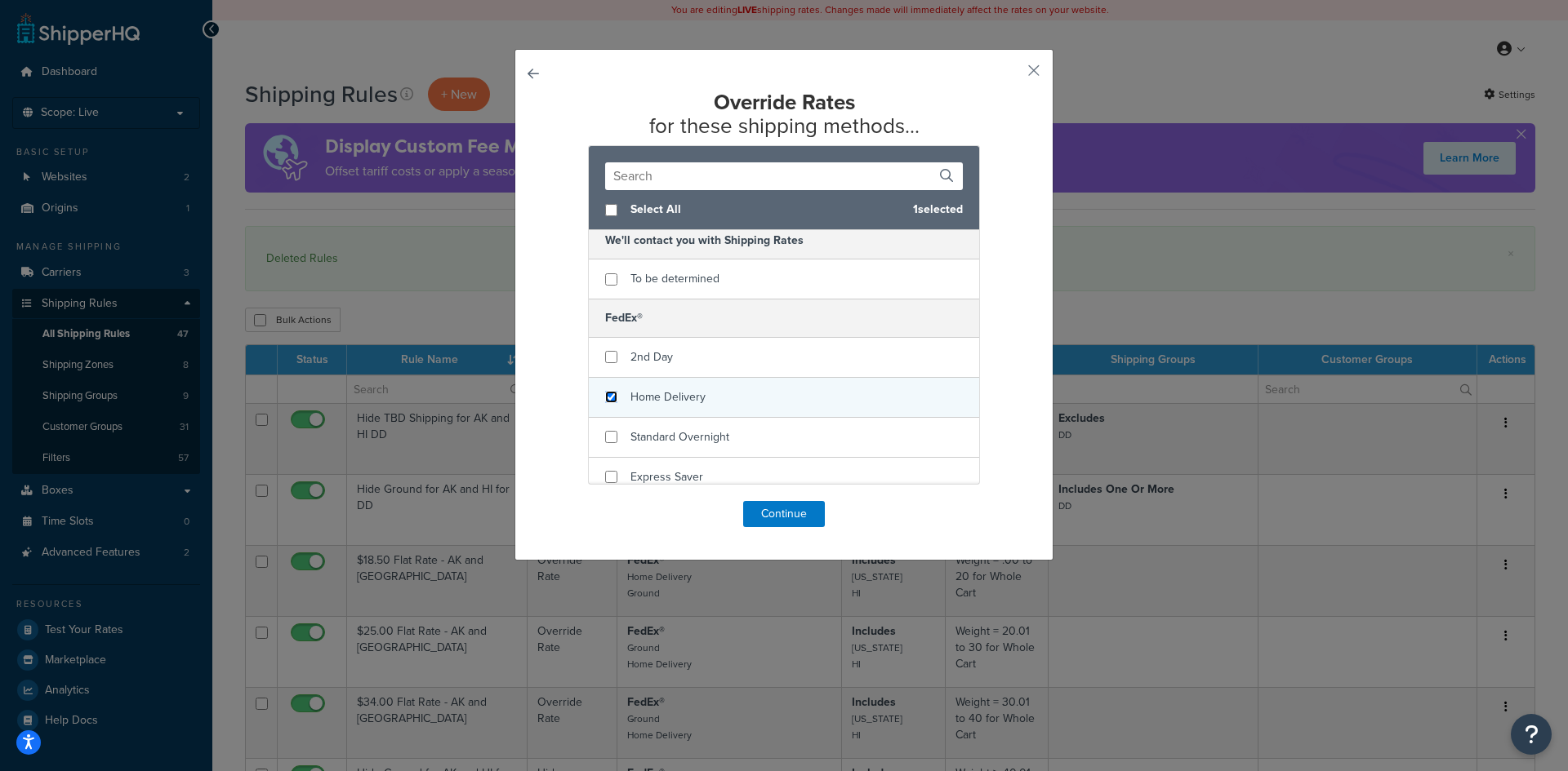
click at [608, 391] on input "checkbox" at bounding box center [611, 397] width 12 height 12
checkbox input "true"
click at [791, 519] on button "Continue" at bounding box center [784, 514] width 82 height 26
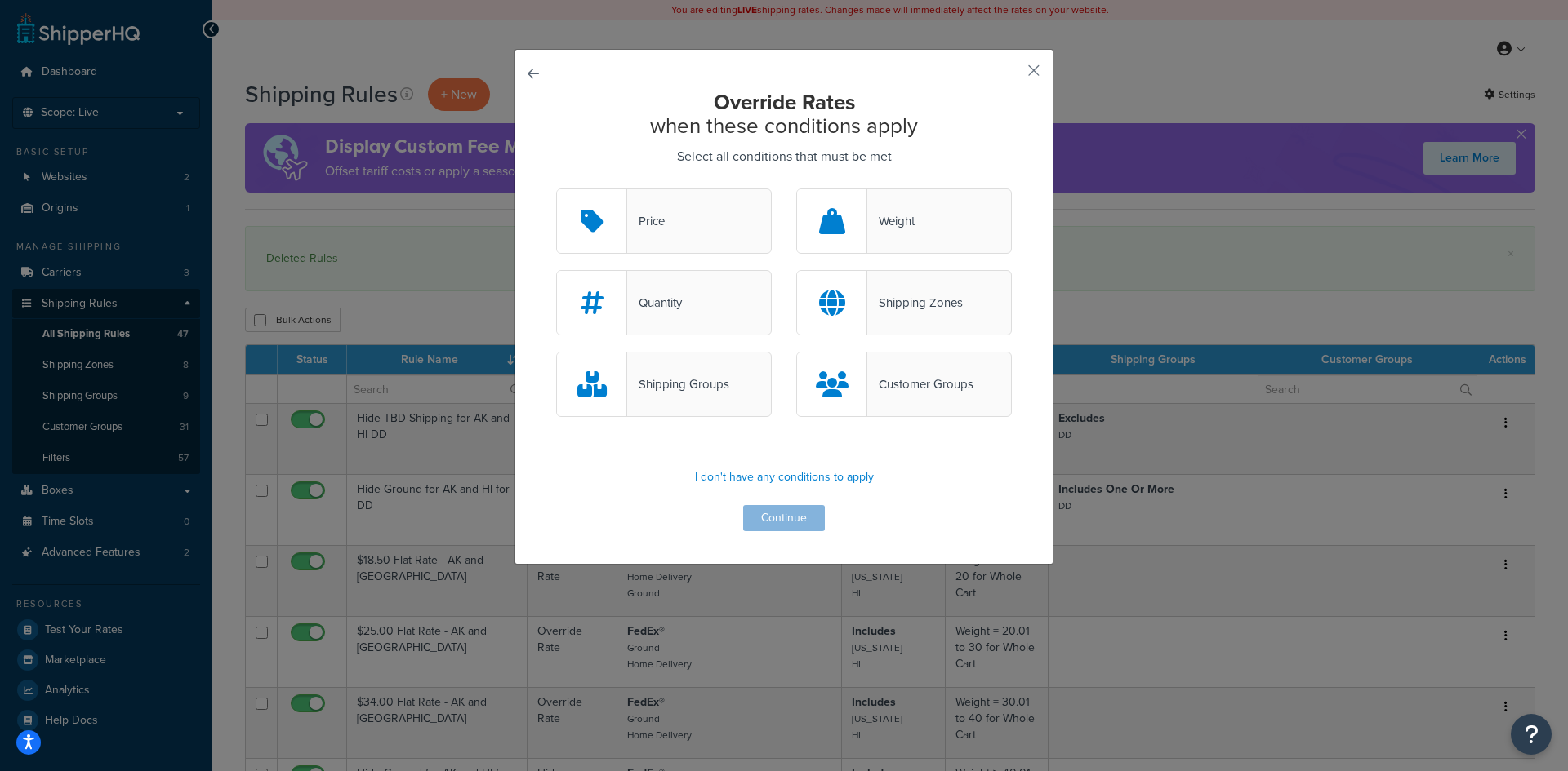
click at [926, 391] on div "Customer Groups" at bounding box center [920, 384] width 106 height 23
click at [0, 0] on input "Customer Groups" at bounding box center [0, 0] width 0 height 0
click at [771, 512] on button "Continue" at bounding box center [784, 518] width 82 height 26
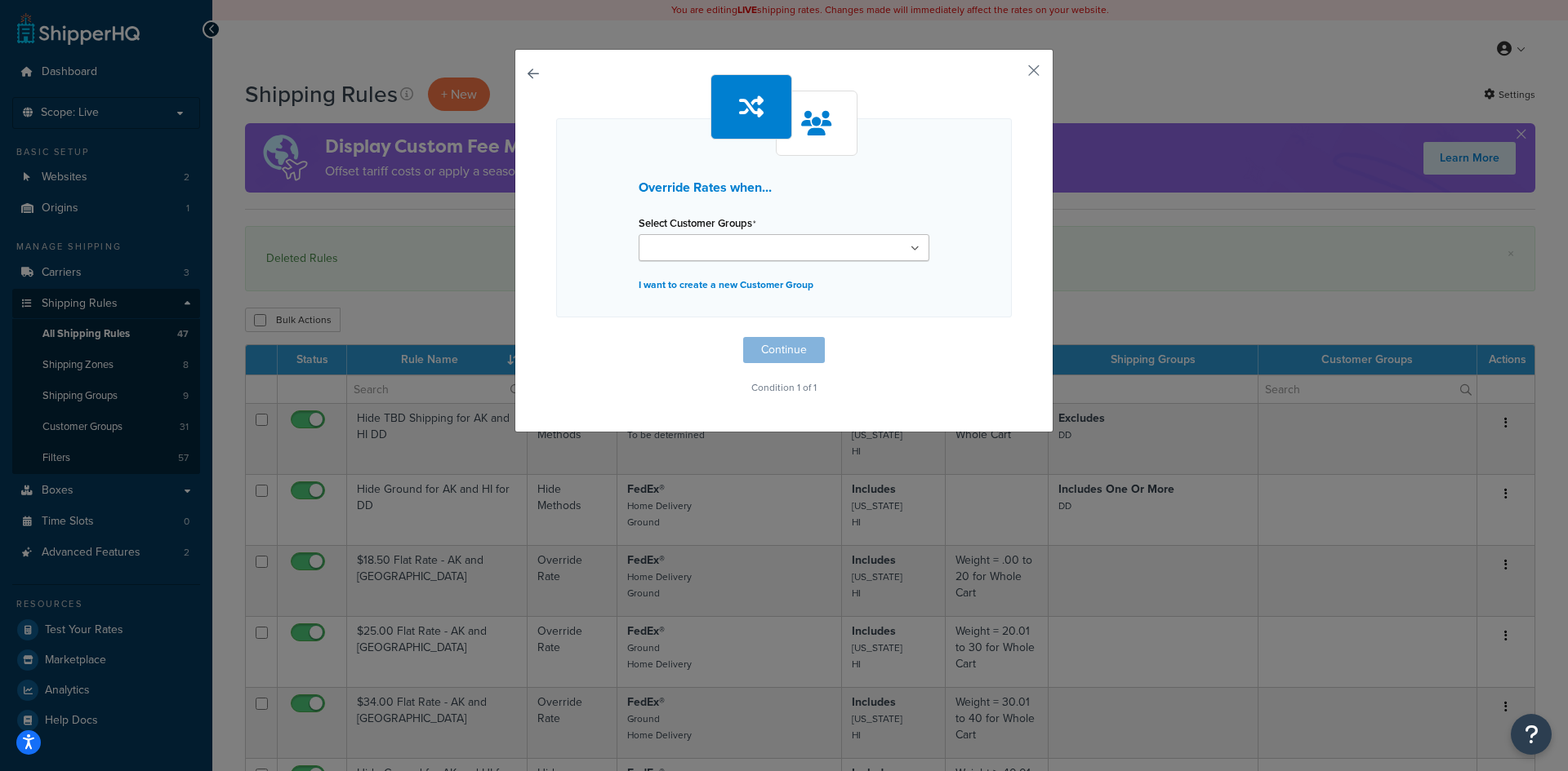
click at [913, 248] on icon at bounding box center [914, 249] width 9 height 10
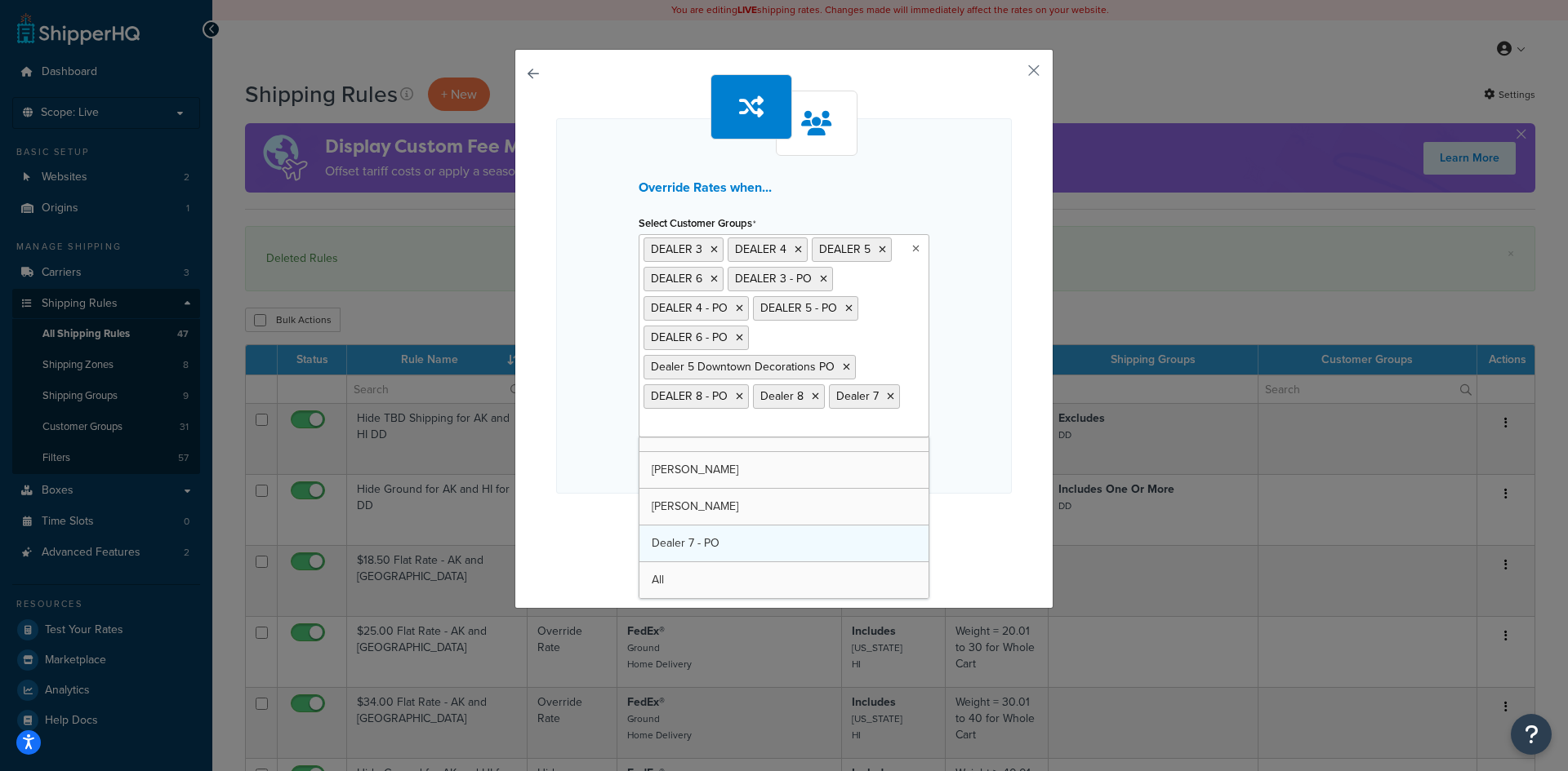
scroll to position [499, 0]
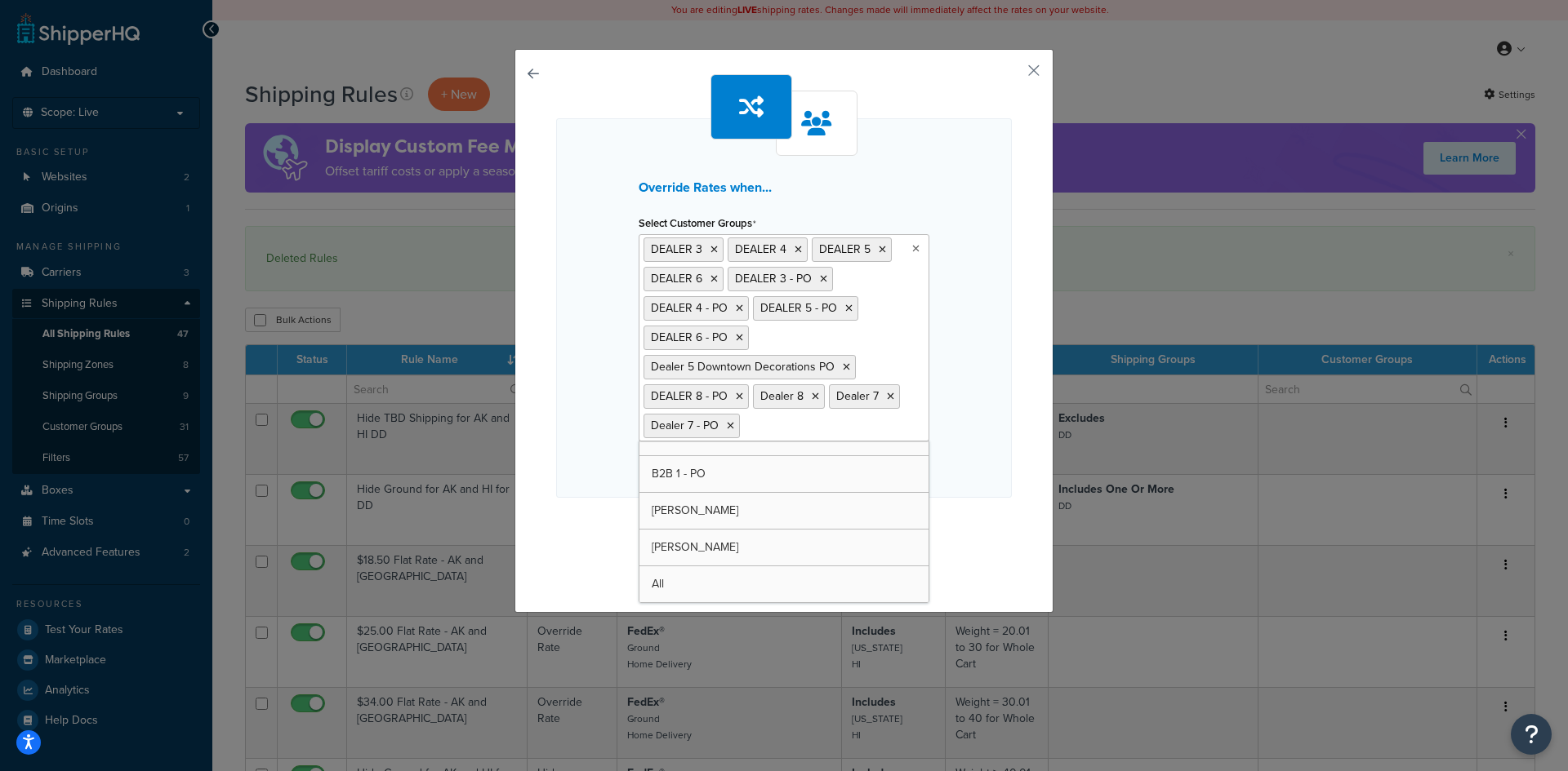
drag, startPoint x: 959, startPoint y: 509, endPoint x: 947, endPoint y: 518, distance: 15.0
click at [959, 510] on div "Override Rates when... Select Customer Groups DEALER 3 DEALER 4 DEALER 5 DEALER…" at bounding box center [783, 327] width 455 height 505
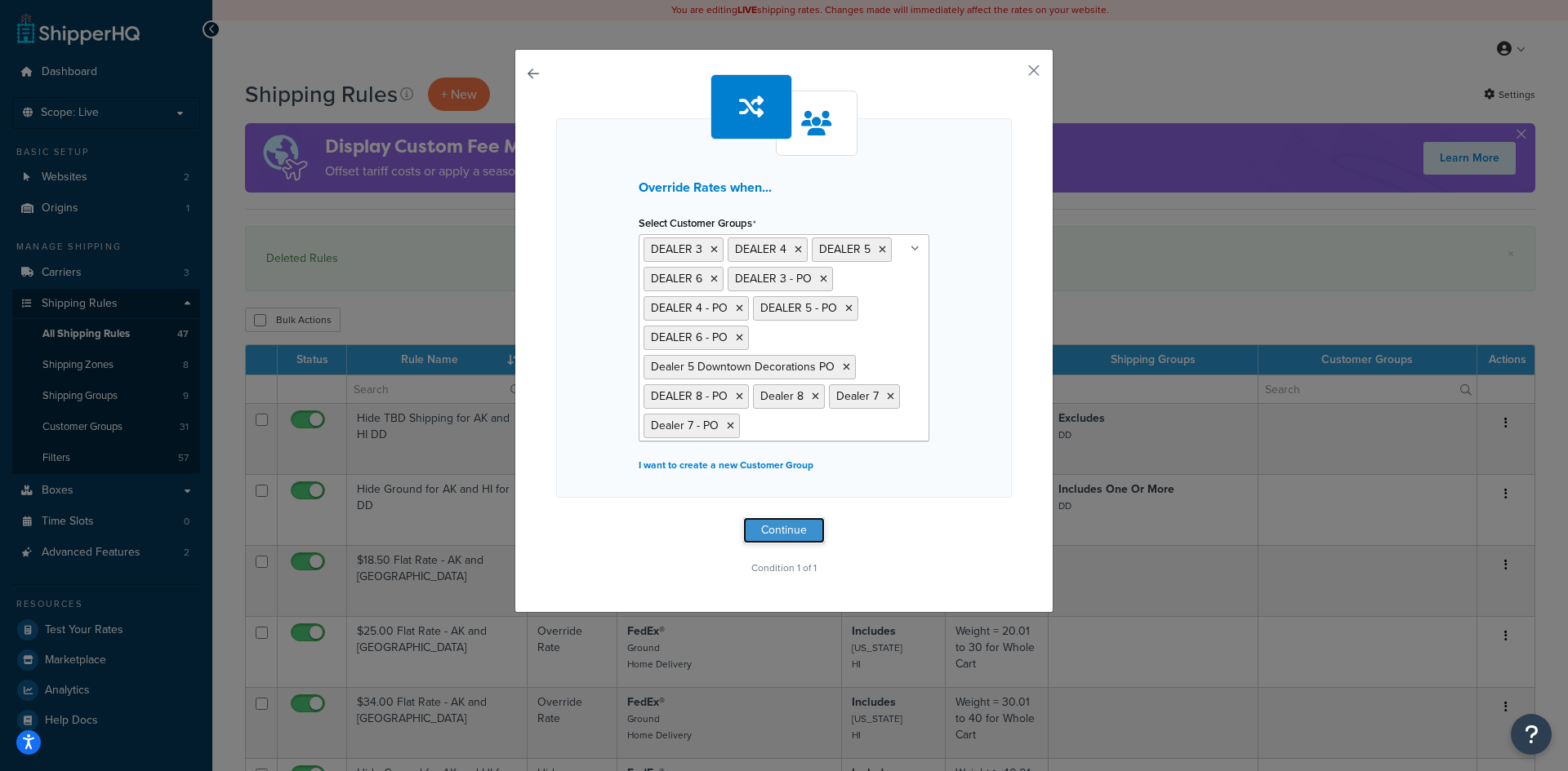
click at [782, 528] on button "Continue" at bounding box center [784, 530] width 82 height 26
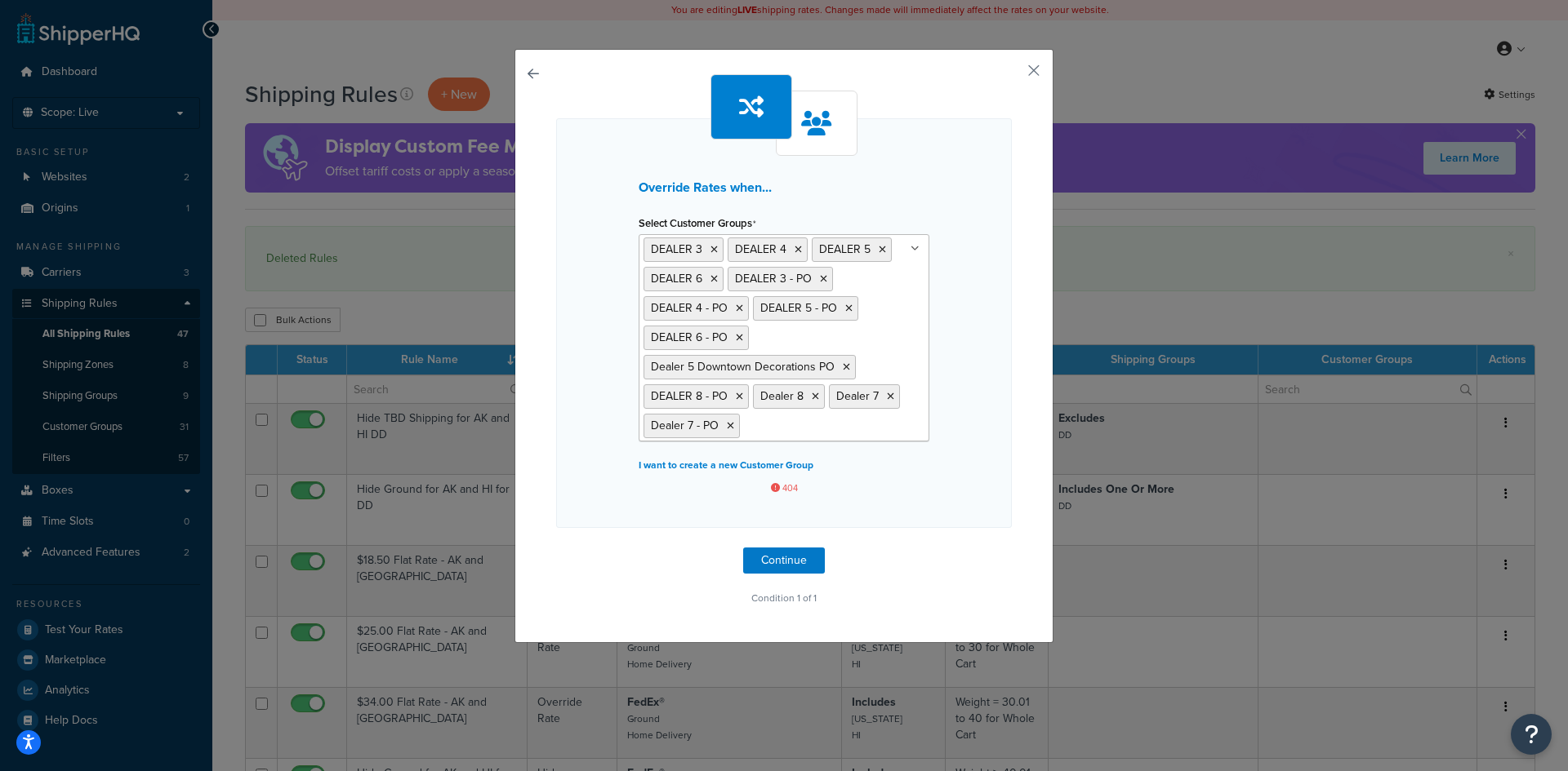
click at [777, 487] on span "404" at bounding box center [783, 488] width 290 height 12
click at [789, 556] on button "Continue" at bounding box center [784, 561] width 82 height 26
click at [775, 553] on button "Continue" at bounding box center [784, 561] width 82 height 26
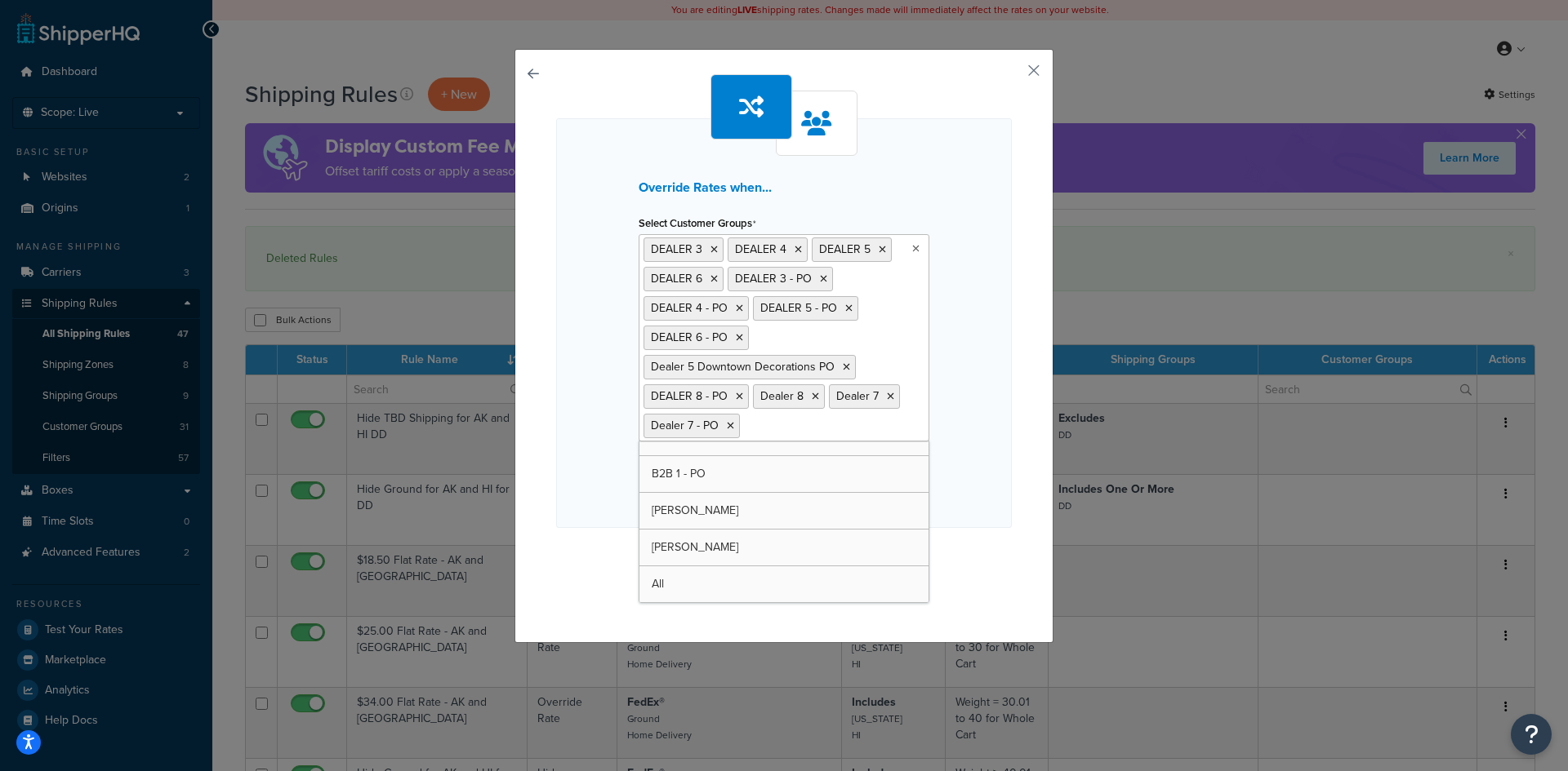
click at [912, 248] on icon at bounding box center [915, 249] width 8 height 10
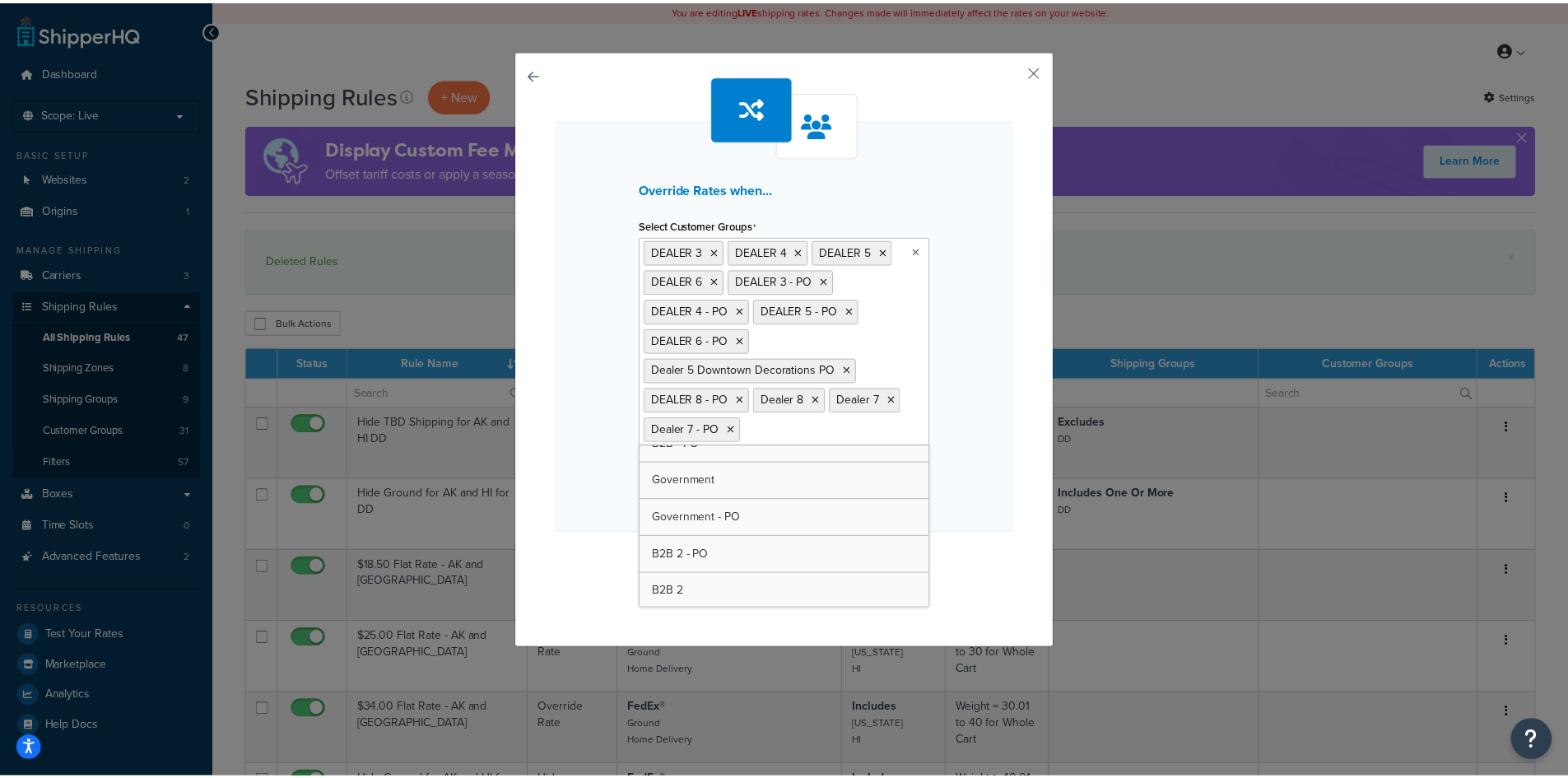
scroll to position [0, 0]
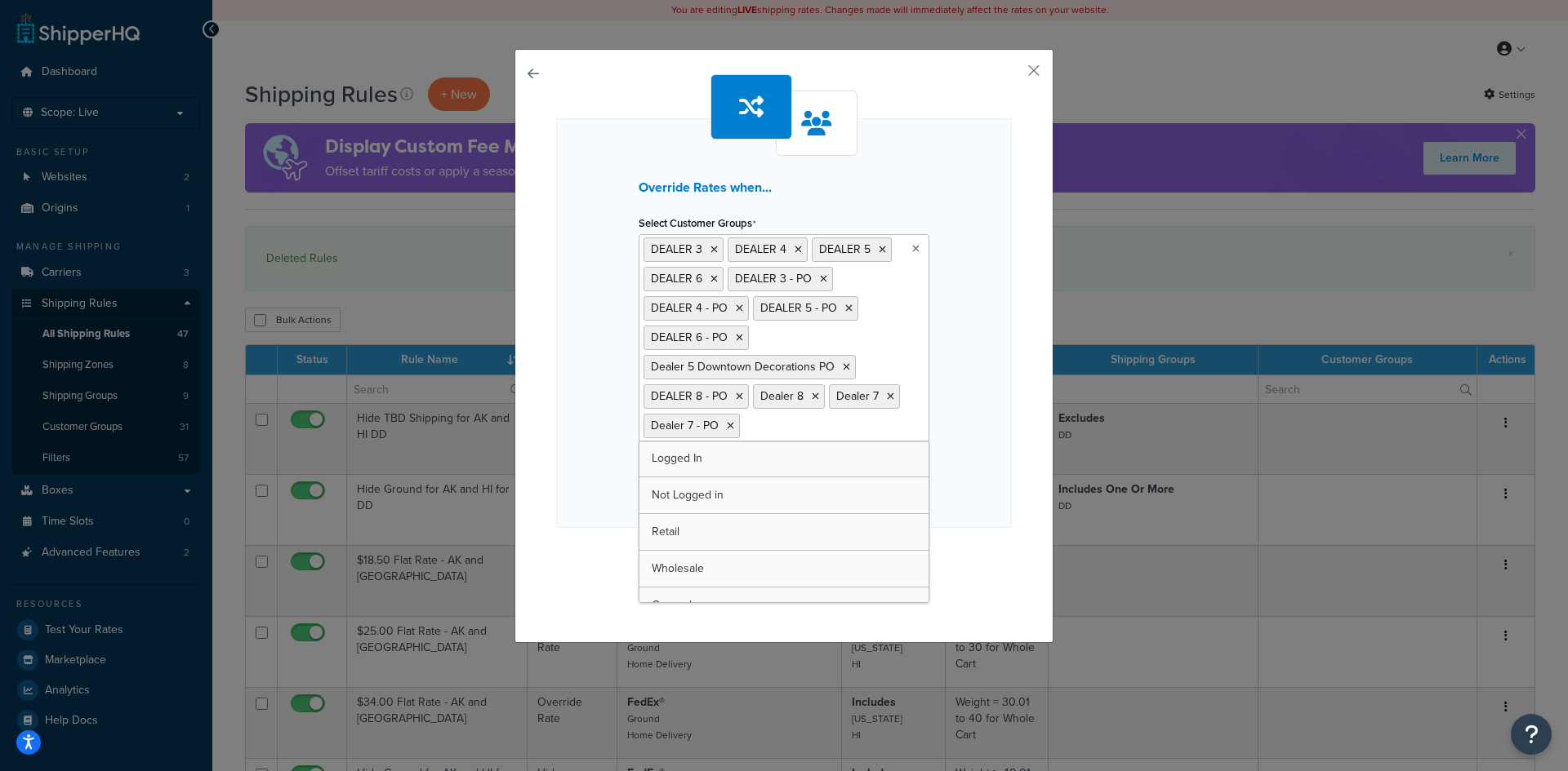
click at [727, 424] on icon at bounding box center [730, 426] width 8 height 10
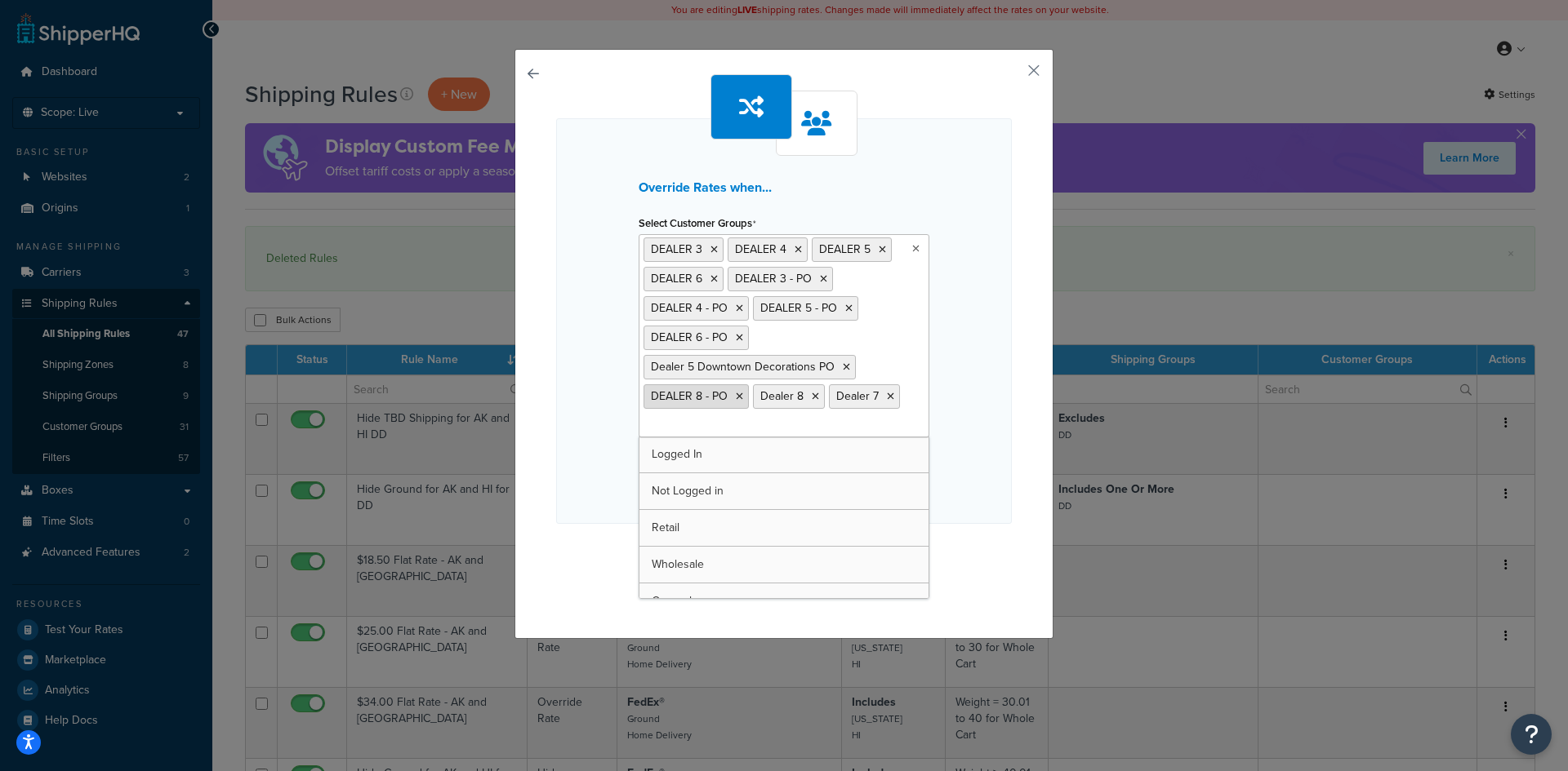
click at [735, 398] on icon at bounding box center [739, 397] width 8 height 10
drag, startPoint x: 776, startPoint y: 396, endPoint x: 765, endPoint y: 398, distance: 11.2
click at [777, 395] on icon at bounding box center [781, 397] width 8 height 10
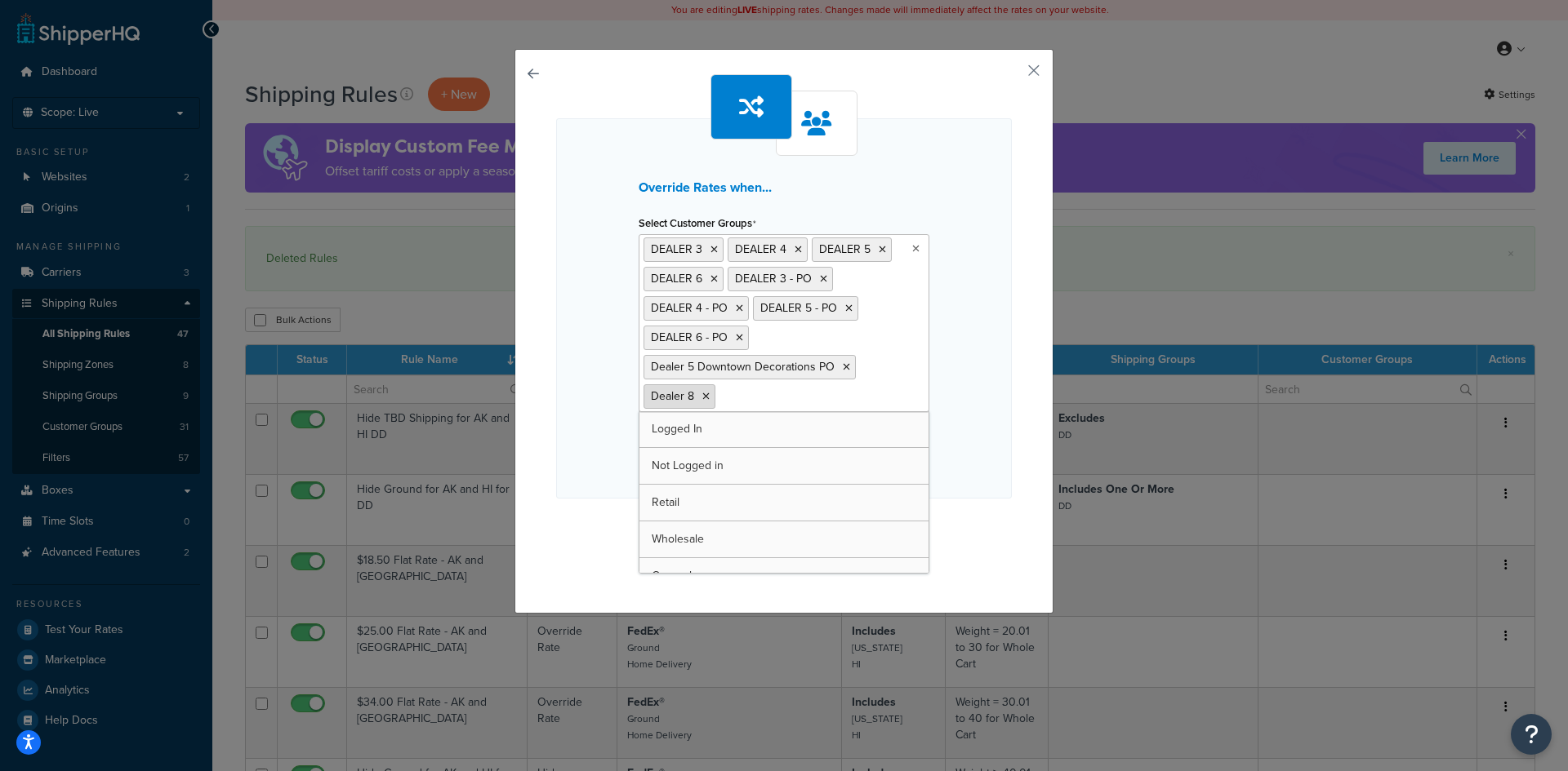
click at [702, 397] on icon at bounding box center [706, 397] width 8 height 10
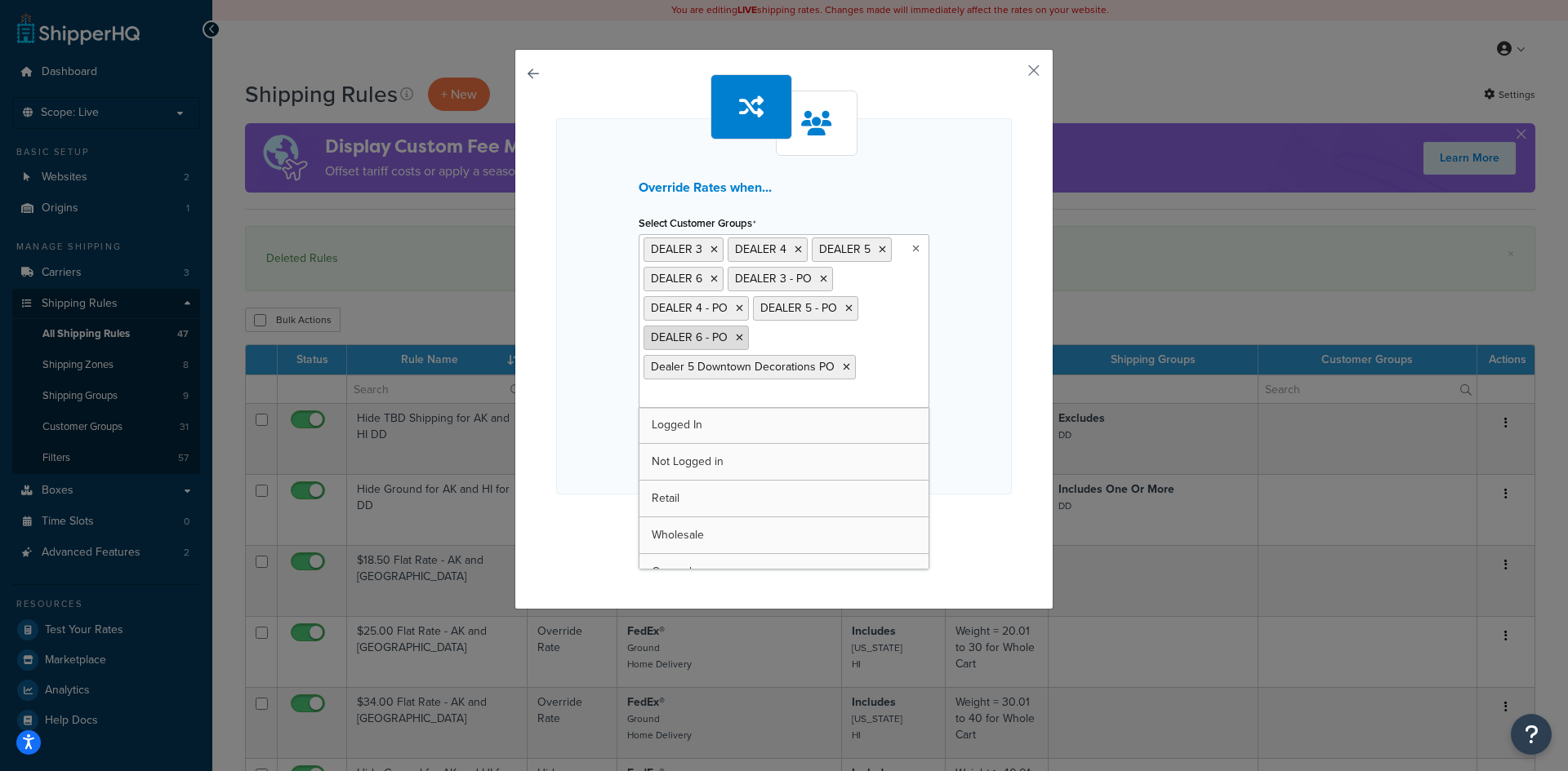
click at [735, 335] on icon at bounding box center [739, 338] width 8 height 10
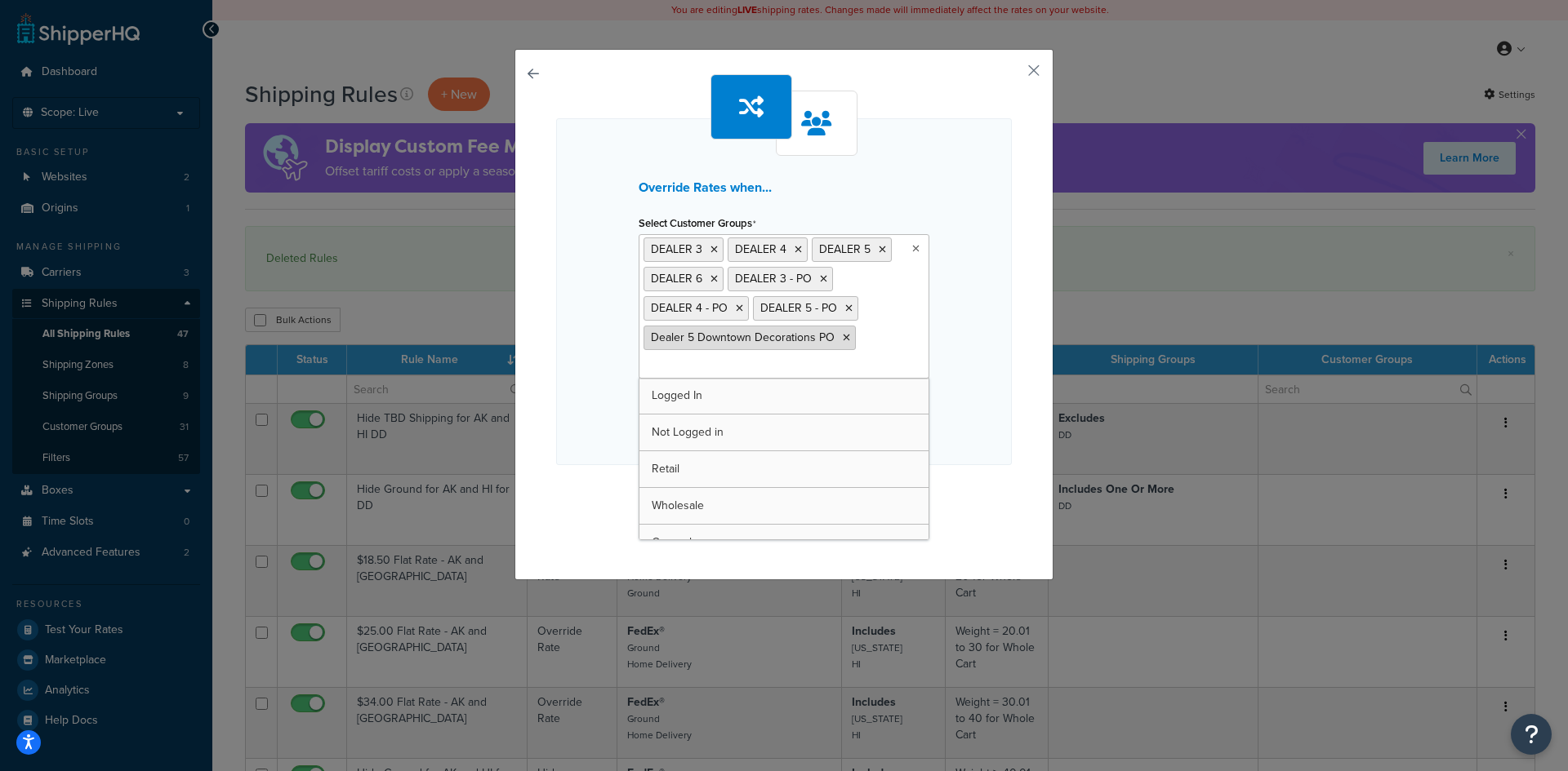
click at [844, 337] on li "Dealer 5 Downtown Decorations PO" at bounding box center [749, 338] width 212 height 25
click at [735, 308] on icon at bounding box center [739, 309] width 8 height 10
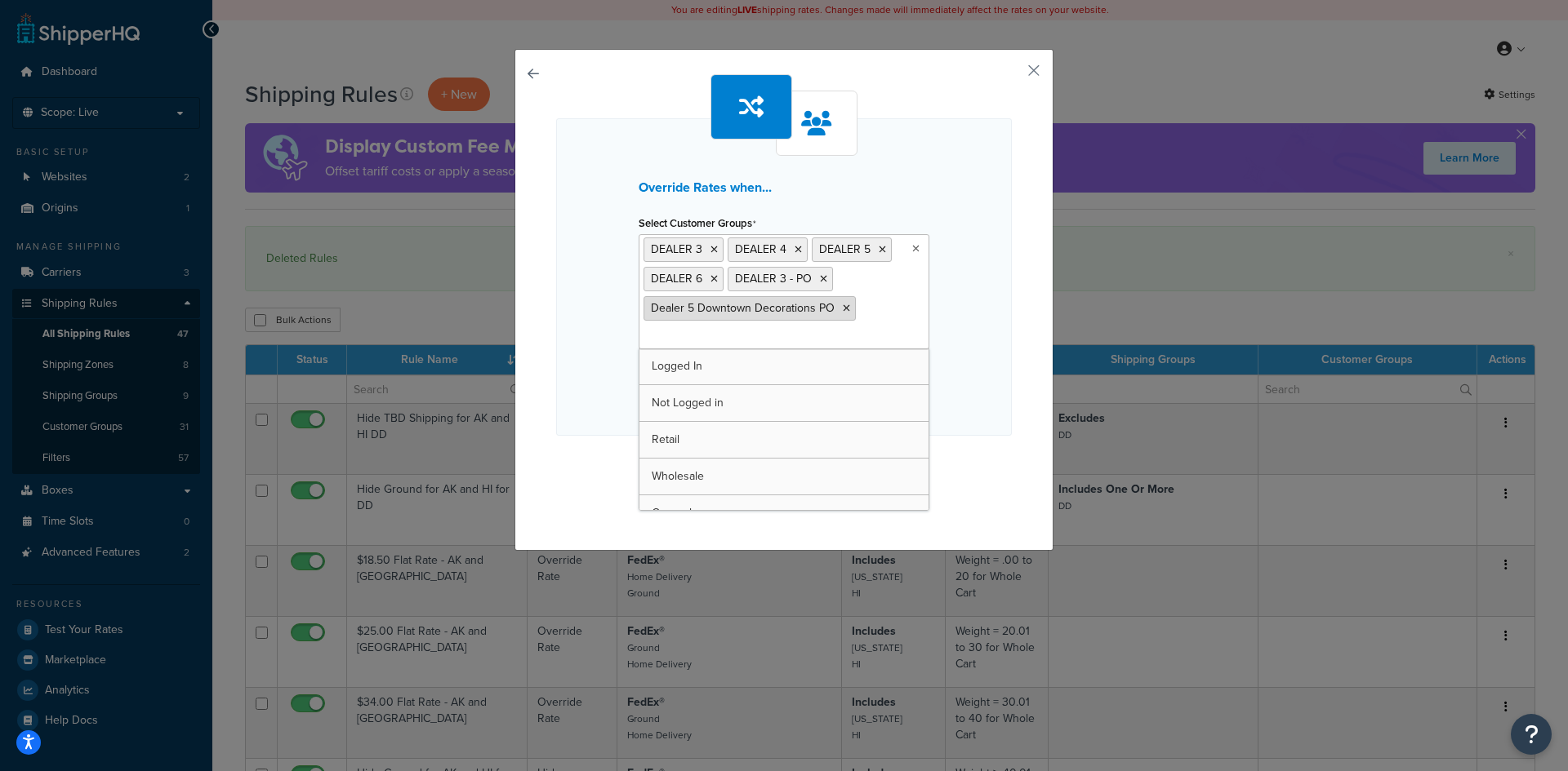
click at [843, 306] on icon at bounding box center [846, 309] width 8 height 10
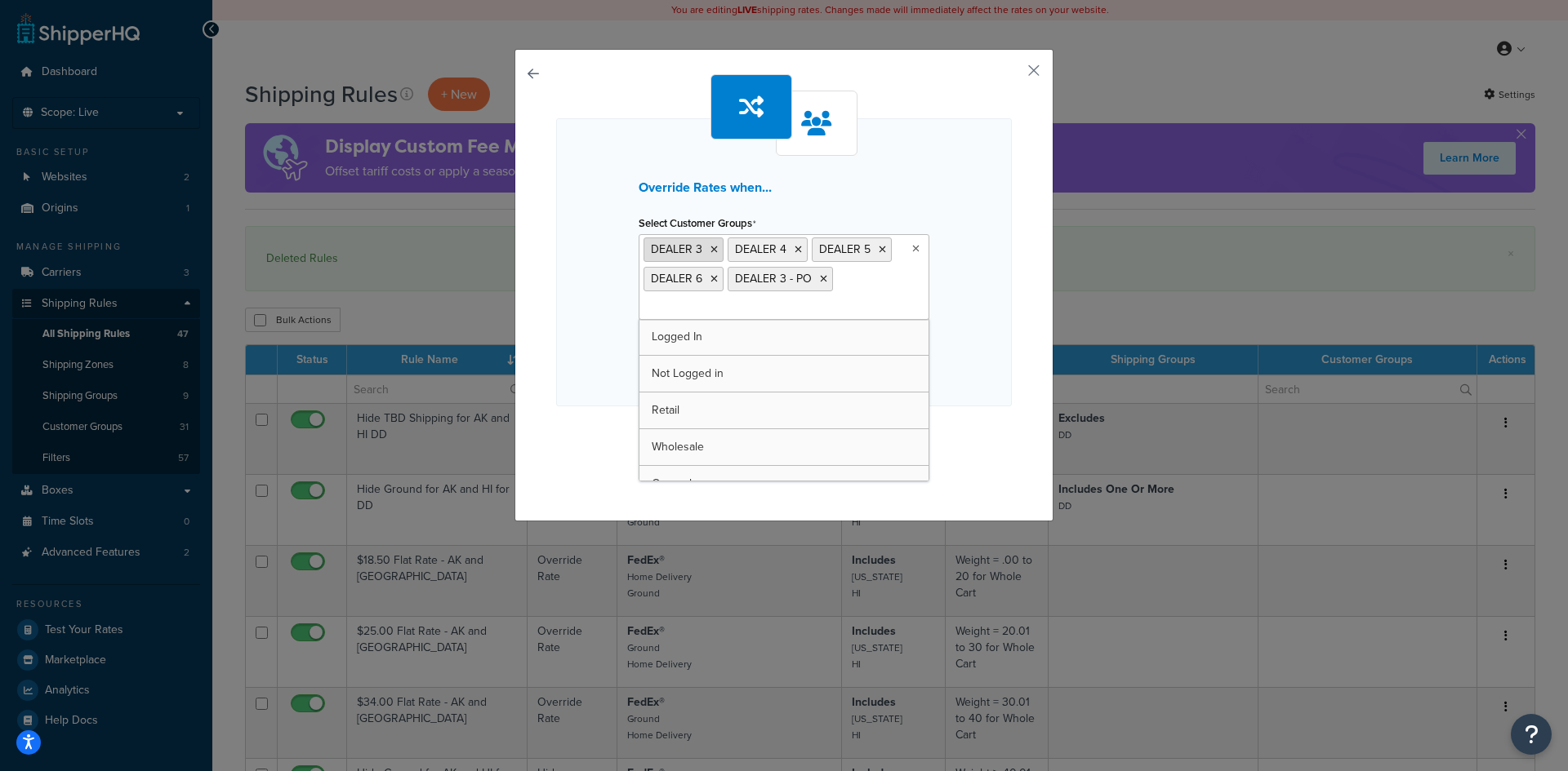
click at [710, 249] on icon at bounding box center [713, 250] width 8 height 10
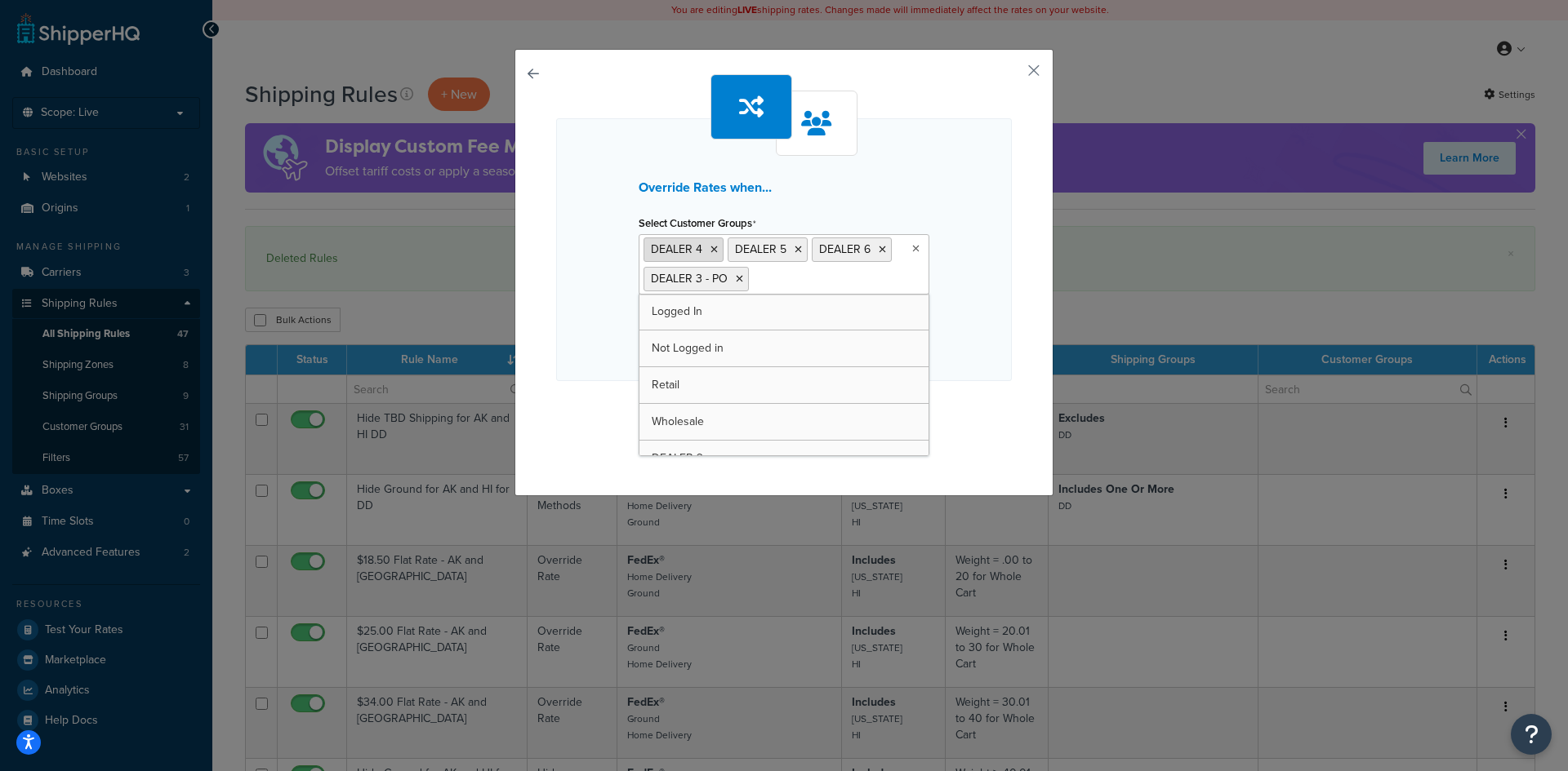
click at [710, 249] on icon at bounding box center [713, 250] width 8 height 10
click at [735, 277] on icon at bounding box center [739, 279] width 8 height 10
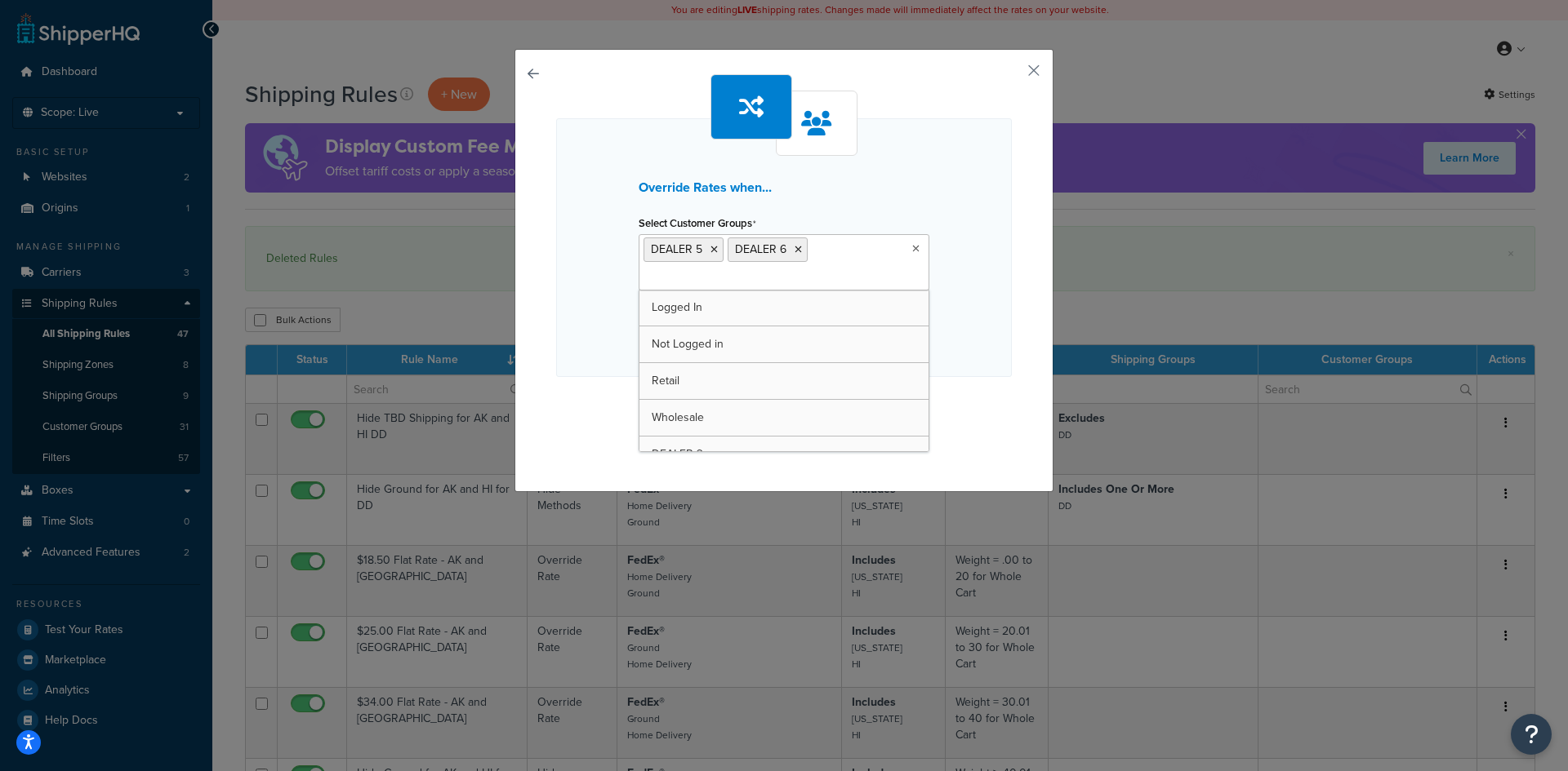
drag, startPoint x: 792, startPoint y: 248, endPoint x: 848, endPoint y: 250, distance: 56.0
click at [794, 248] on icon at bounding box center [798, 250] width 8 height 10
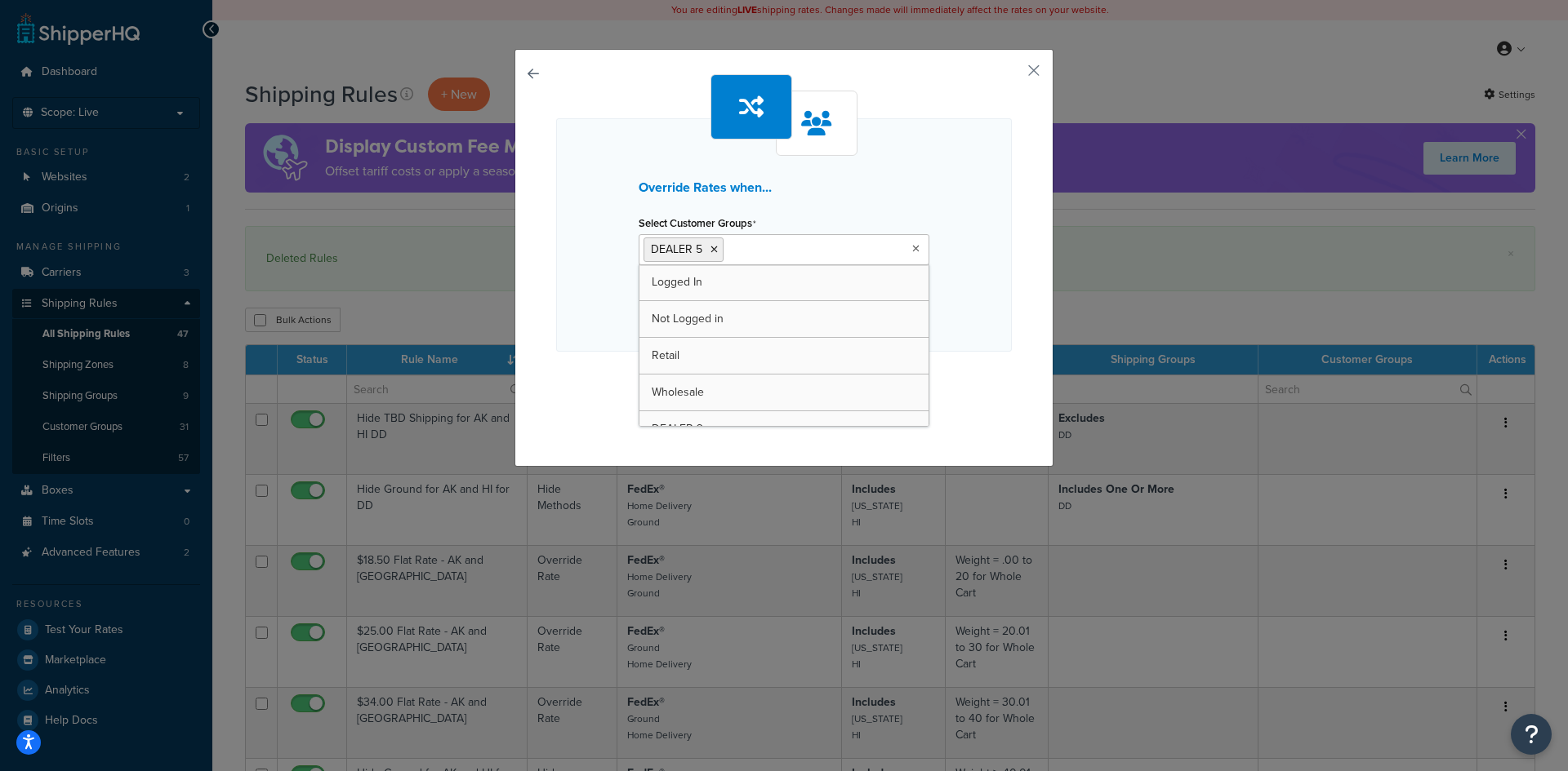
click at [986, 289] on div "Override Rates when... Select Customer Groups DEALER 5 Logged In Not Logged in …" at bounding box center [783, 235] width 455 height 233
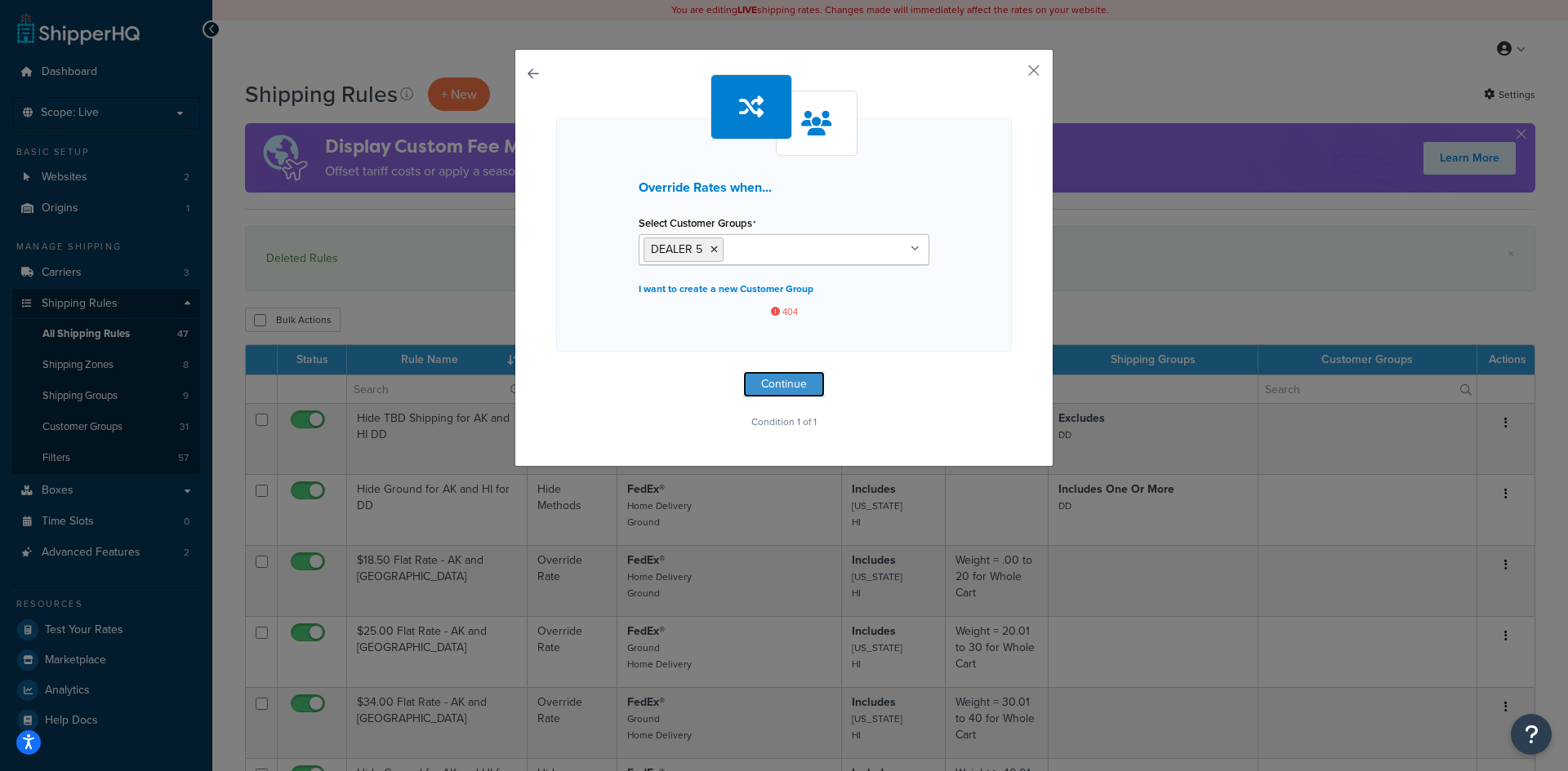
click at [752, 377] on button "Continue" at bounding box center [784, 384] width 82 height 26
click at [556, 371] on button "button" at bounding box center [556, 371] width 0 height 0
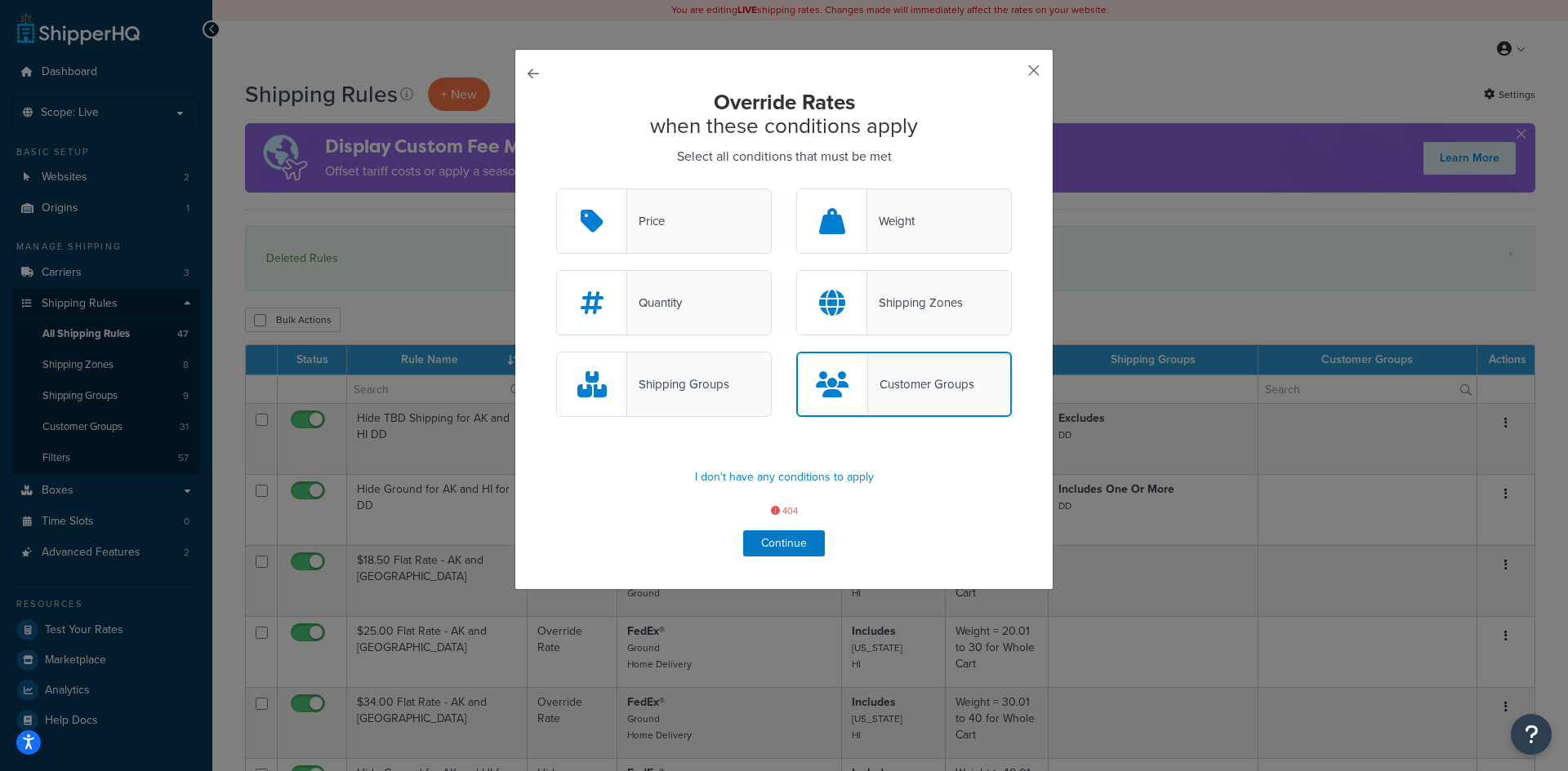
click at [1011, 74] on button "button" at bounding box center [1010, 76] width 4 height 4
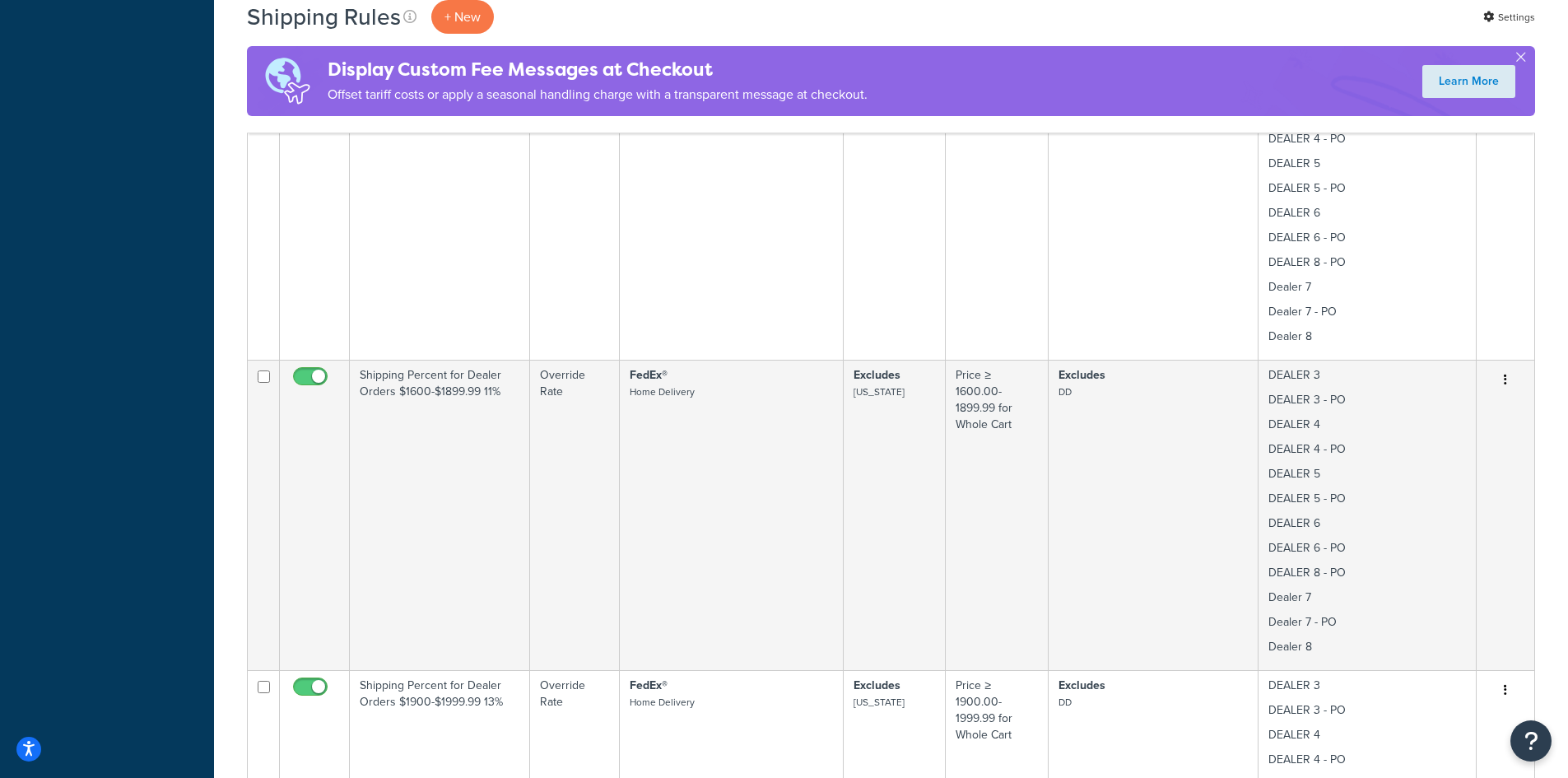
scroll to position [1769, 0]
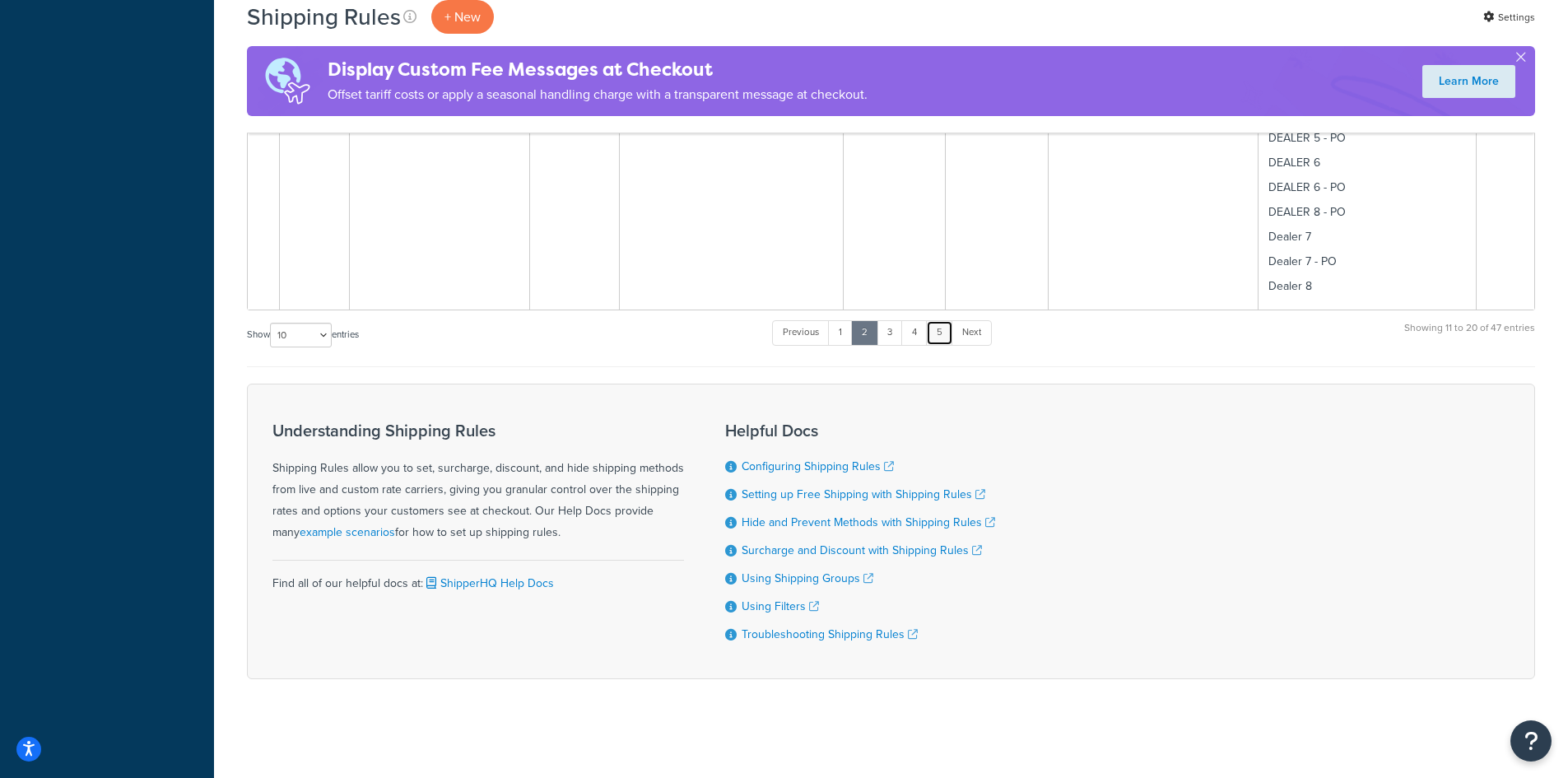
click at [946, 331] on link "5" at bounding box center [940, 332] width 27 height 25
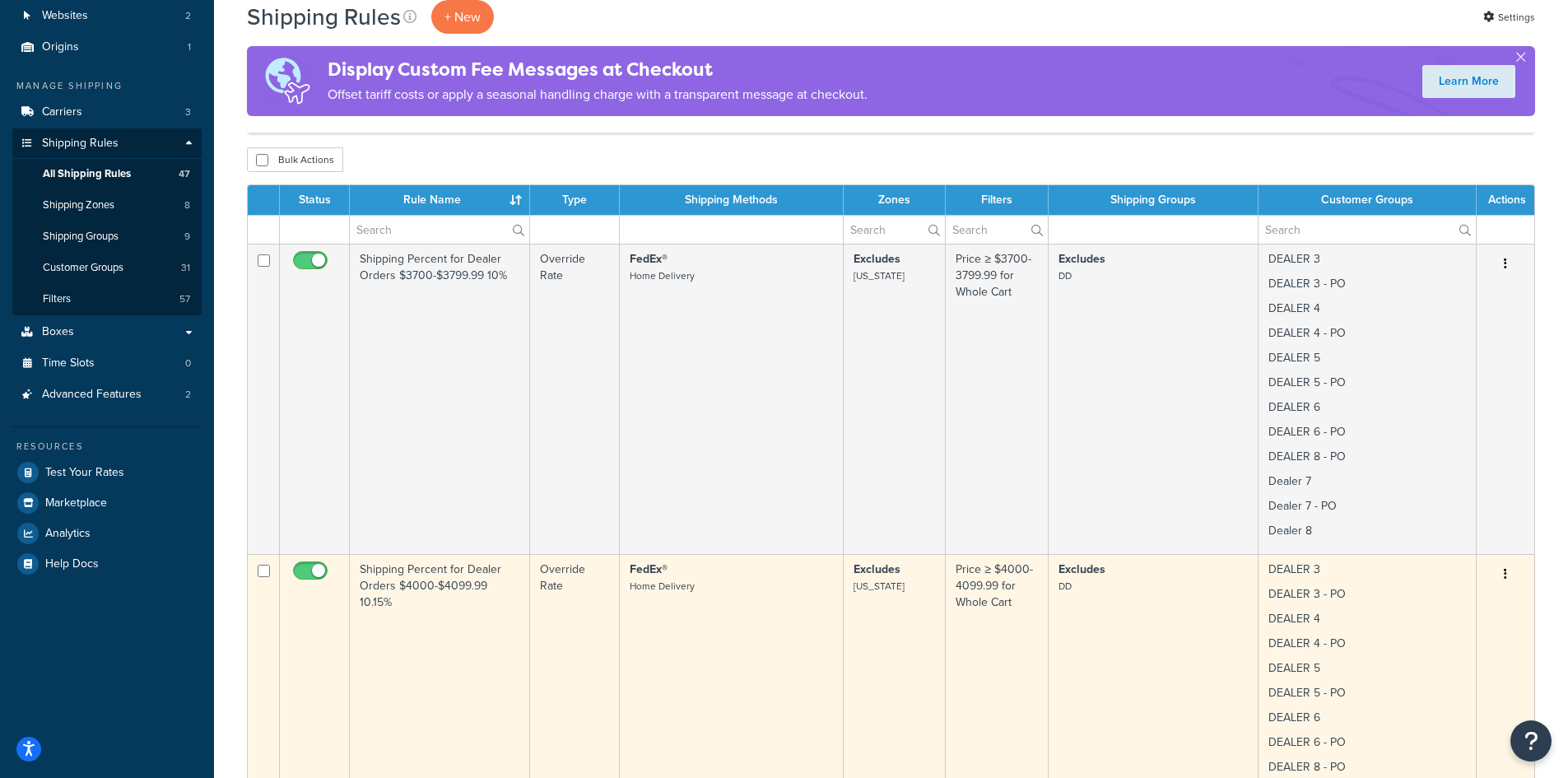
scroll to position [0, 0]
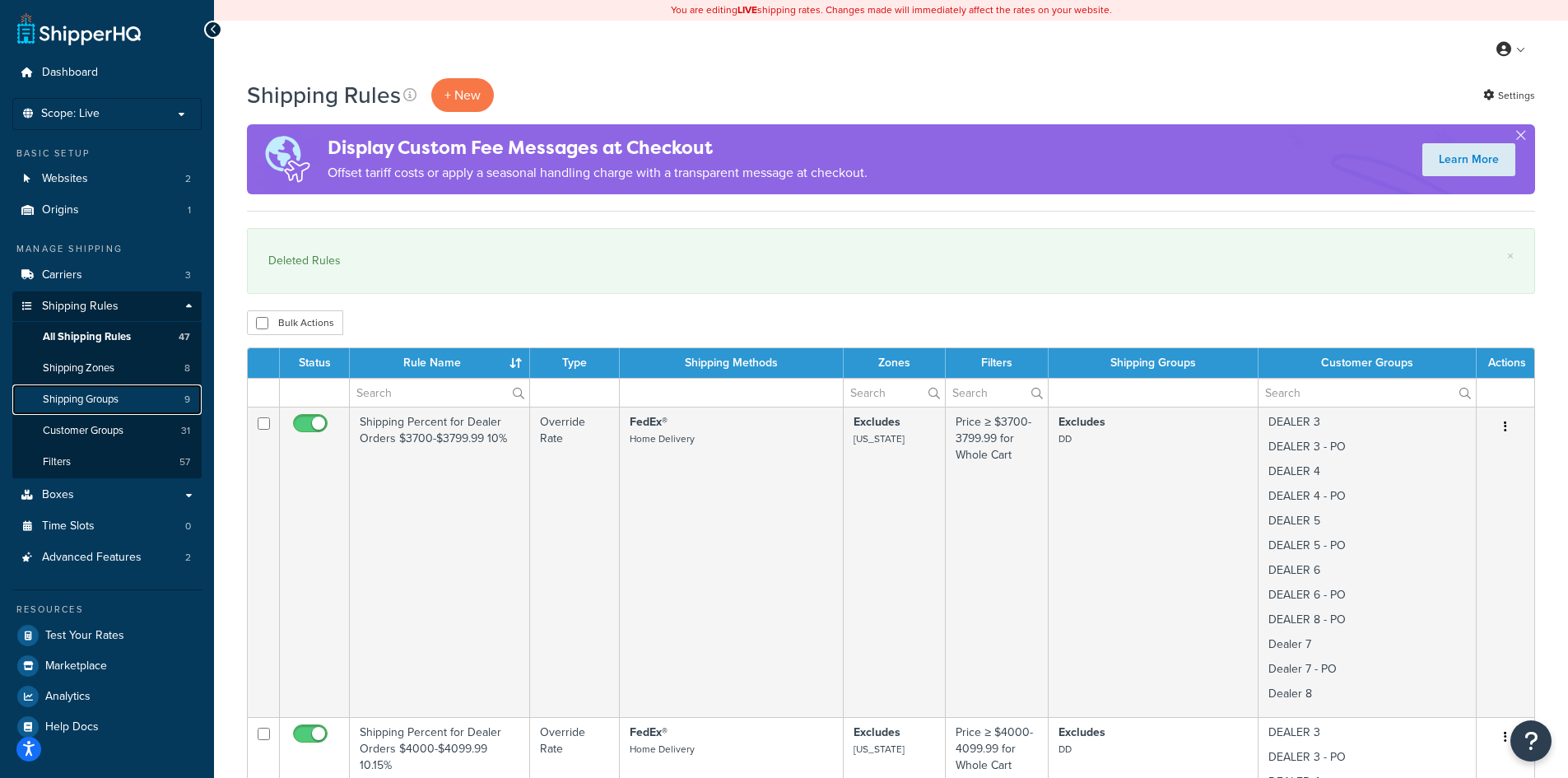
click at [85, 395] on span "Shipping Groups" at bounding box center [81, 400] width 76 height 14
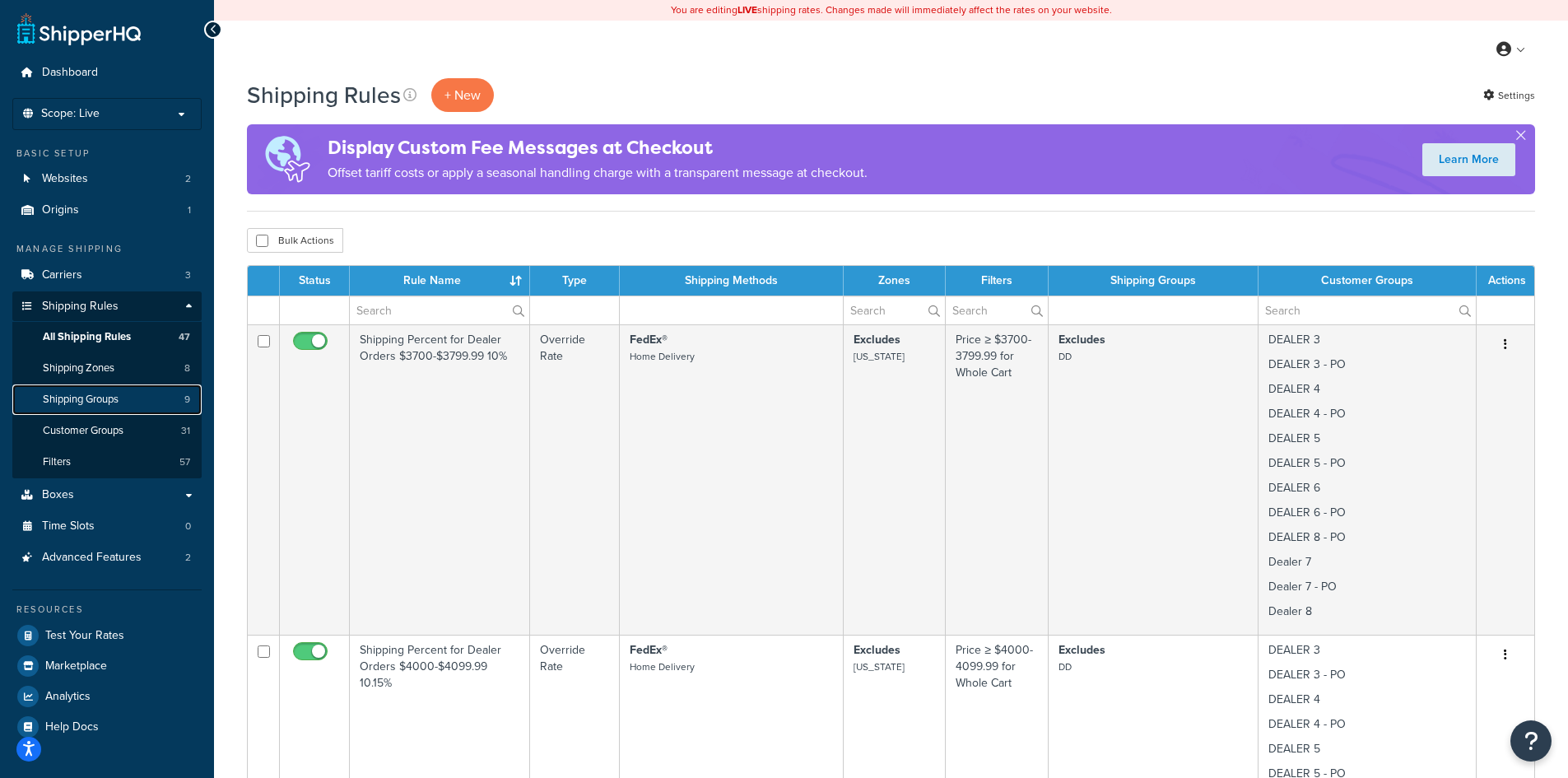
click at [83, 395] on span "Shipping Groups" at bounding box center [81, 400] width 76 height 14
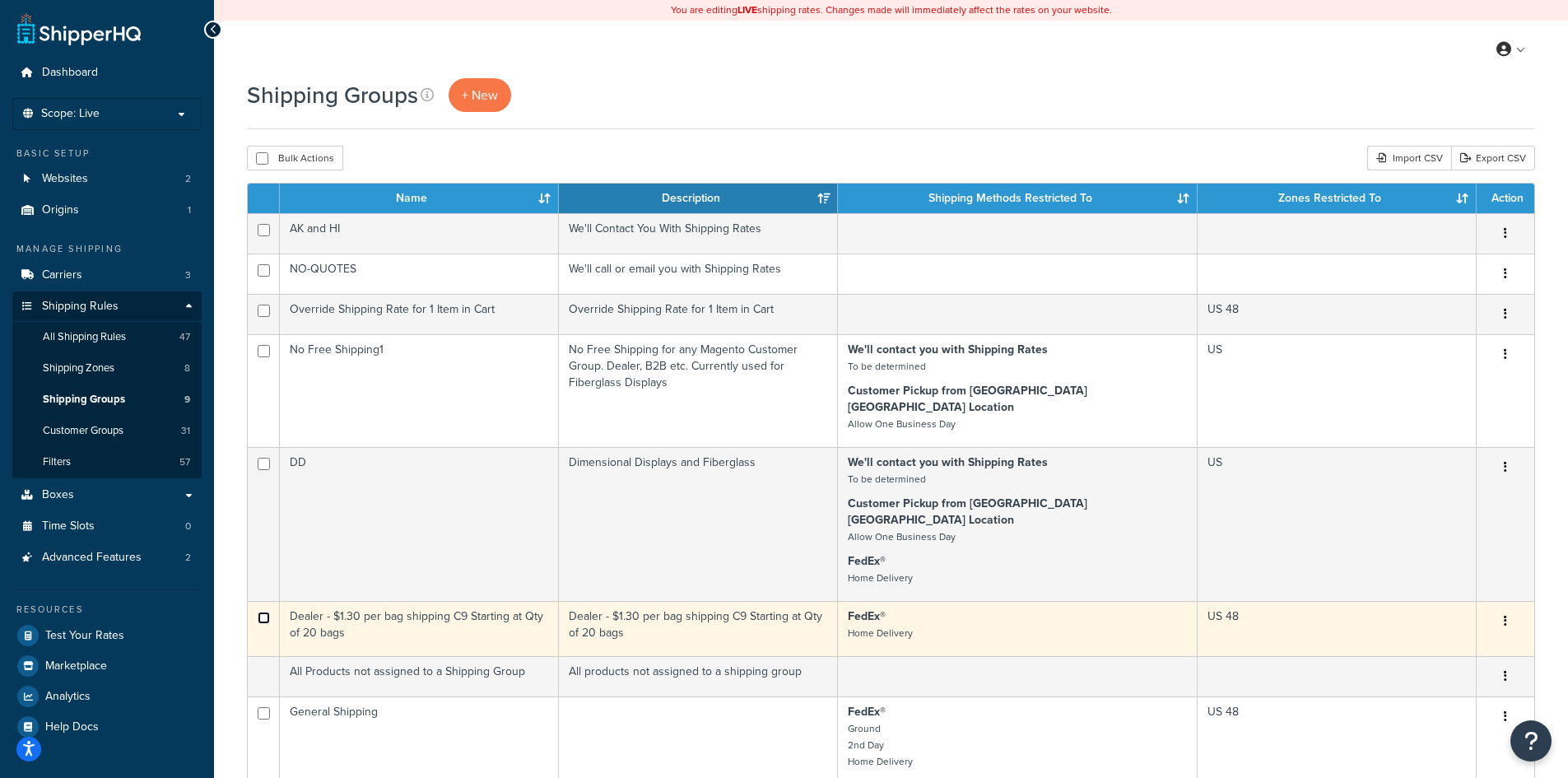
click at [263, 612] on input "checkbox" at bounding box center [263, 618] width 12 height 12
checkbox input "true"
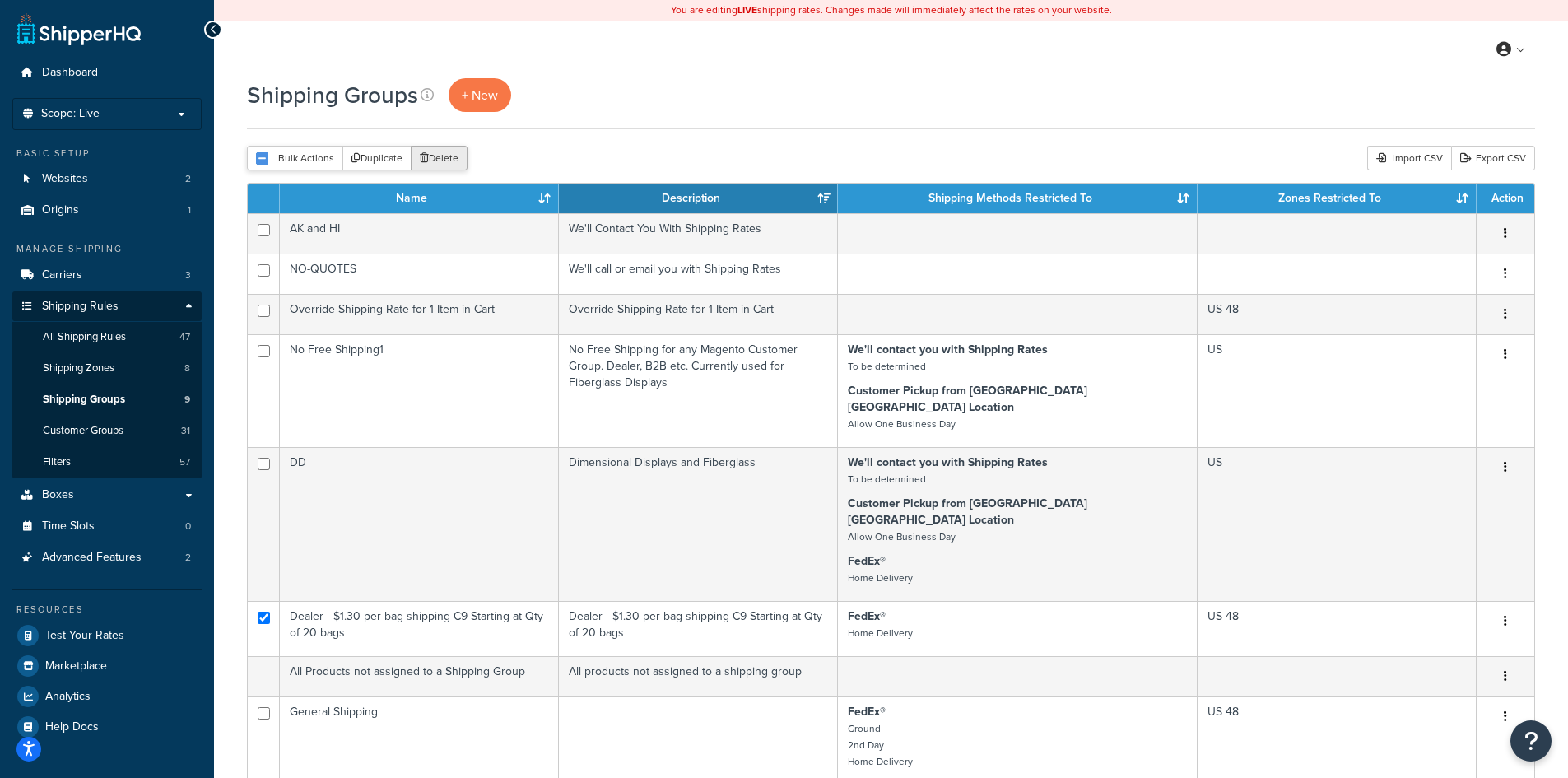
click at [439, 152] on button "Delete" at bounding box center [439, 158] width 57 height 25
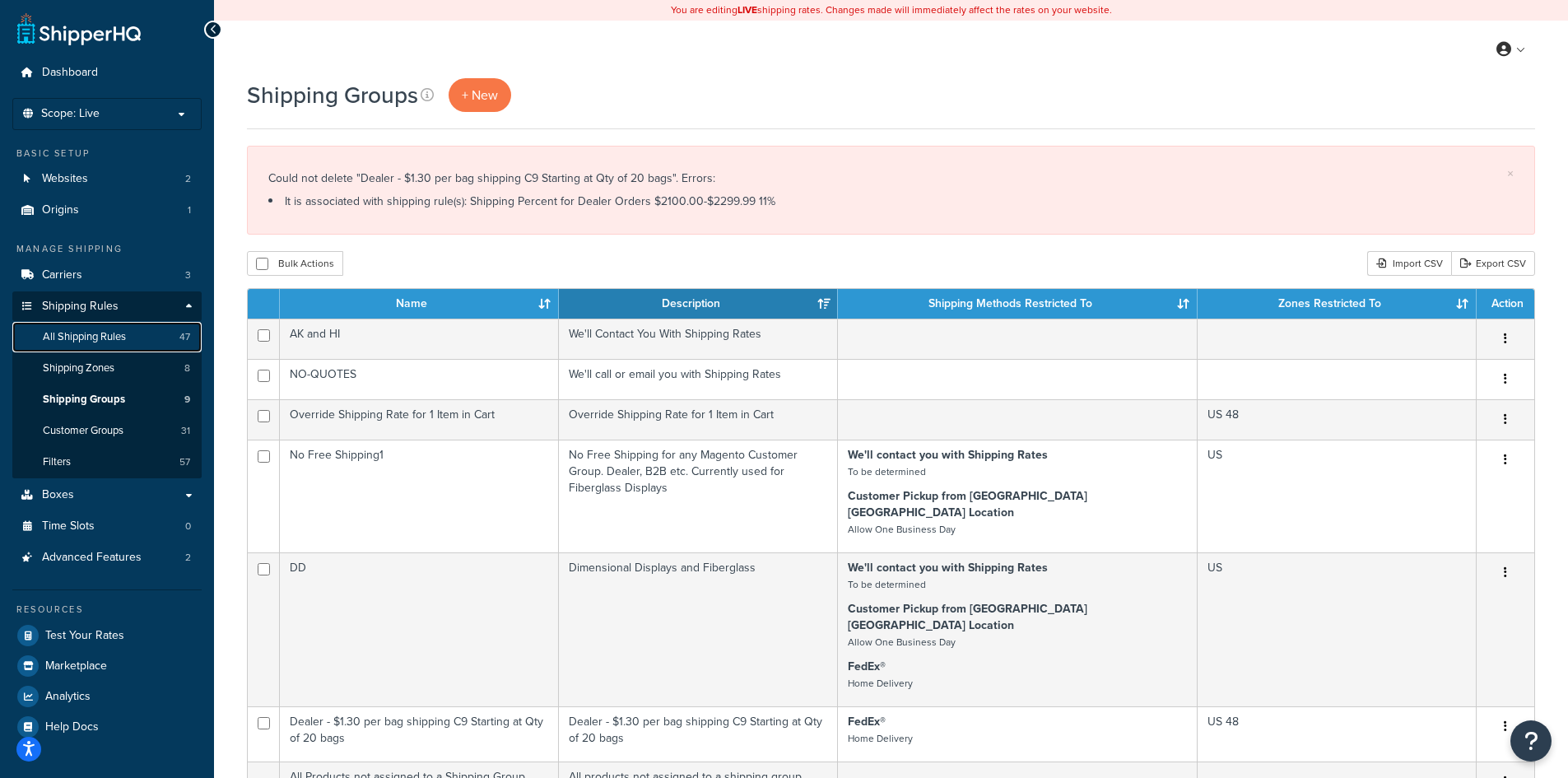
click at [91, 336] on span "All Shipping Rules" at bounding box center [84, 337] width 83 height 14
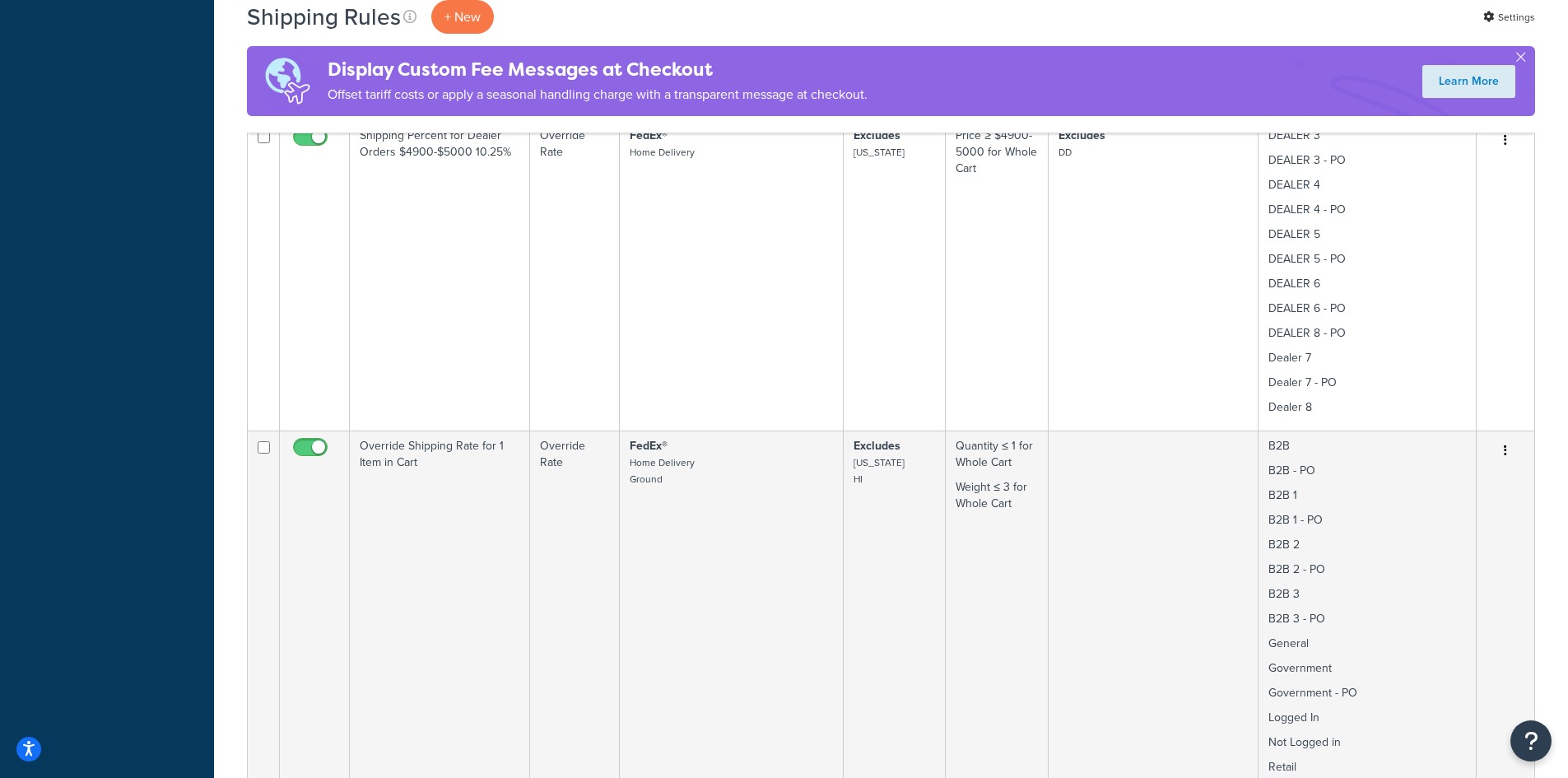
scroll to position [1977, 0]
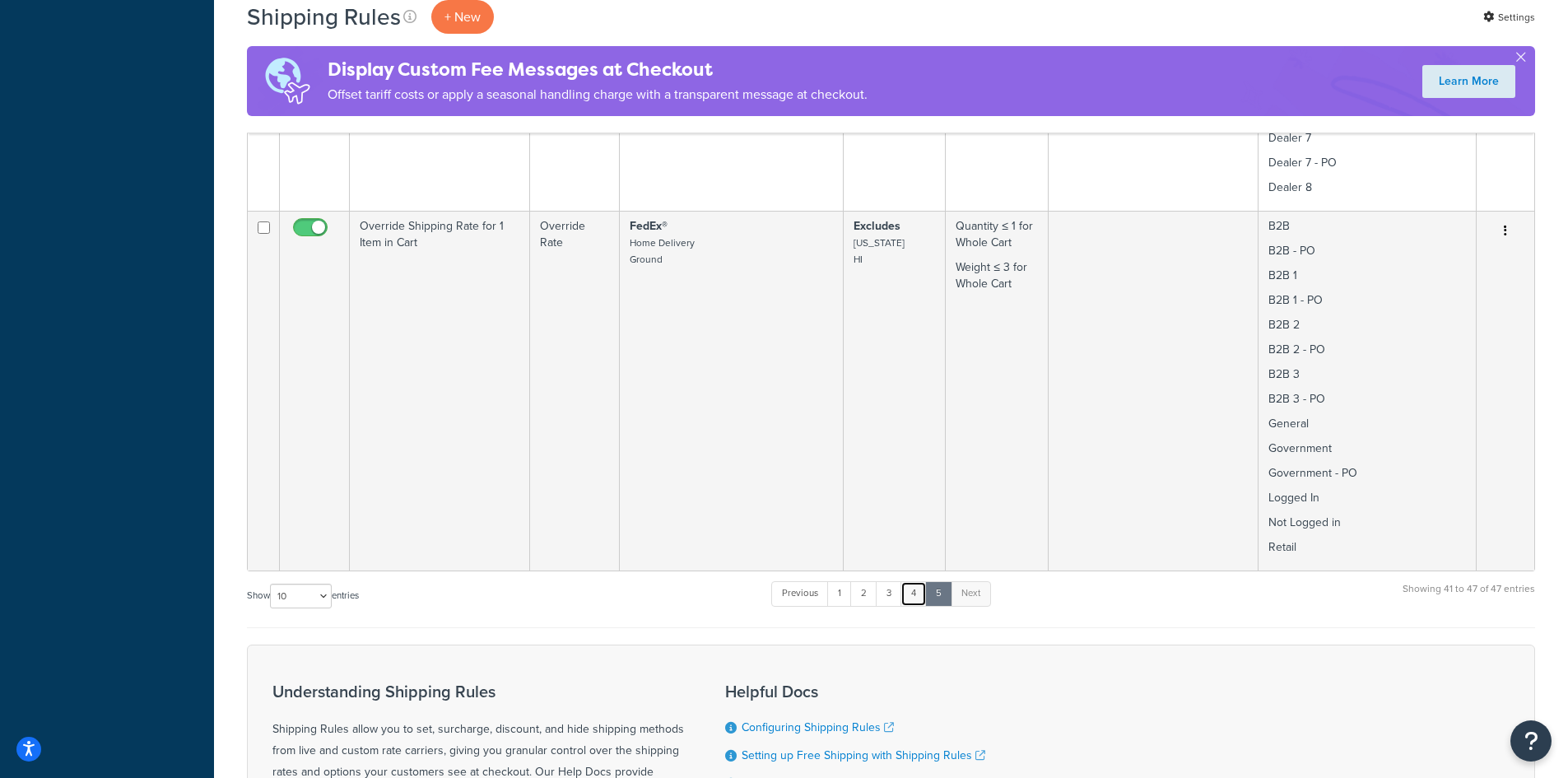
click at [917, 593] on link "4" at bounding box center [913, 593] width 27 height 25
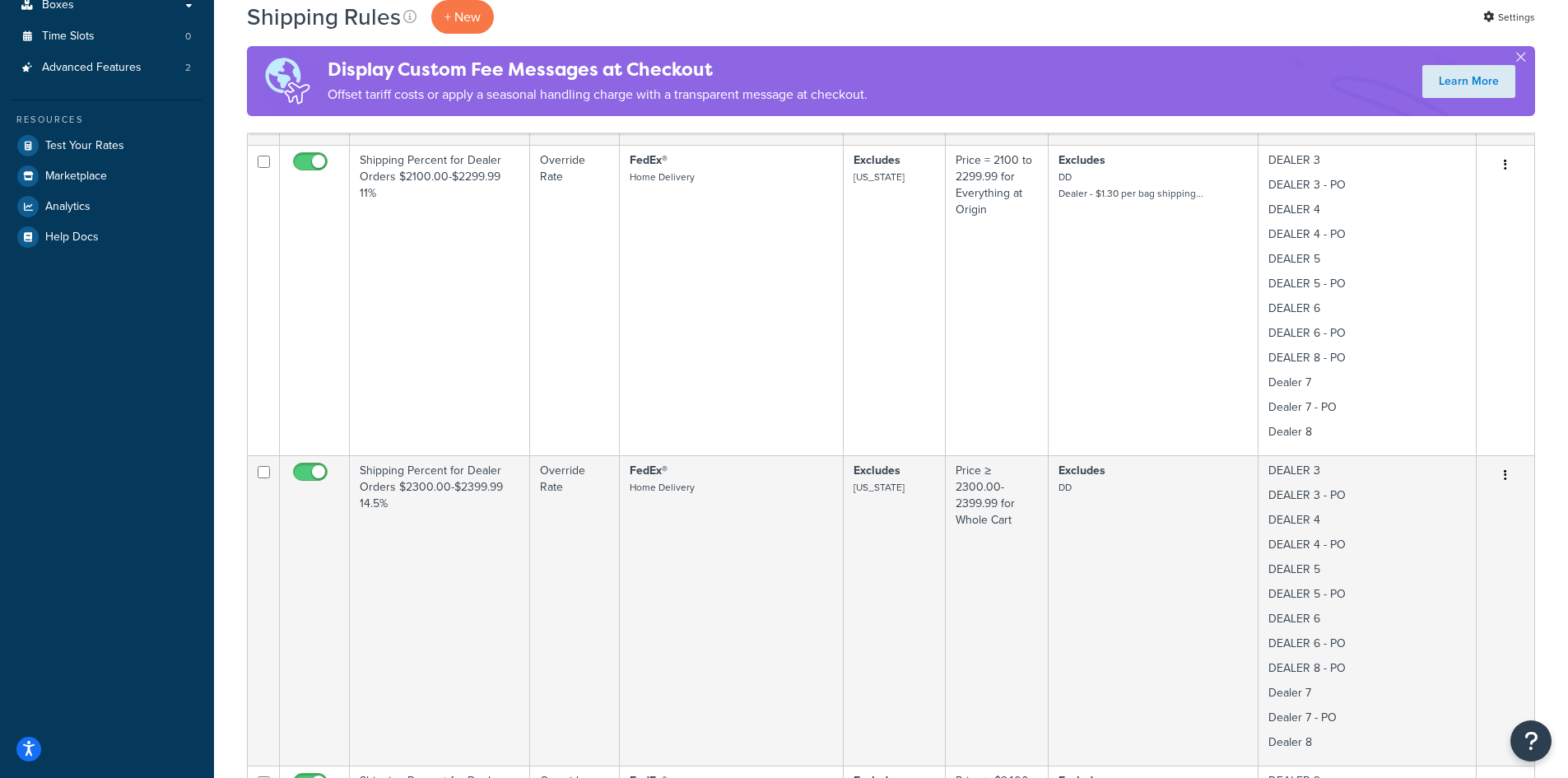
scroll to position [429, 0]
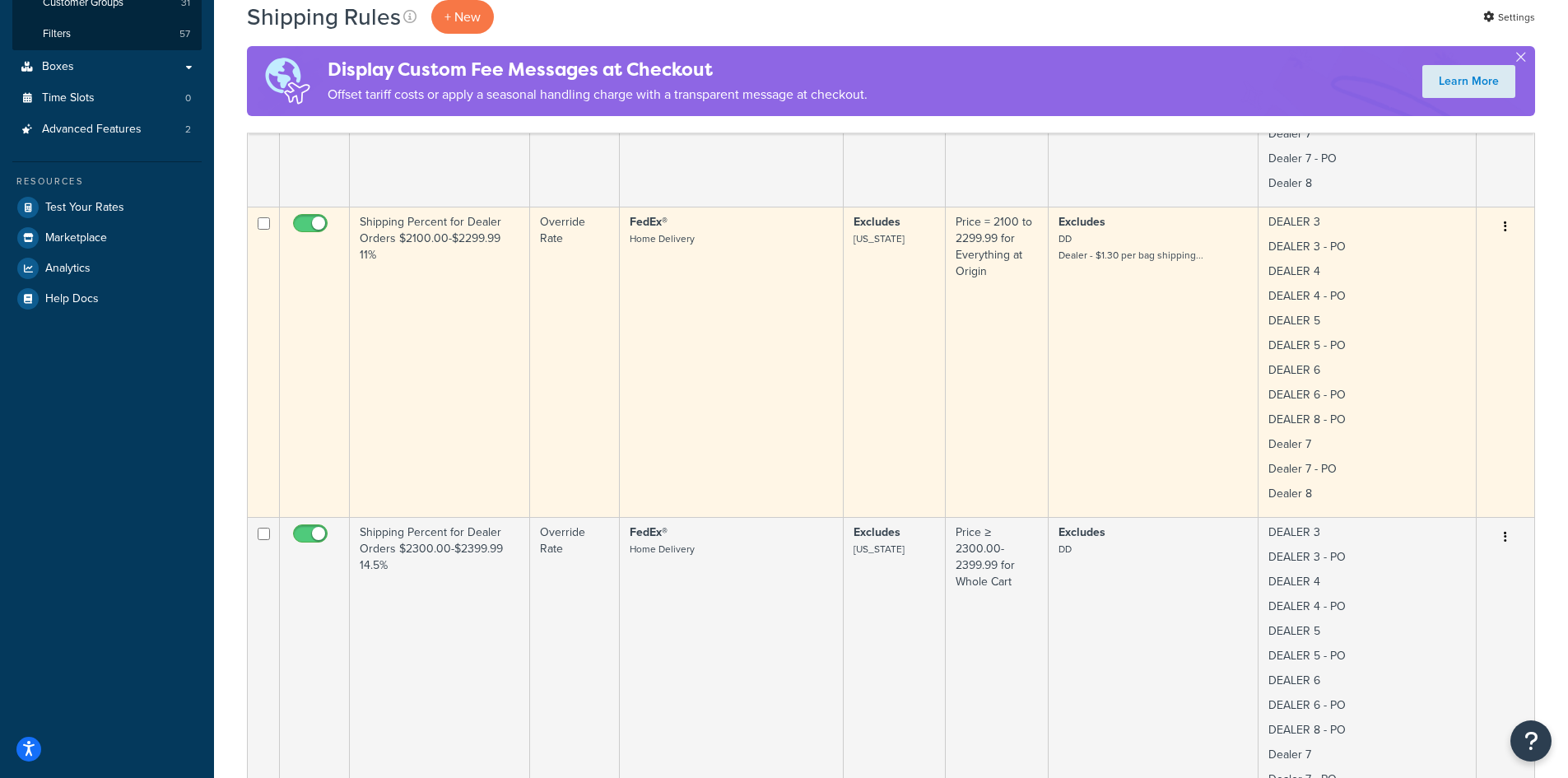
click at [1508, 220] on button "button" at bounding box center [1505, 227] width 23 height 27
click at [1457, 254] on link "Edit" at bounding box center [1451, 258] width 130 height 33
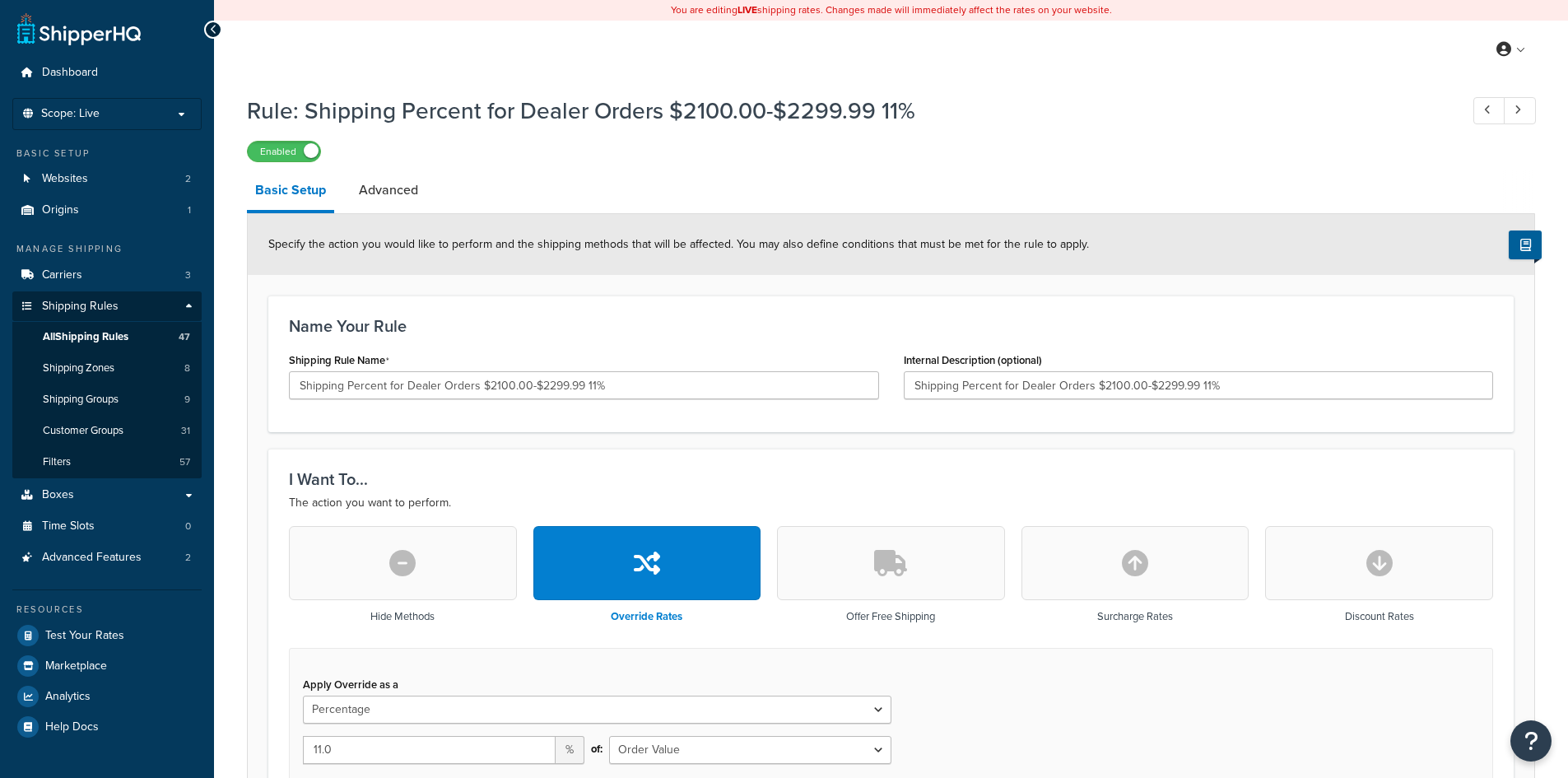
select select "PERCENTAGE"
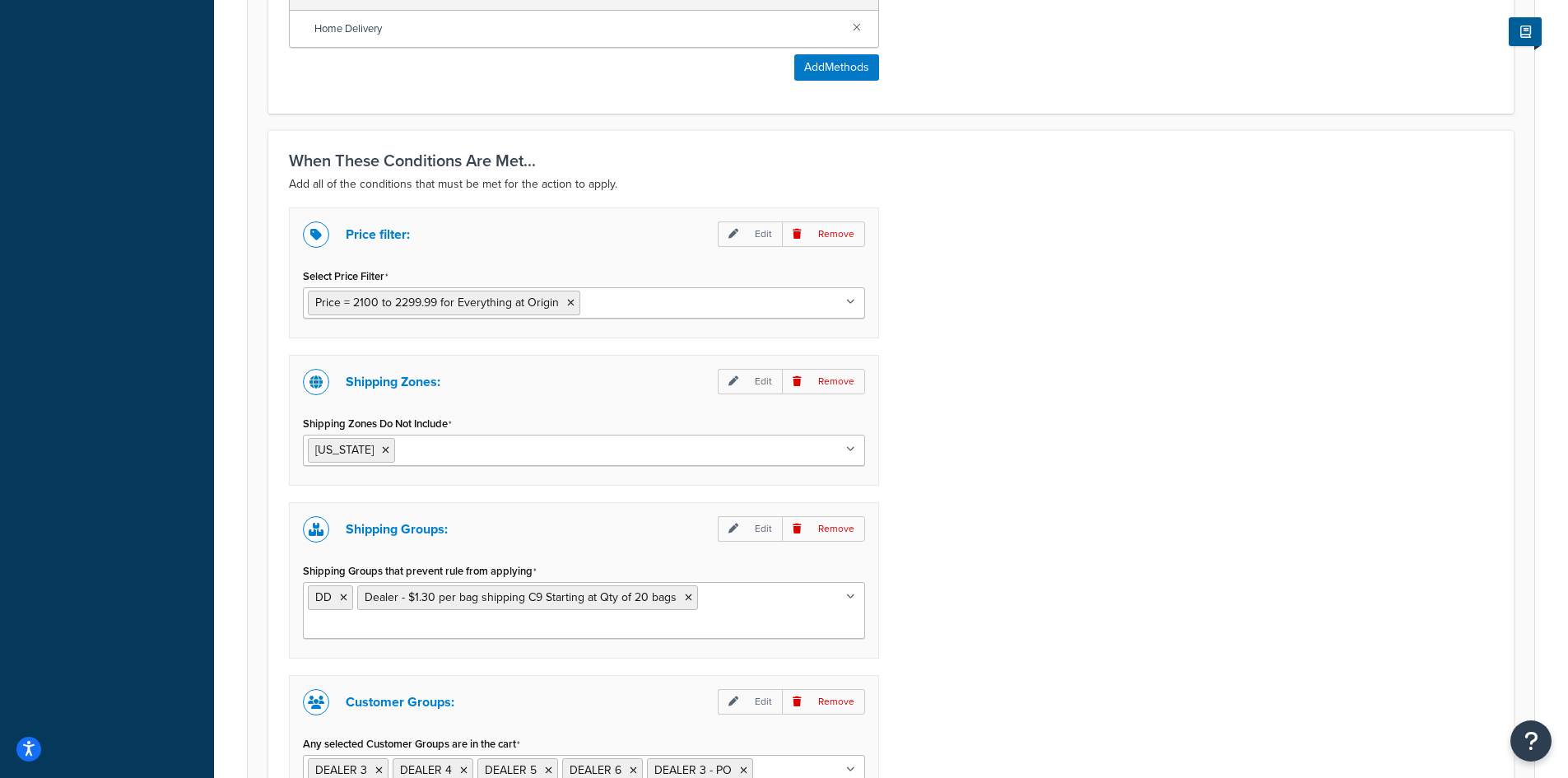
scroll to position [1098, 0]
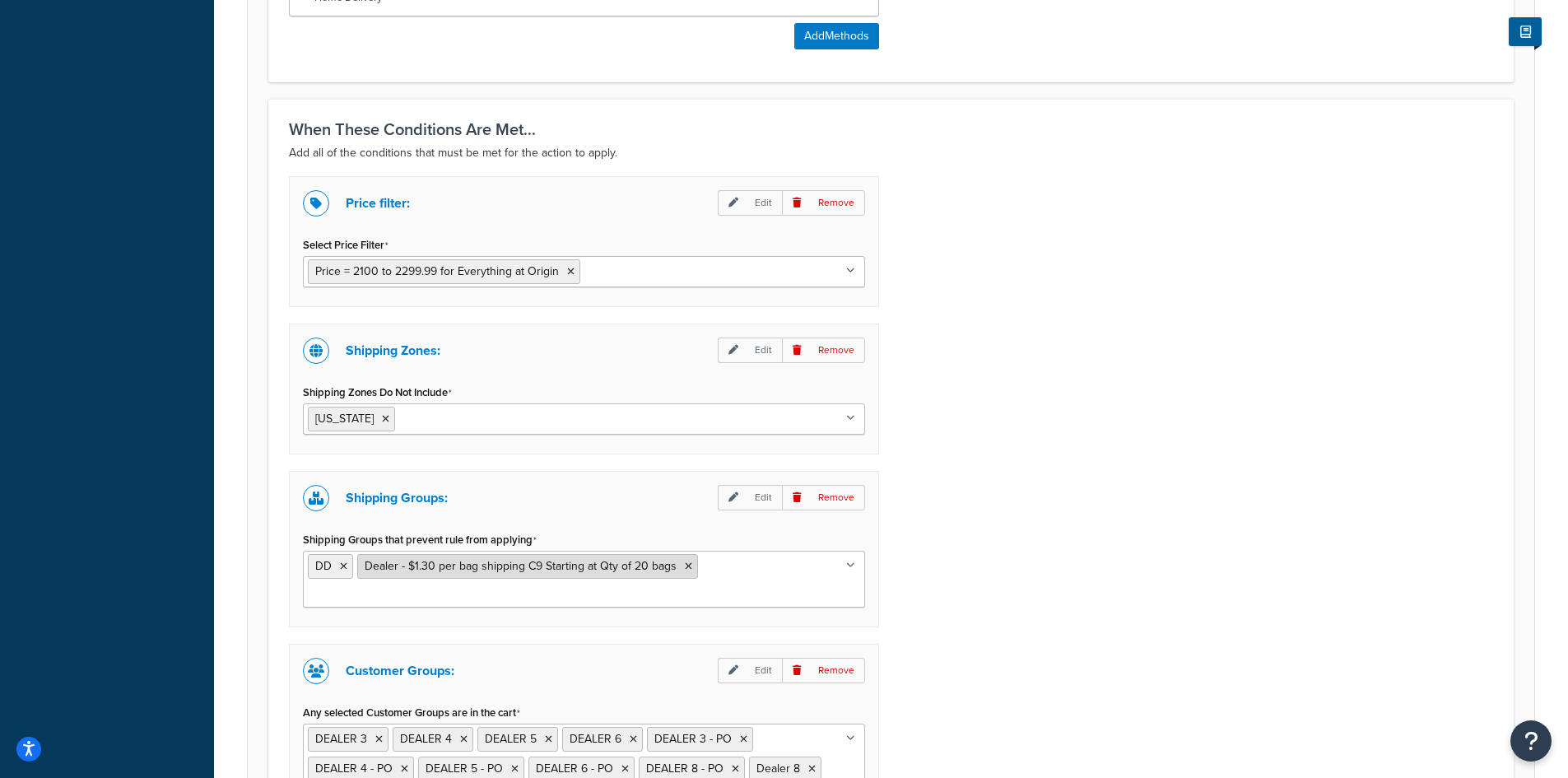
click at [685, 567] on icon at bounding box center [688, 567] width 8 height 10
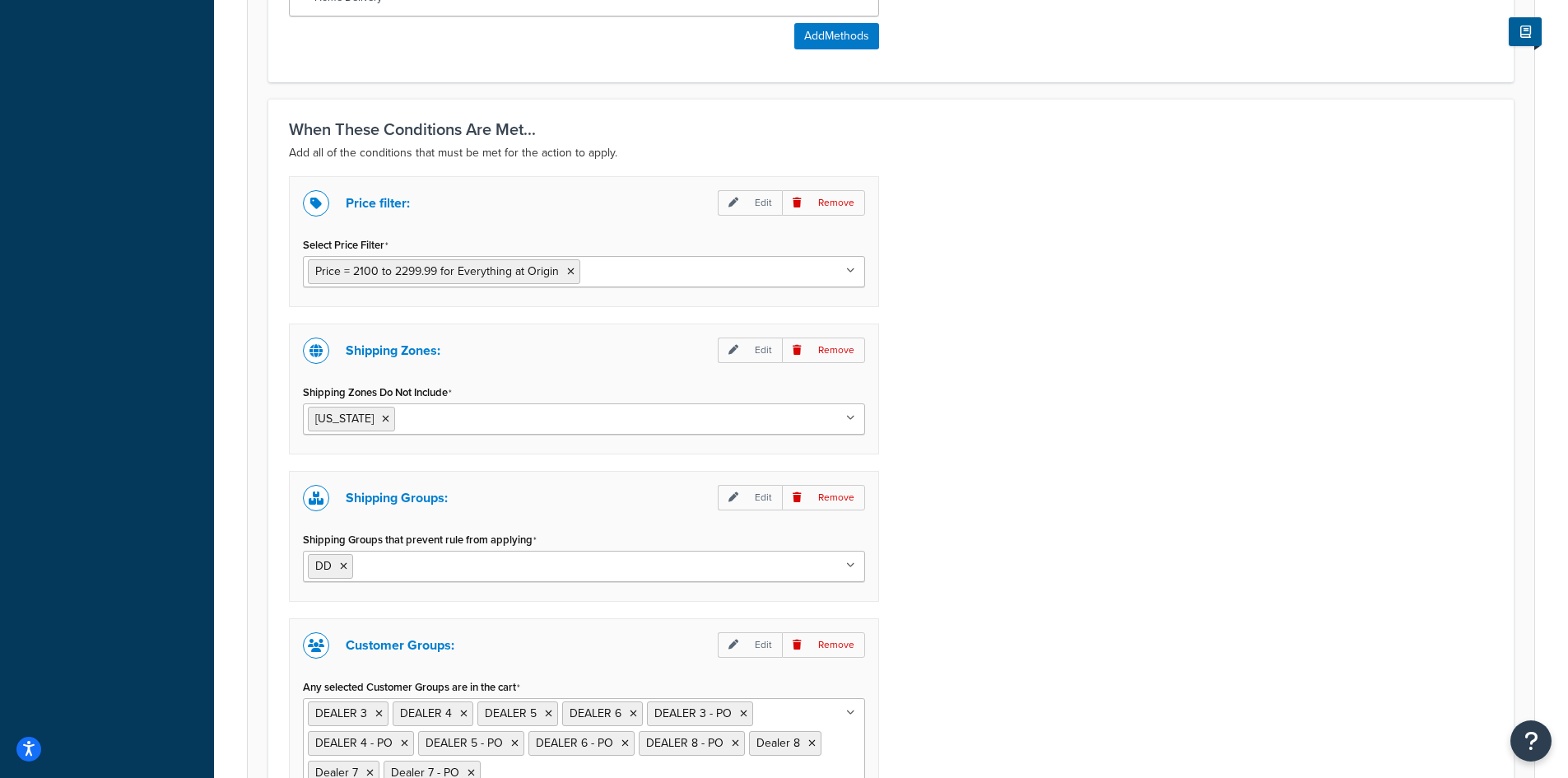
click at [1011, 469] on div "Price filter: Edit Remove Select Price Filter Price = 2100 to 2299.99 for Every…" at bounding box center [891, 514] width 1229 height 676
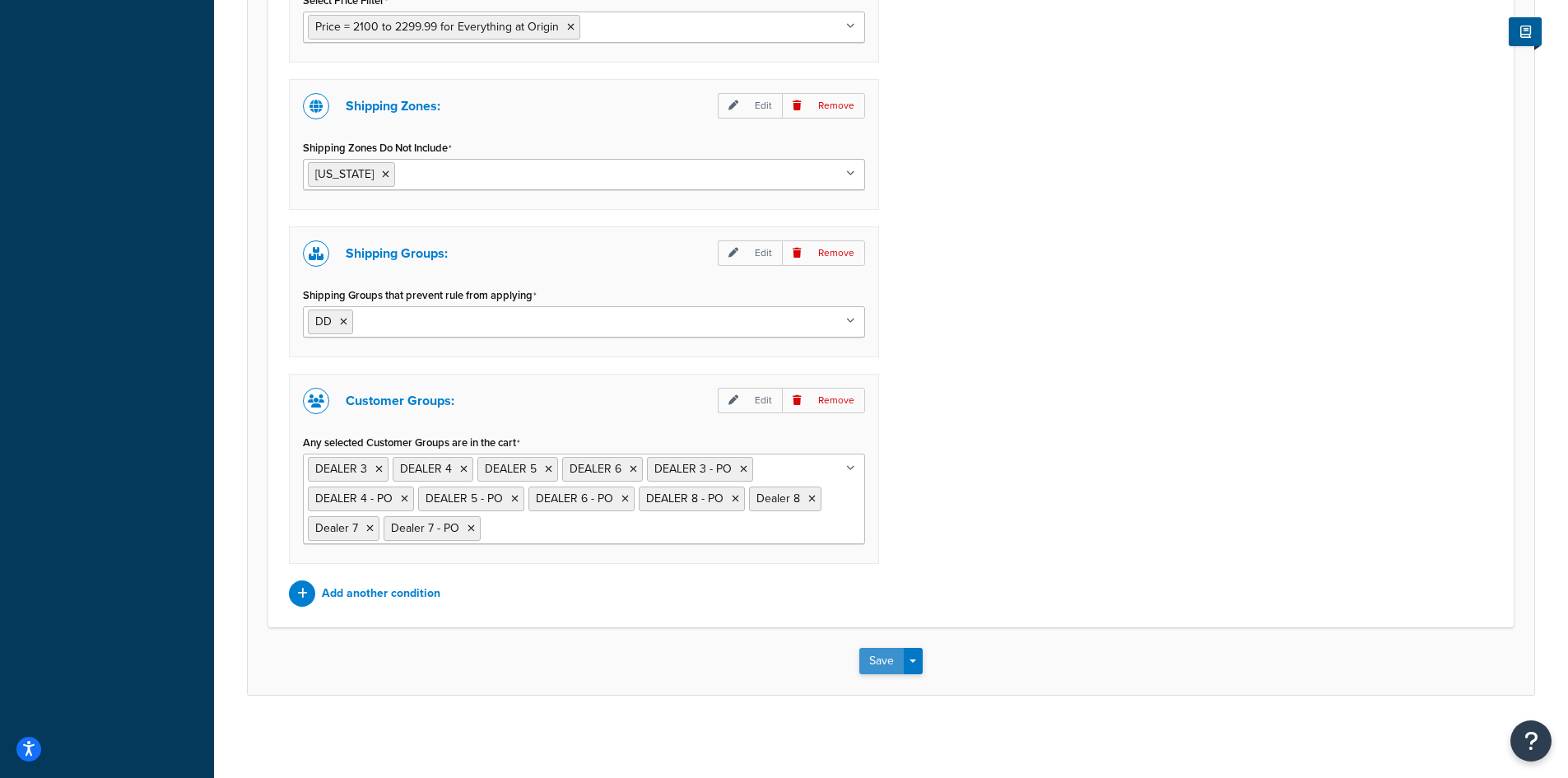
click at [870, 653] on button "Save" at bounding box center [881, 661] width 45 height 27
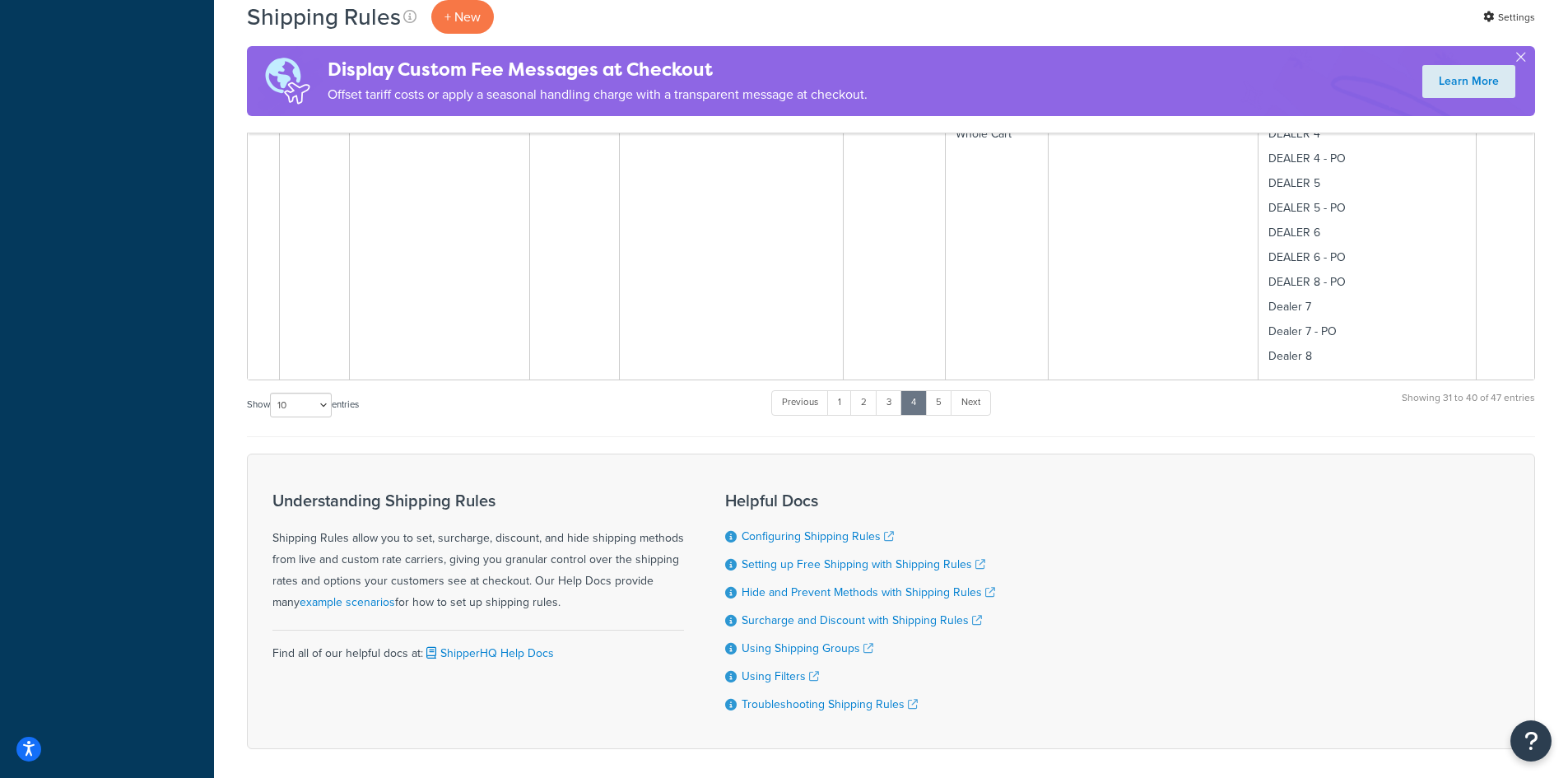
scroll to position [3204, 0]
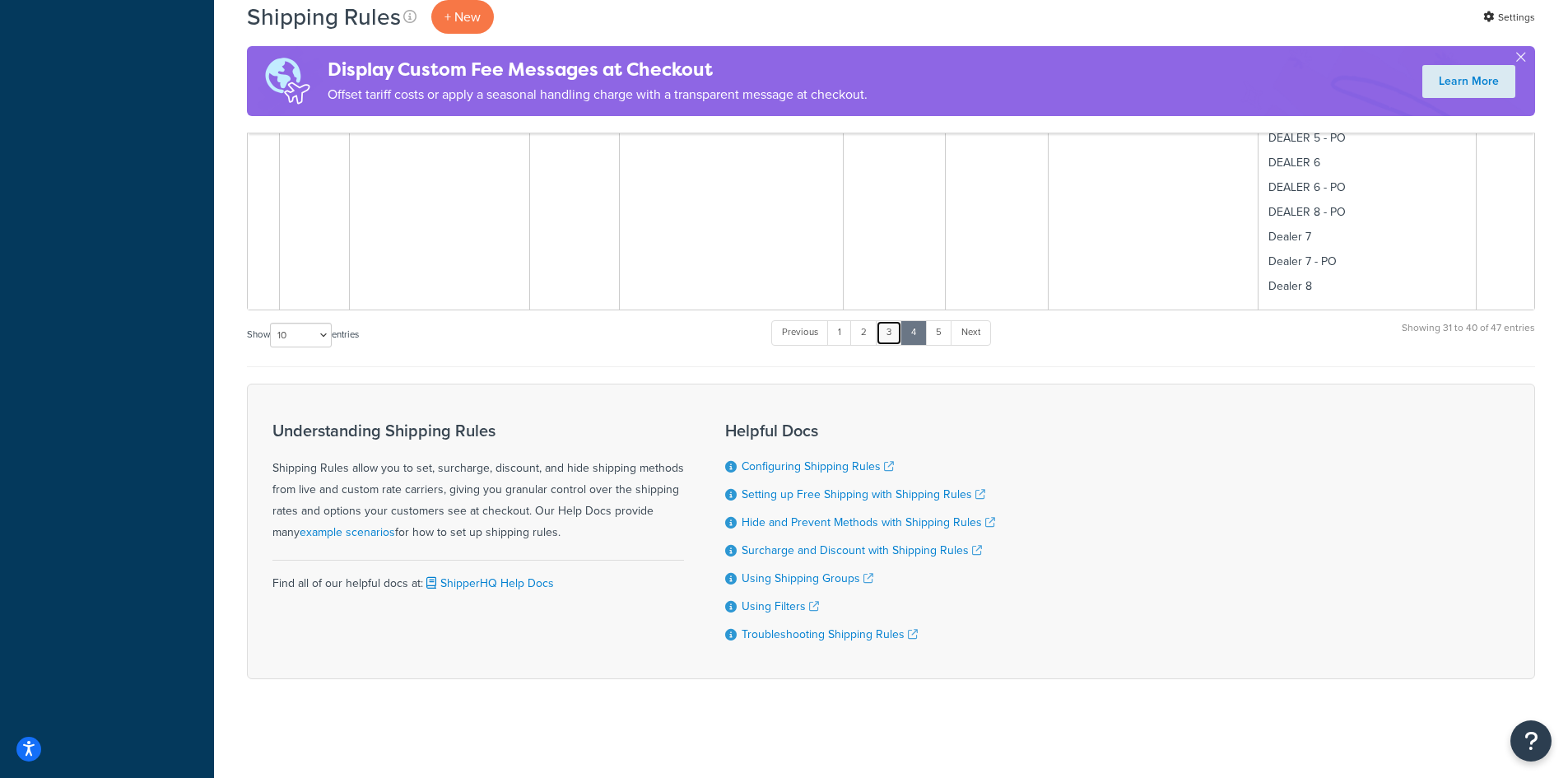
click at [893, 333] on link "3" at bounding box center [889, 332] width 27 height 25
click at [868, 326] on link "2" at bounding box center [864, 332] width 27 height 25
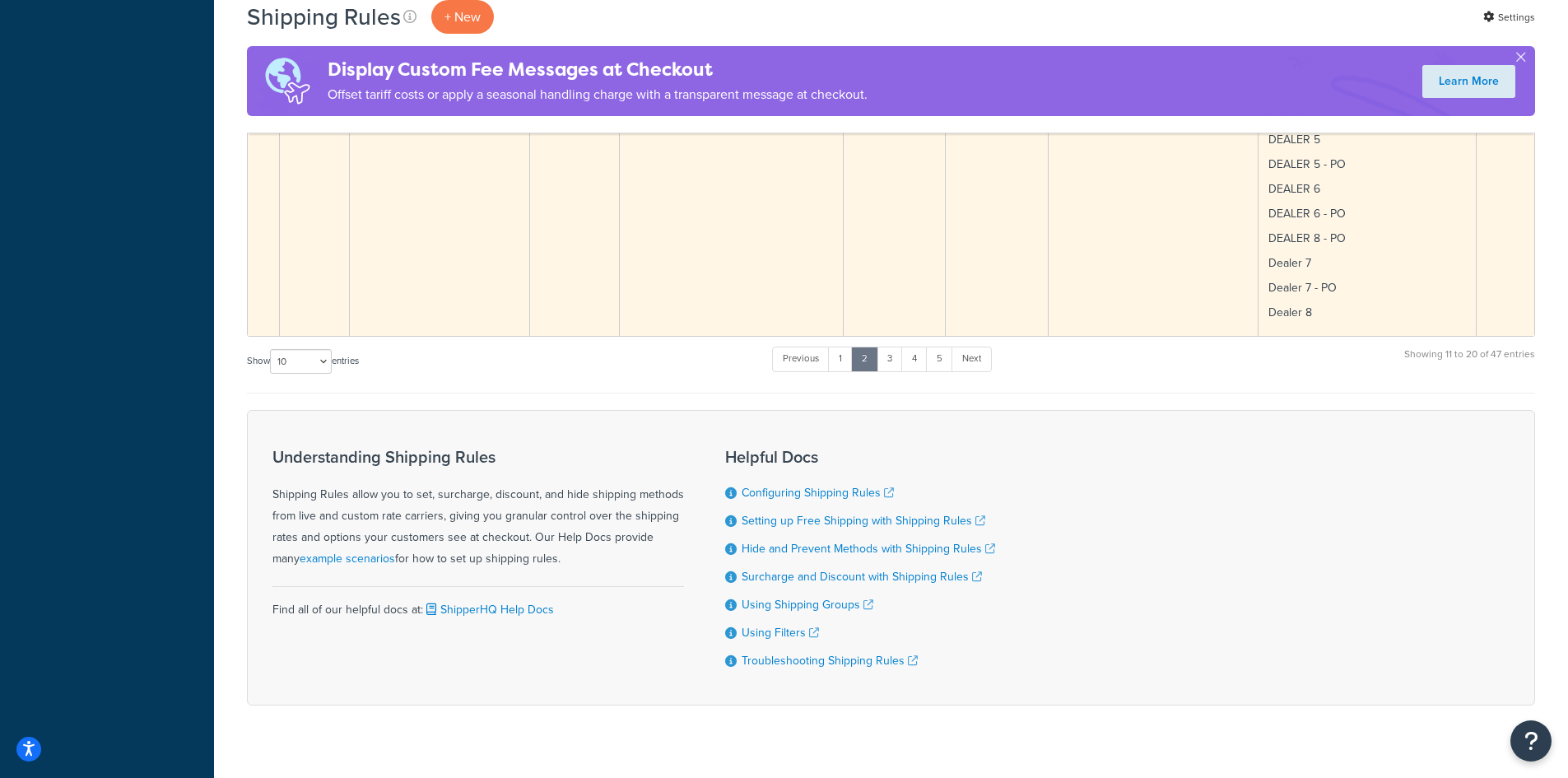
scroll to position [1771, 0]
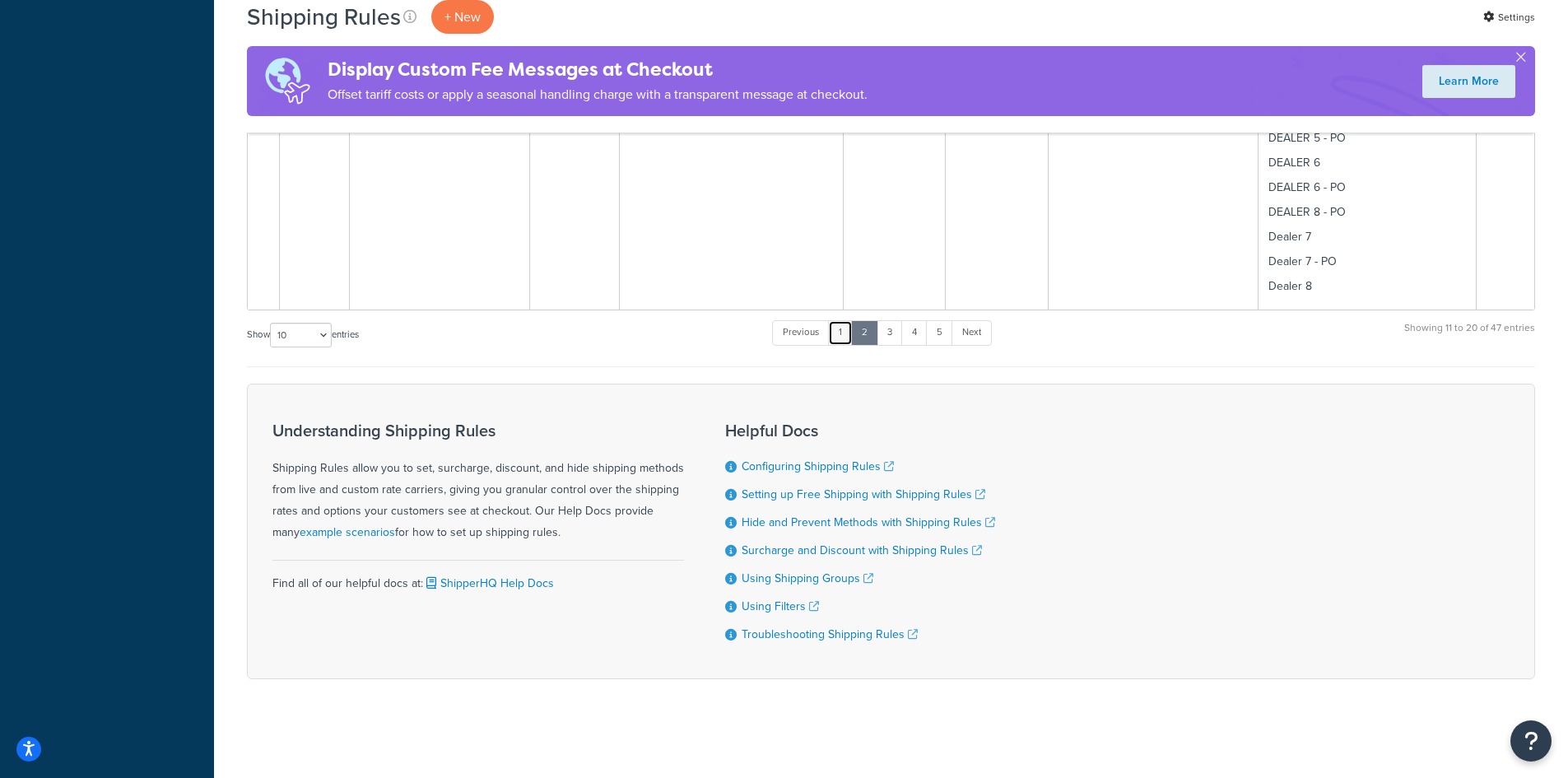
click at [845, 331] on link "1" at bounding box center [840, 332] width 25 height 25
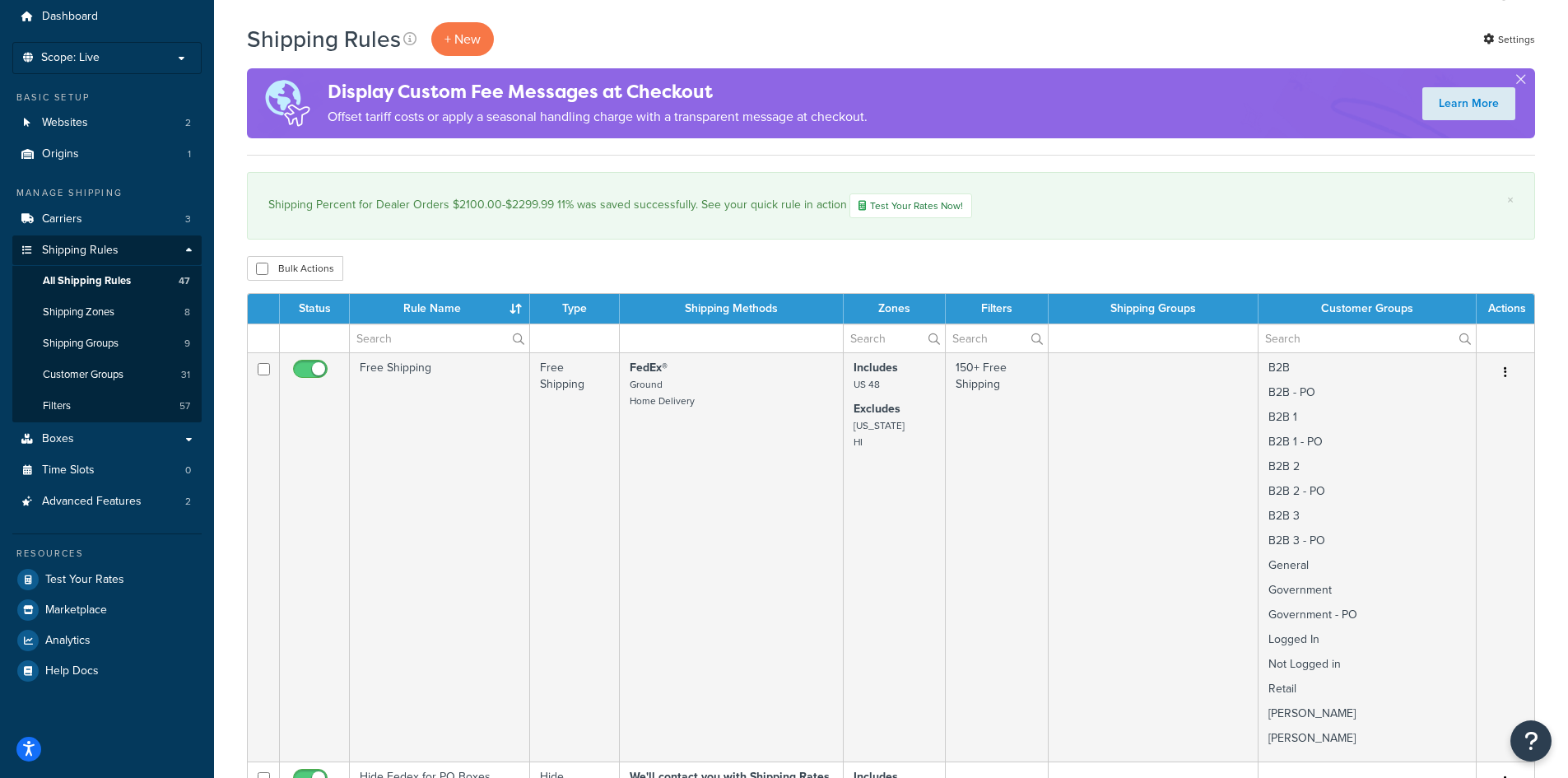
scroll to position [0, 0]
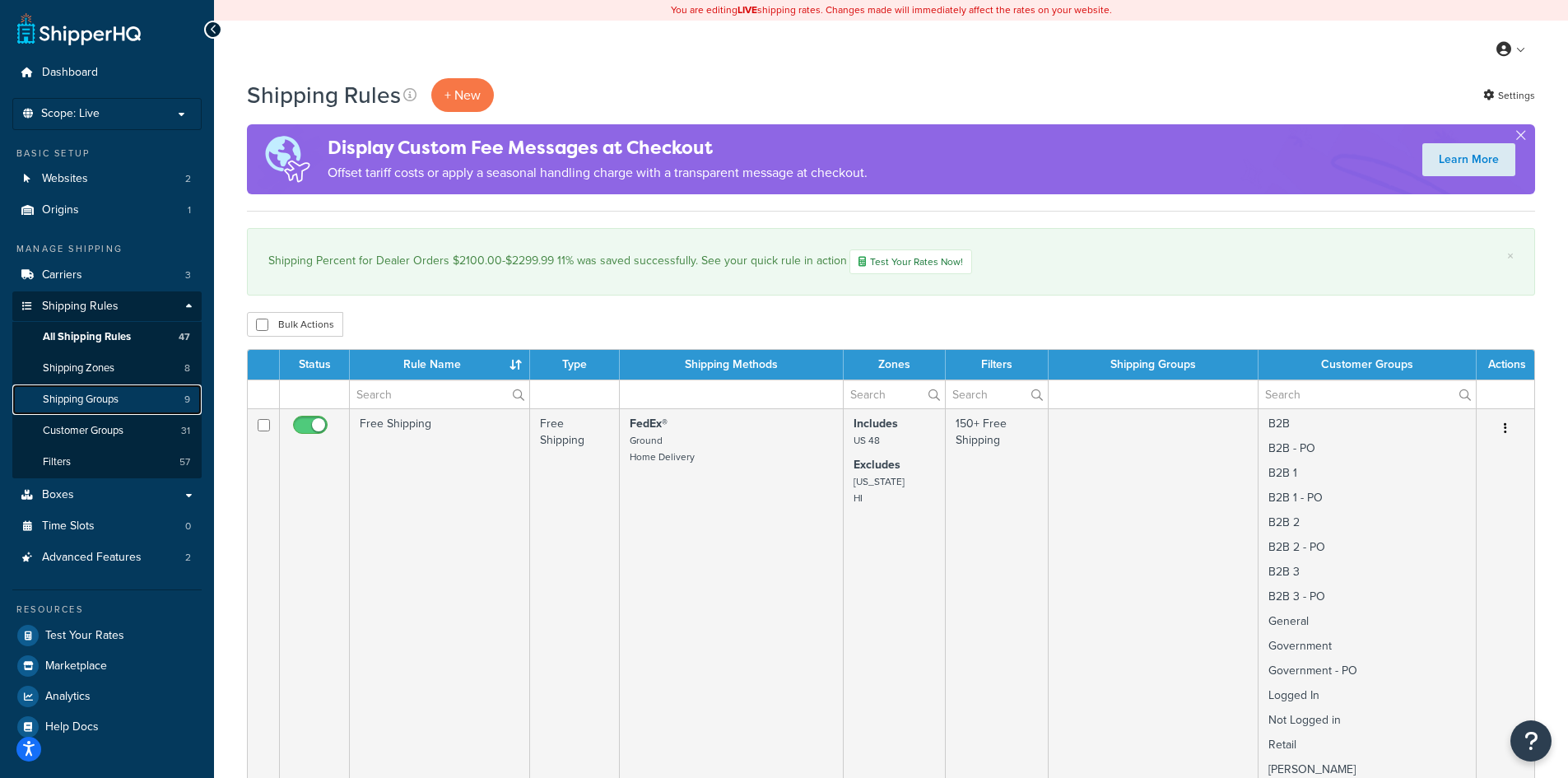
click at [94, 400] on span "Shipping Groups" at bounding box center [81, 400] width 76 height 14
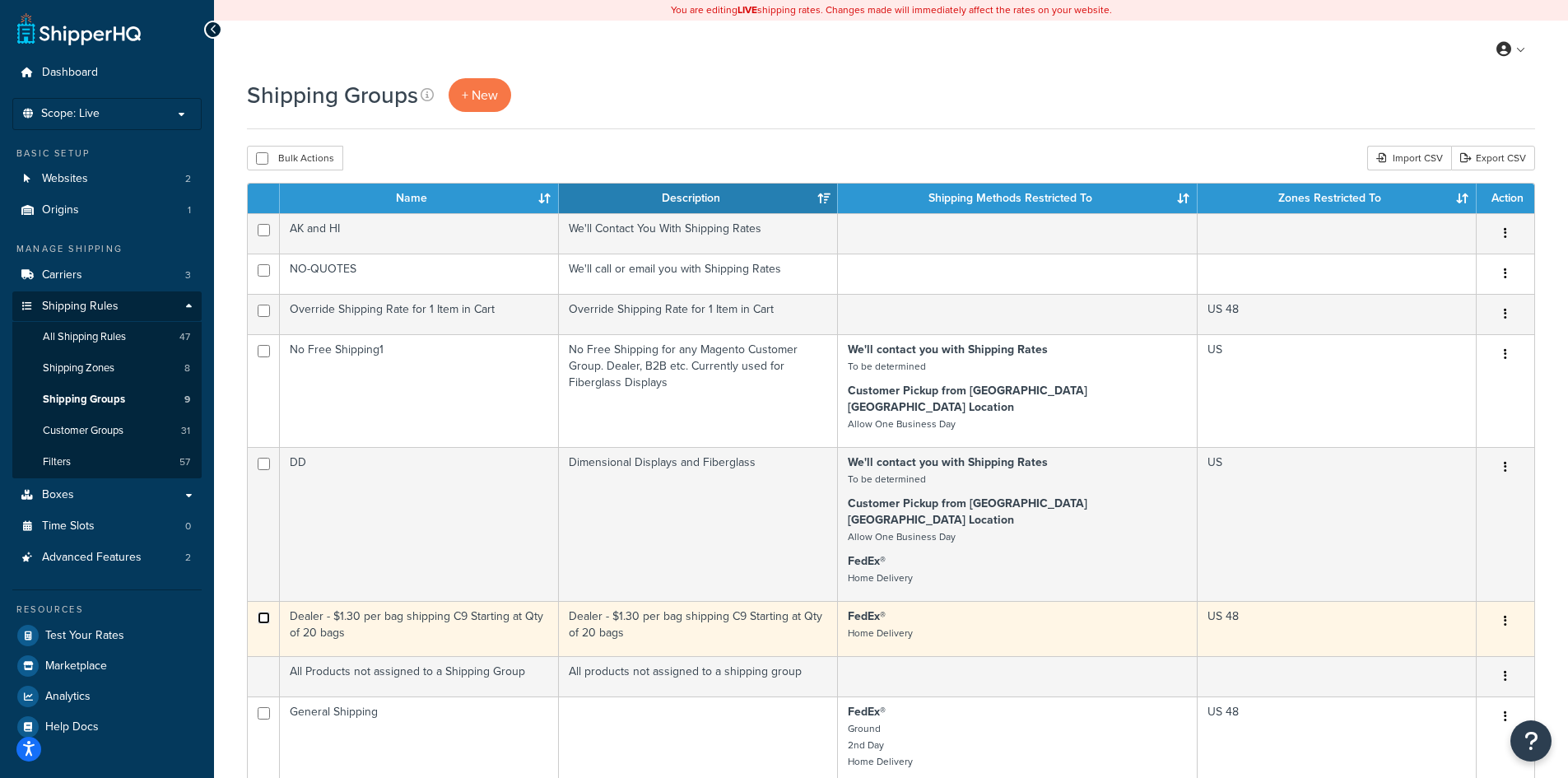
click at [266, 612] on input "checkbox" at bounding box center [263, 618] width 12 height 12
checkbox input "true"
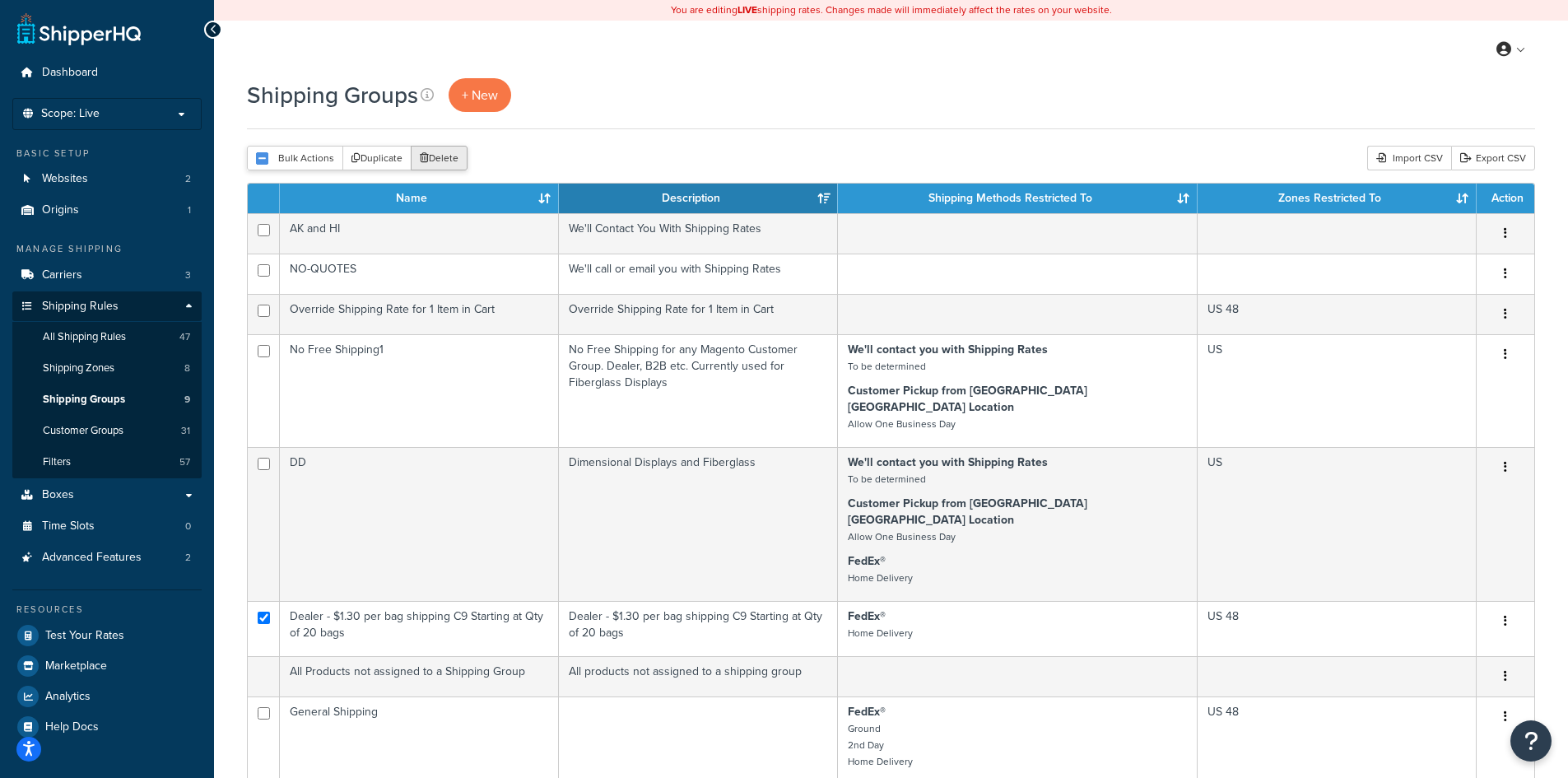
click at [429, 155] on button "Delete" at bounding box center [439, 158] width 57 height 25
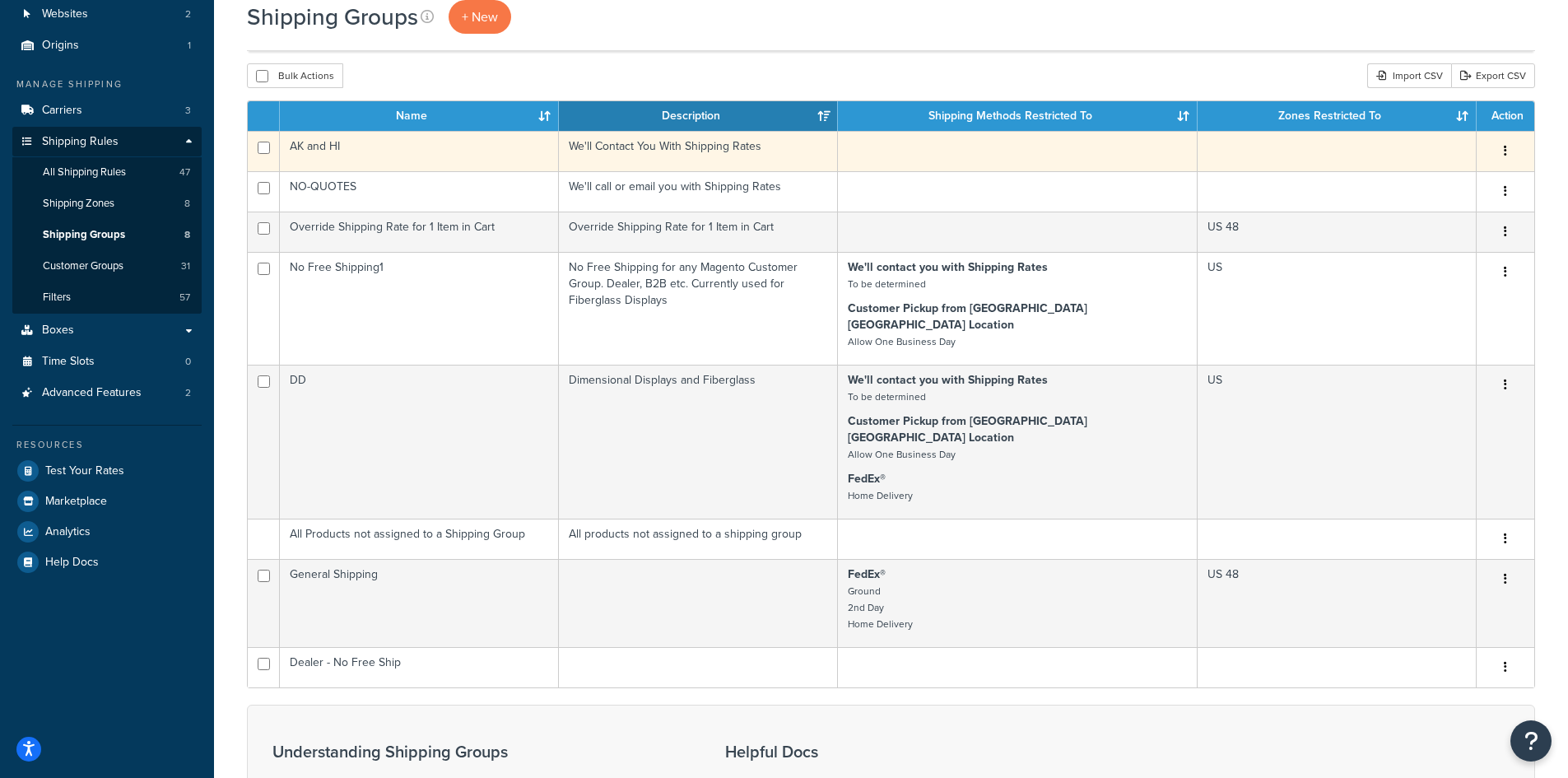
scroll to position [220, 0]
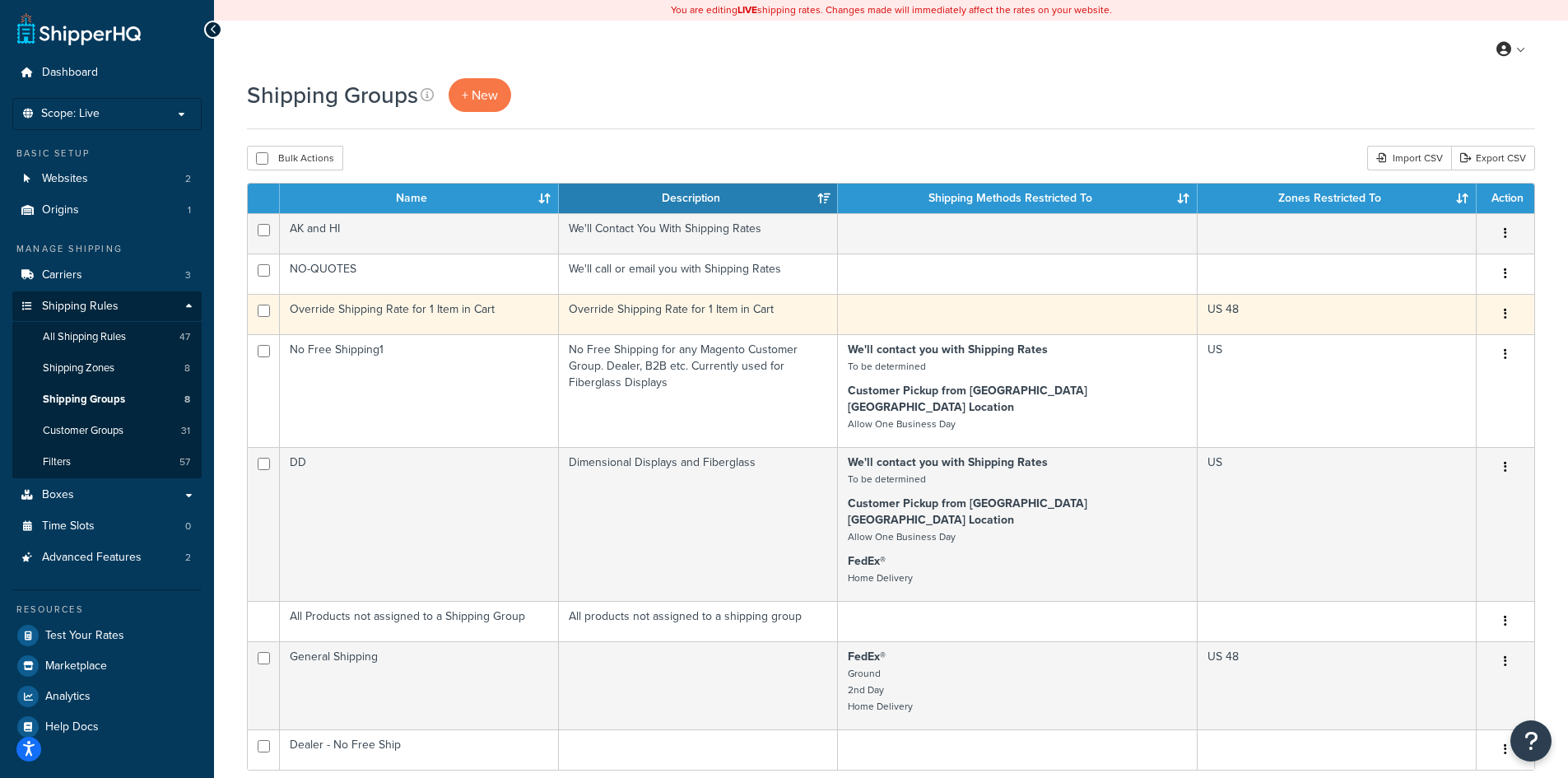
click at [439, 318] on td "Override Shipping Rate for 1 Item in Cart" at bounding box center [419, 313] width 279 height 40
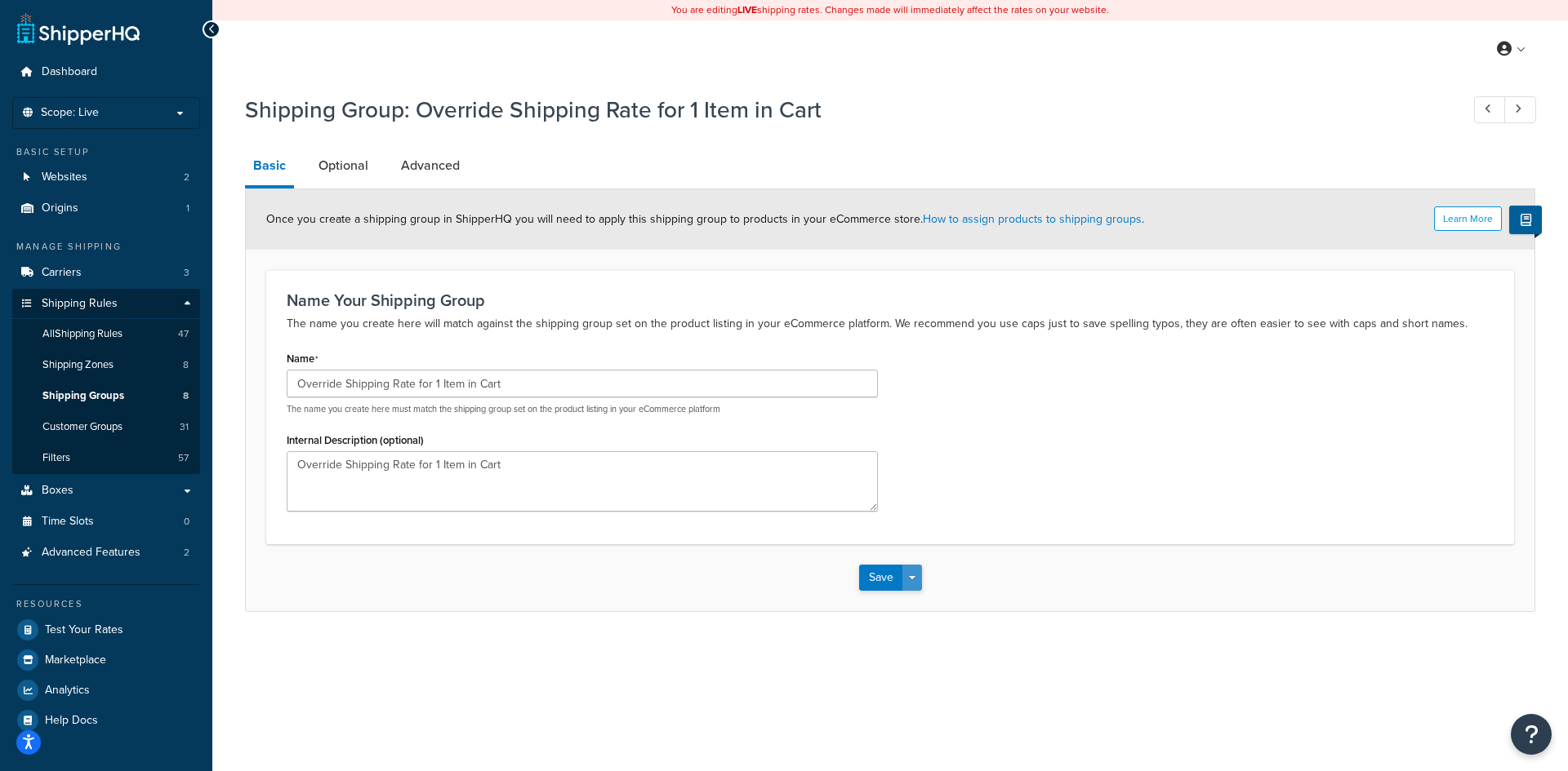
click at [913, 574] on button "Save Dropdown" at bounding box center [912, 578] width 20 height 26
click at [918, 642] on button "Save and Duplicate" at bounding box center [937, 642] width 157 height 34
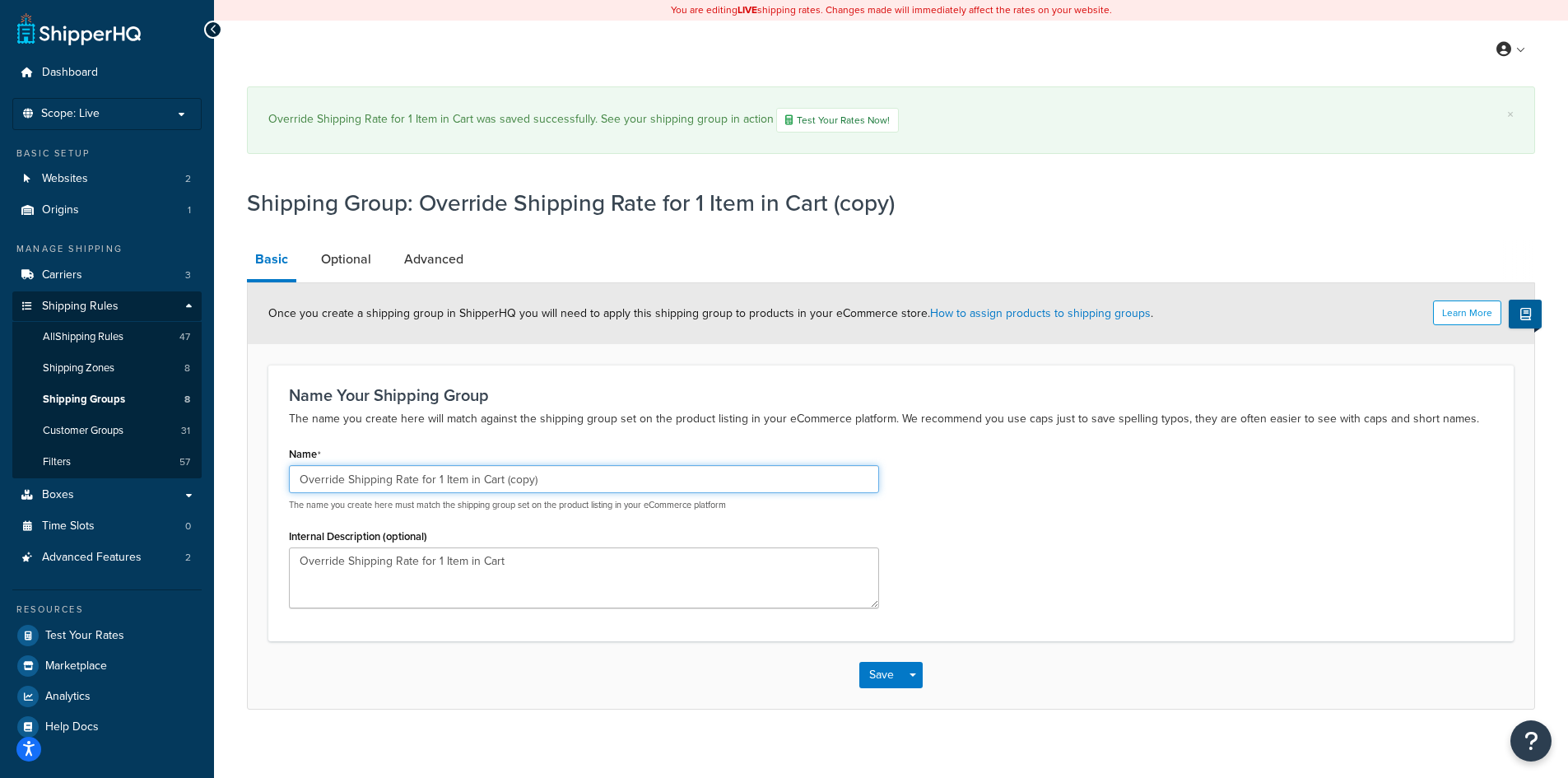
drag, startPoint x: 560, startPoint y: 480, endPoint x: 414, endPoint y: 462, distance: 147.1
click at [414, 462] on div "Name Override Shipping Rate for 1 Item in Cart (copy) The name you create here …" at bounding box center [584, 477] width 590 height 70
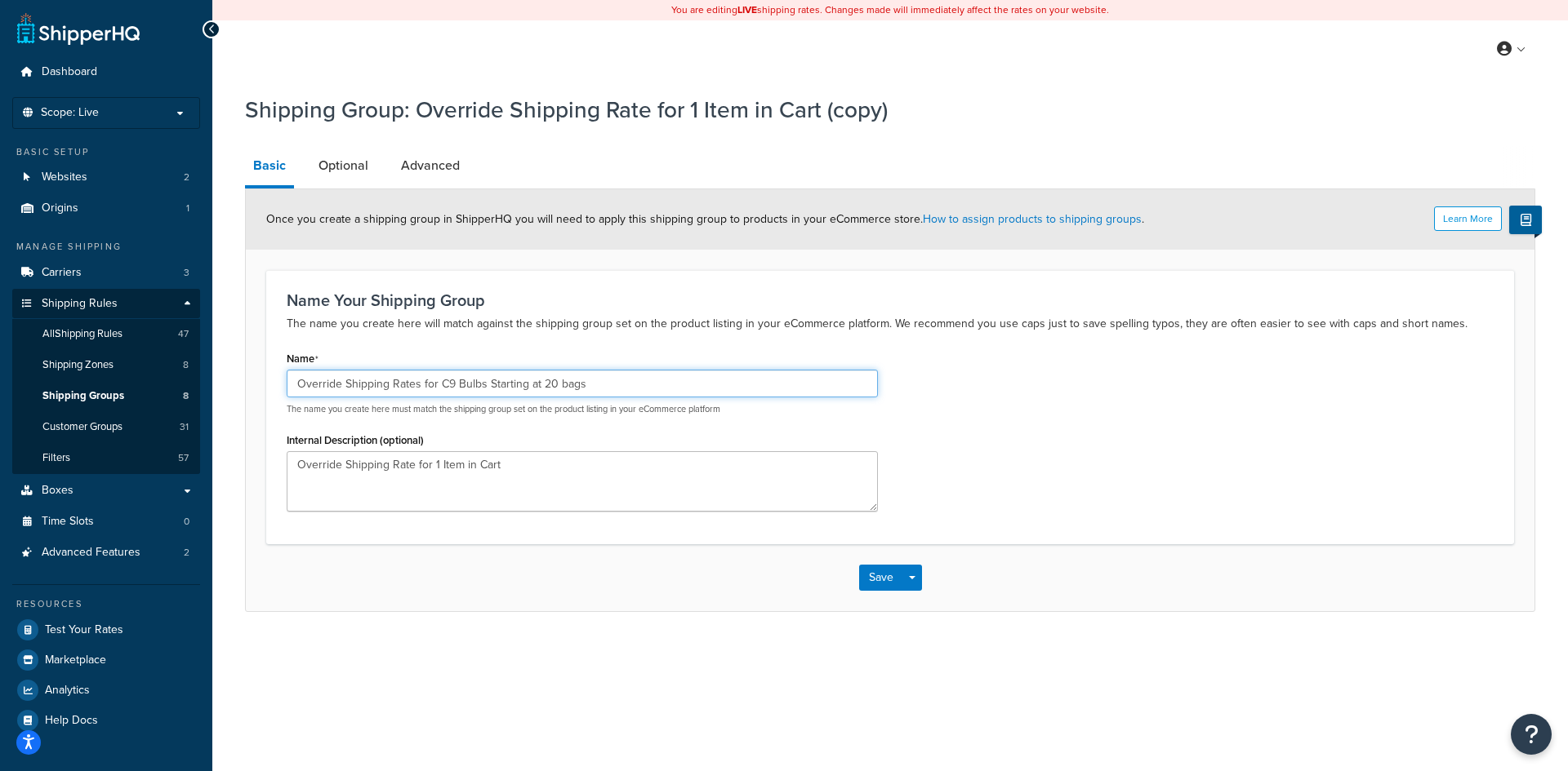
drag, startPoint x: 605, startPoint y: 376, endPoint x: 265, endPoint y: 383, distance: 340.1
click at [265, 383] on form "Learn More Once you create a shipping group in ShipperHQ you will need to apply…" at bounding box center [890, 400] width 1289 height 421
type input "Override Shipping Rates for C9 Bulbs Starting at 20 bags"
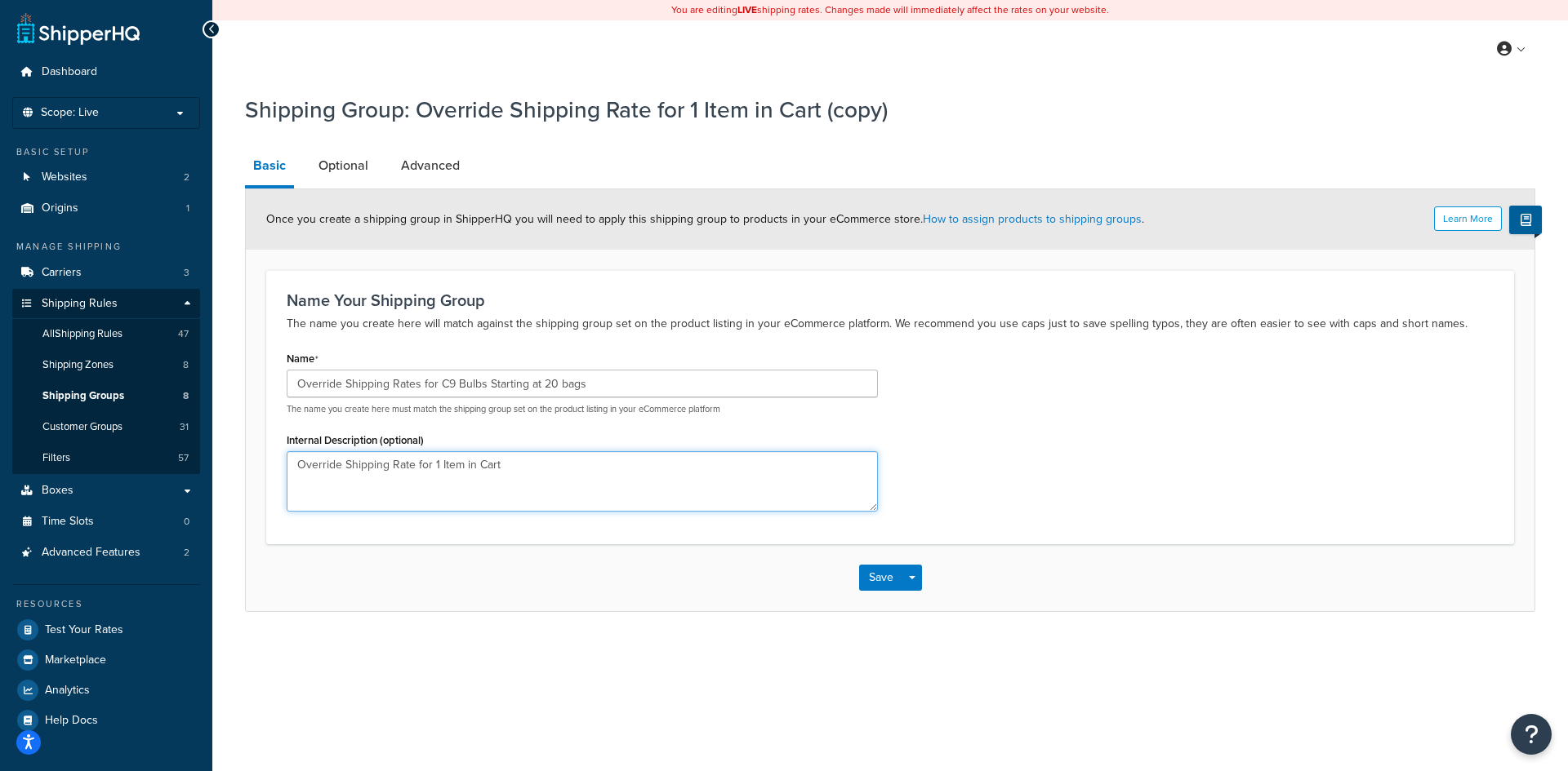
drag, startPoint x: 518, startPoint y: 462, endPoint x: 280, endPoint y: 458, distance: 238.0
click at [280, 458] on div "Name Override Shipping Rates for C9 Bulbs Starting at 20 bags The name you crea…" at bounding box center [581, 435] width 615 height 176
paste textarea "s for C9 Bulbs Starting at 20 bags"
type textarea "Override Shipping Rates for C9 Bulbs Starting at 20 bags"
click at [338, 161] on link "Optional" at bounding box center [343, 166] width 66 height 39
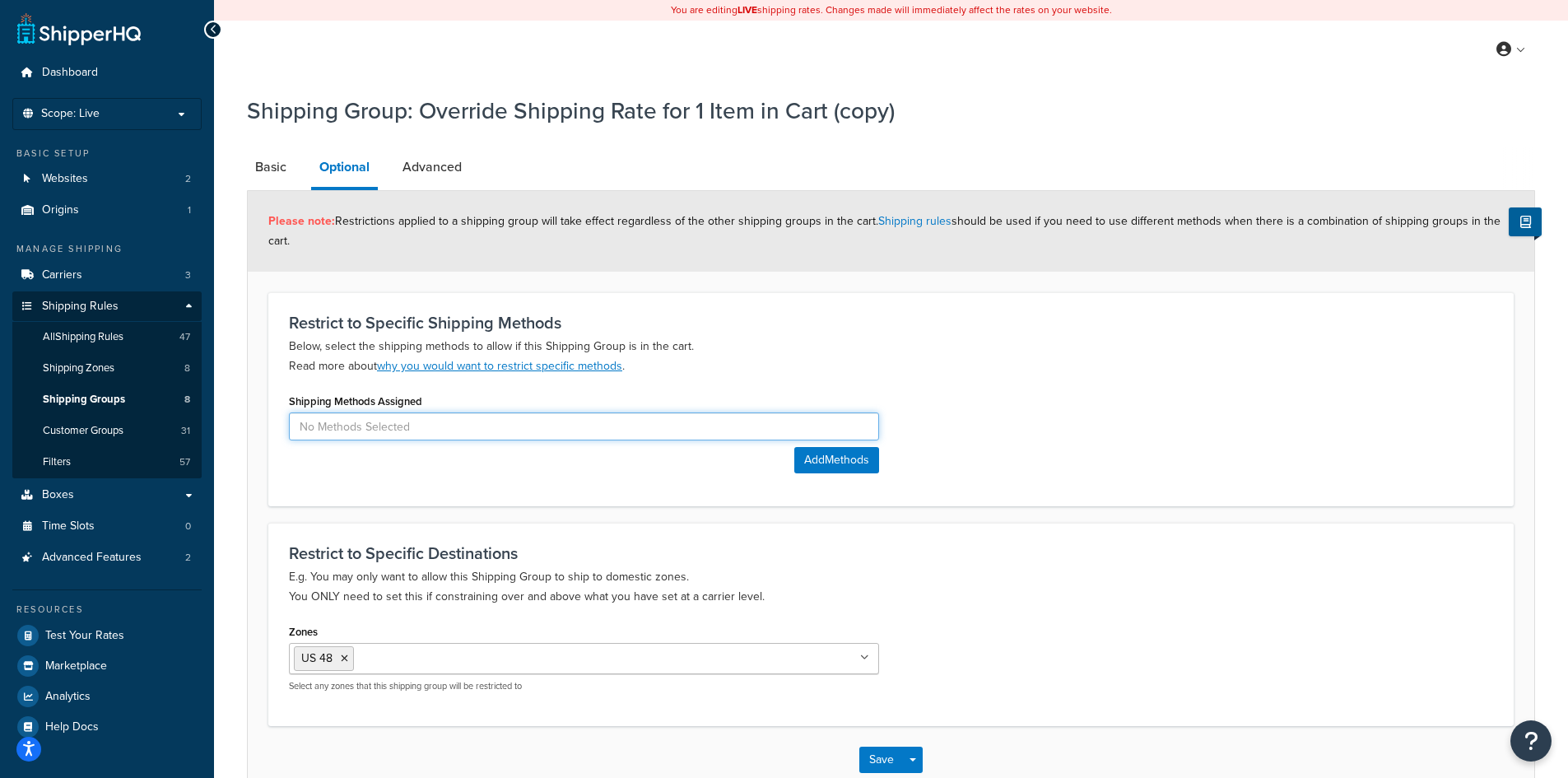
click at [849, 419] on input at bounding box center [584, 427] width 590 height 28
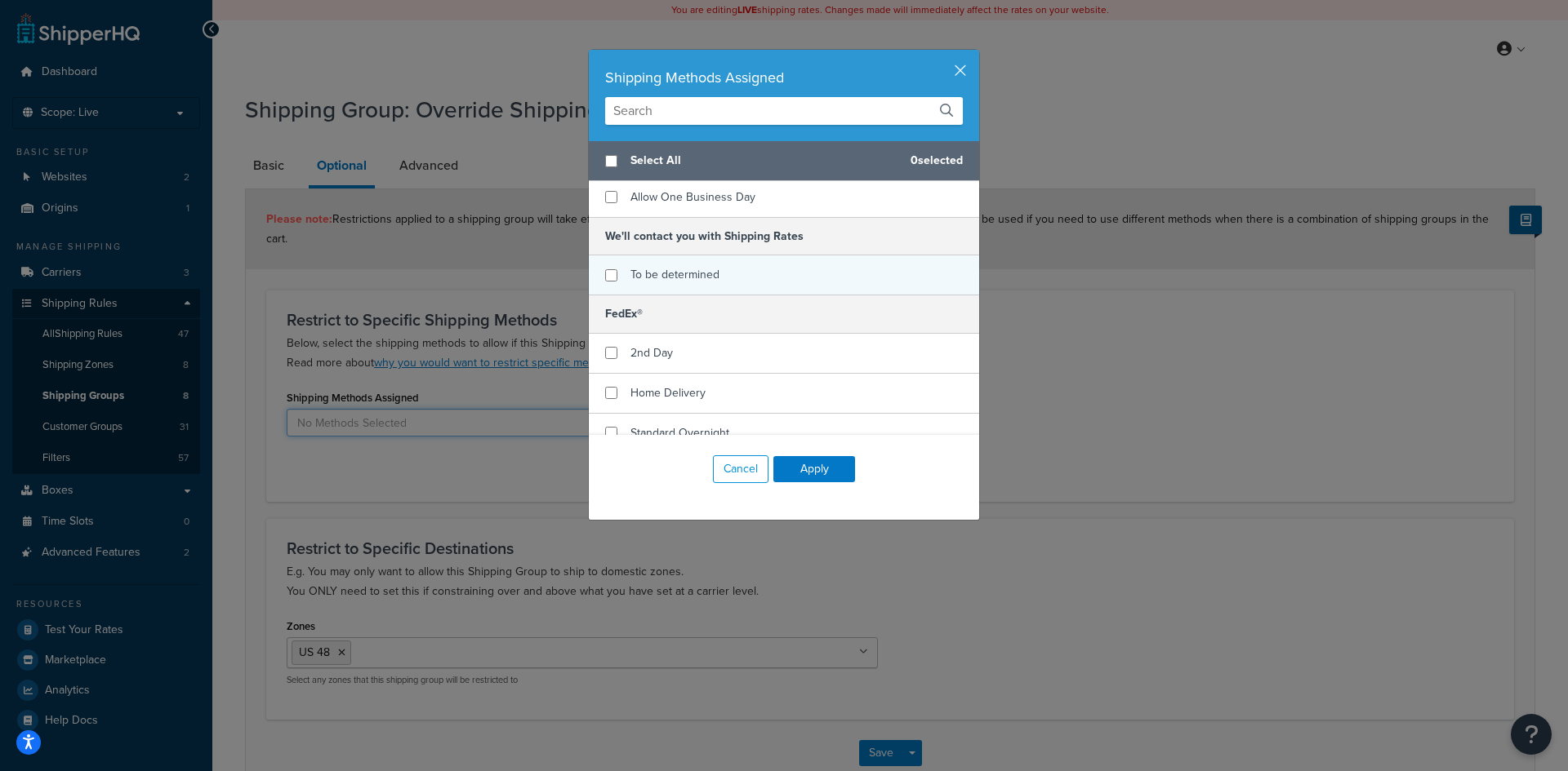
scroll to position [99, 0]
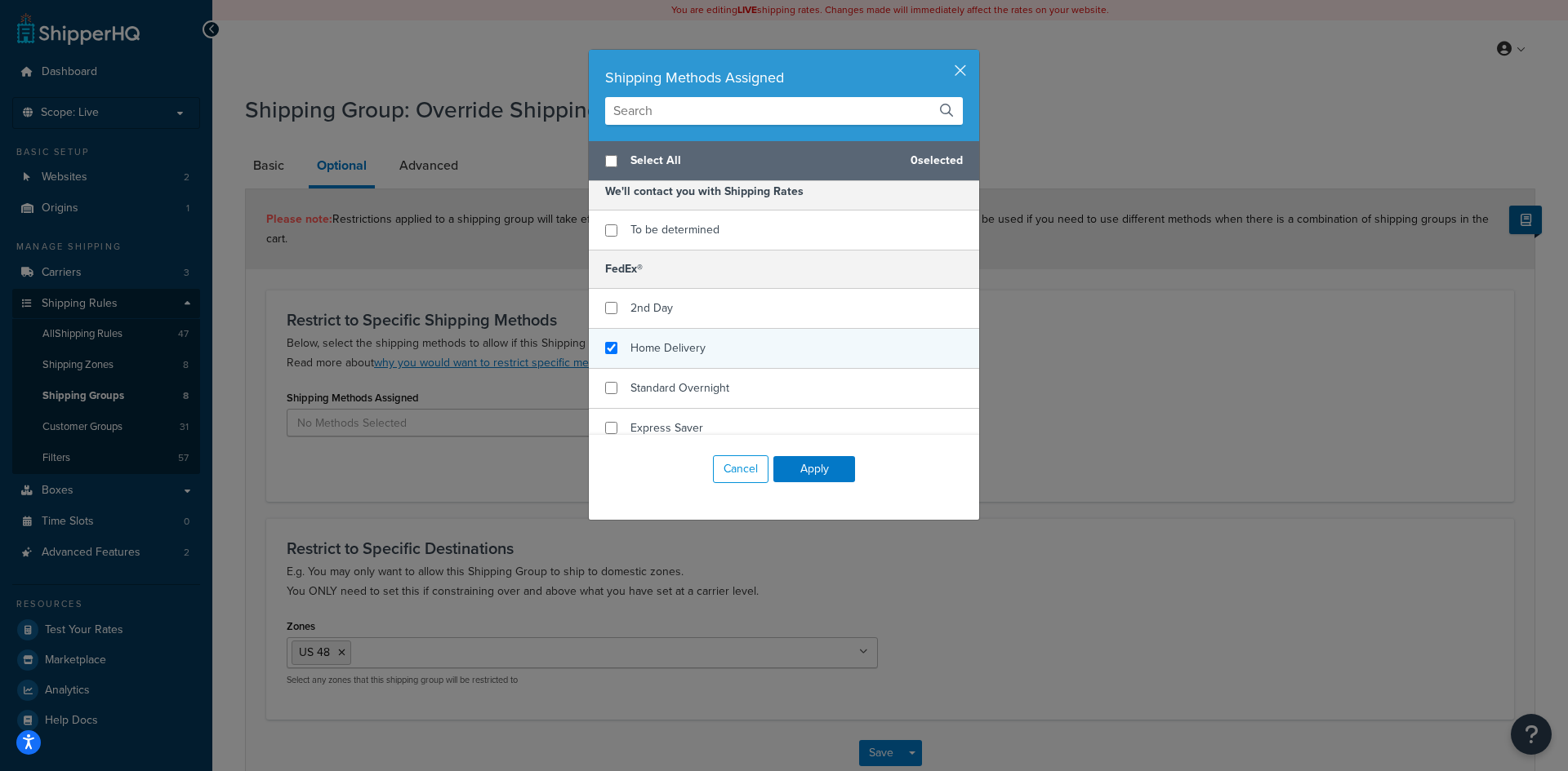
checkbox input "true"
click at [724, 335] on div "Home Delivery" at bounding box center [784, 349] width 390 height 40
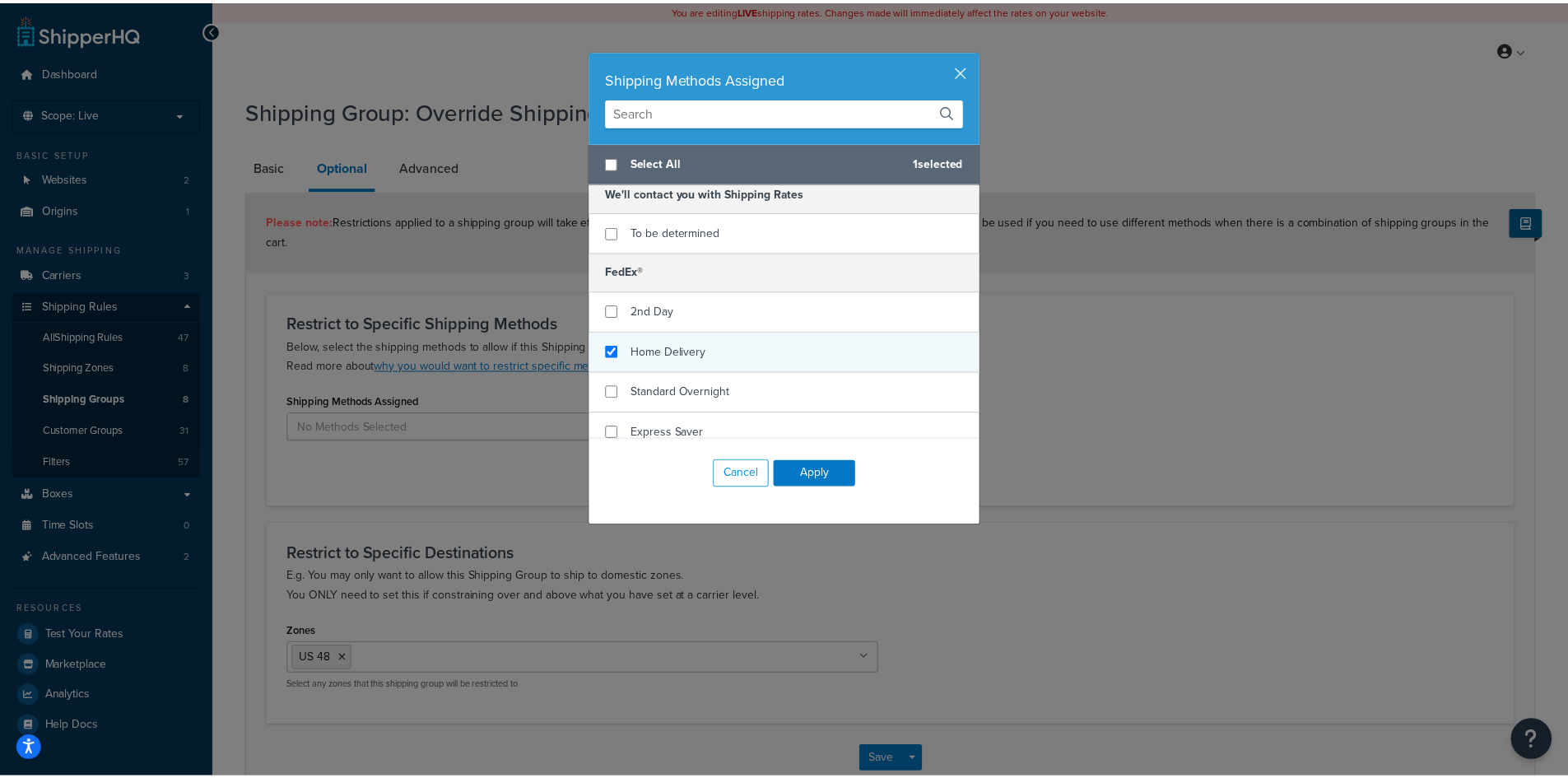
scroll to position [0, 0]
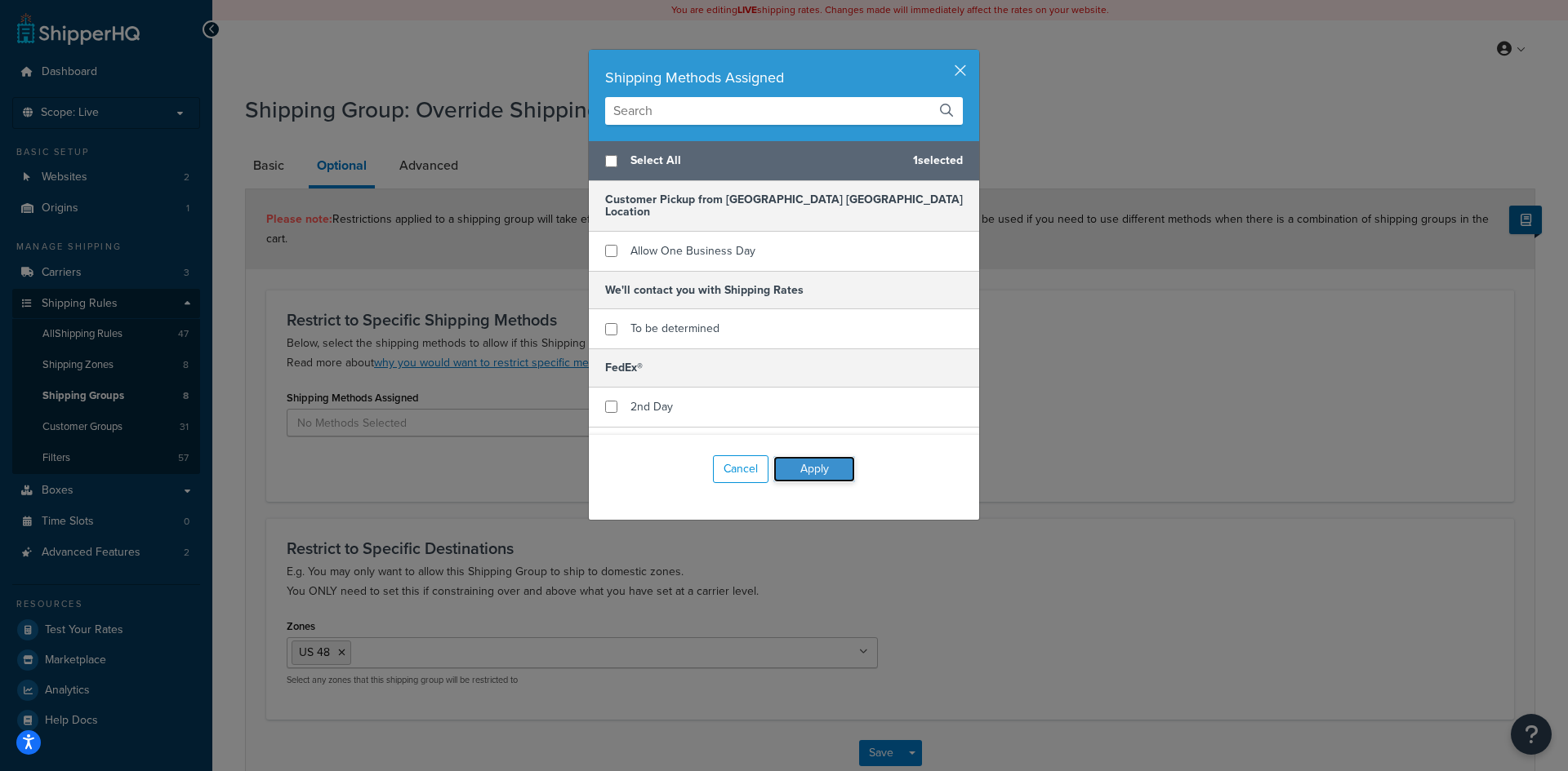
click at [798, 474] on button "Apply" at bounding box center [814, 469] width 82 height 26
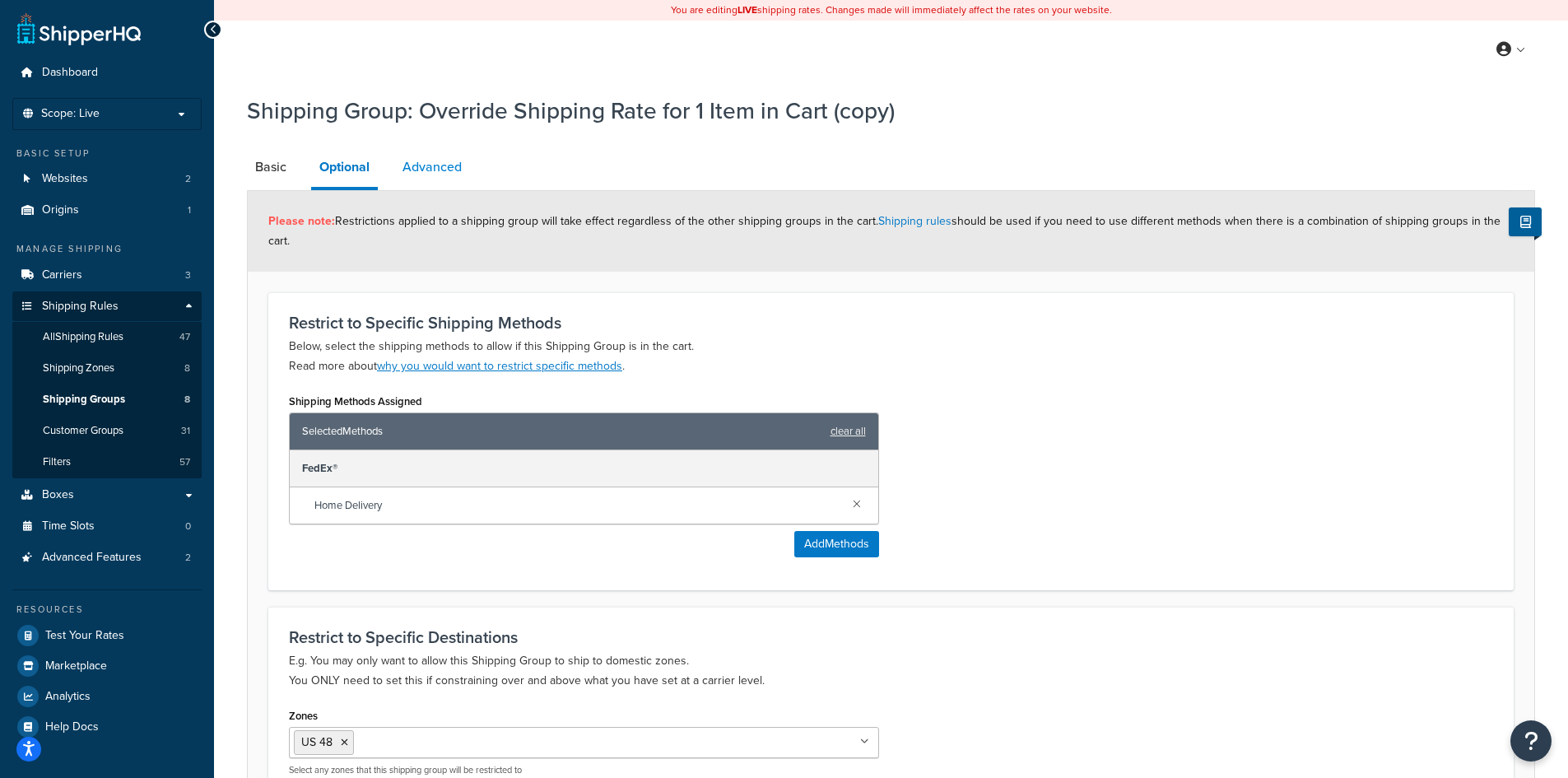
click at [449, 167] on link "Advanced" at bounding box center [432, 167] width 76 height 40
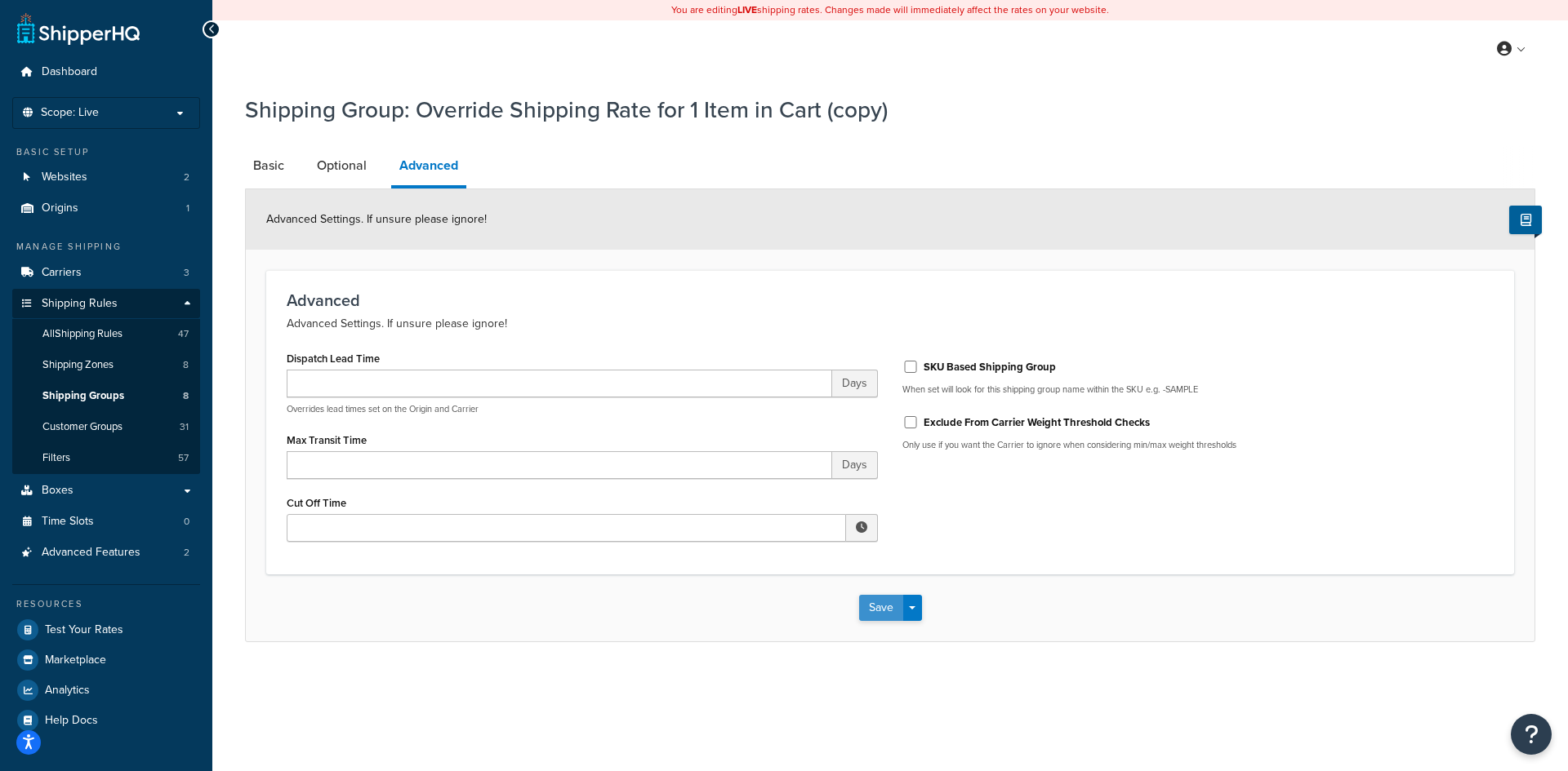
click at [875, 611] on button "Save" at bounding box center [881, 608] width 44 height 26
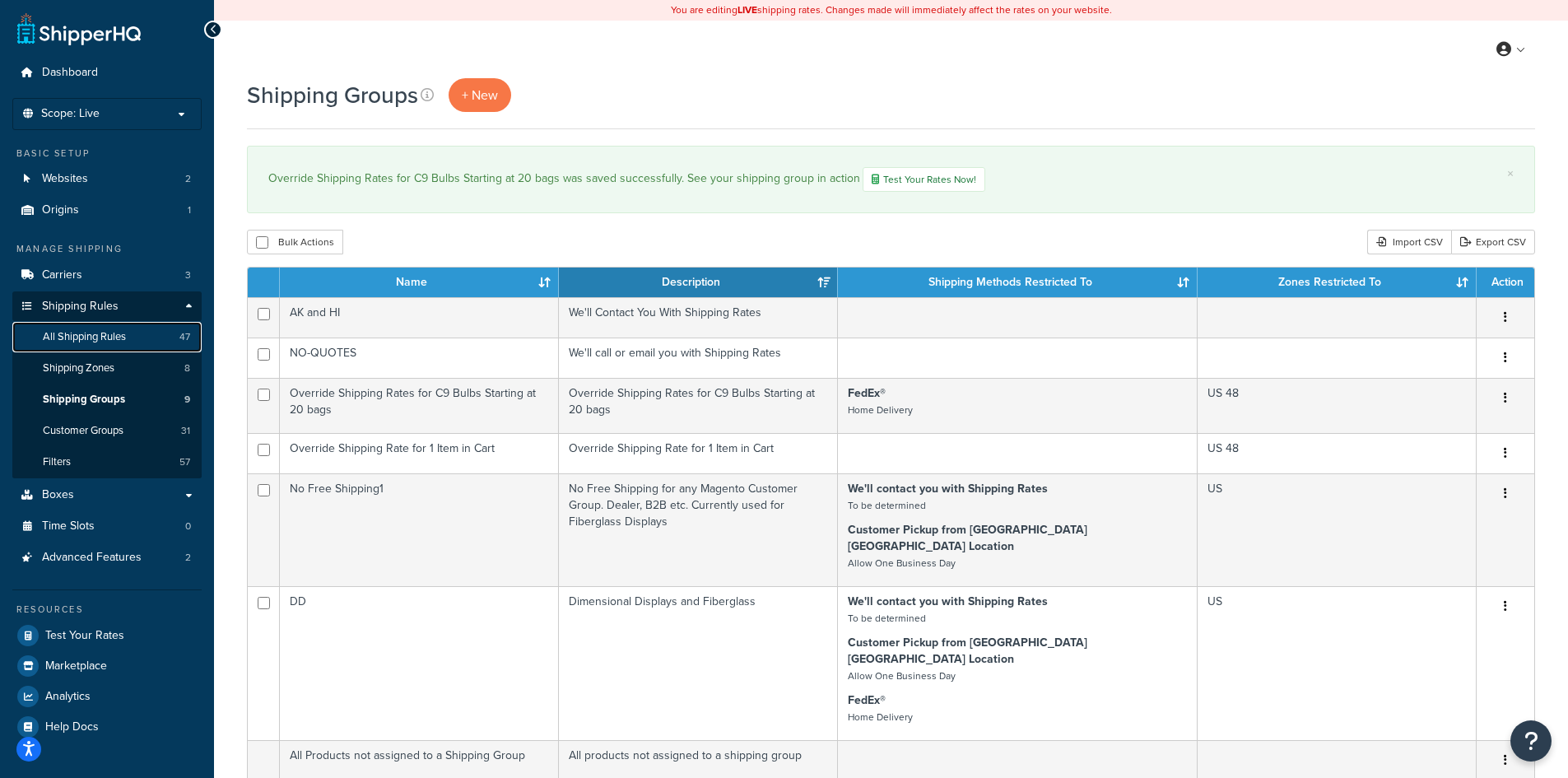
click at [77, 331] on span "All Shipping Rules" at bounding box center [84, 337] width 83 height 14
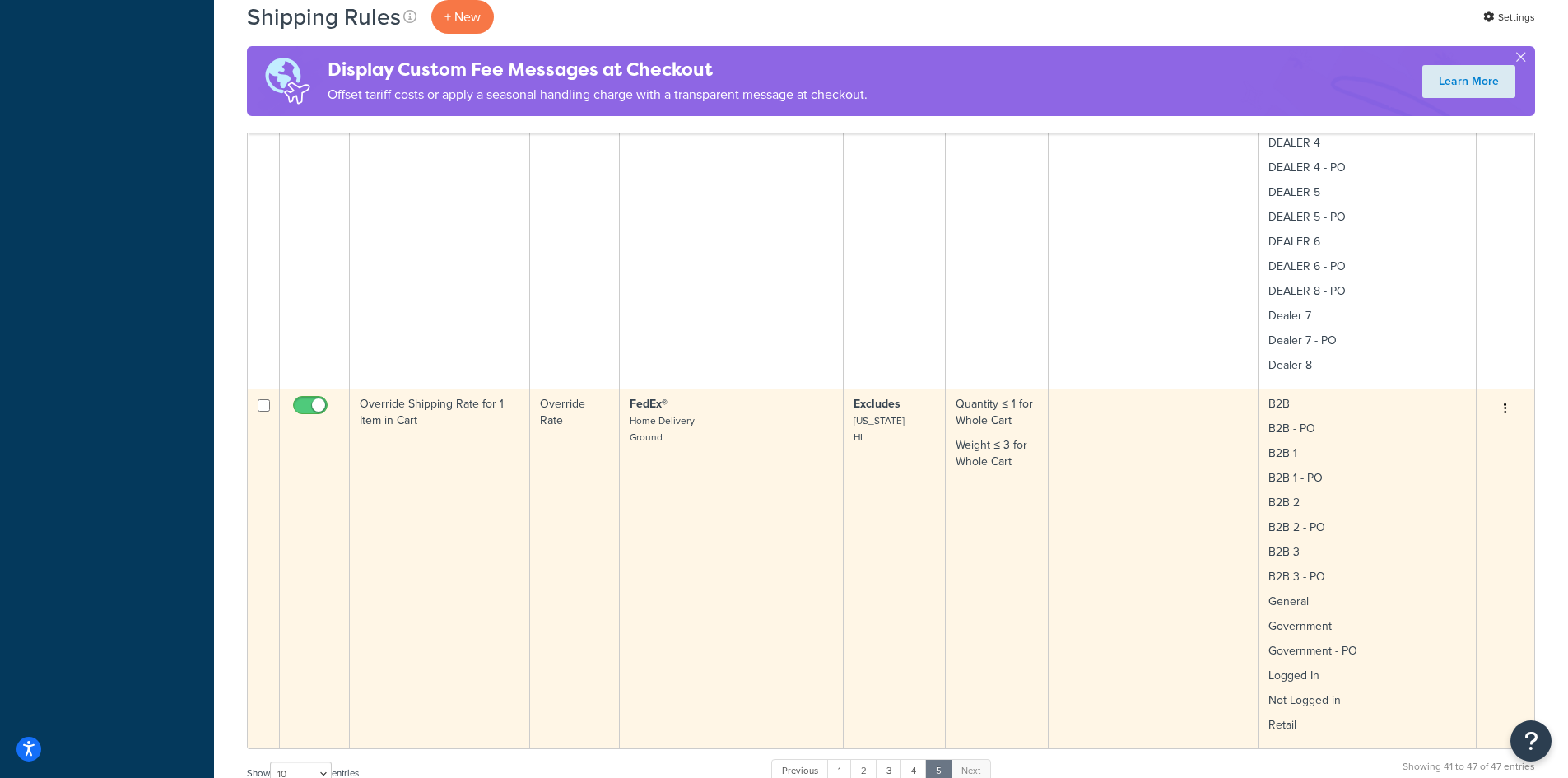
scroll to position [2018, 0]
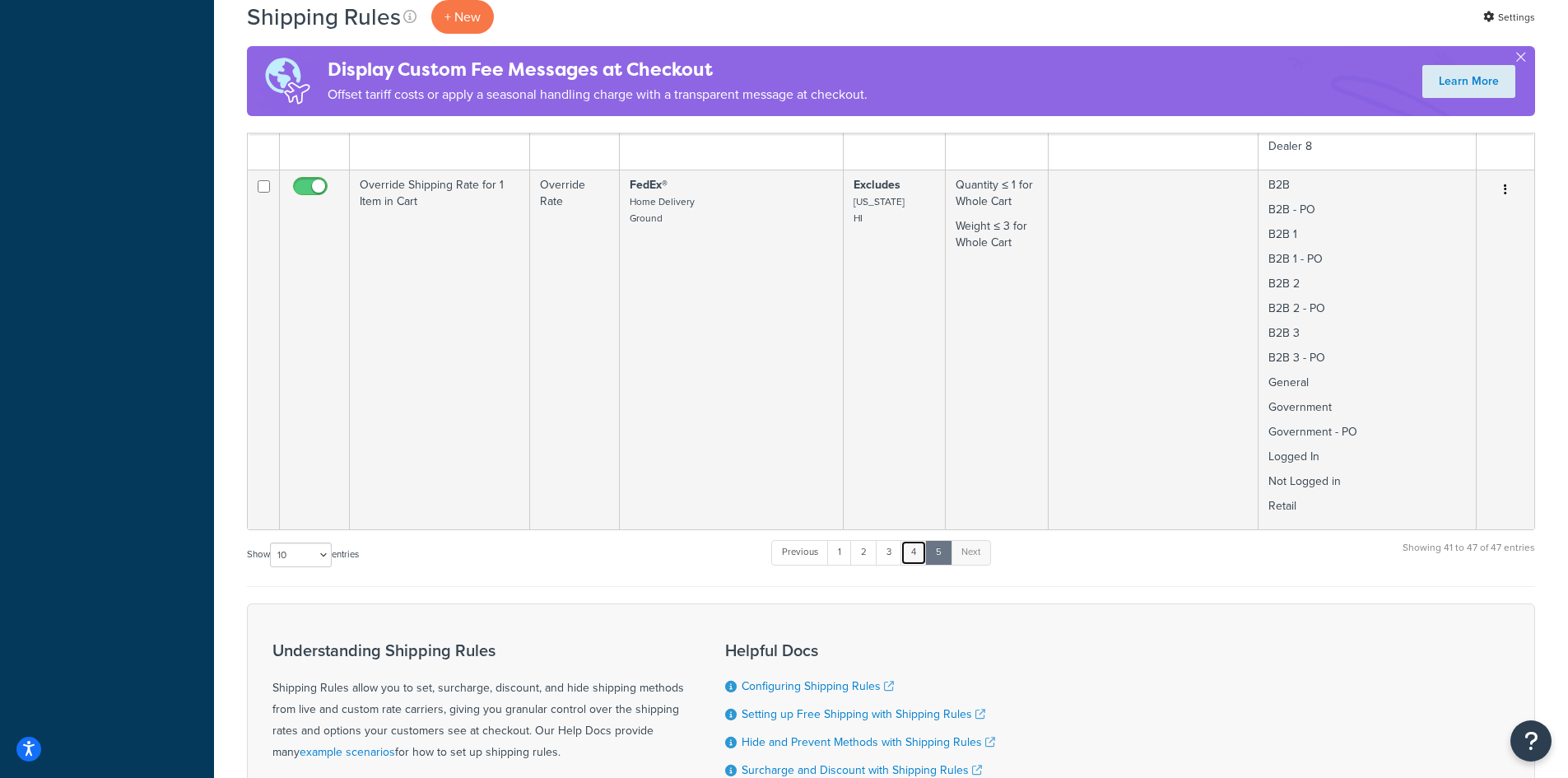
click at [917, 554] on link "4" at bounding box center [913, 552] width 27 height 25
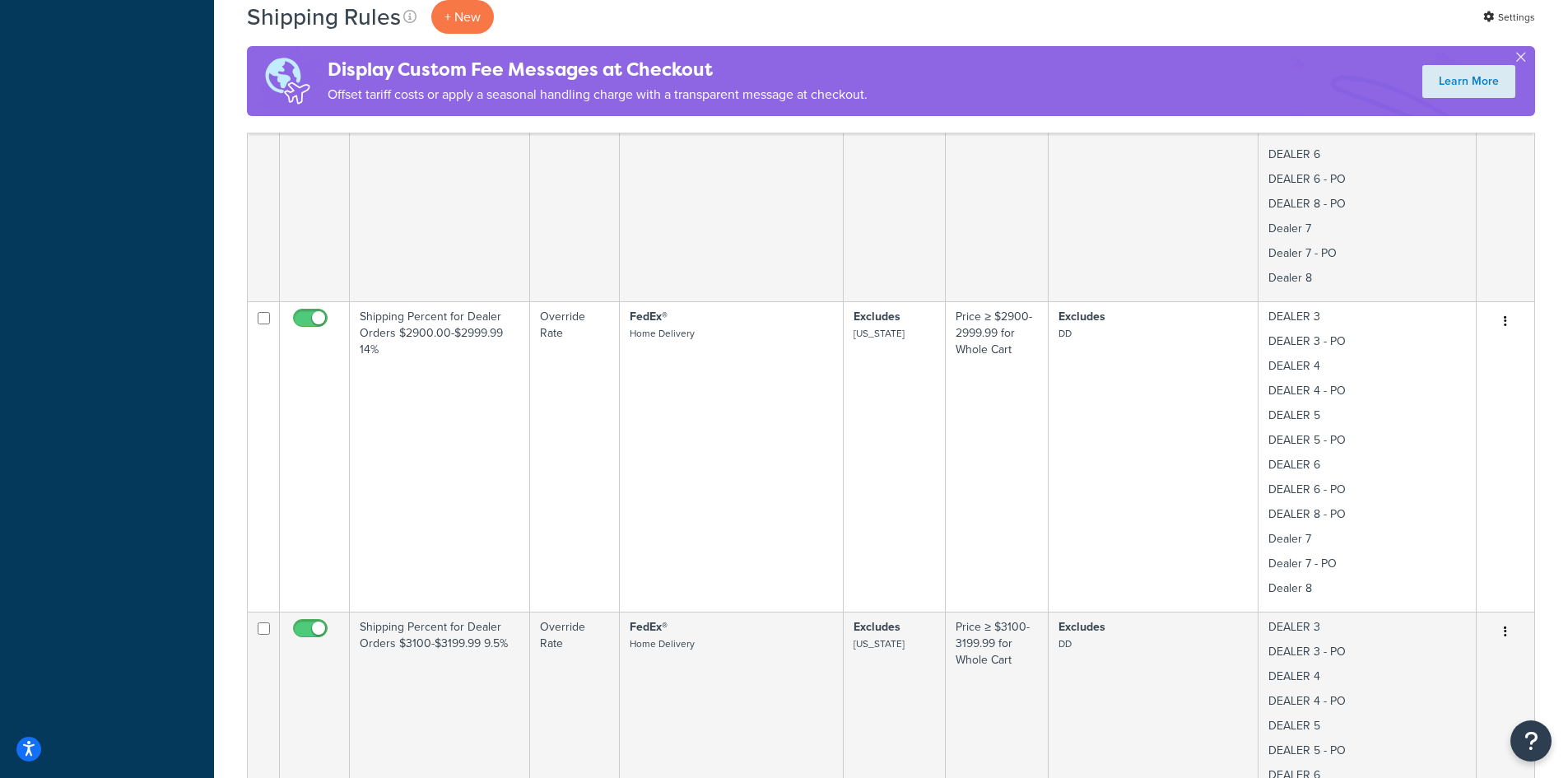
scroll to position [3120, 0]
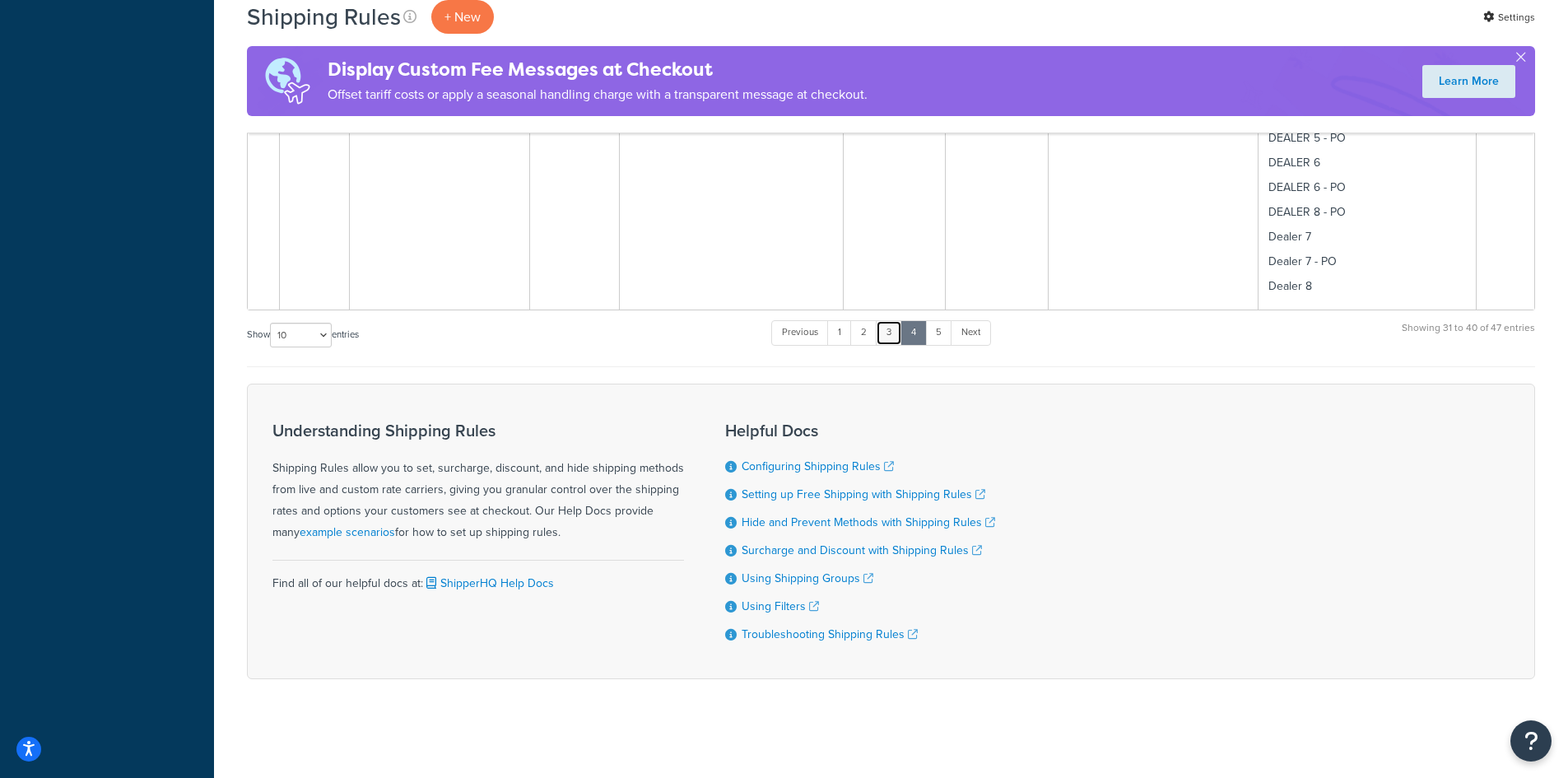
click at [892, 331] on link "3" at bounding box center [889, 332] width 27 height 25
click at [868, 331] on link "2" at bounding box center [864, 332] width 27 height 25
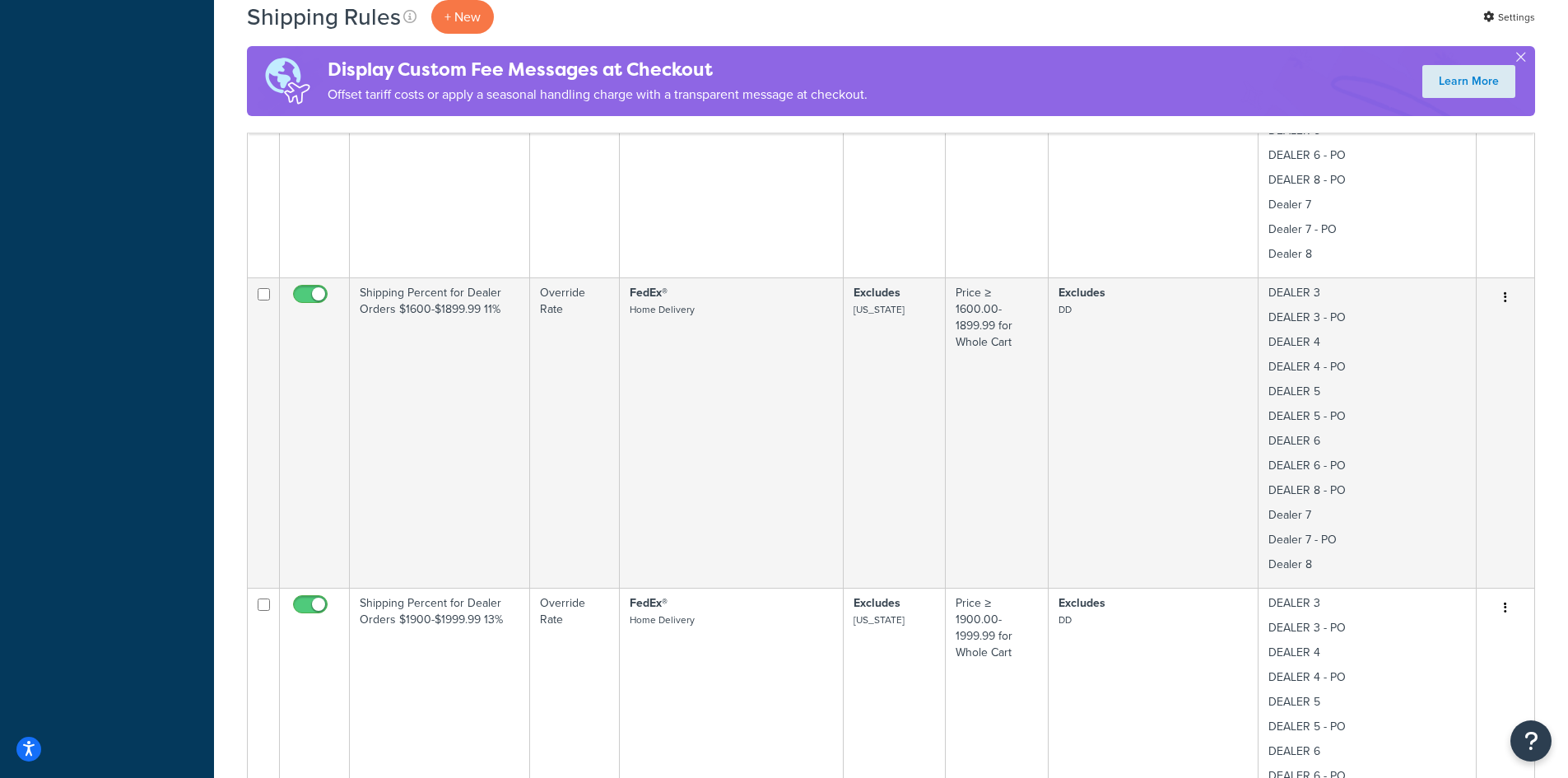
scroll to position [1687, 0]
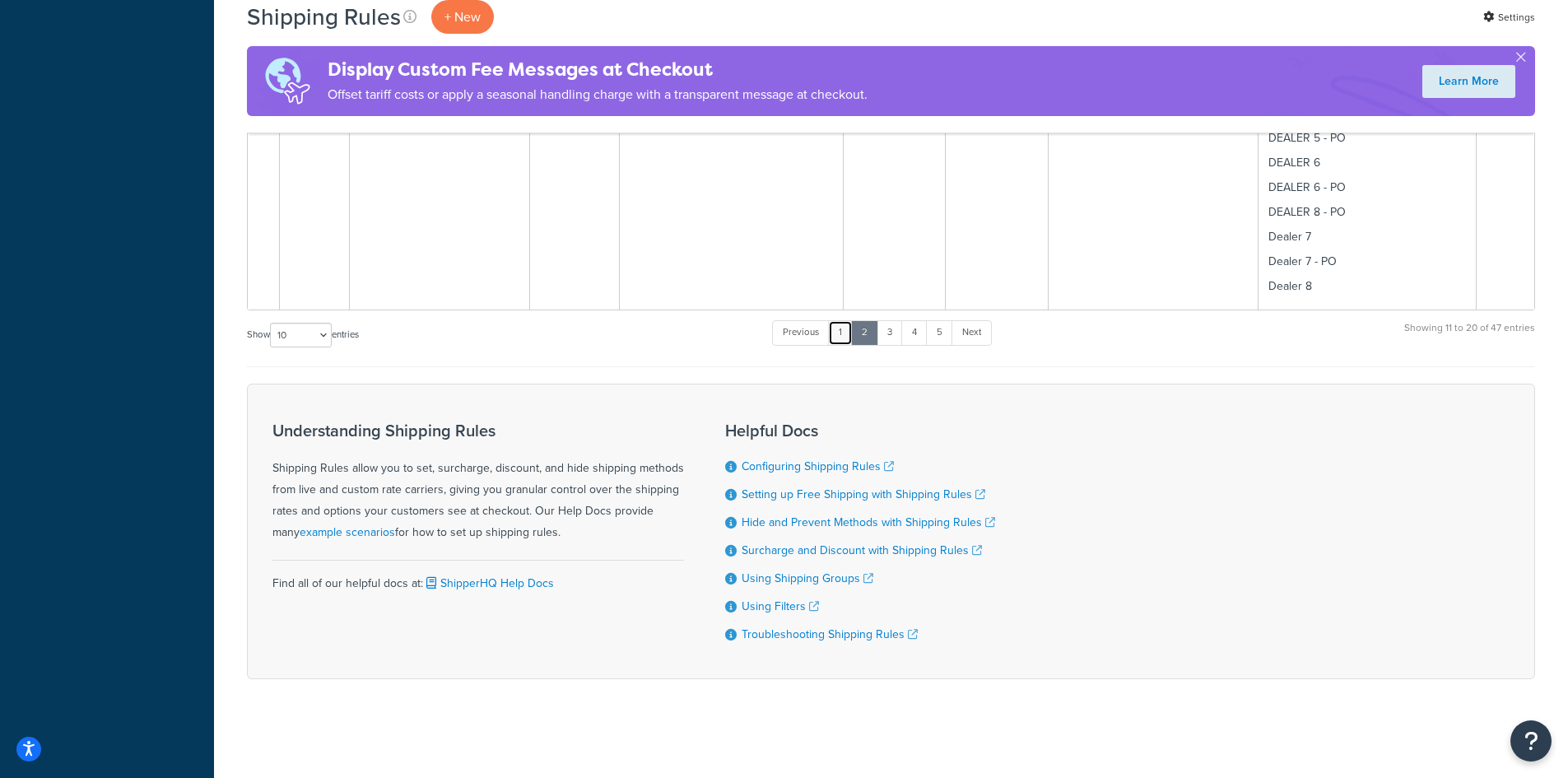
click at [843, 330] on link "1" at bounding box center [840, 332] width 25 height 25
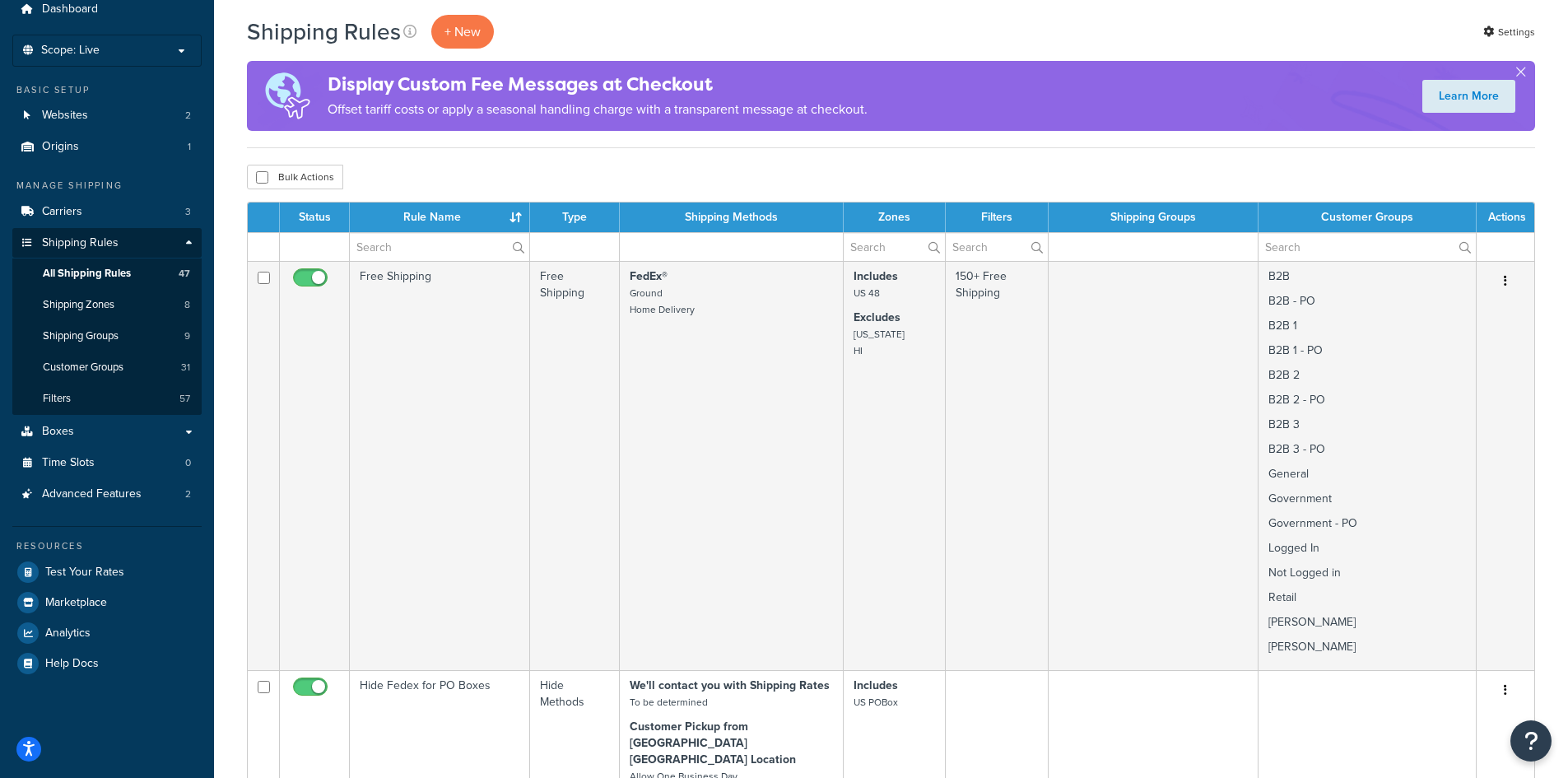
scroll to position [0, 0]
